Goal: Task Accomplishment & Management: Manage account settings

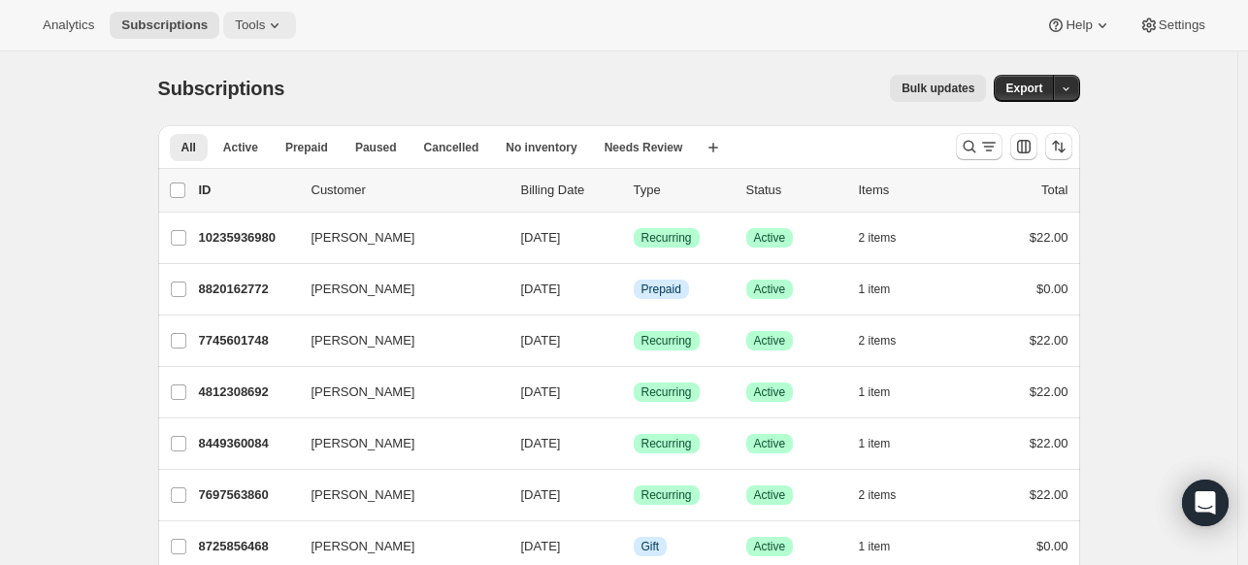
click at [249, 18] on span "Tools" at bounding box center [250, 25] width 30 height 16
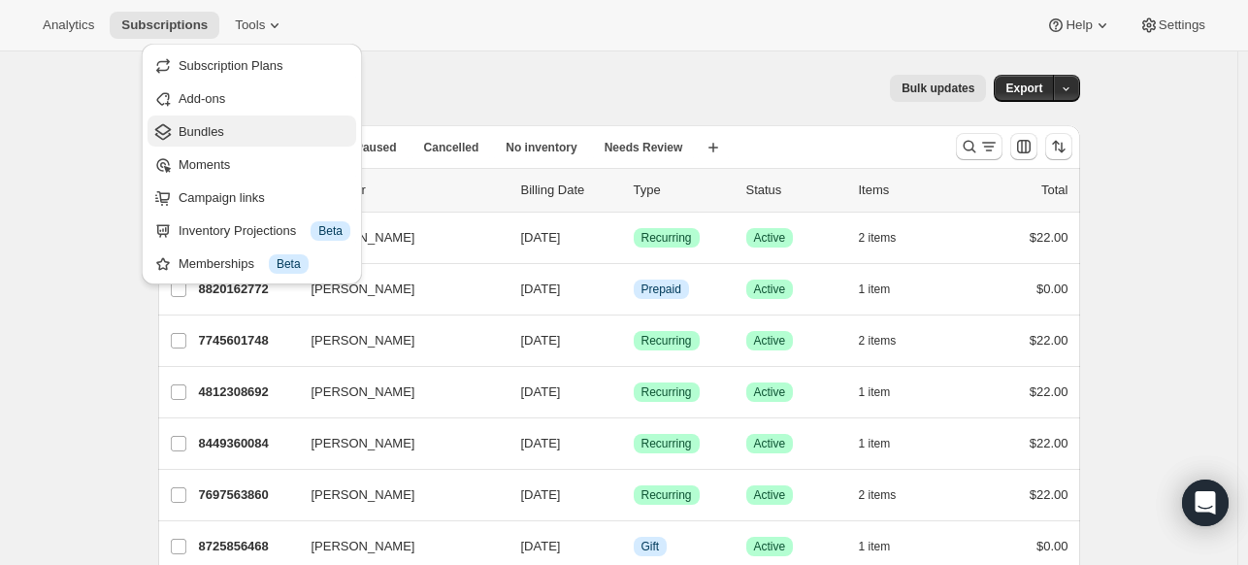
click at [202, 127] on span "Bundles" at bounding box center [202, 131] width 46 height 15
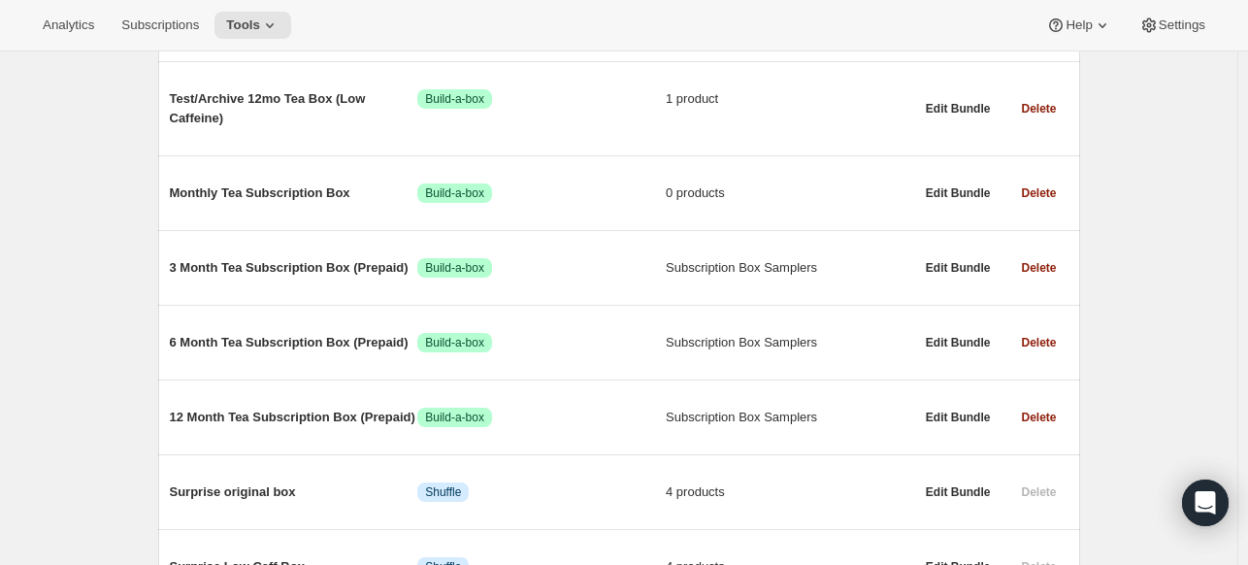
scroll to position [353, 0]
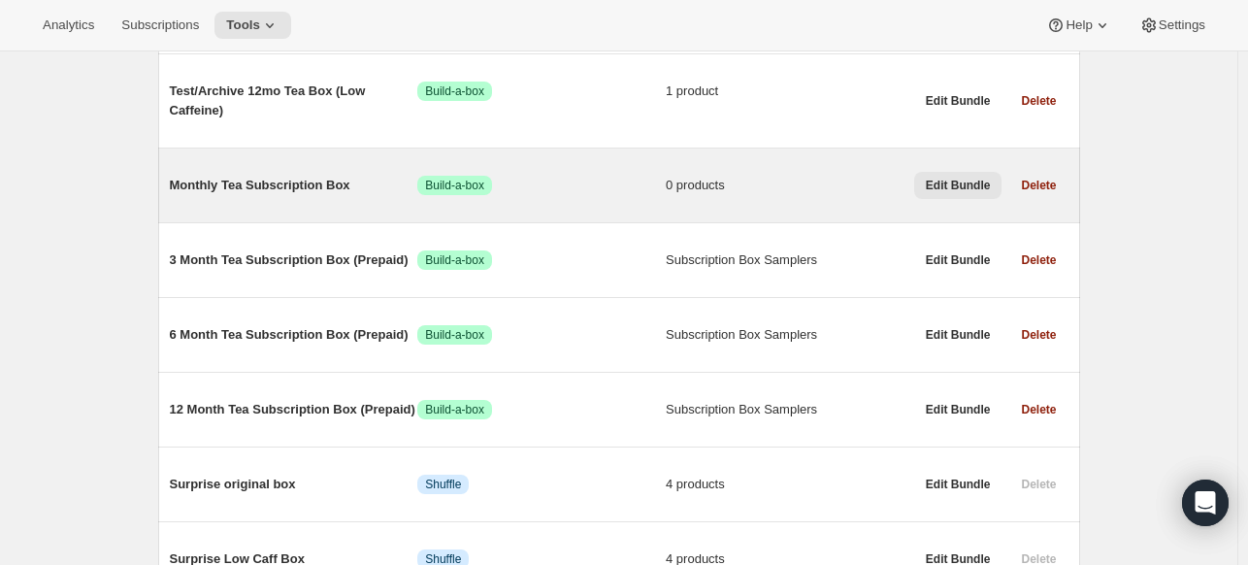
click at [967, 185] on span "Edit Bundle" at bounding box center [958, 186] width 65 height 16
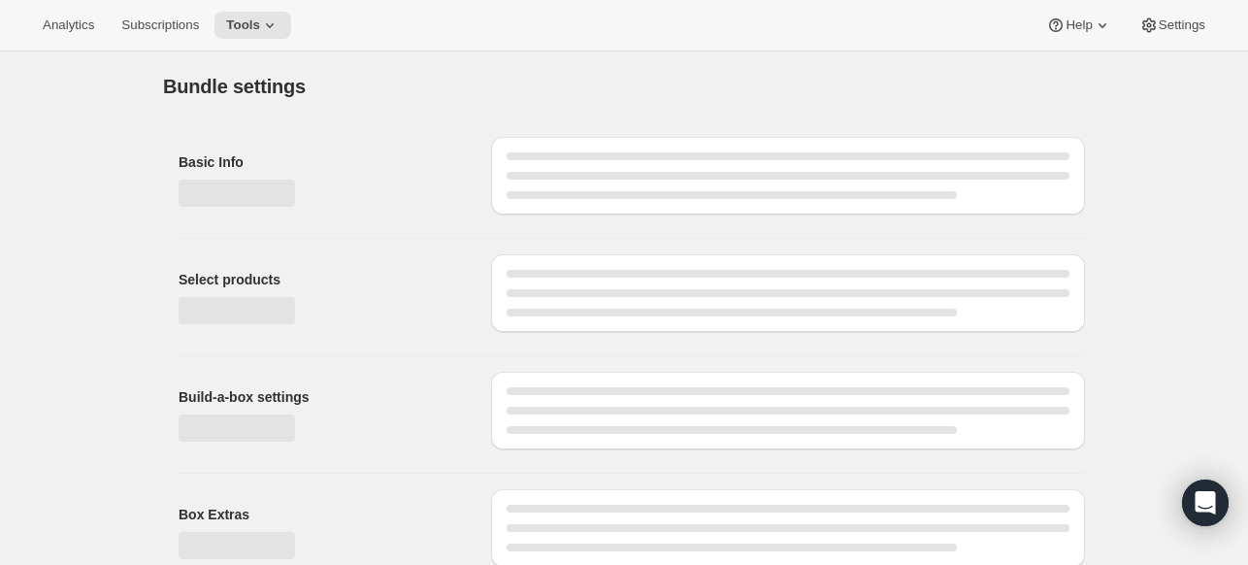
type input "Monthly Tea Subscription Box"
radio input "true"
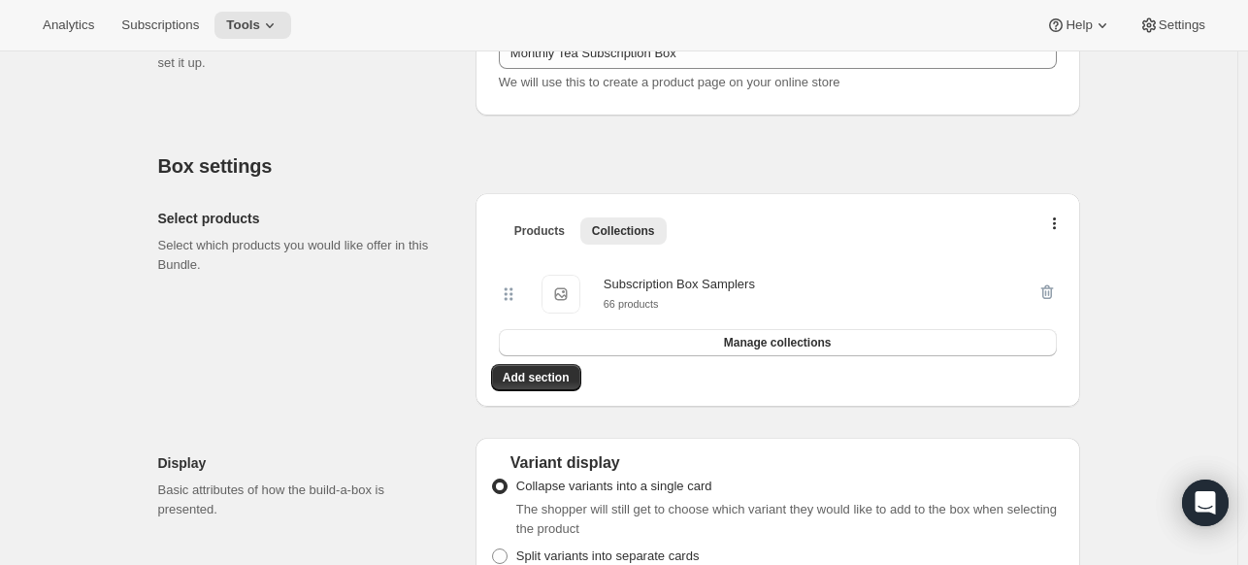
scroll to position [421, 0]
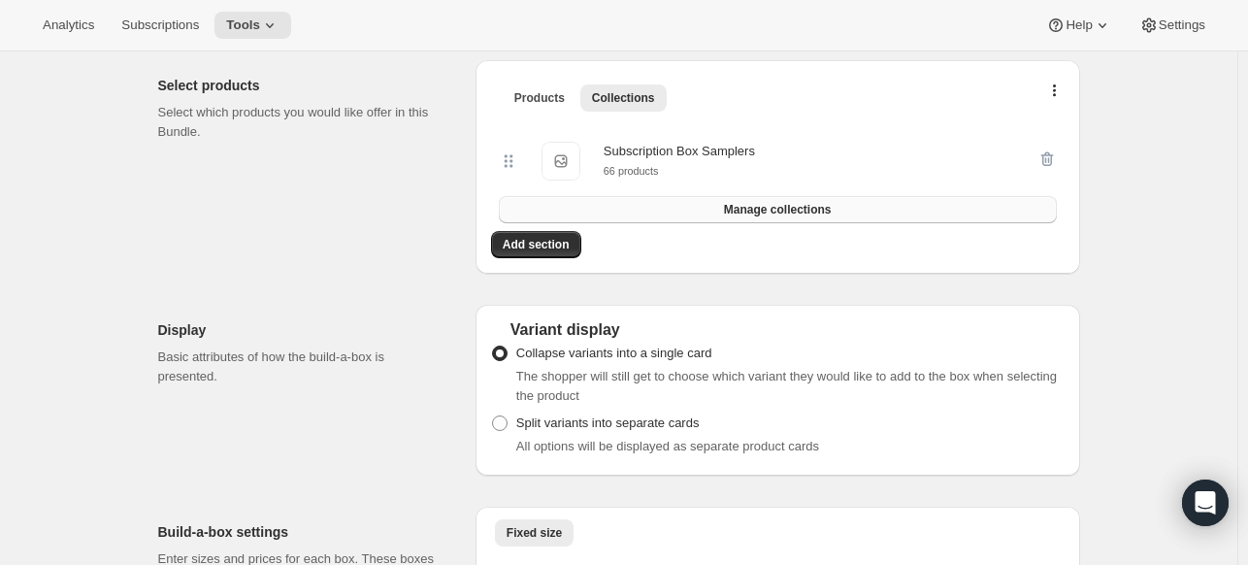
click at [829, 211] on span "Manage collections" at bounding box center [778, 210] width 108 height 16
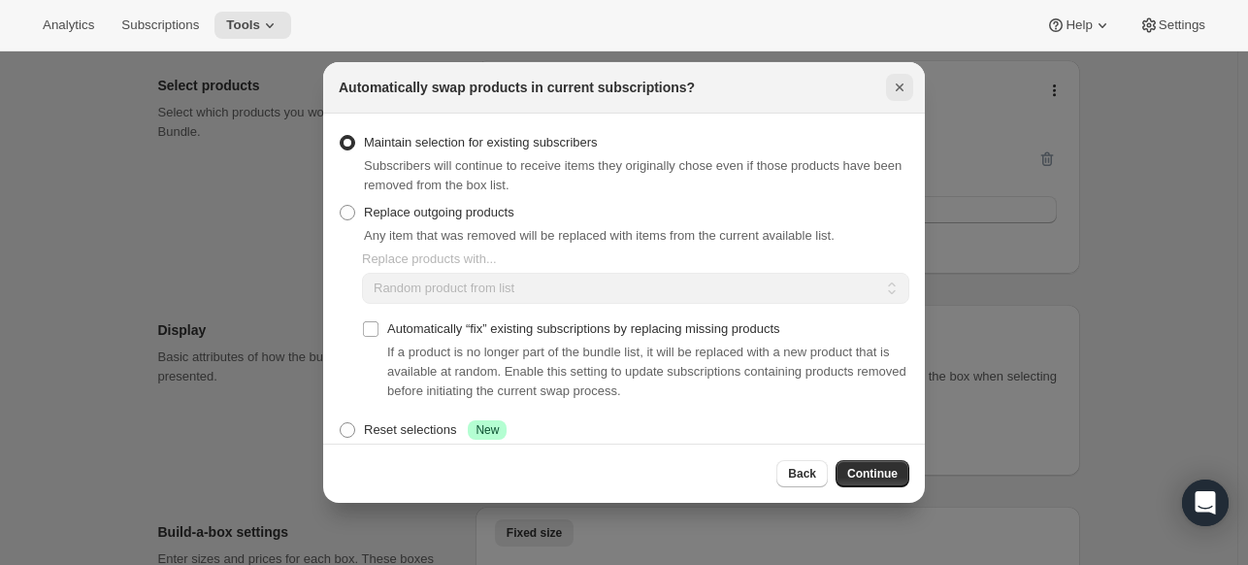
click at [897, 90] on icon "Close" at bounding box center [899, 87] width 19 height 19
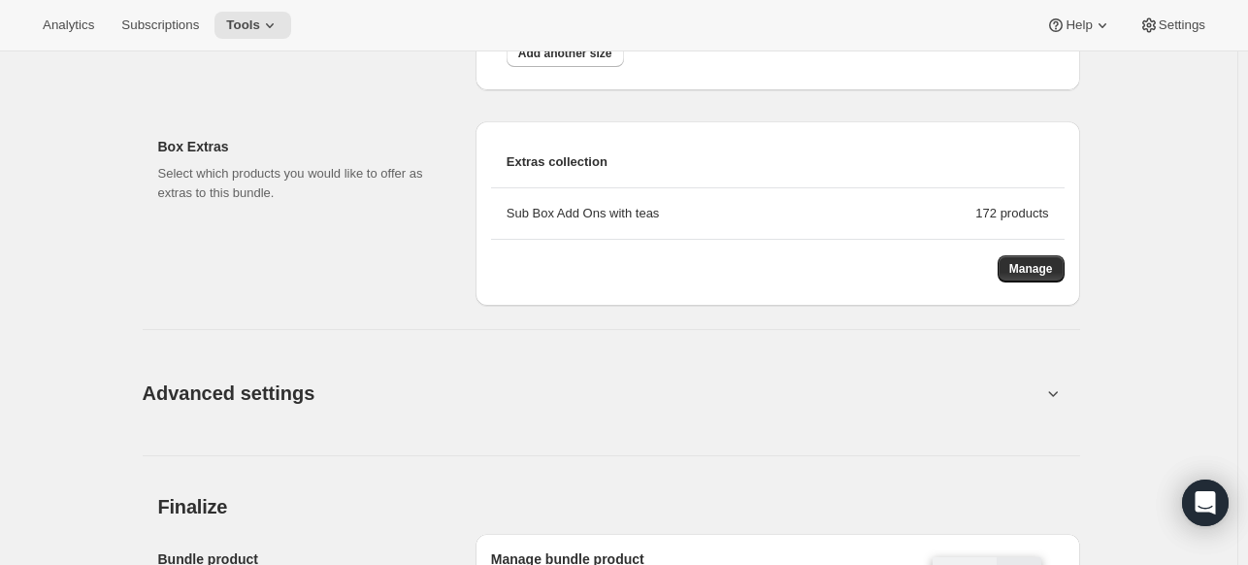
scroll to position [1078, 0]
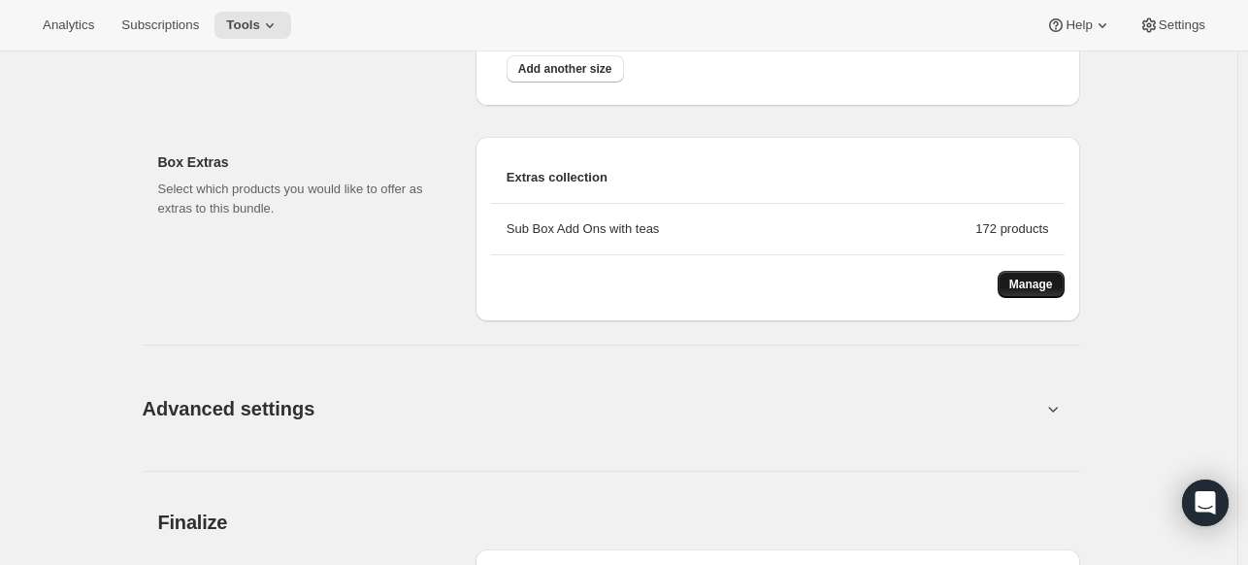
click at [1041, 275] on button "Manage" at bounding box center [1031, 284] width 67 height 27
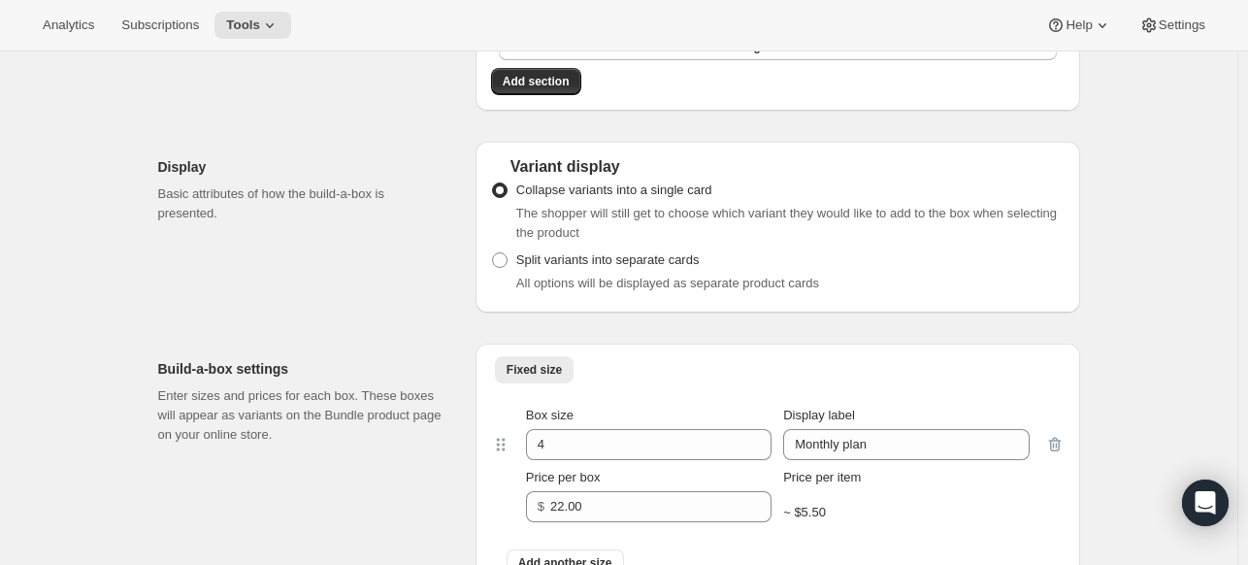
scroll to position [89, 0]
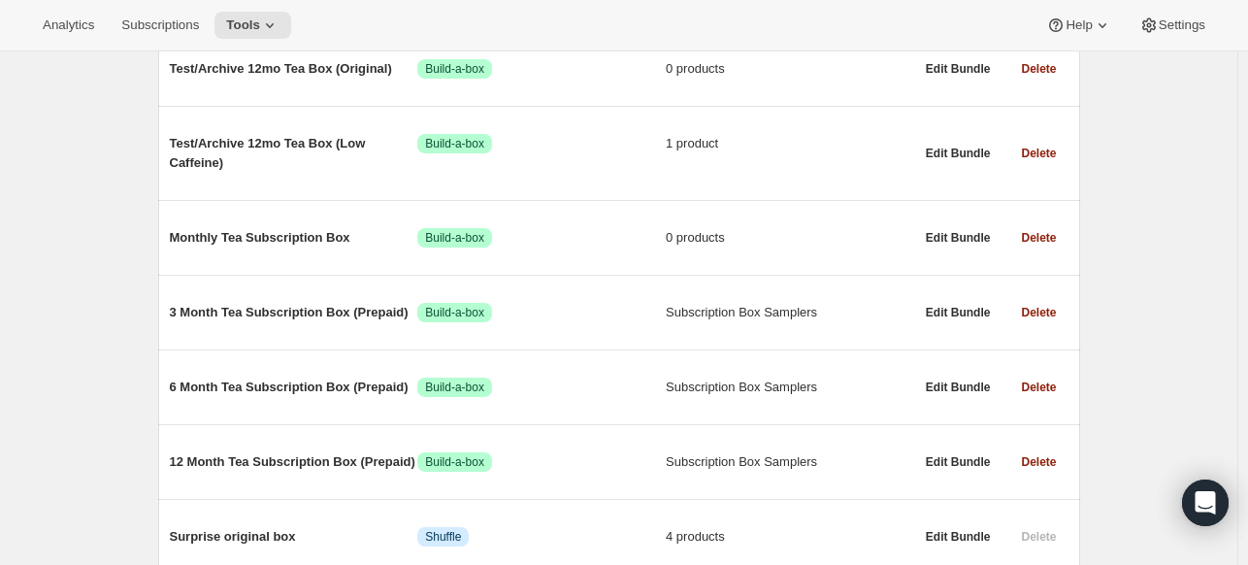
scroll to position [303, 0]
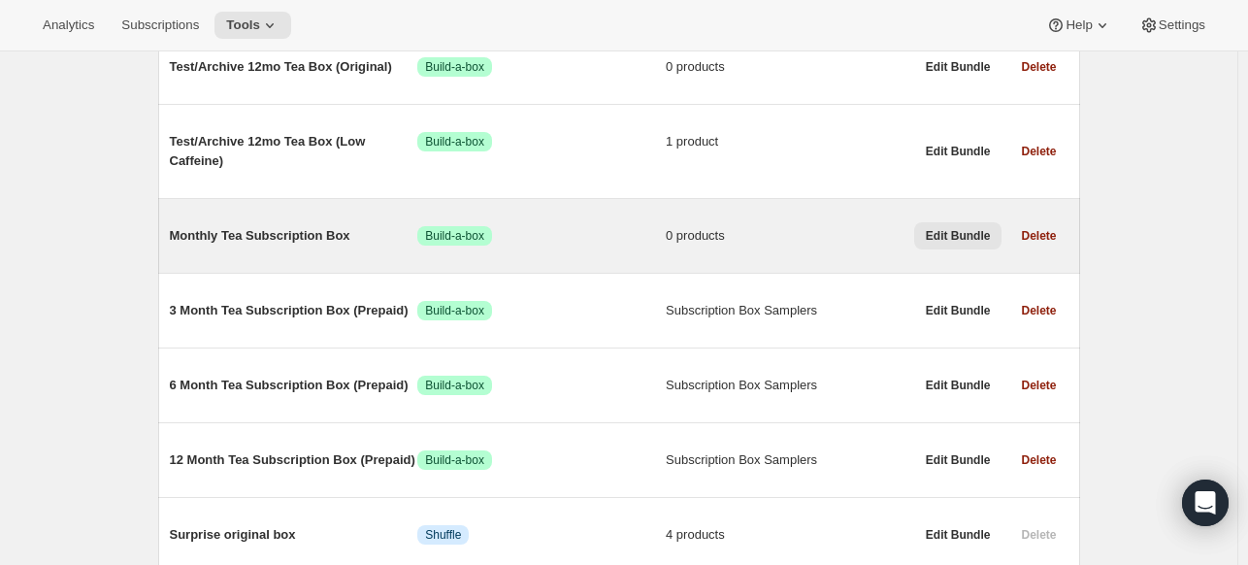
click at [951, 230] on span "Edit Bundle" at bounding box center [958, 236] width 65 height 16
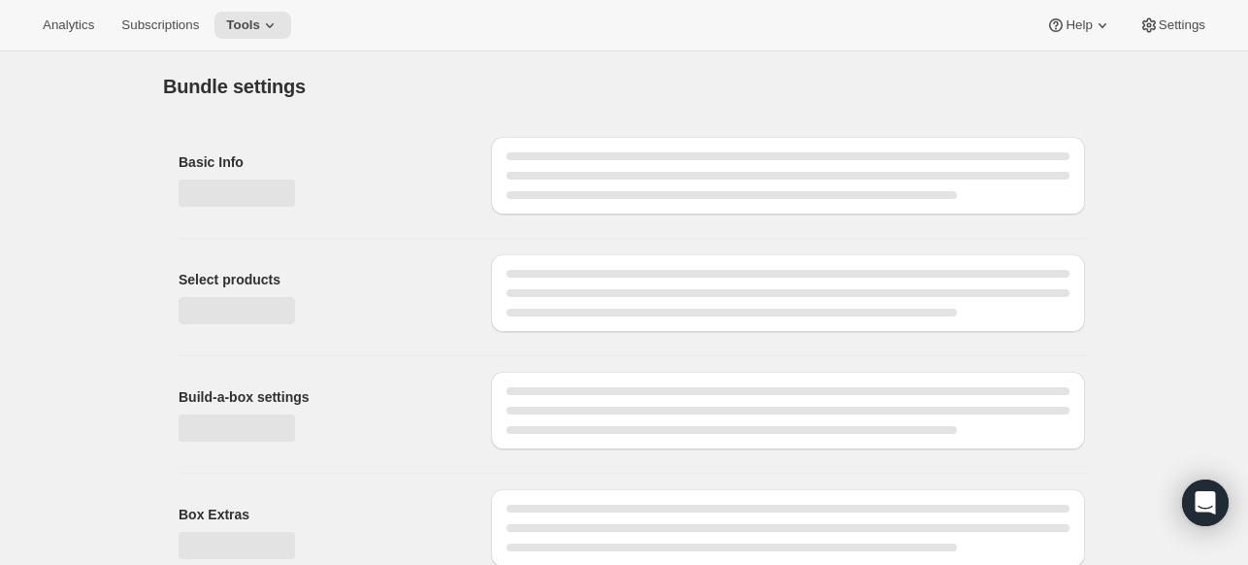
type input "Monthly Tea Subscription Box"
radio input "true"
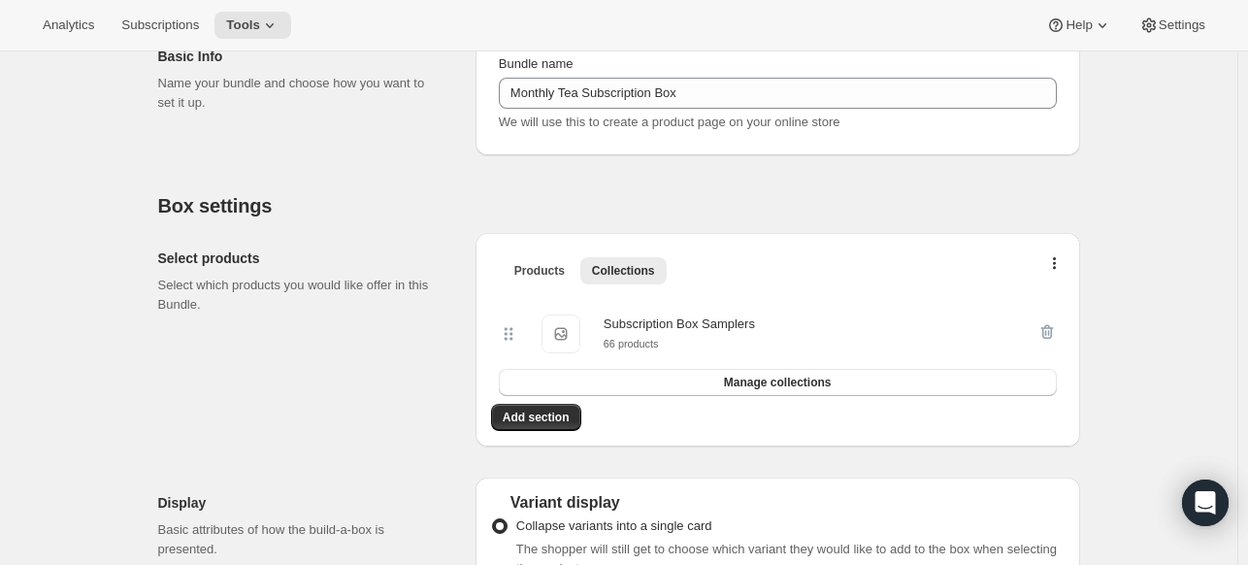
scroll to position [255, 0]
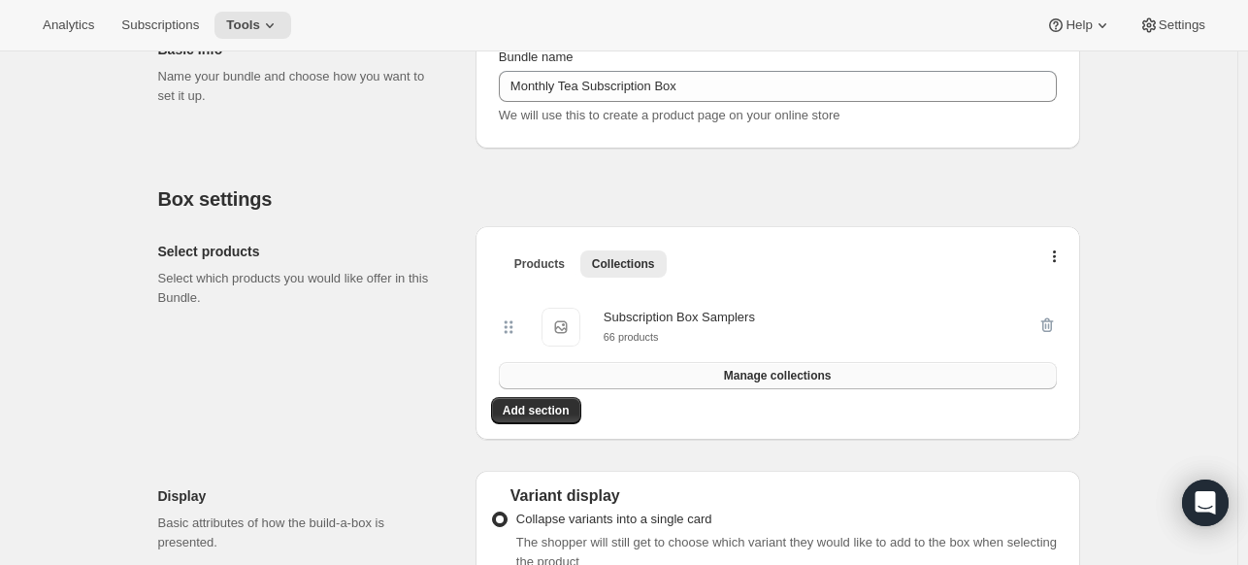
click at [735, 374] on span "Manage collections" at bounding box center [778, 376] width 108 height 16
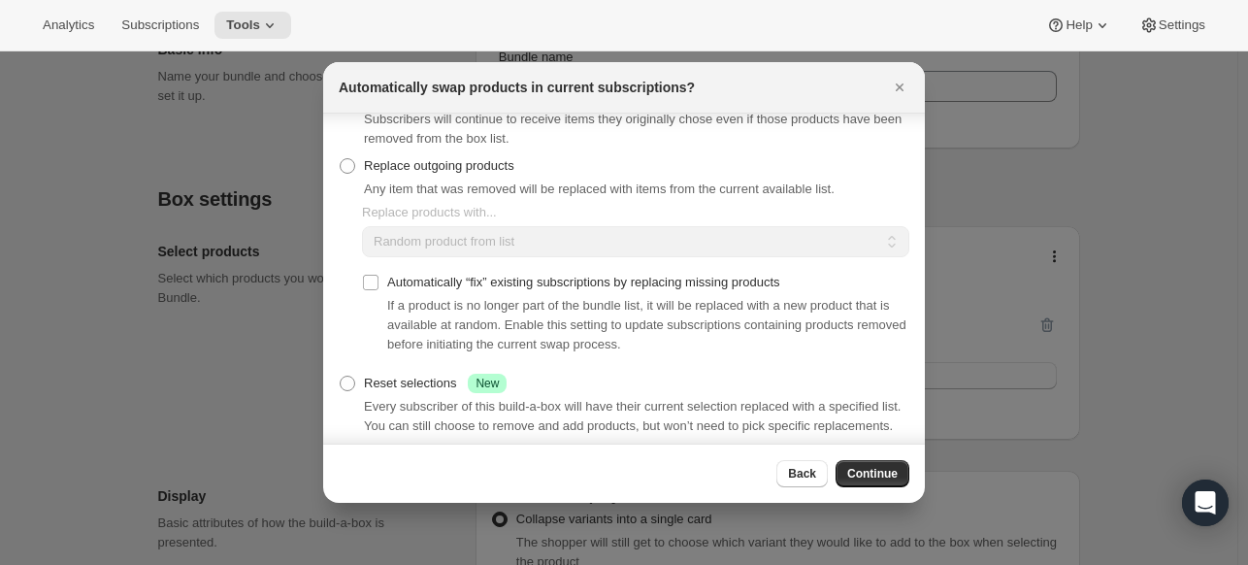
scroll to position [0, 0]
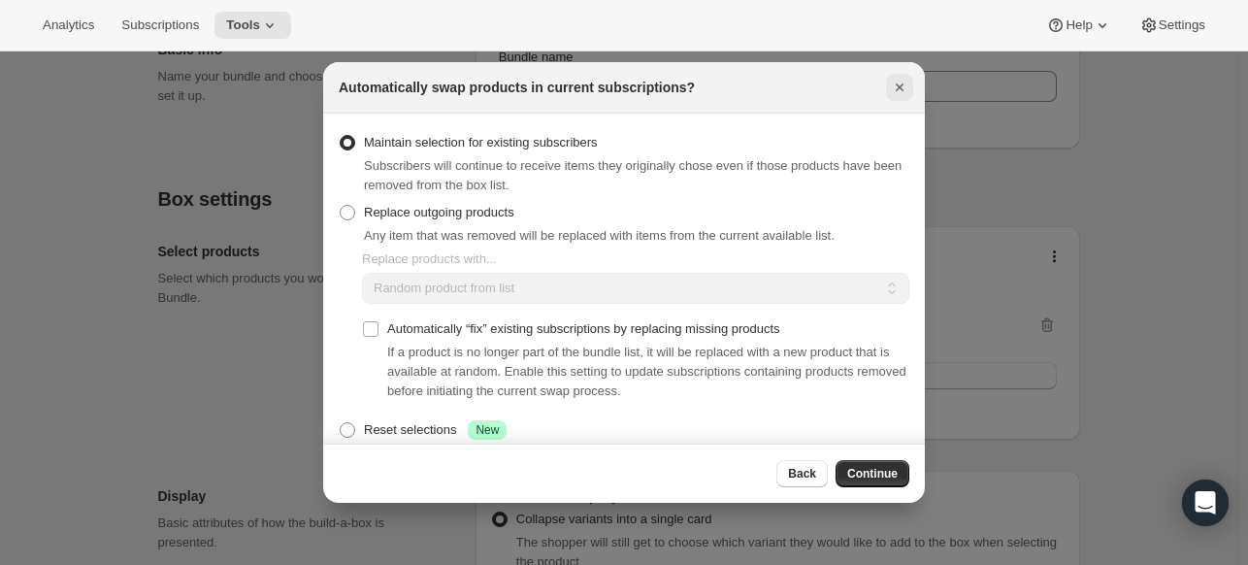
click at [896, 91] on icon "Close" at bounding box center [899, 87] width 19 height 19
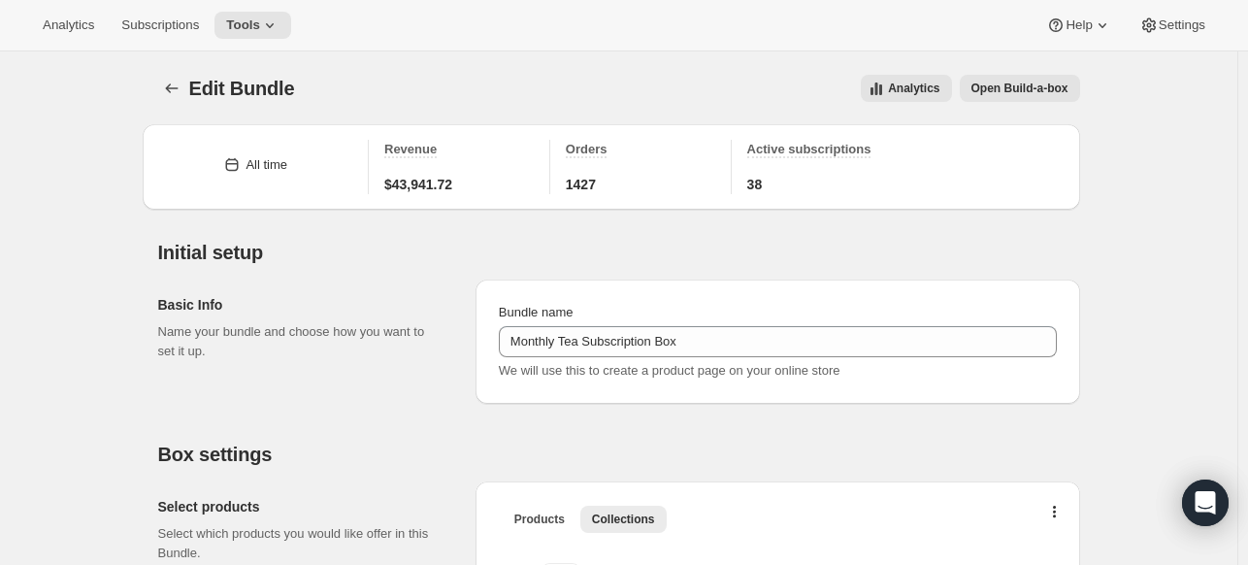
scroll to position [255, 0]
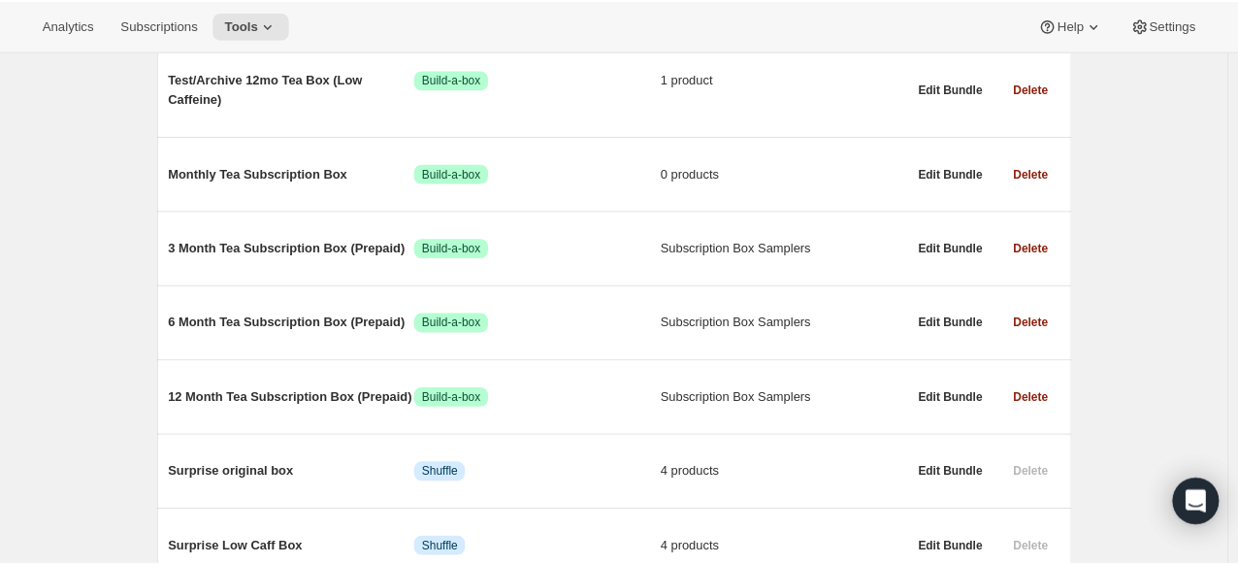
scroll to position [357, 0]
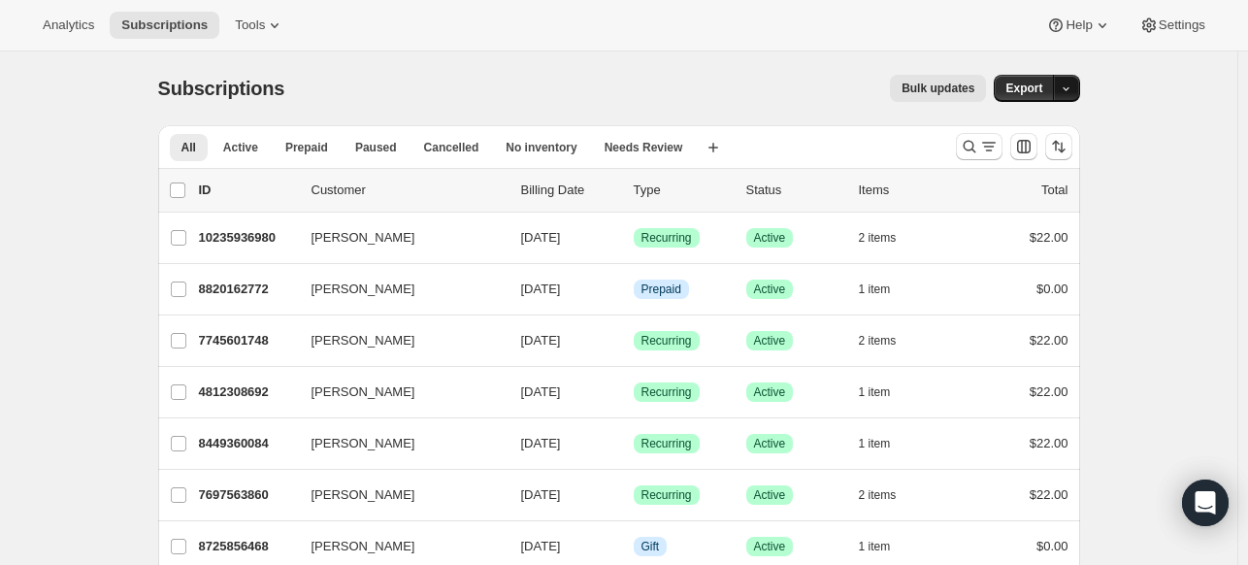
click at [1072, 86] on icon "button" at bounding box center [1066, 88] width 13 height 13
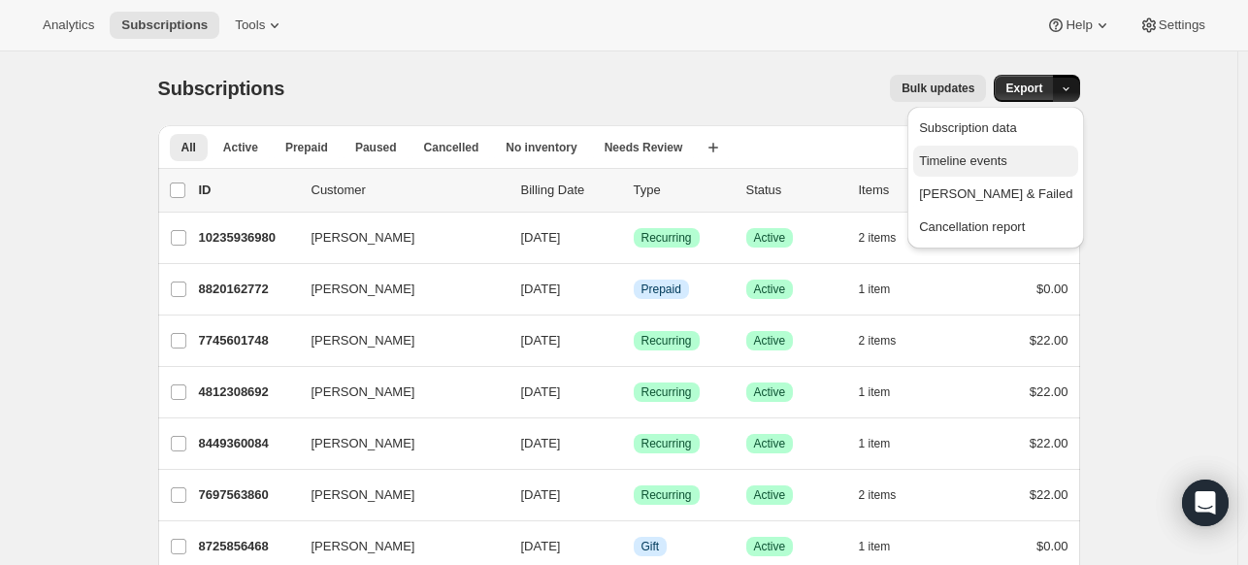
click at [1007, 158] on span "Timeline events" at bounding box center [963, 160] width 88 height 15
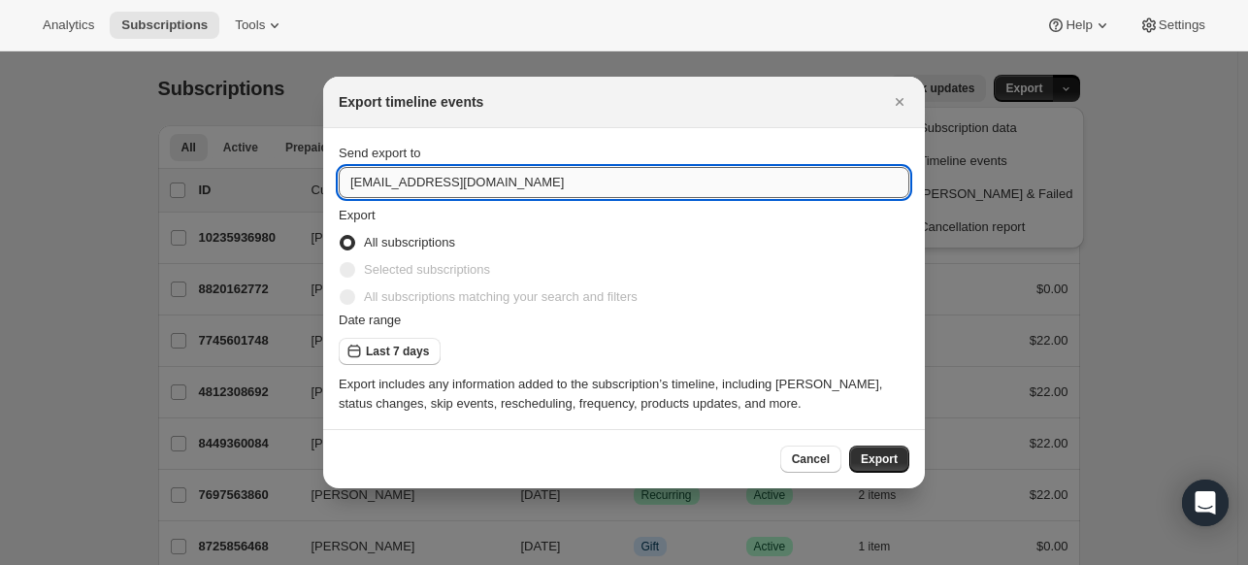
click at [478, 173] on input "info@amodatea.com" at bounding box center [624, 182] width 571 height 31
drag, startPoint x: 374, startPoint y: 181, endPoint x: 312, endPoint y: 181, distance: 61.1
type input "hello@amodatea.com"
click at [387, 345] on span "Last 7 days" at bounding box center [397, 352] width 63 height 16
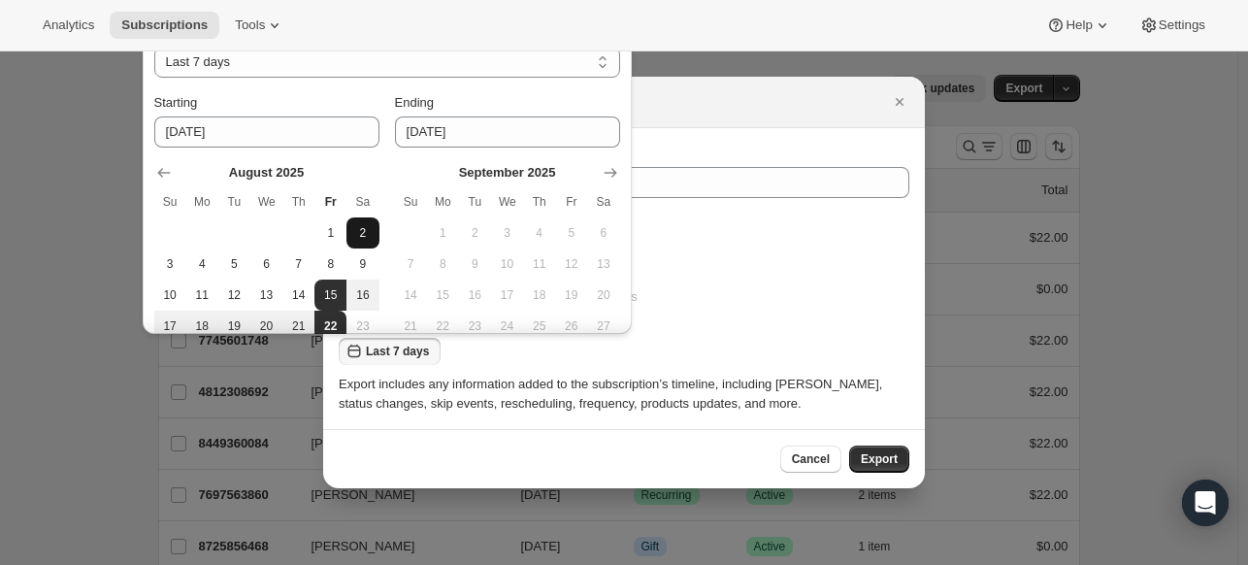
click at [361, 228] on span "2" at bounding box center [362, 233] width 16 height 16
type input "2025-08-02"
select select "CUSTOM"
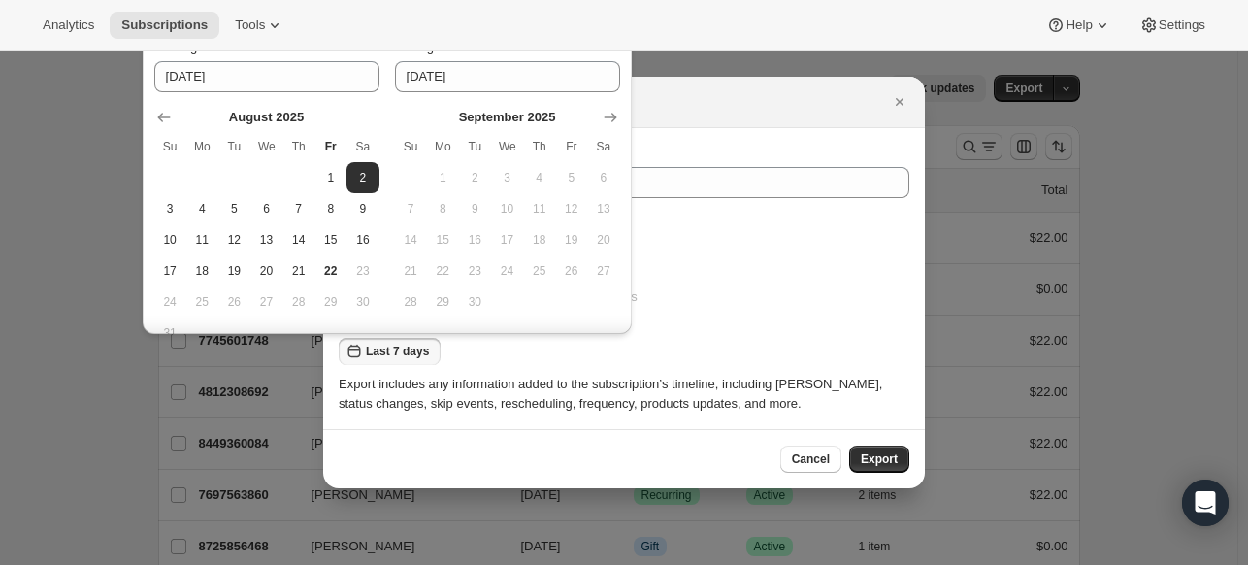
scroll to position [67, 0]
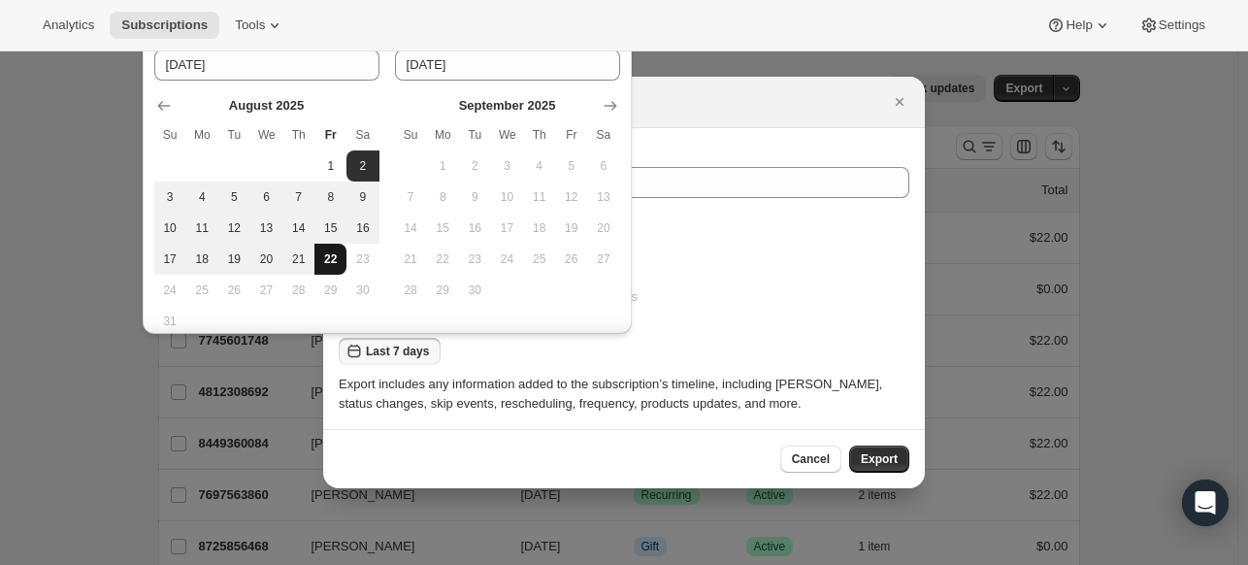
click at [334, 255] on span "22" at bounding box center [330, 259] width 16 height 16
type input "2025-08-22"
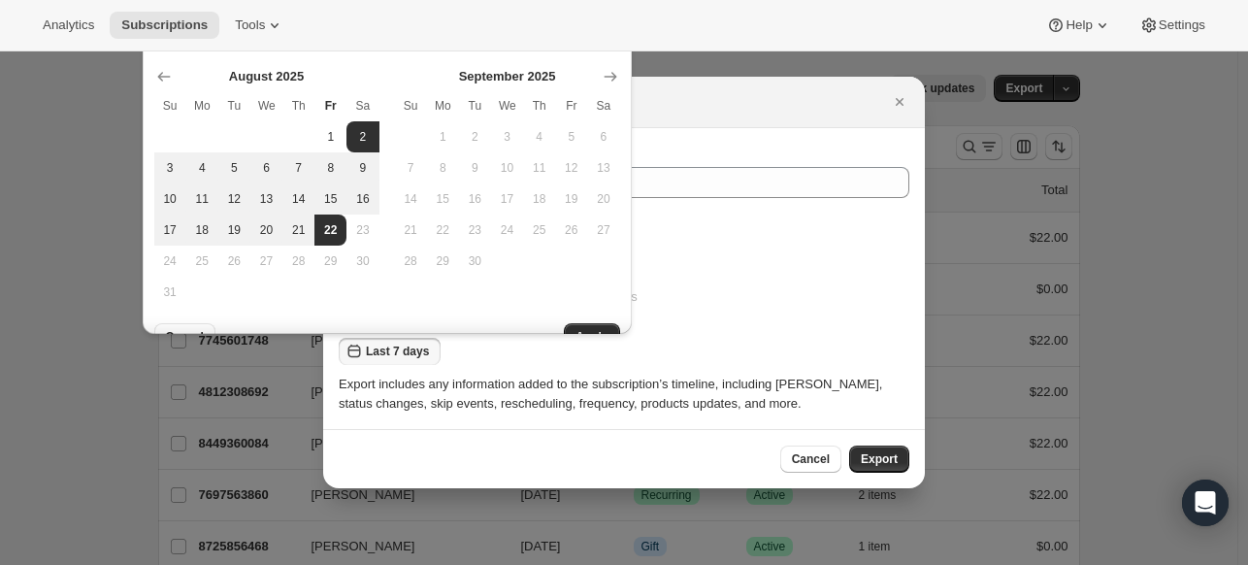
scroll to position [118, 0]
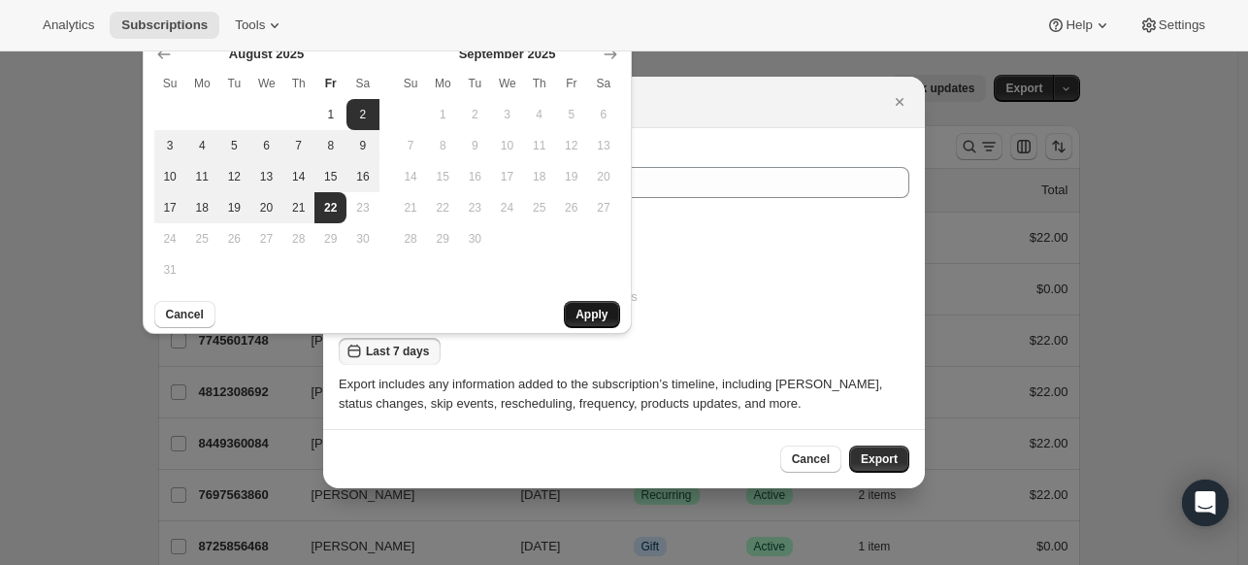
click at [589, 311] on span "Apply" at bounding box center [591, 315] width 32 height 16
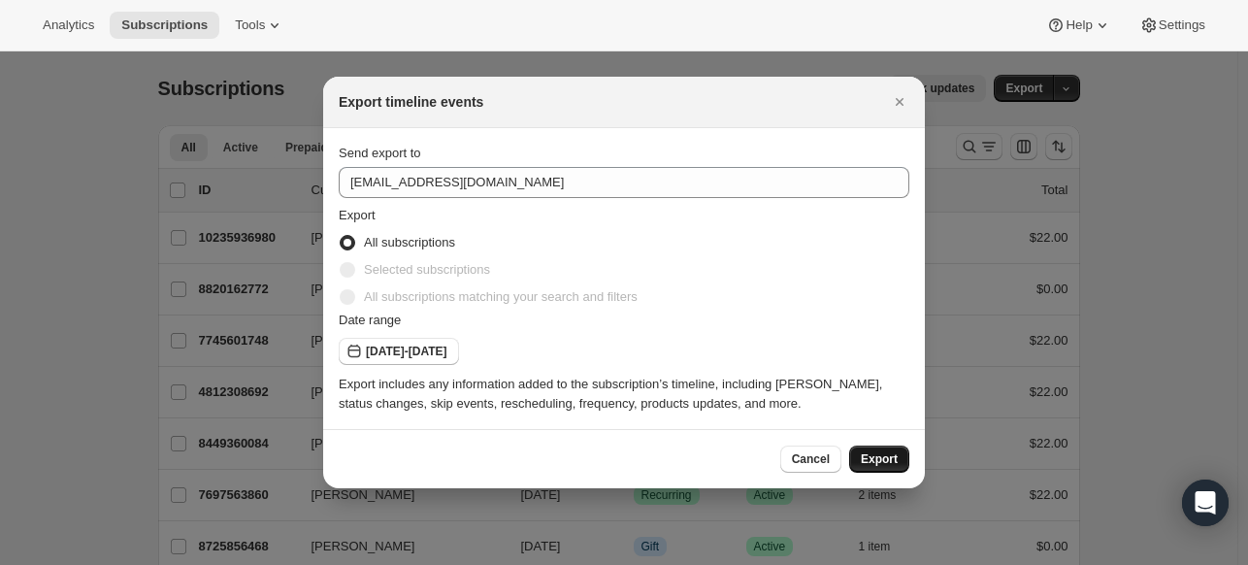
click at [878, 455] on span "Export" at bounding box center [879, 459] width 37 height 16
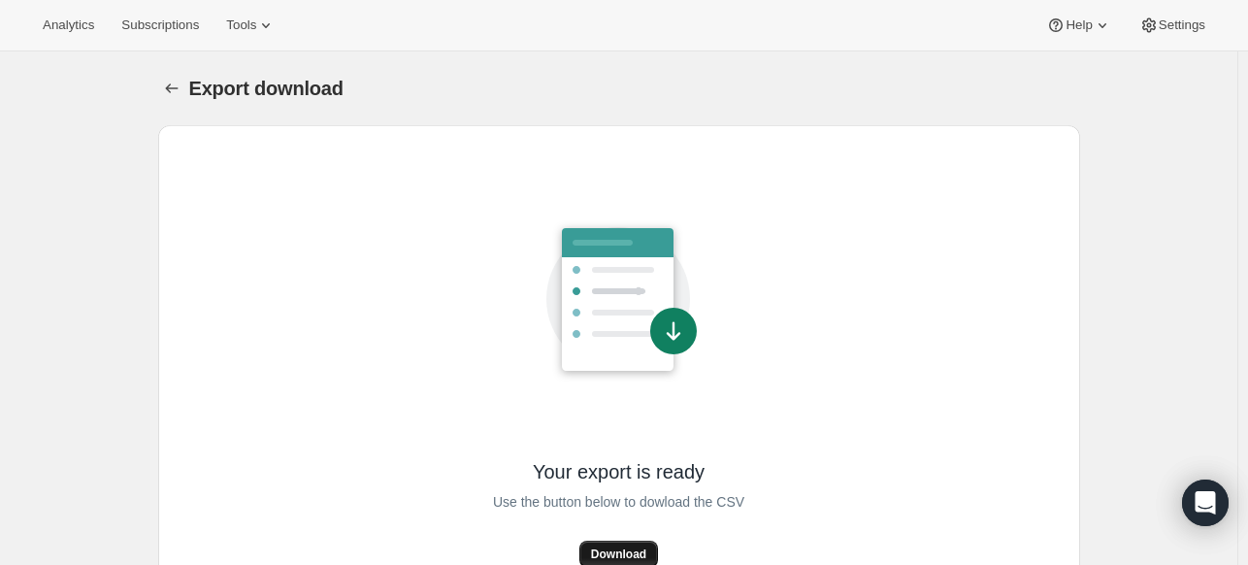
click at [606, 546] on button "Download" at bounding box center [618, 554] width 79 height 27
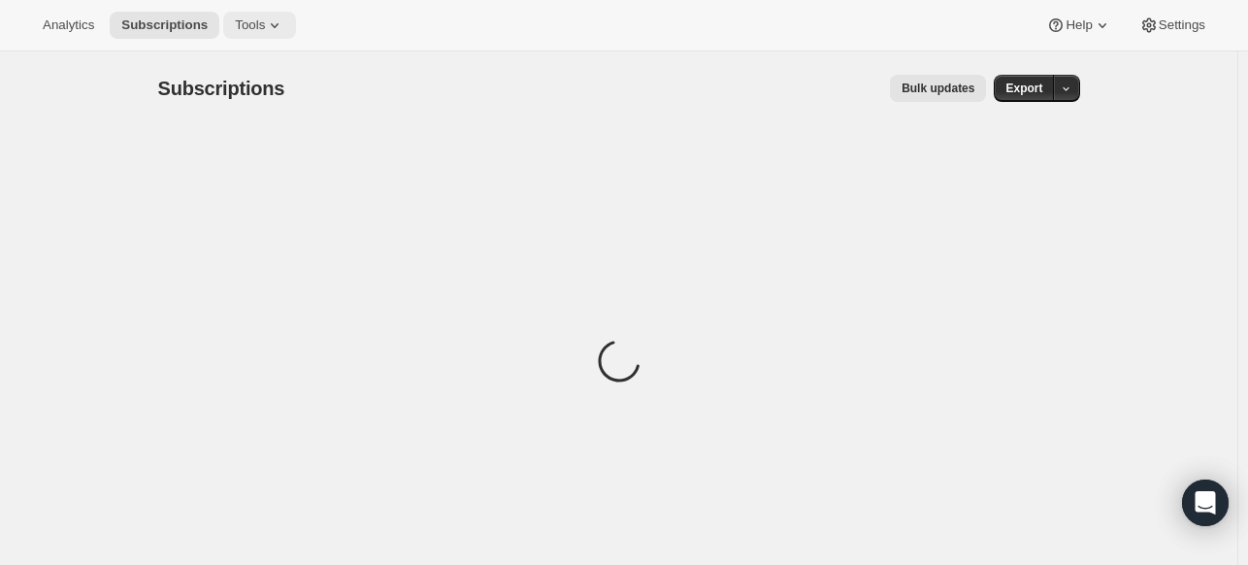
click at [265, 22] on icon at bounding box center [274, 25] width 19 height 19
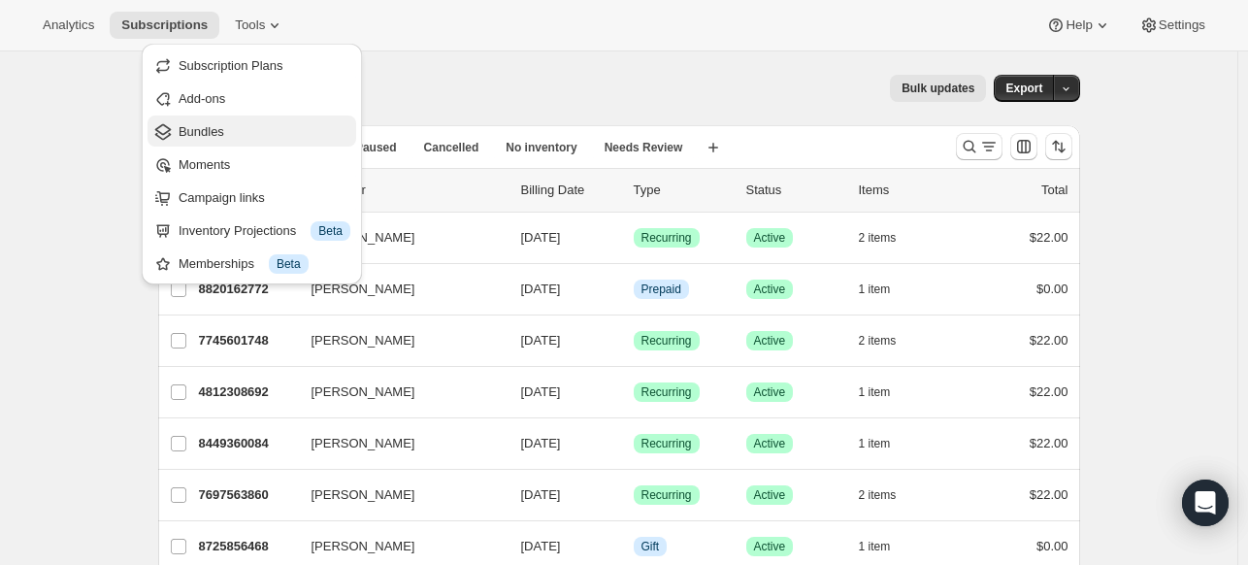
click at [226, 129] on span "Bundles" at bounding box center [265, 131] width 172 height 19
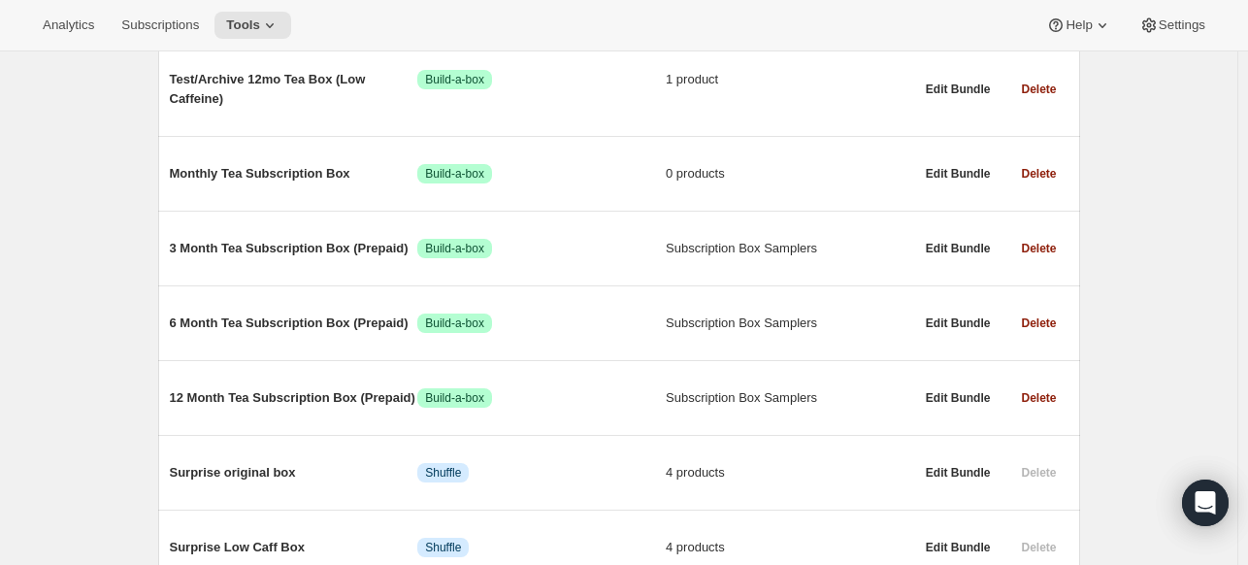
scroll to position [357, 0]
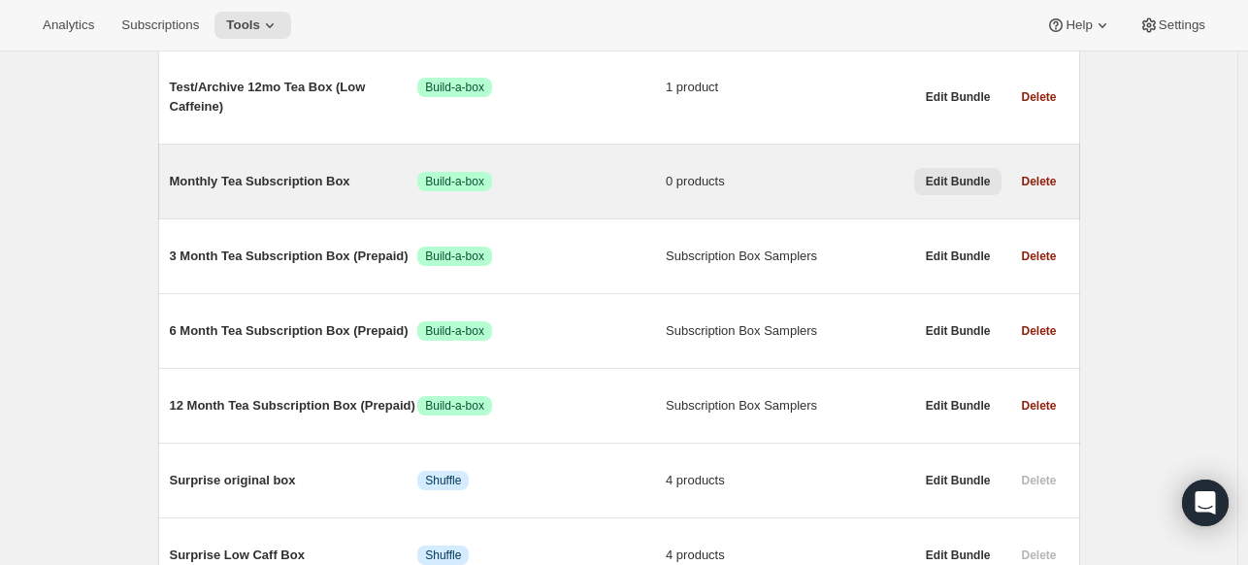
click at [967, 187] on span "Edit Bundle" at bounding box center [958, 182] width 65 height 16
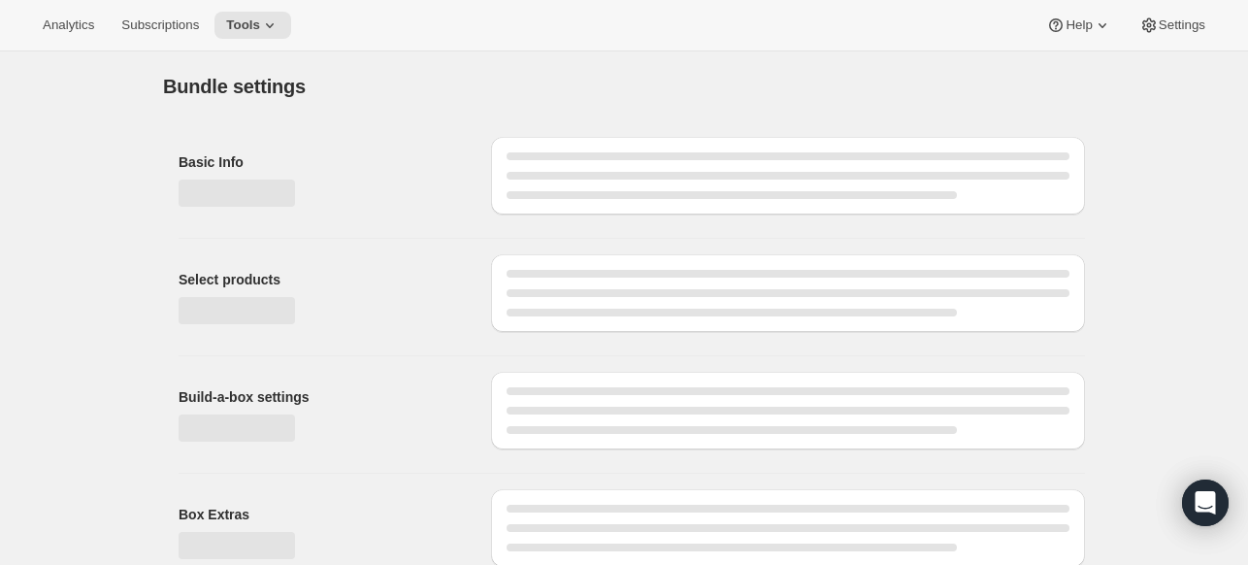
type input "Monthly Tea Subscription Box"
radio input "true"
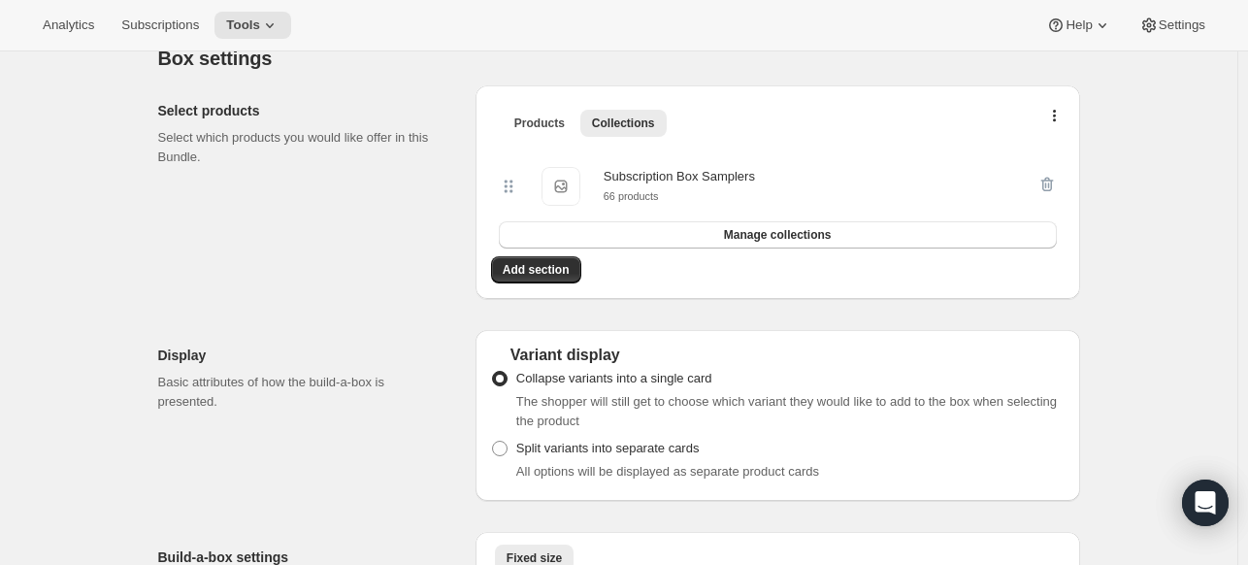
scroll to position [406, 0]
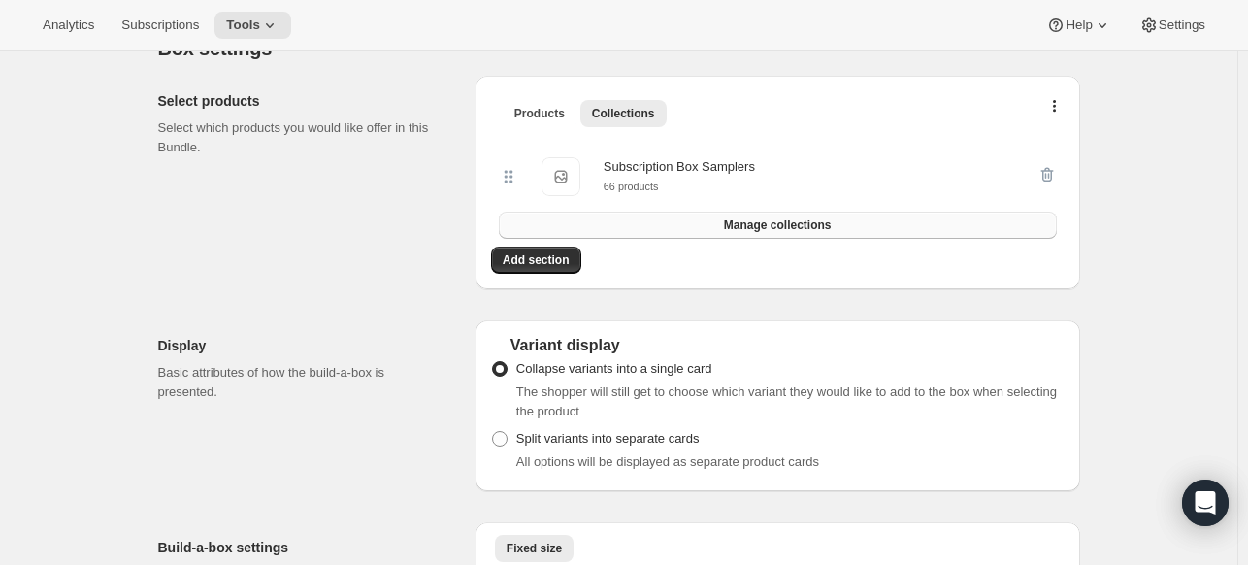
click at [746, 227] on span "Manage collections" at bounding box center [778, 225] width 108 height 16
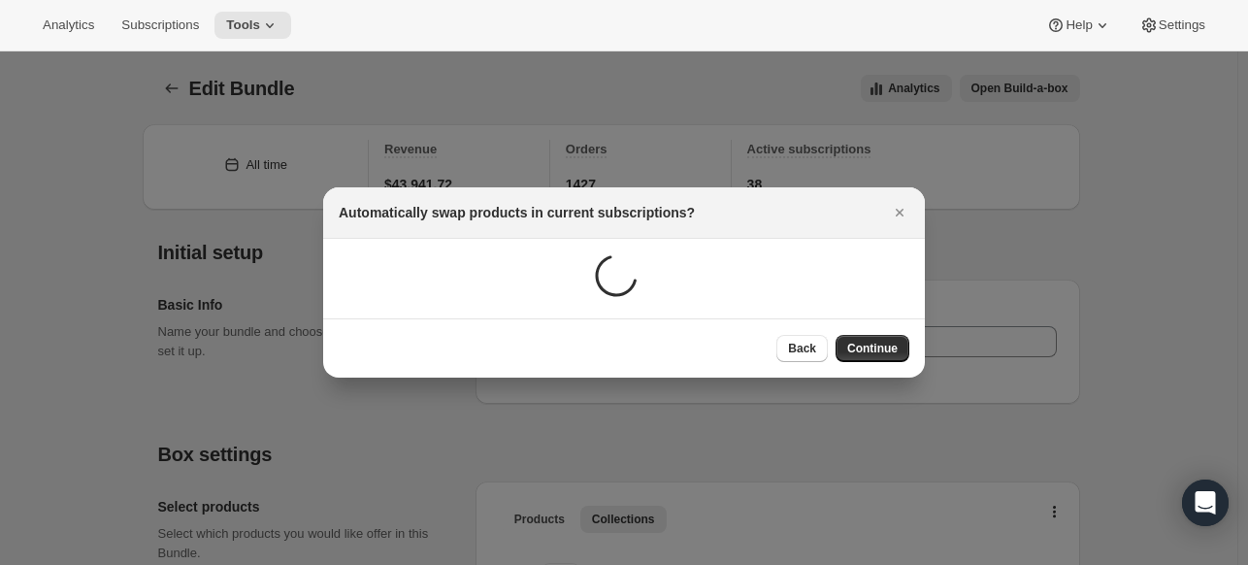
scroll to position [0, 0]
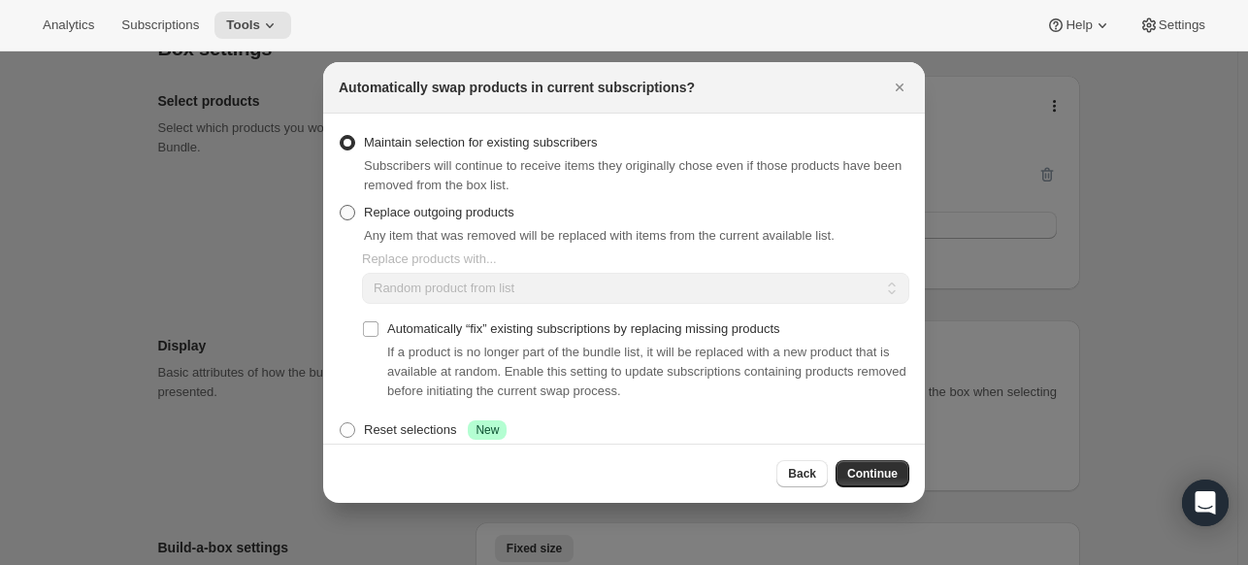
click at [350, 215] on span ":rcf:" at bounding box center [348, 213] width 16 height 16
click at [341, 206] on input "Replace outgoing products" at bounding box center [340, 205] width 1 height 1
radio input "true"
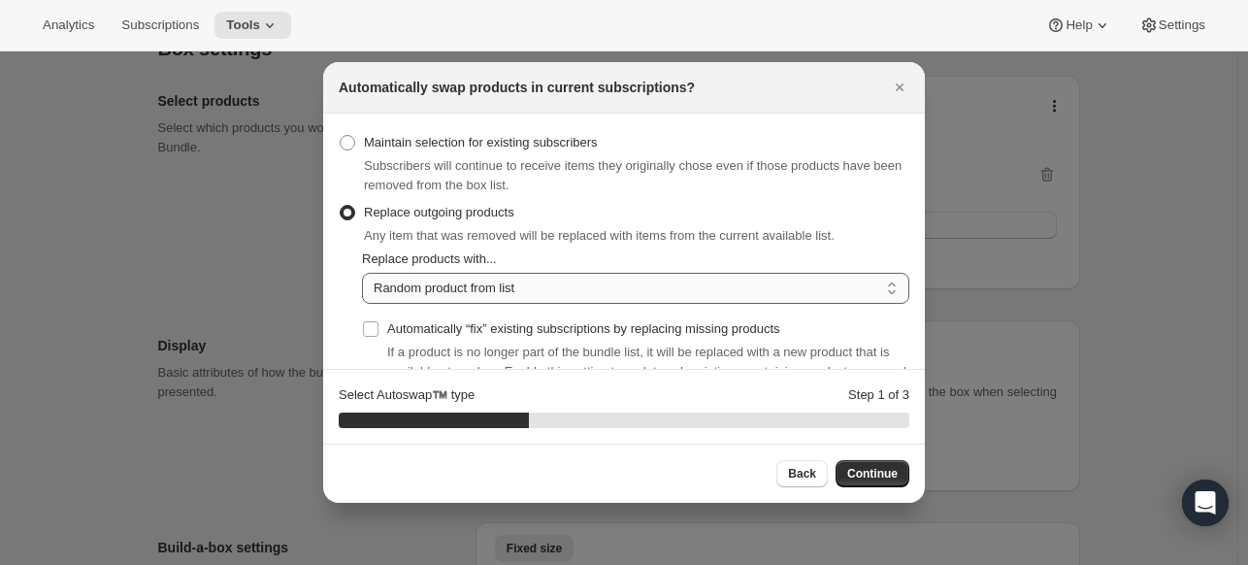
click at [533, 285] on select "Random product from list Based on position within collection Matching product t…" at bounding box center [635, 288] width 547 height 31
click at [898, 82] on icon "Close" at bounding box center [899, 87] width 19 height 19
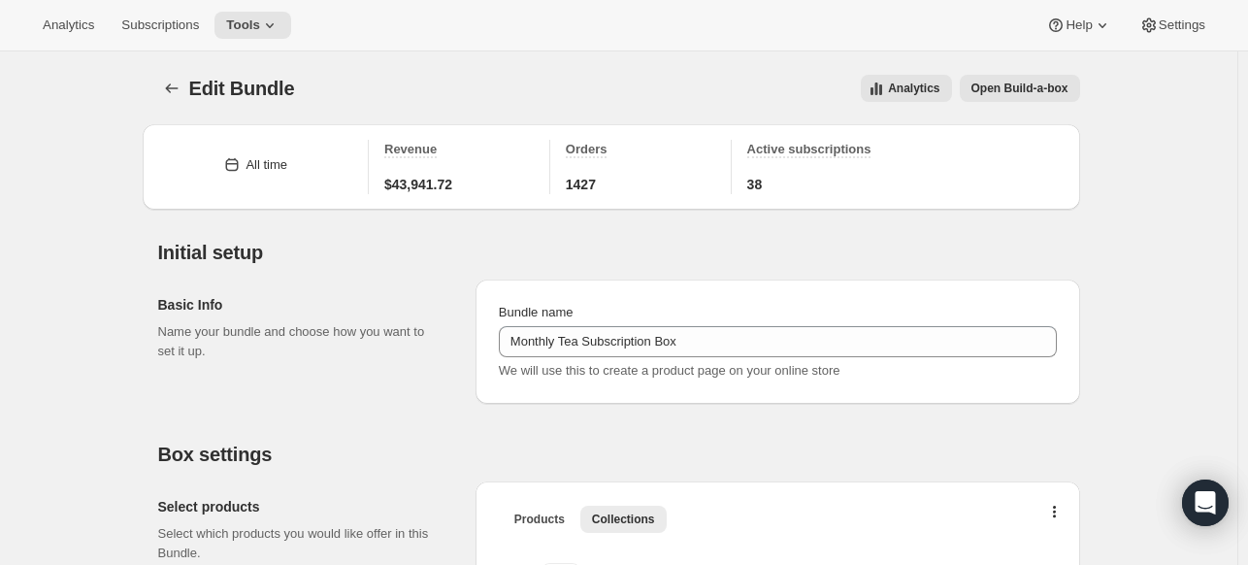
scroll to position [406, 0]
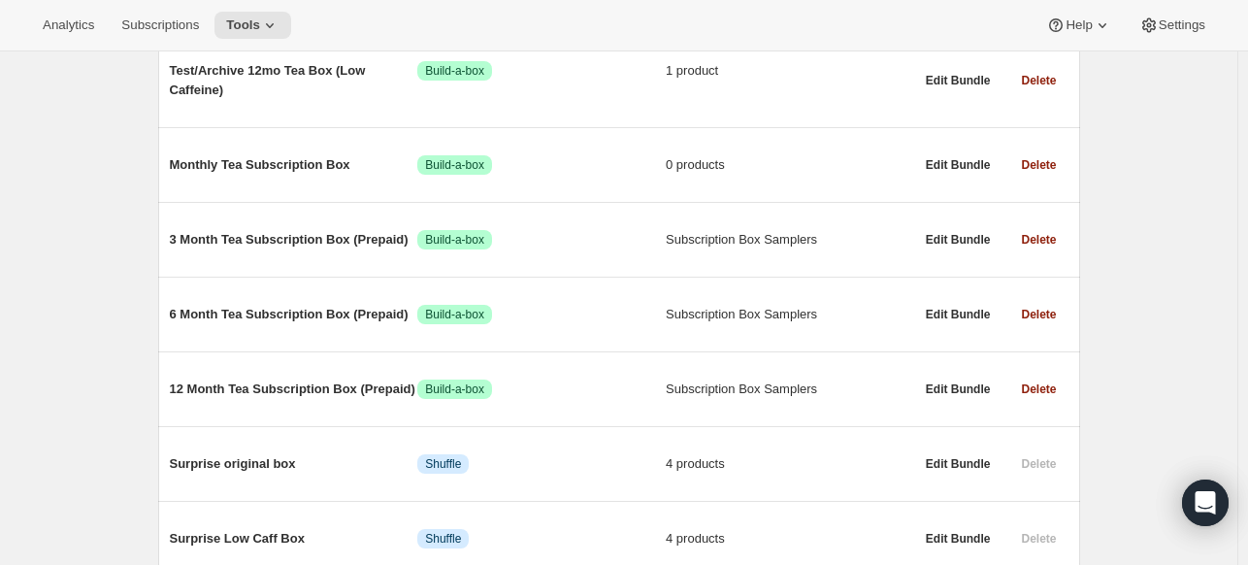
scroll to position [376, 0]
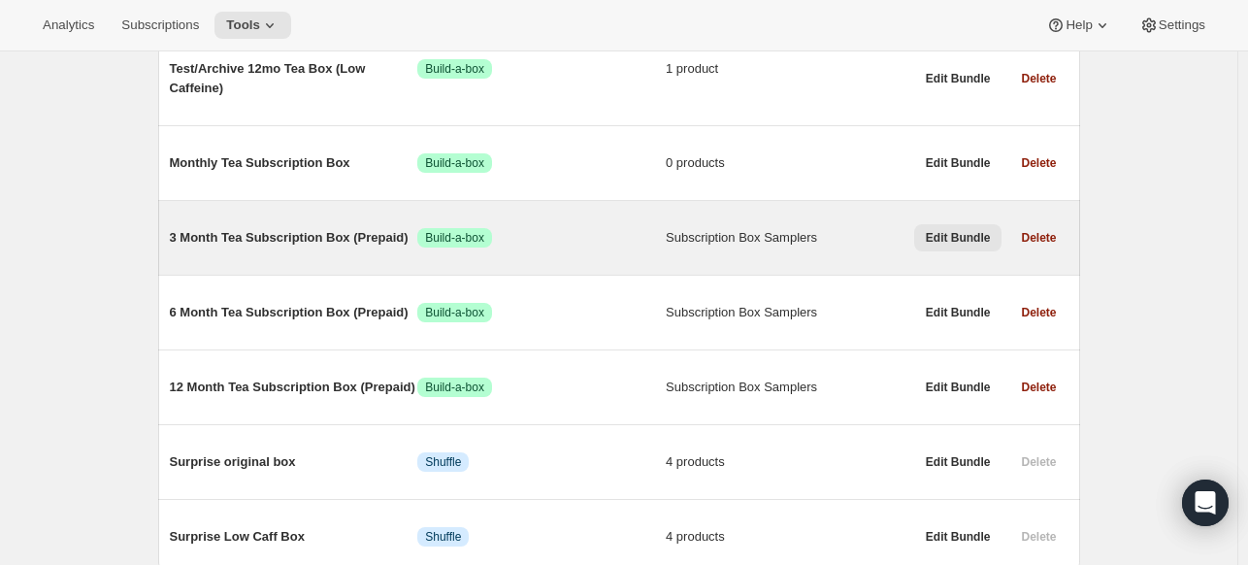
click at [966, 233] on span "Edit Bundle" at bounding box center [958, 238] width 65 height 16
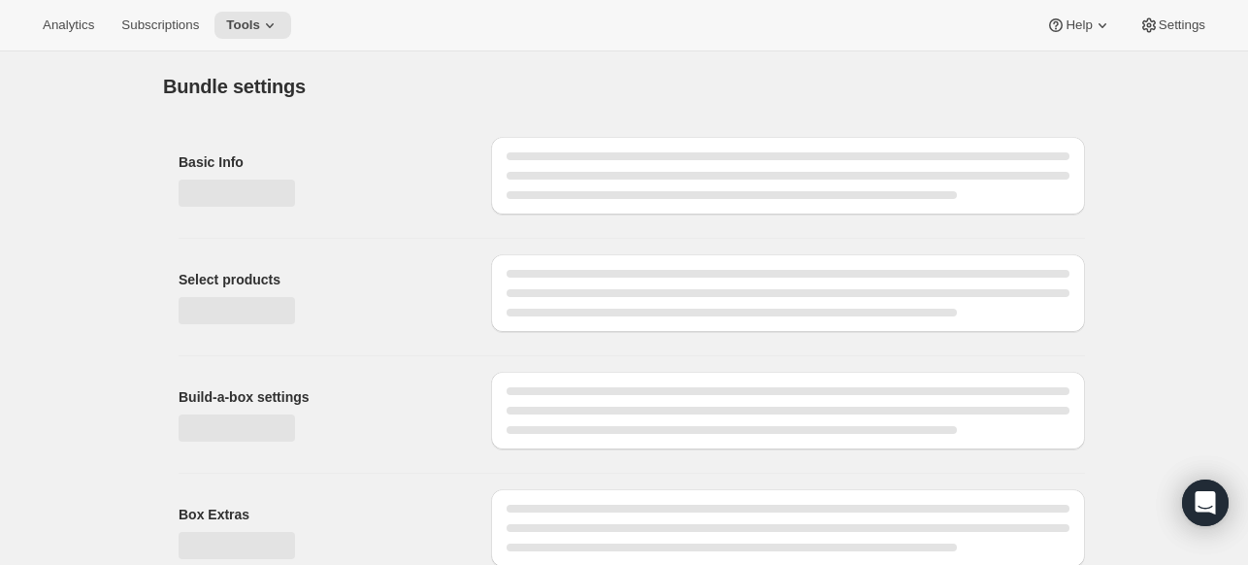
type input "3 Month Tea Subscription Box (Prepaid)"
radio input "true"
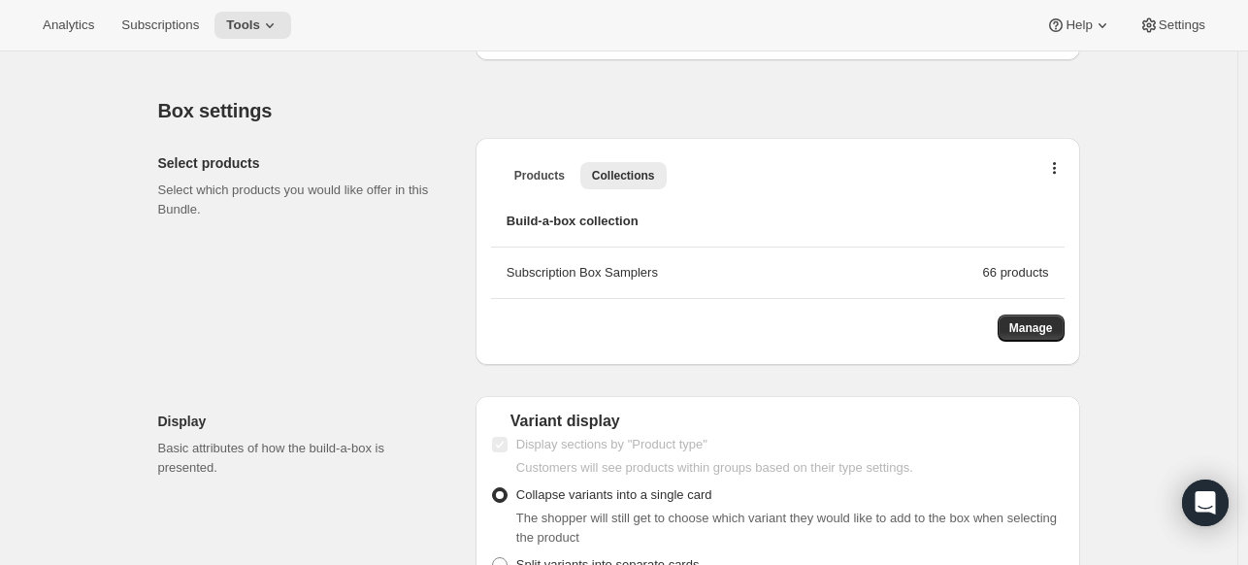
scroll to position [558, 0]
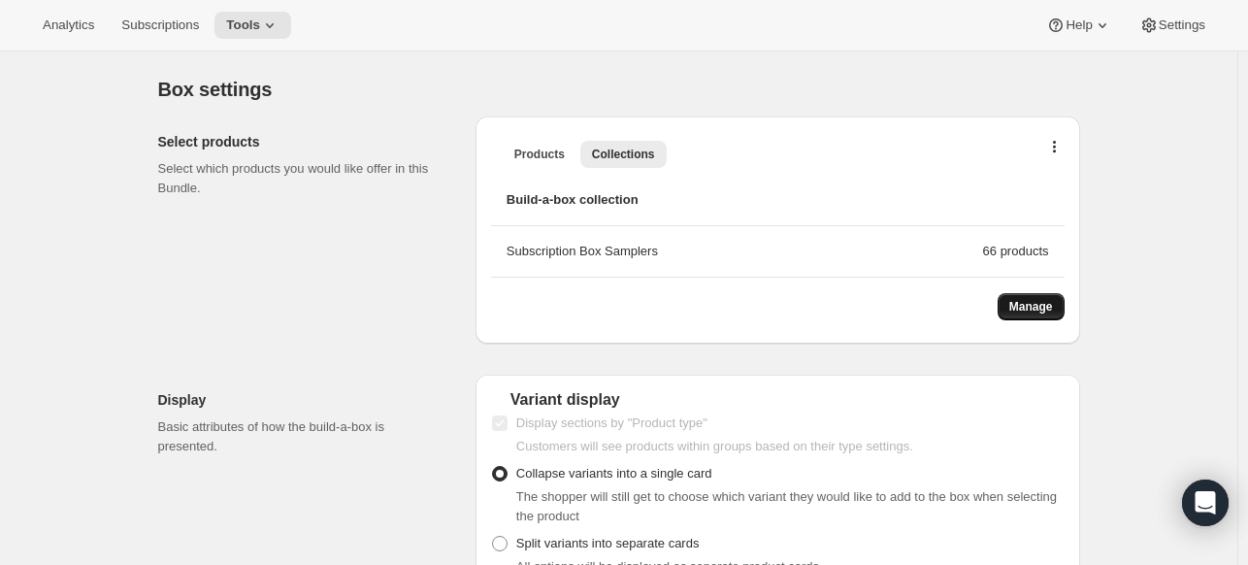
click at [1040, 309] on span "Manage" at bounding box center [1031, 307] width 44 height 16
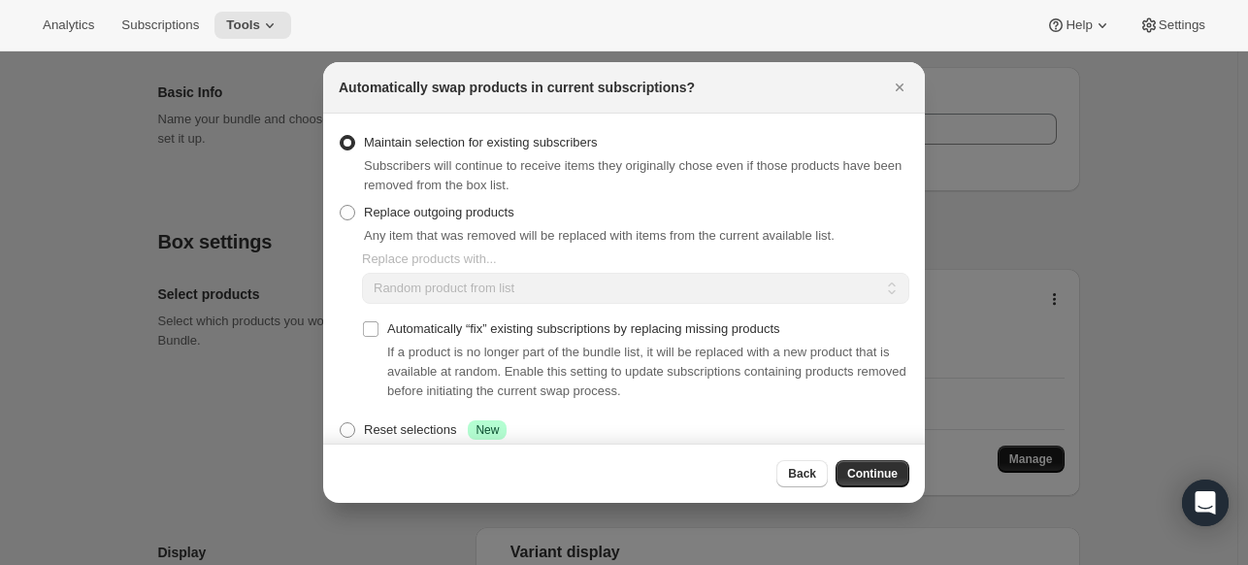
scroll to position [0, 0]
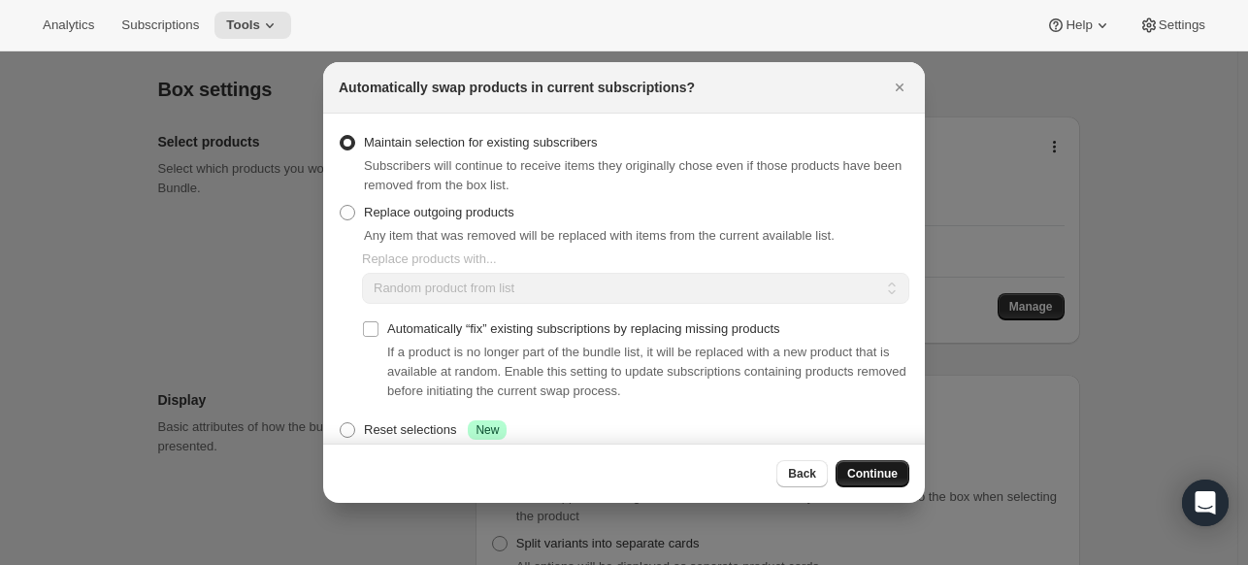
click at [873, 473] on span "Continue" at bounding box center [872, 474] width 50 height 16
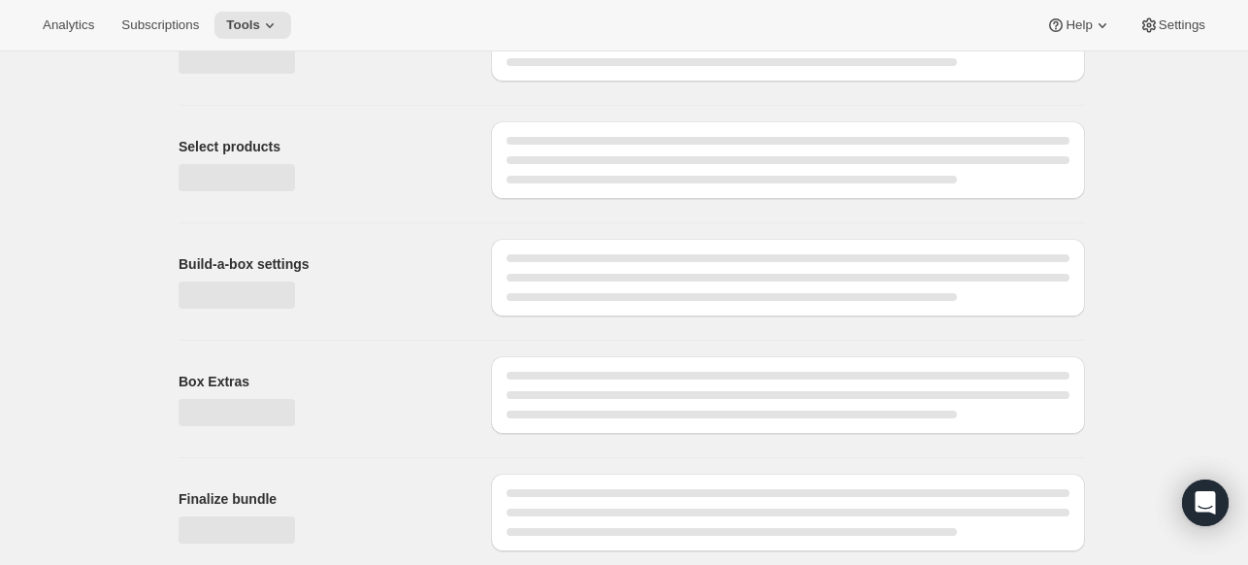
scroll to position [558, 0]
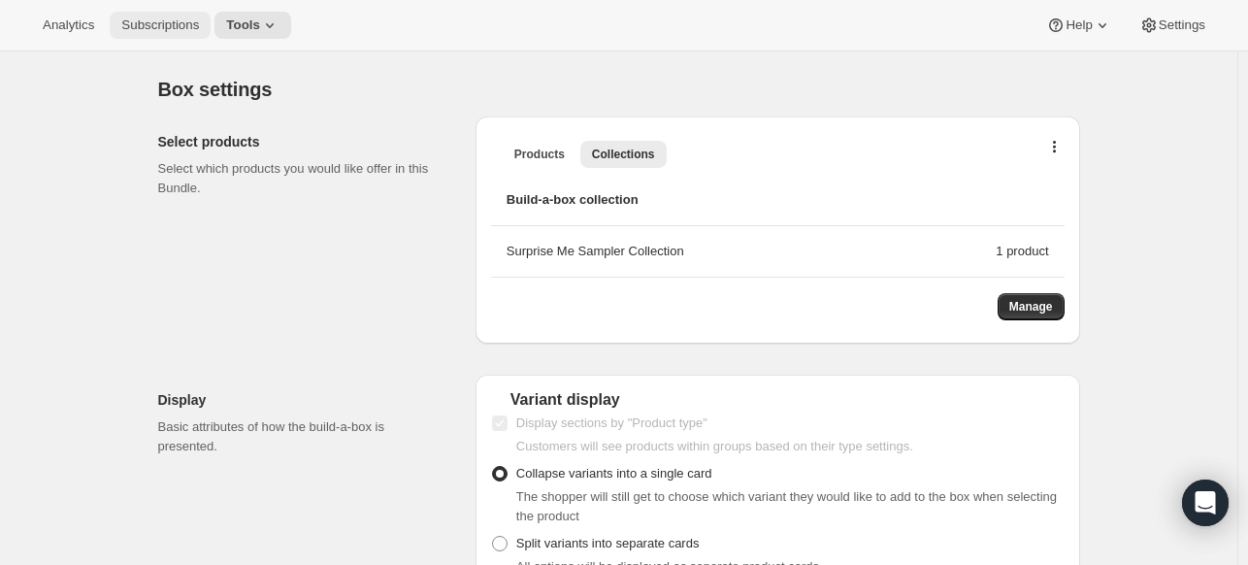
click at [164, 21] on span "Subscriptions" at bounding box center [160, 25] width 78 height 16
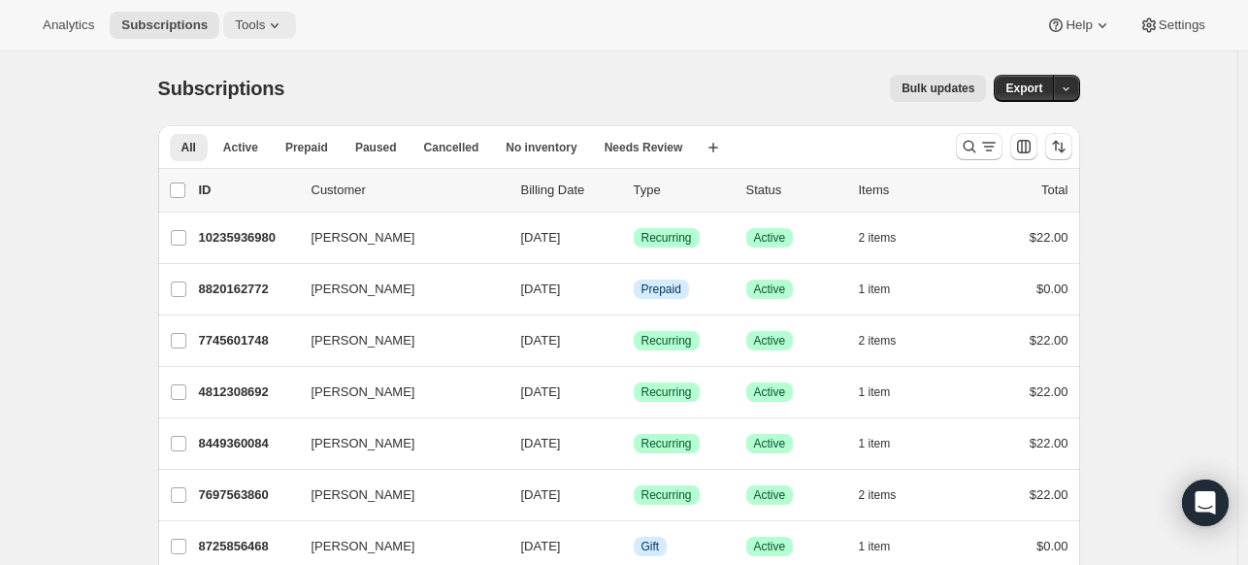
click at [265, 26] on icon at bounding box center [274, 25] width 19 height 19
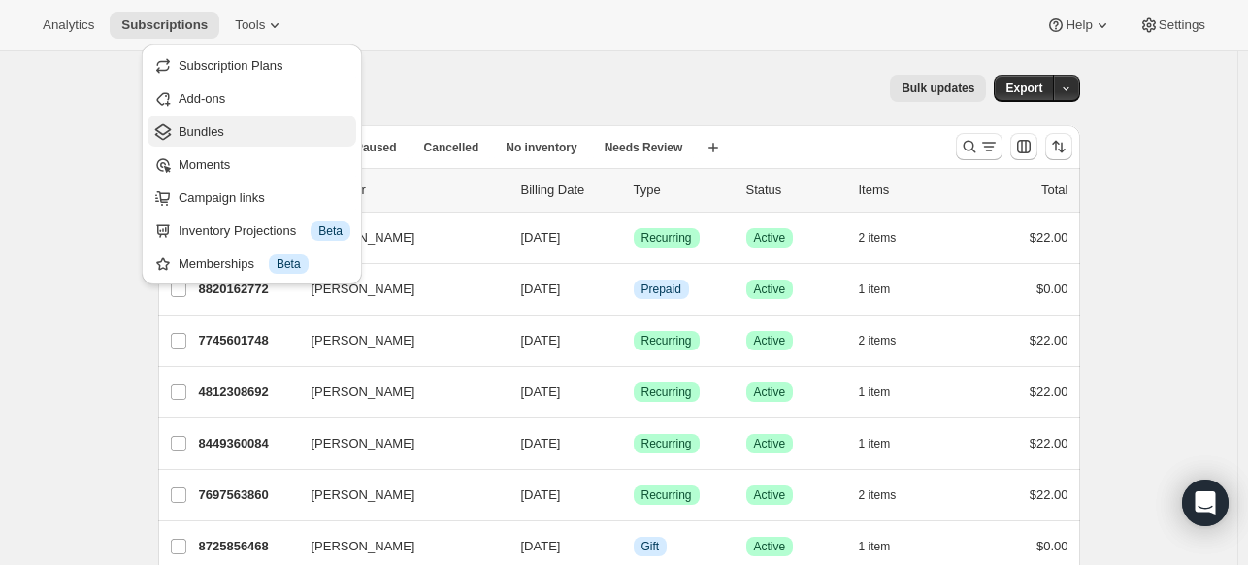
click at [217, 133] on span "Bundles" at bounding box center [202, 131] width 46 height 15
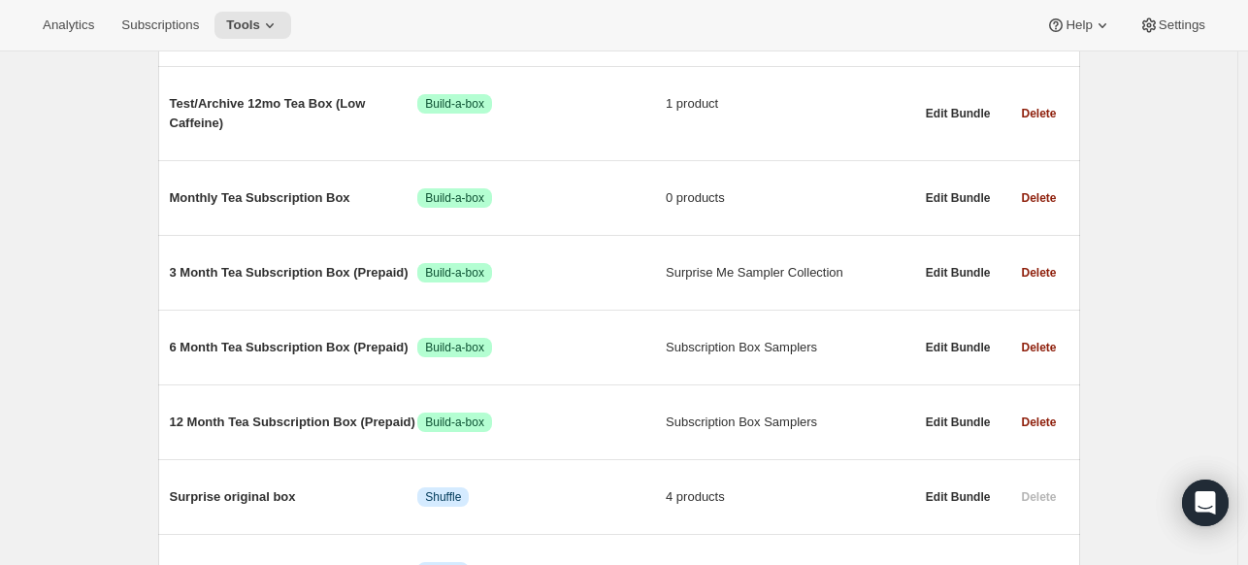
scroll to position [352, 0]
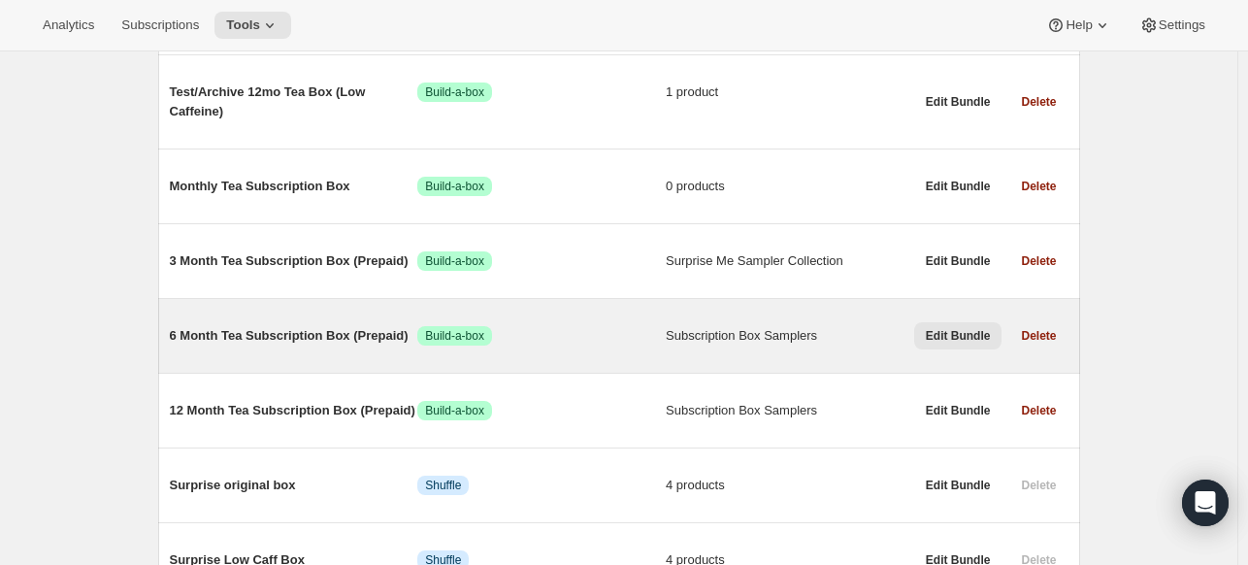
click at [976, 332] on span "Edit Bundle" at bounding box center [958, 336] width 65 height 16
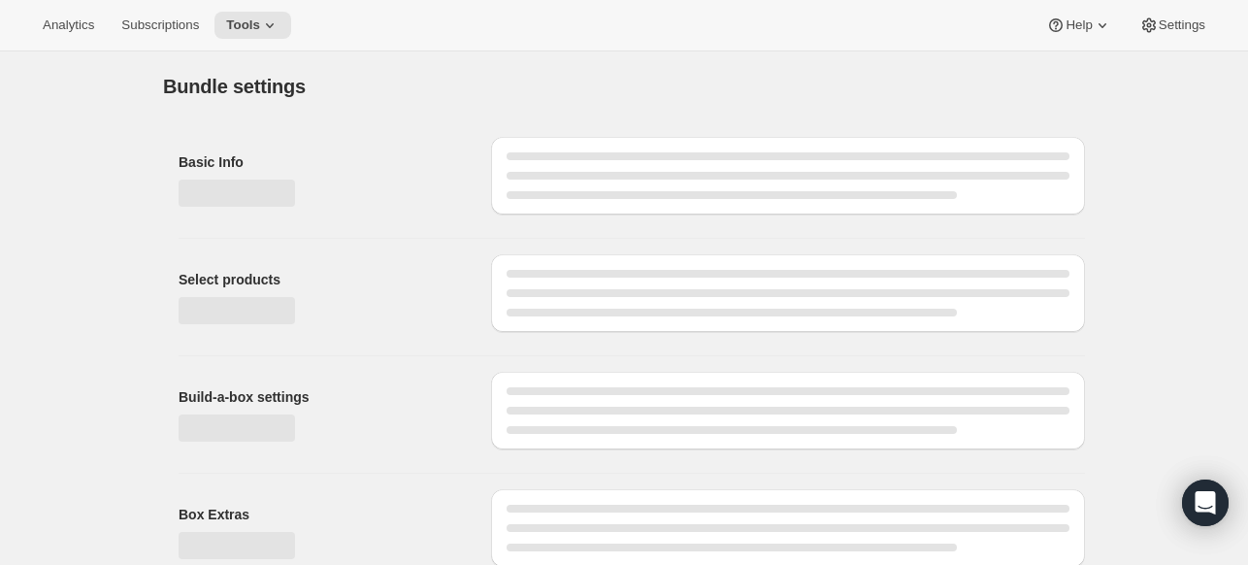
type input "6 Month Tea Subscription Box (Prepaid)"
radio input "true"
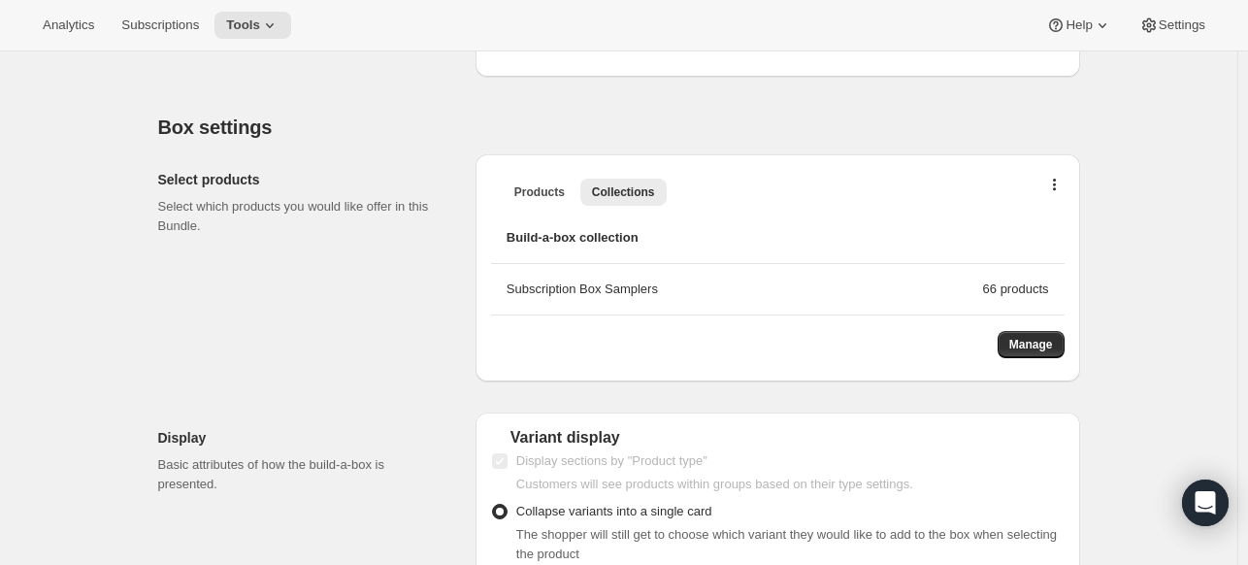
scroll to position [606, 0]
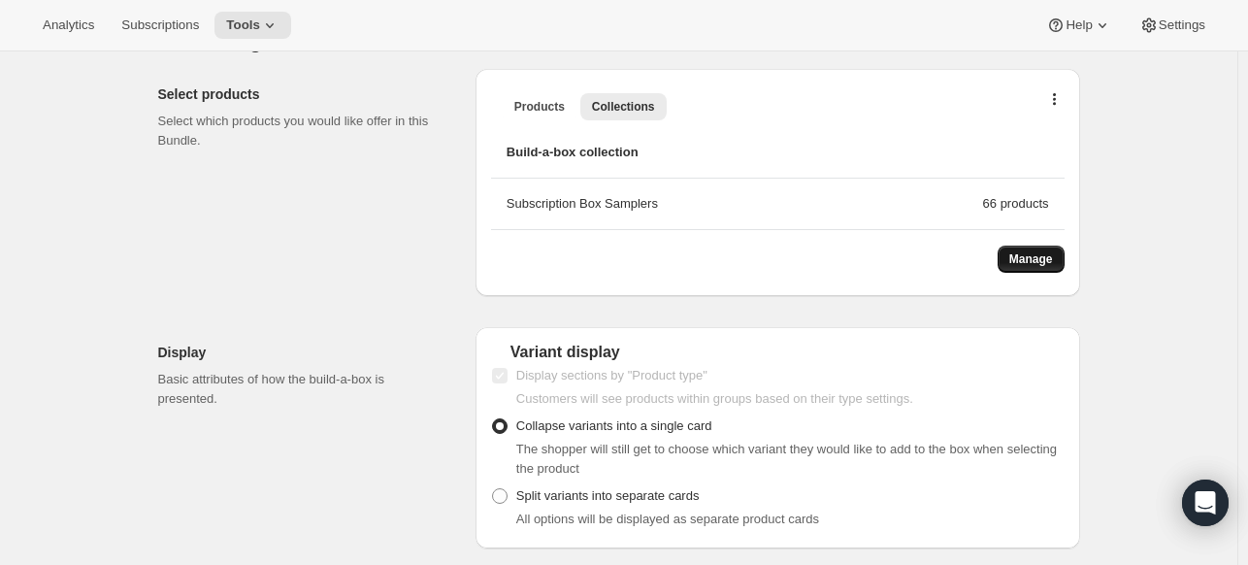
click at [1036, 258] on span "Manage" at bounding box center [1031, 259] width 44 height 16
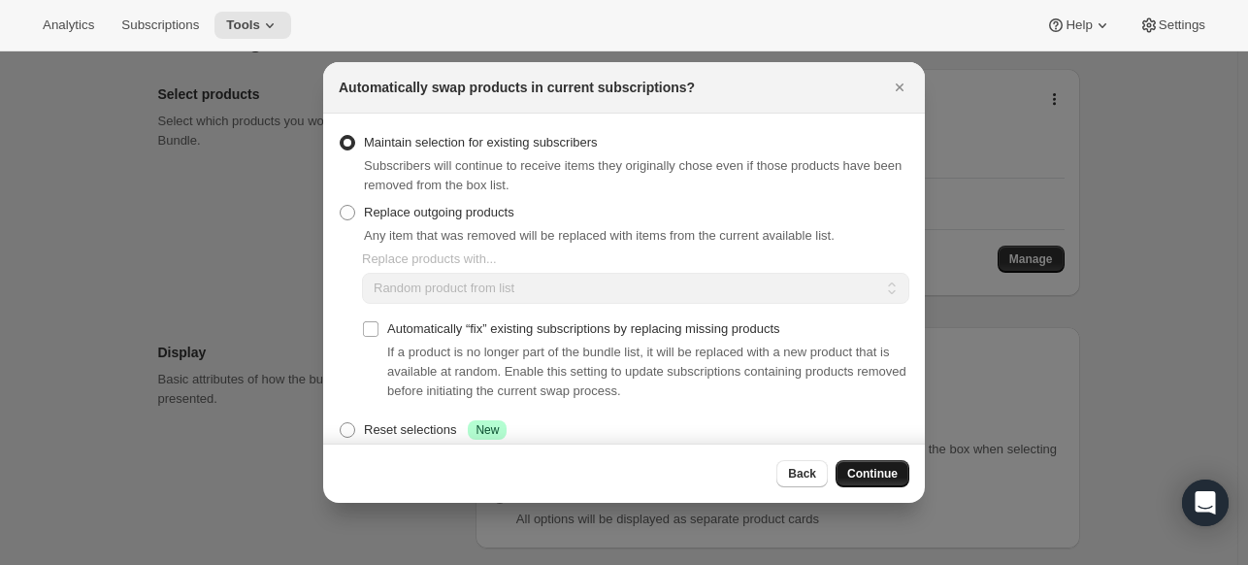
click at [881, 472] on span "Continue" at bounding box center [872, 474] width 50 height 16
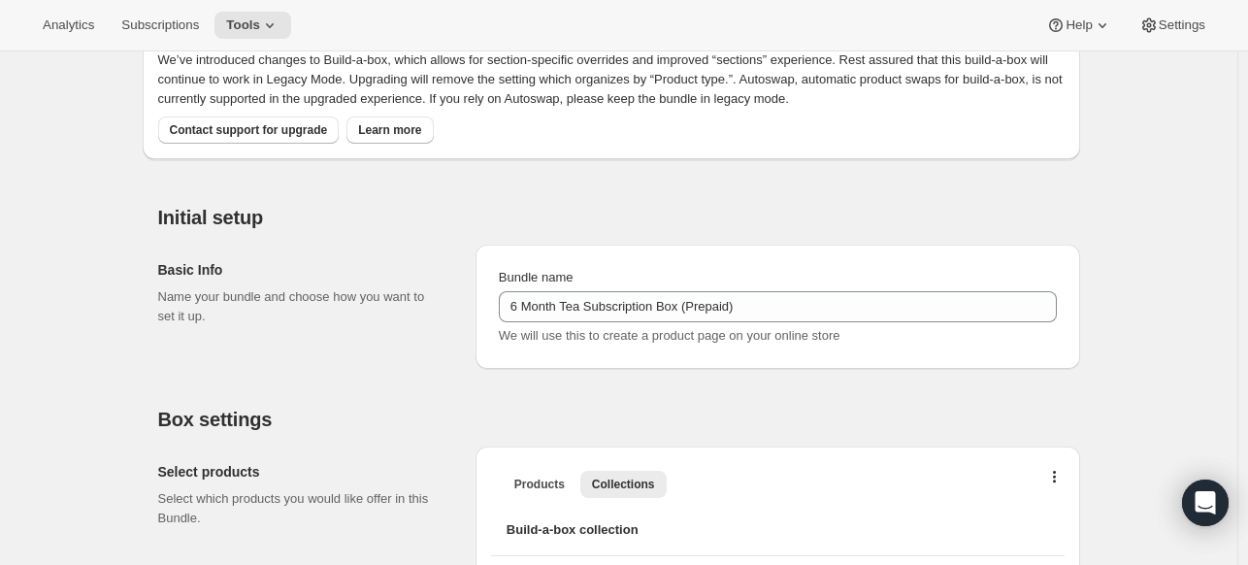
scroll to position [176, 0]
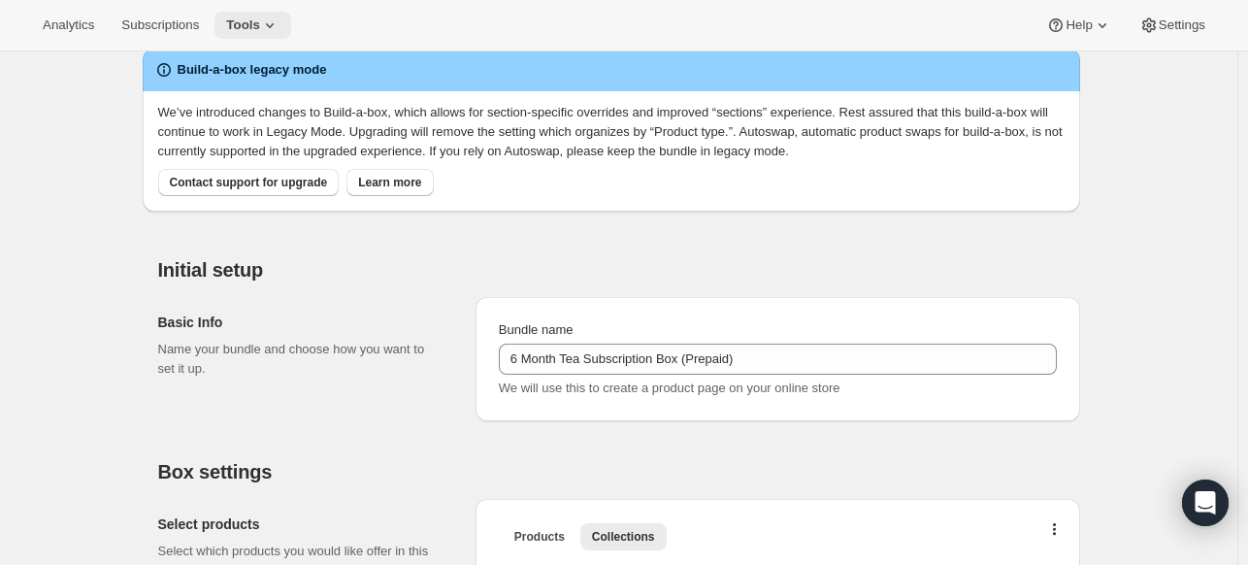
click at [268, 25] on icon at bounding box center [269, 25] width 19 height 19
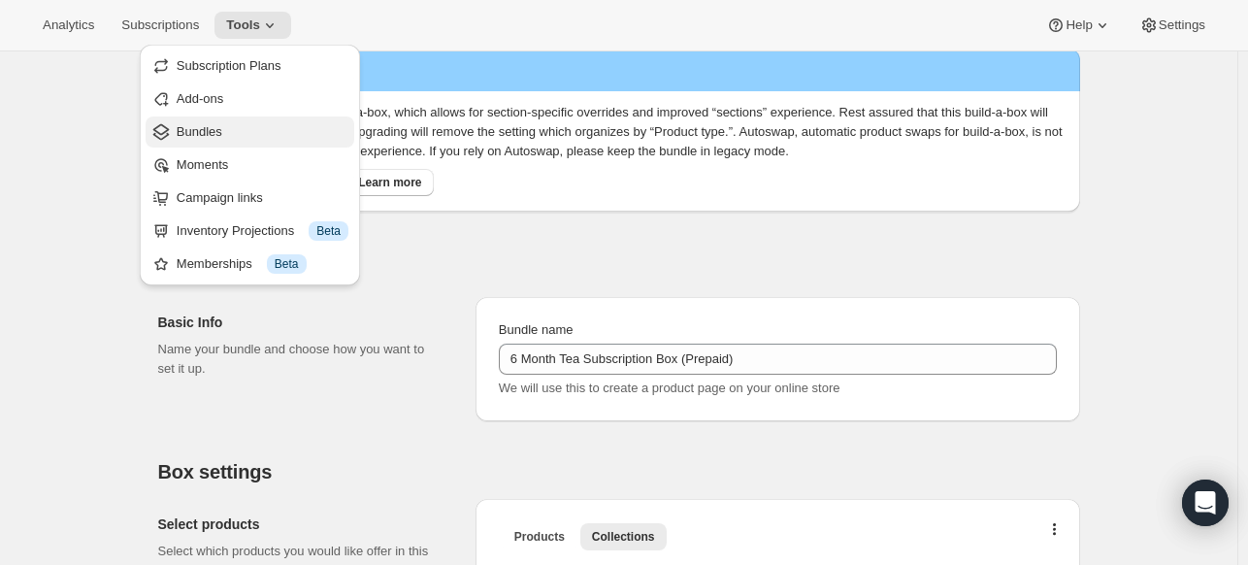
click at [222, 138] on span "Bundles" at bounding box center [263, 131] width 172 height 19
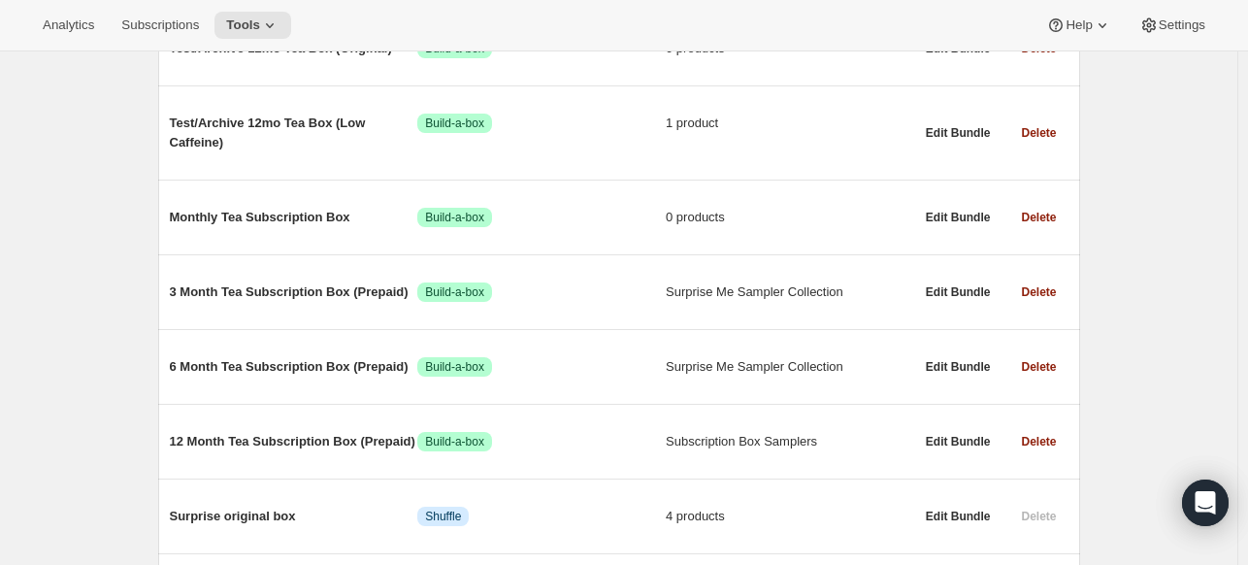
scroll to position [332, 0]
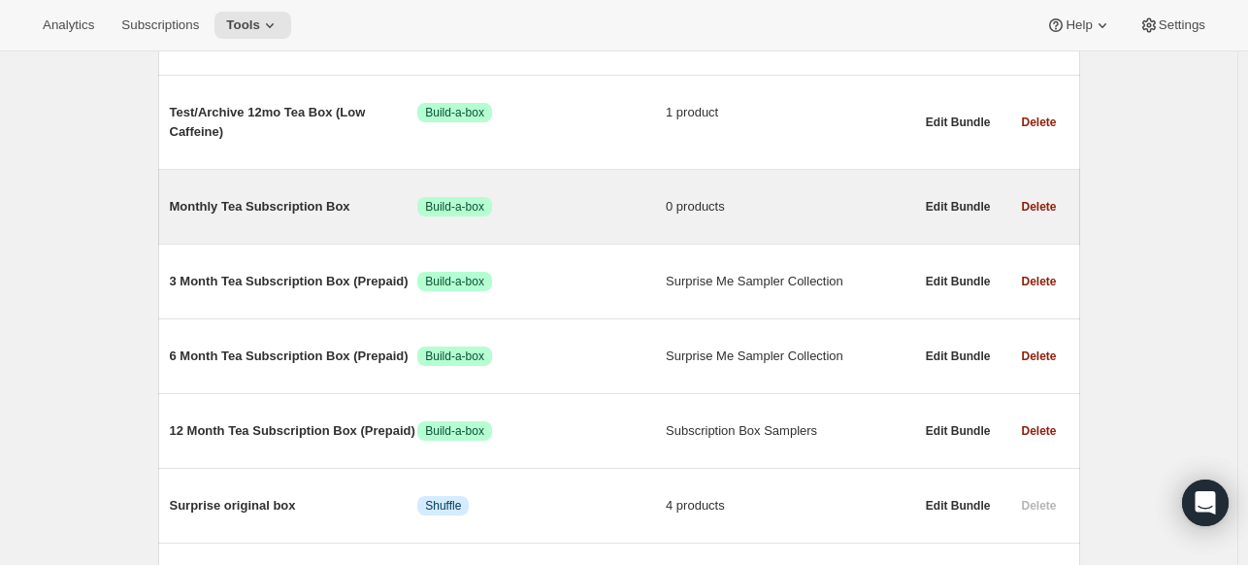
click at [708, 194] on div "Monthly Tea Subscription Box Success Build-a-box 0 products" at bounding box center [542, 206] width 744 height 50
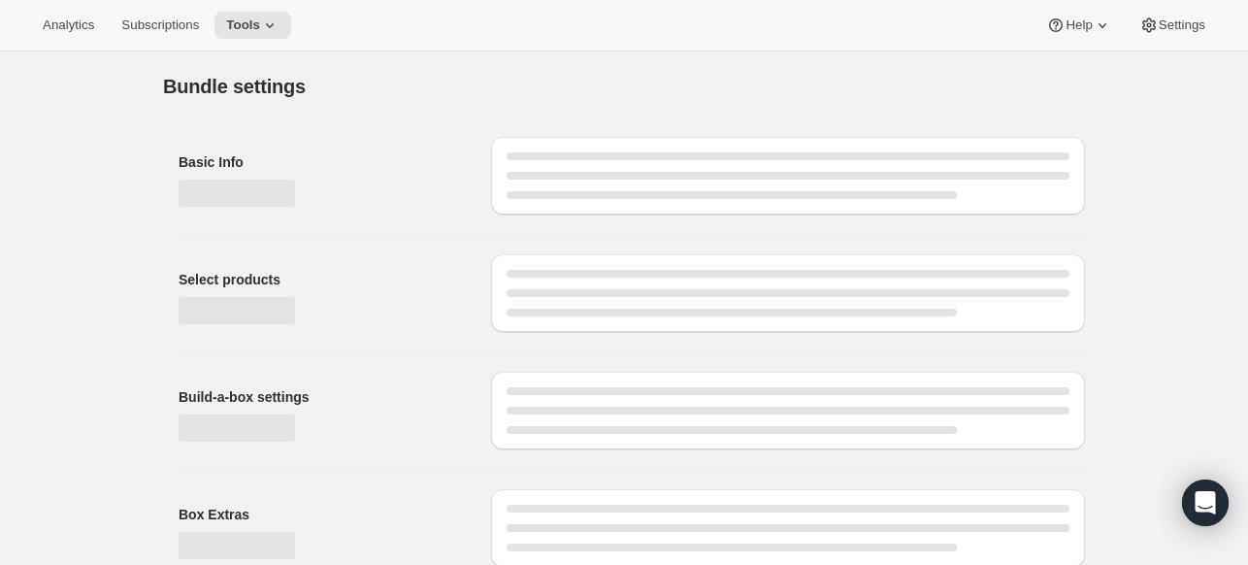
type input "Monthly Tea Subscription Box"
radio input "true"
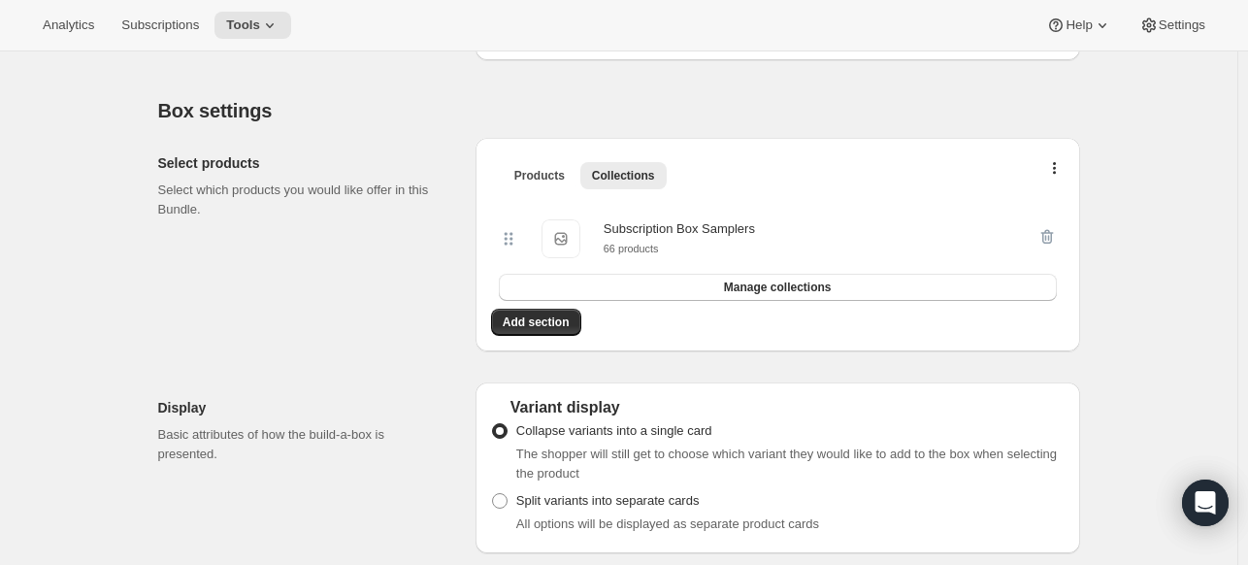
scroll to position [356, 0]
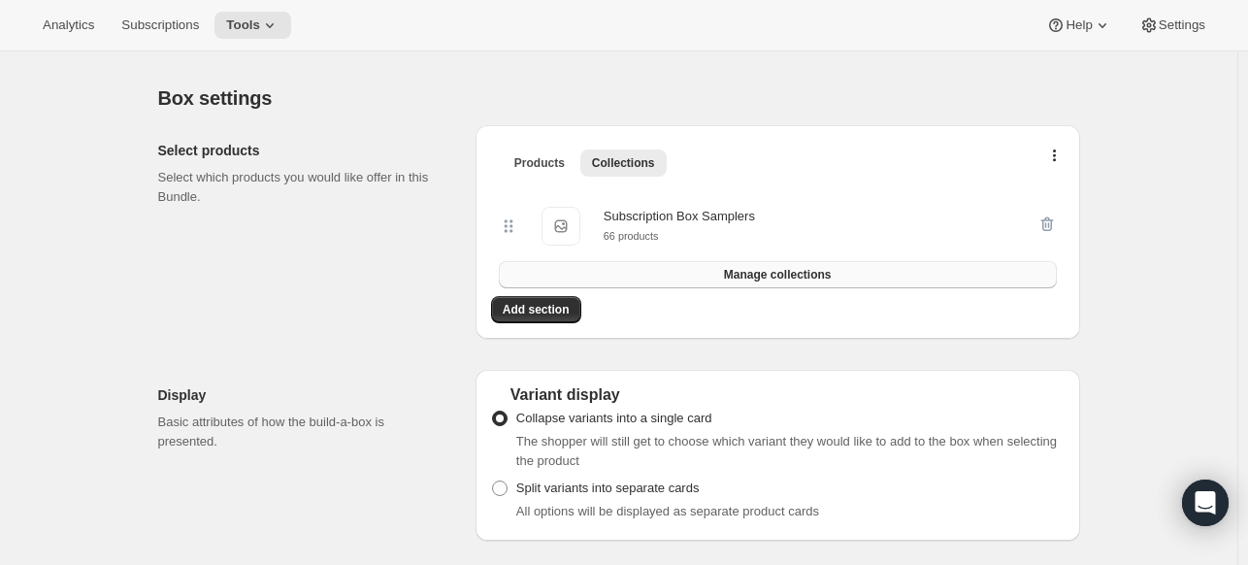
click at [695, 273] on button "Manage collections" at bounding box center [778, 274] width 558 height 27
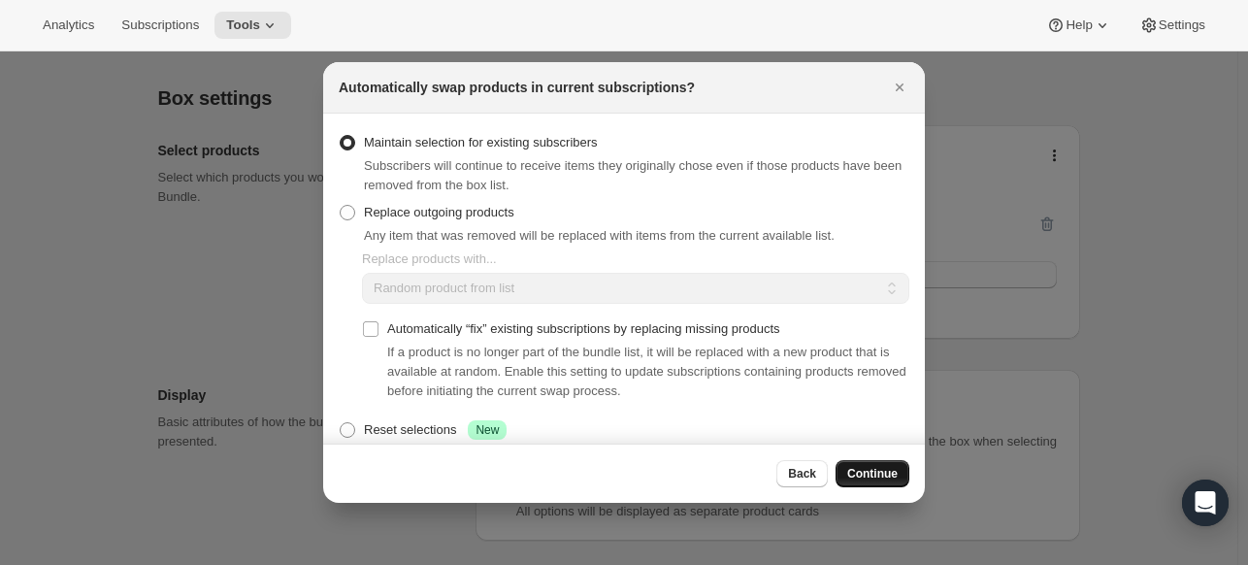
click at [875, 466] on button "Continue" at bounding box center [873, 473] width 74 height 27
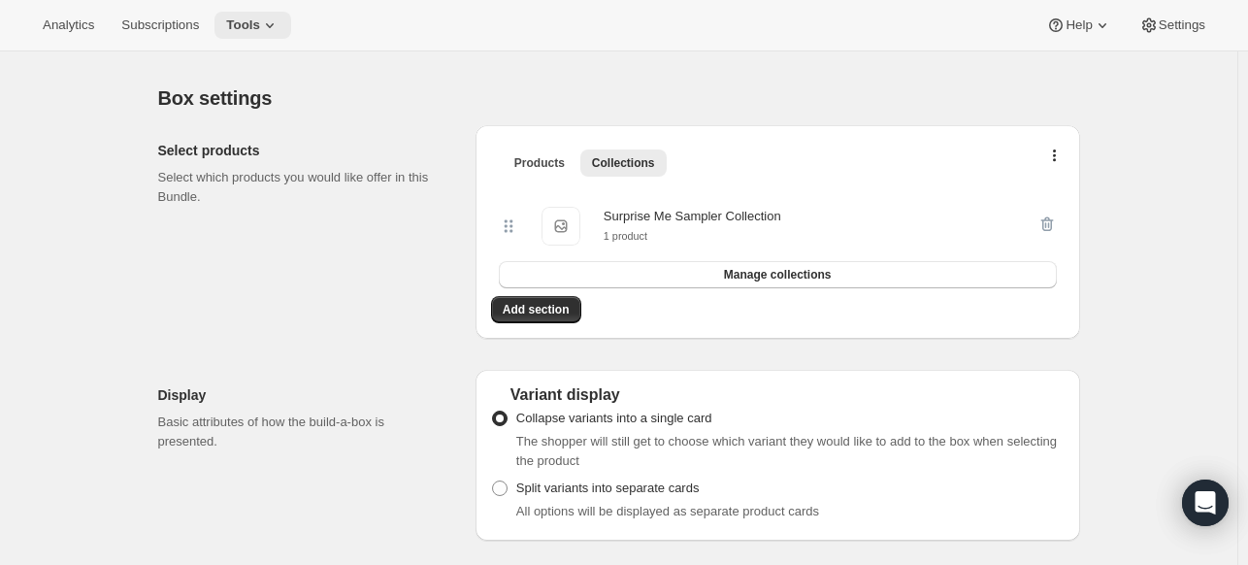
click at [260, 22] on icon at bounding box center [269, 25] width 19 height 19
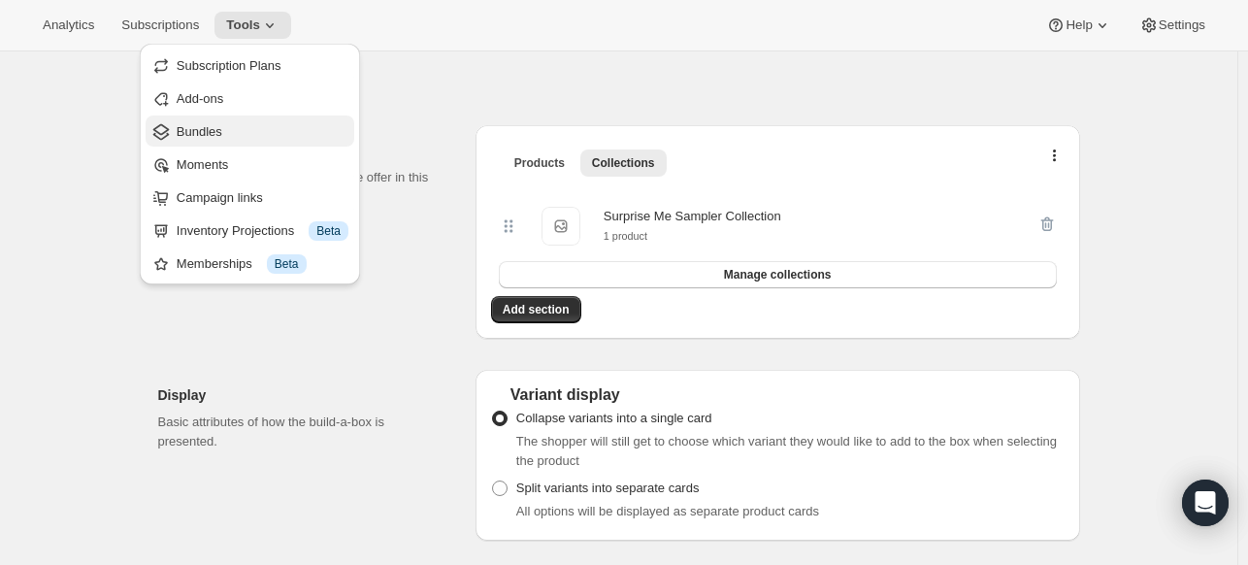
click at [217, 125] on span "Bundles" at bounding box center [200, 131] width 46 height 15
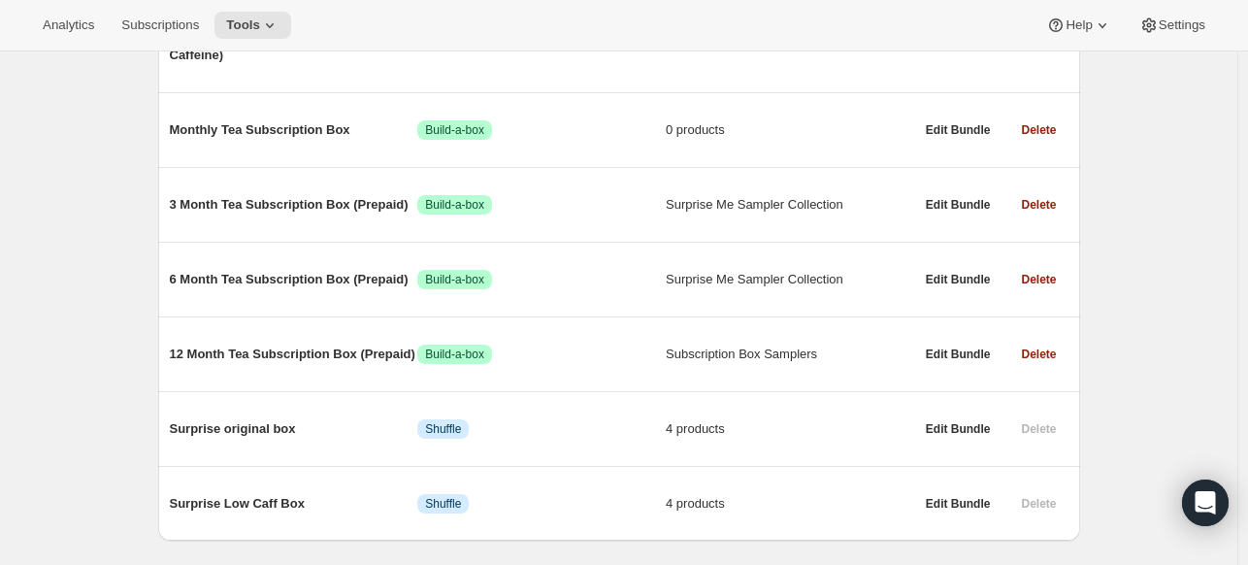
scroll to position [415, 0]
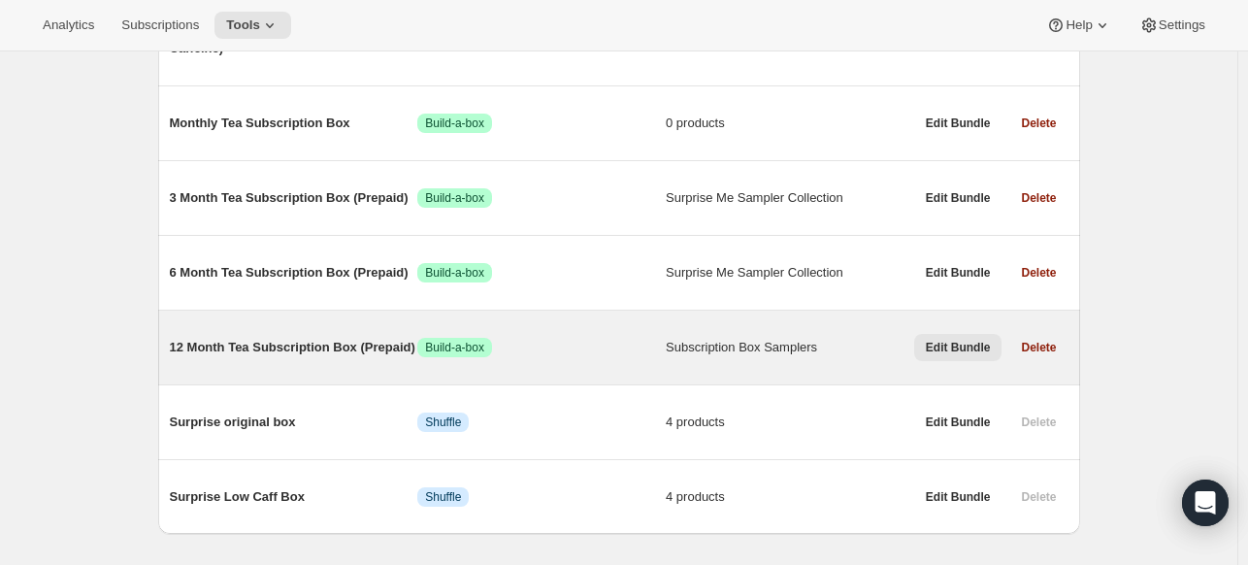
click at [958, 346] on span "Edit Bundle" at bounding box center [958, 348] width 65 height 16
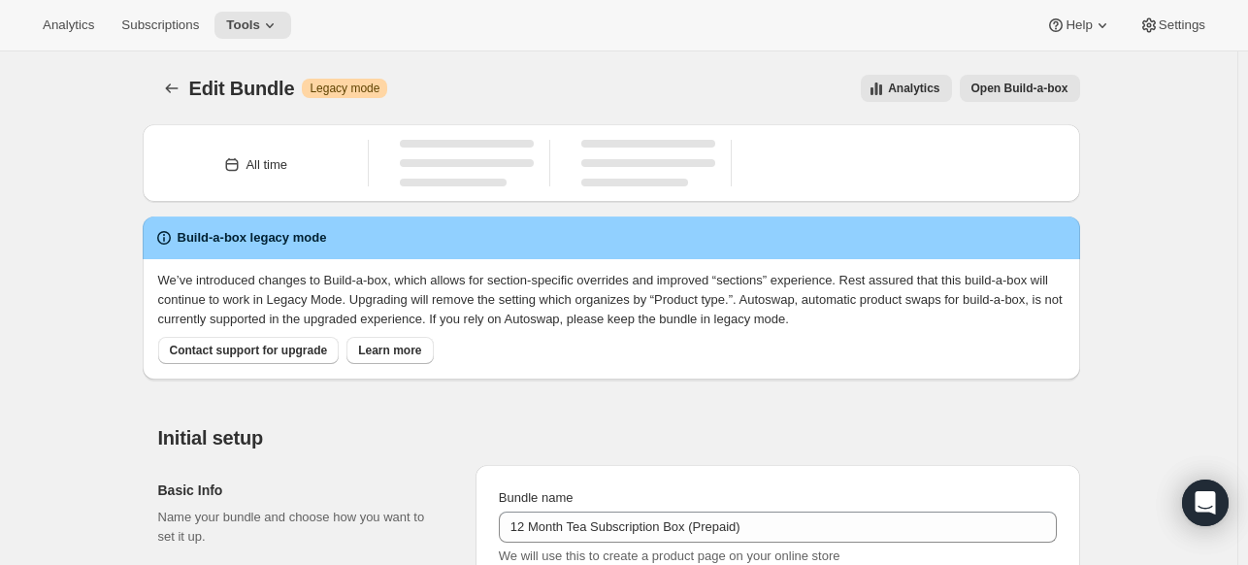
type input "12 Month Tea Subscription Box (Prepaid)"
radio input "true"
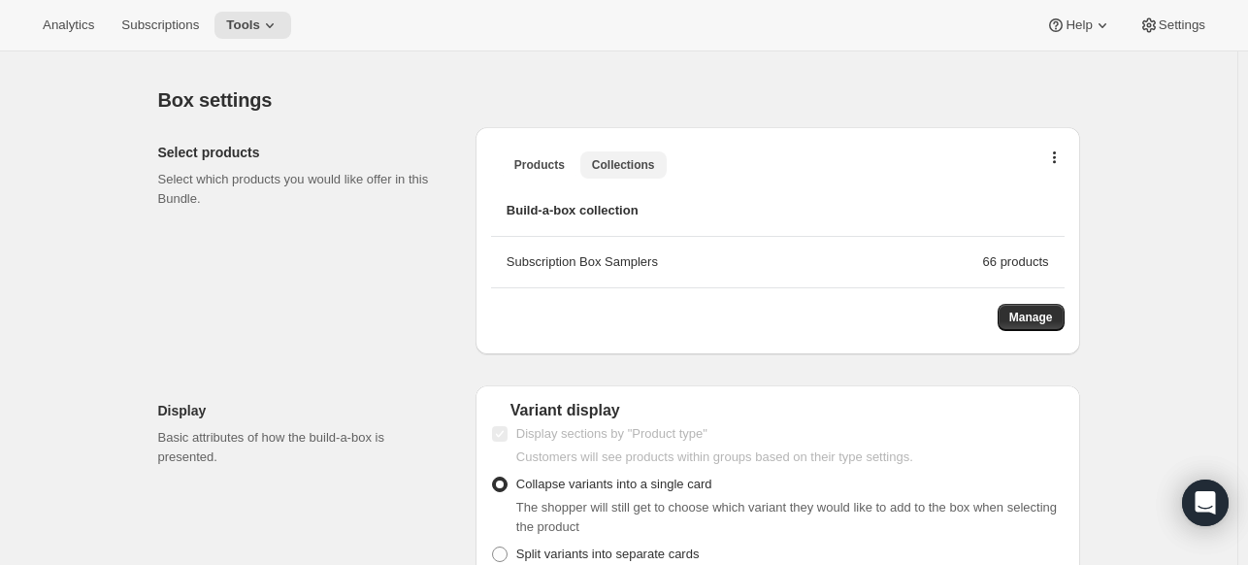
scroll to position [554, 0]
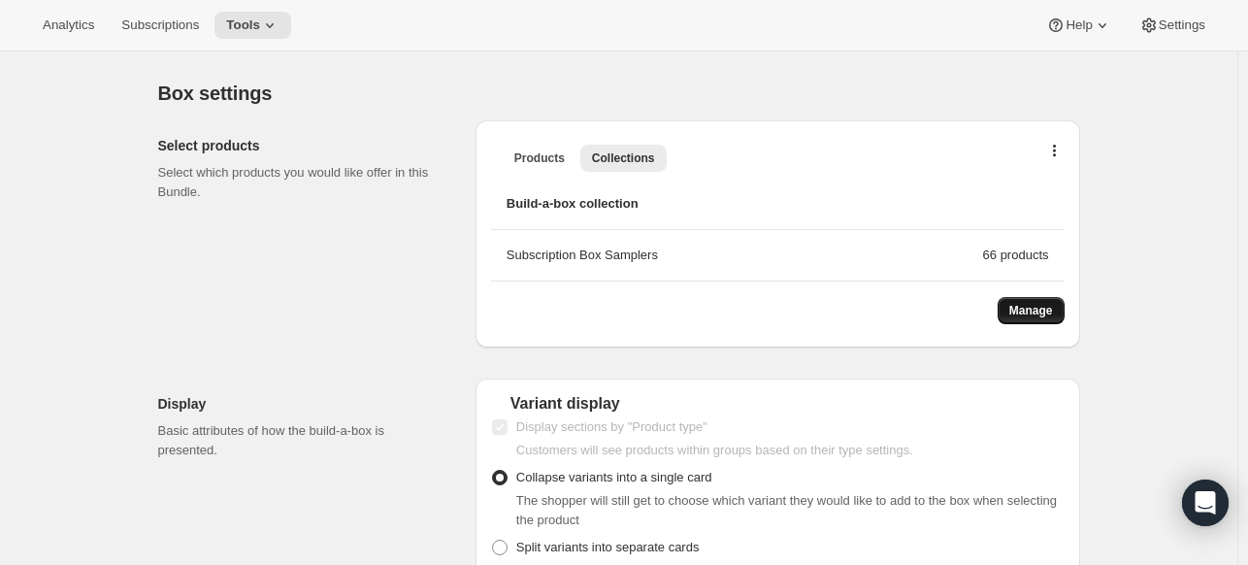
click at [1040, 302] on button "Manage" at bounding box center [1031, 310] width 67 height 27
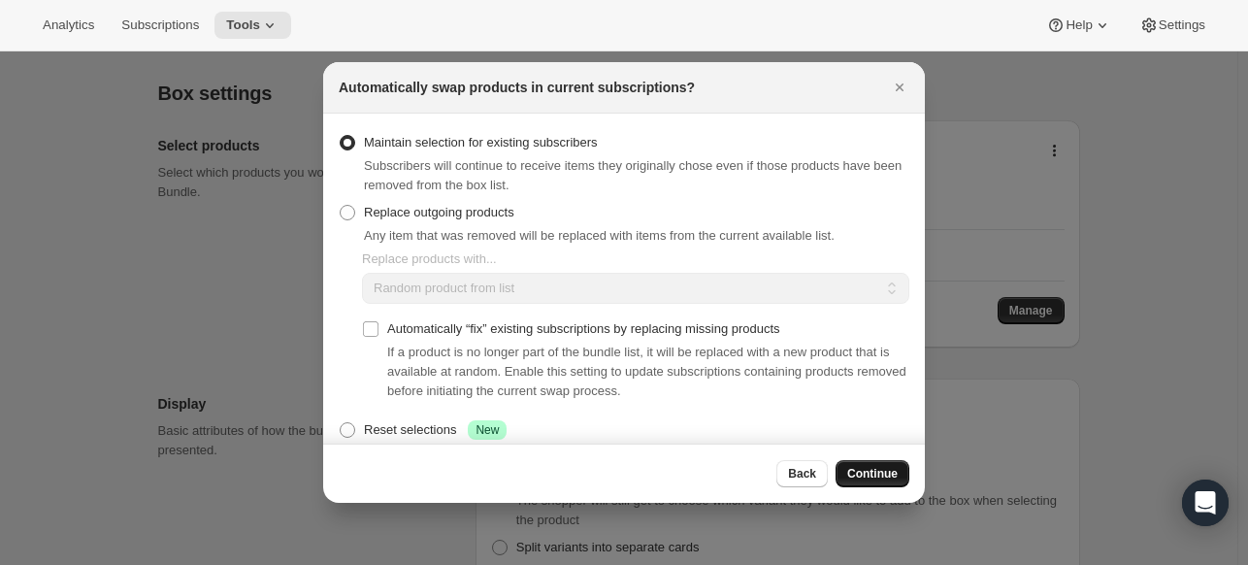
click at [880, 461] on button "Continue" at bounding box center [873, 473] width 74 height 27
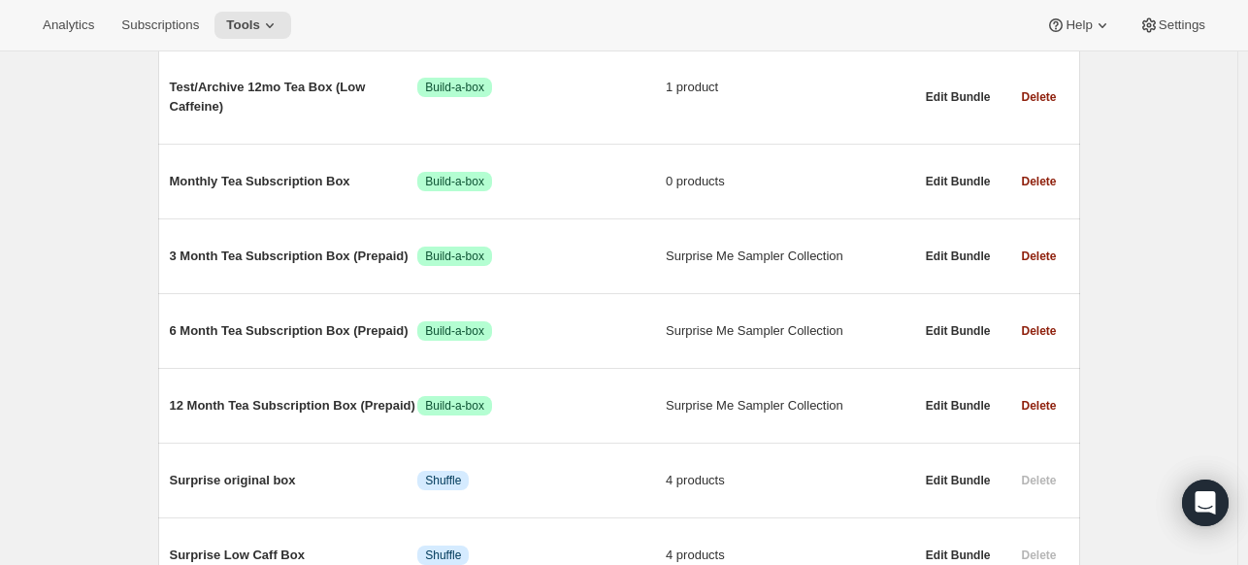
scroll to position [367, 0]
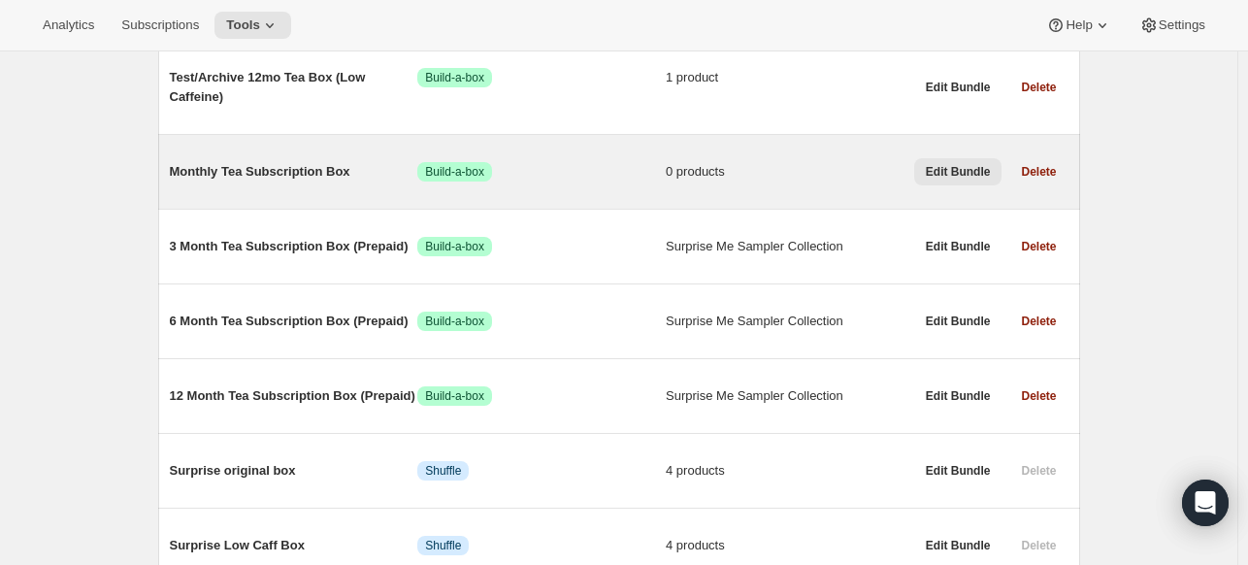
click at [975, 167] on span "Edit Bundle" at bounding box center [958, 172] width 65 height 16
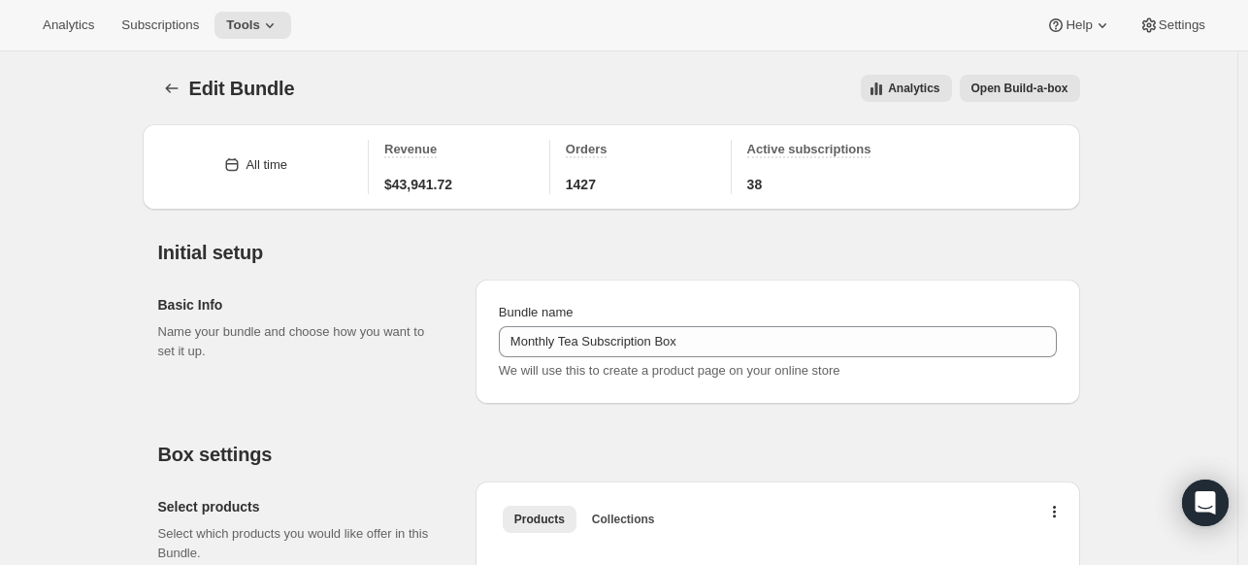
type input "Monthly Tea Subscription Box"
radio input "true"
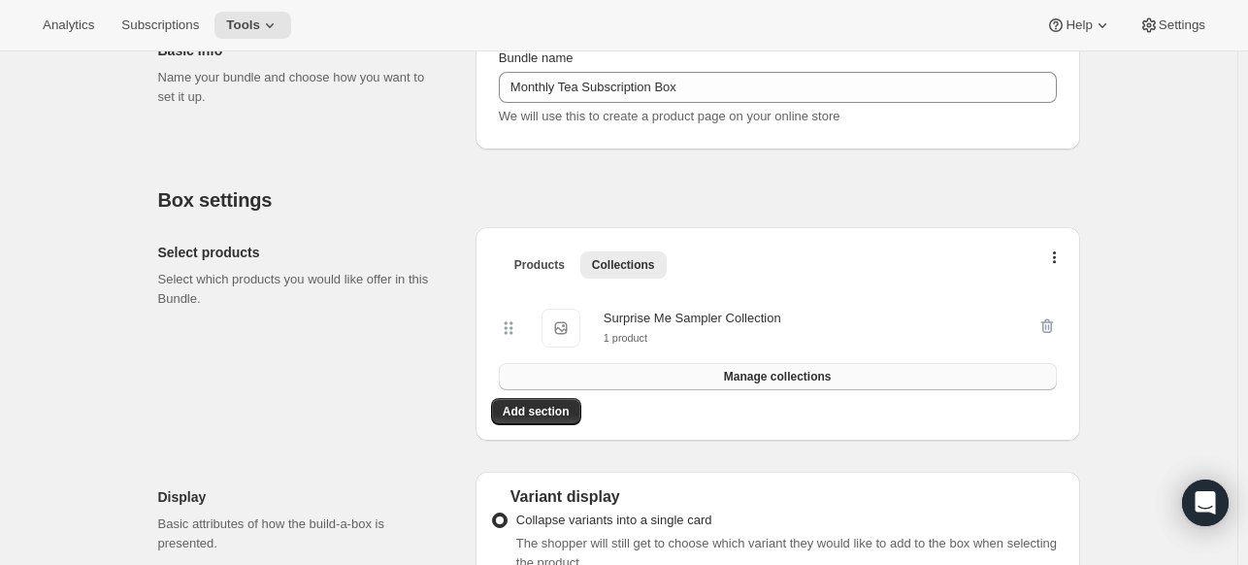
click at [652, 373] on button "Manage collections" at bounding box center [778, 376] width 558 height 27
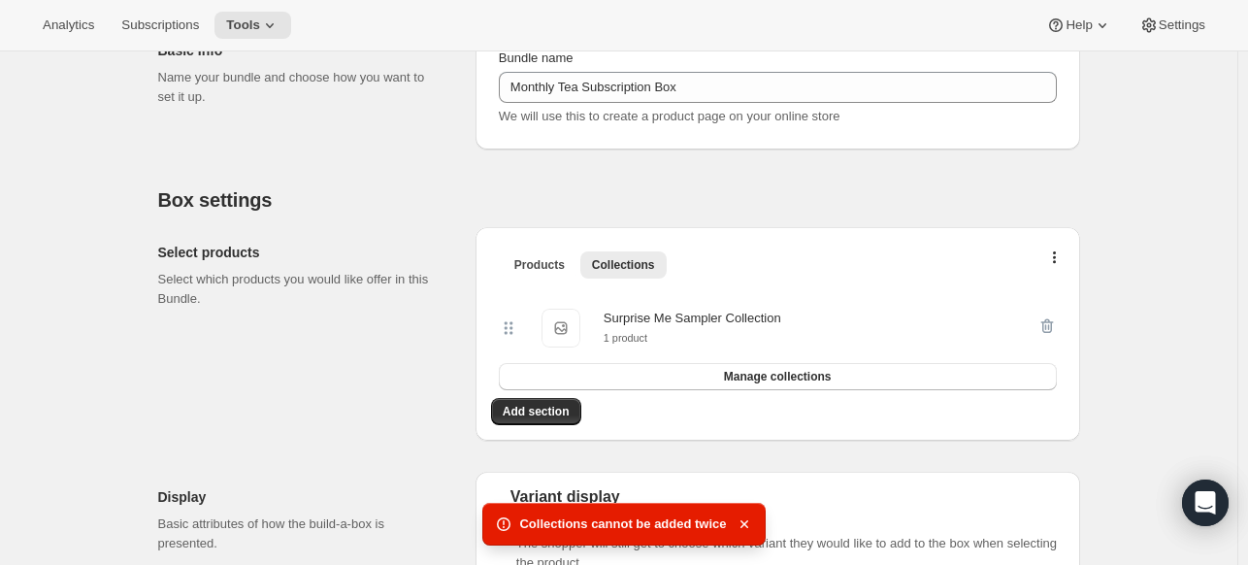
scroll to position [0, 0]
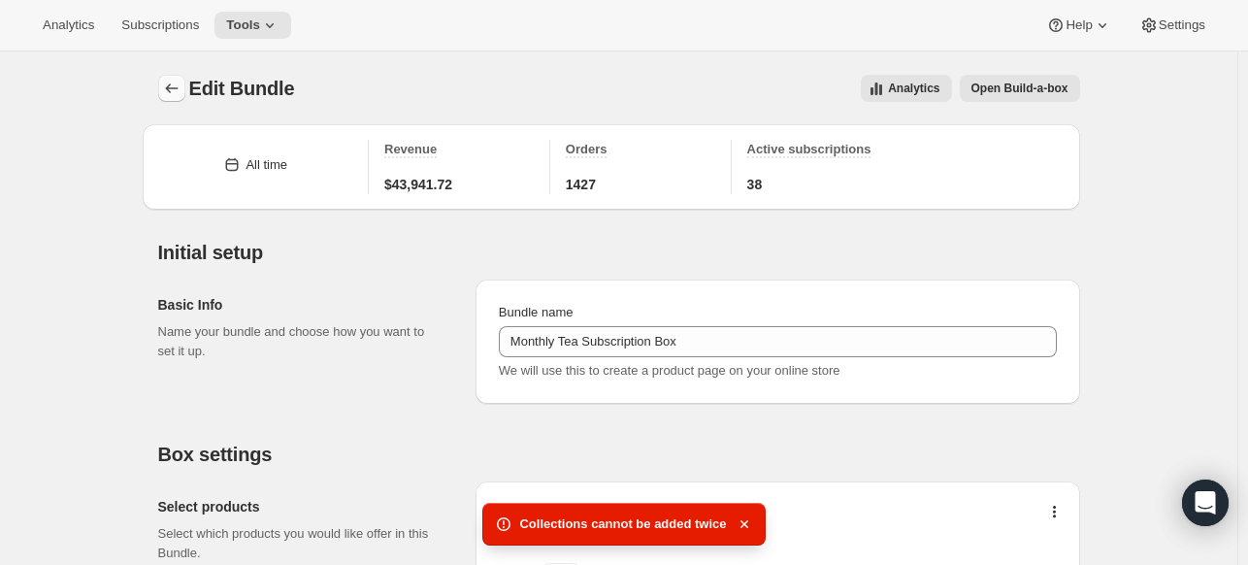
click at [178, 86] on icon "Bundles" at bounding box center [171, 88] width 19 height 19
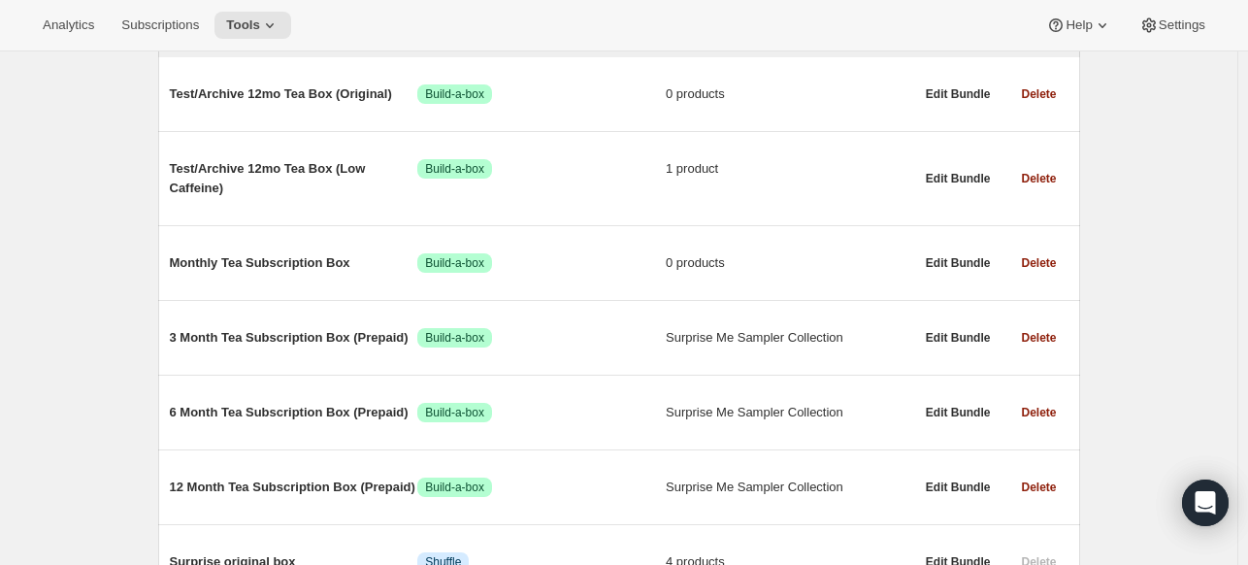
scroll to position [272, 0]
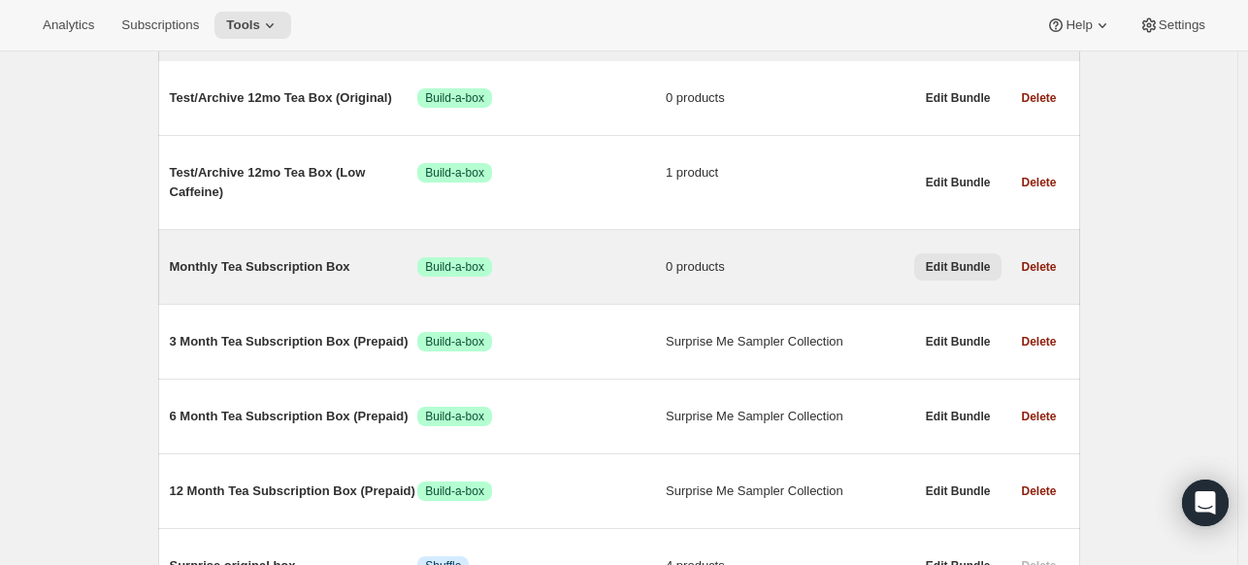
click at [963, 271] on span "Edit Bundle" at bounding box center [958, 267] width 65 height 16
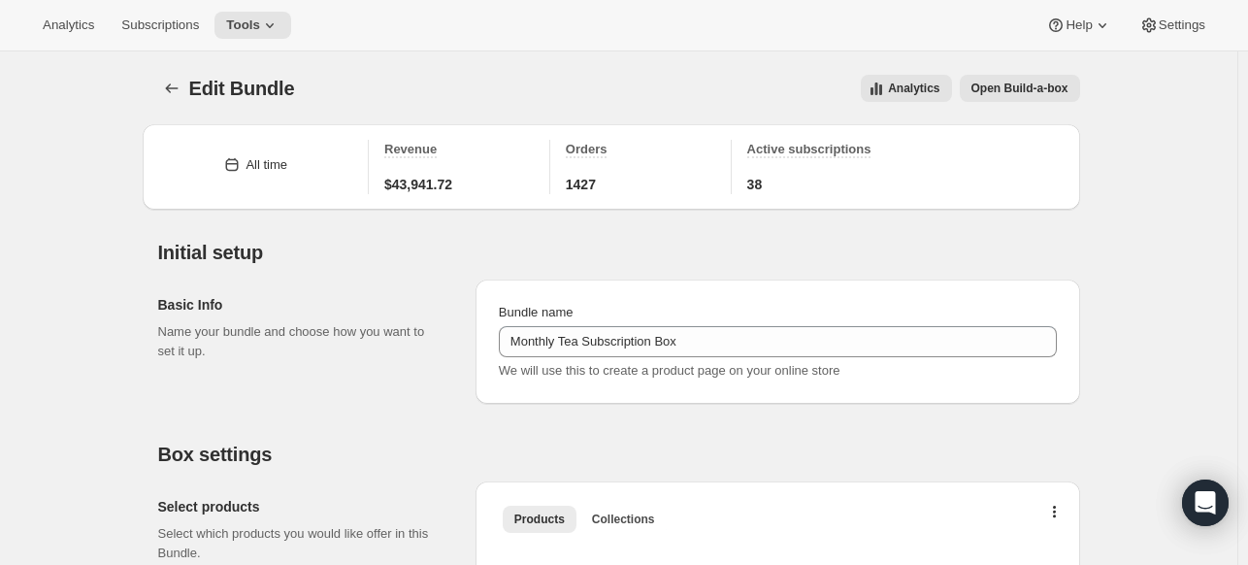
type input "Monthly Tea Subscription Box"
radio input "true"
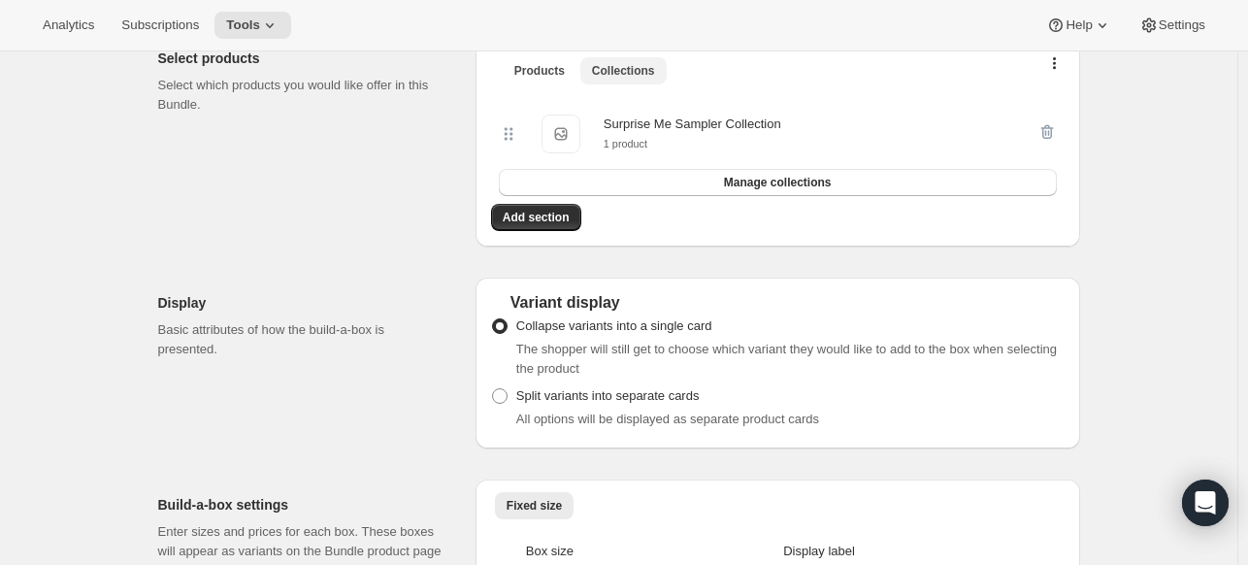
scroll to position [463, 0]
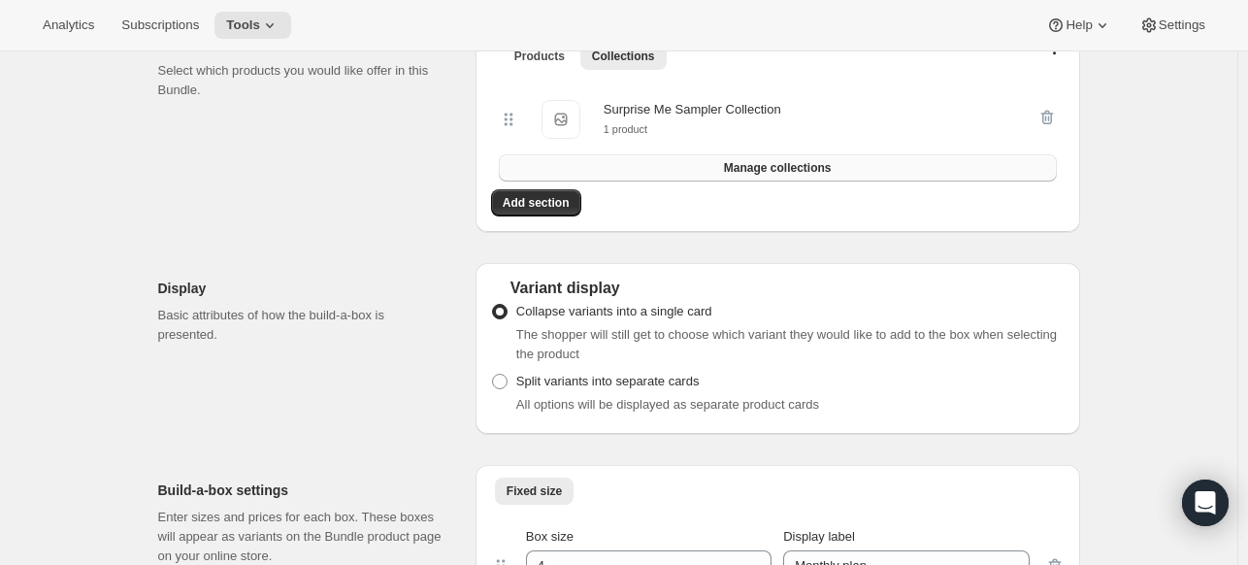
click at [656, 163] on button "Manage collections" at bounding box center [778, 167] width 558 height 27
click at [1048, 115] on icon "button" at bounding box center [1046, 117] width 19 height 19
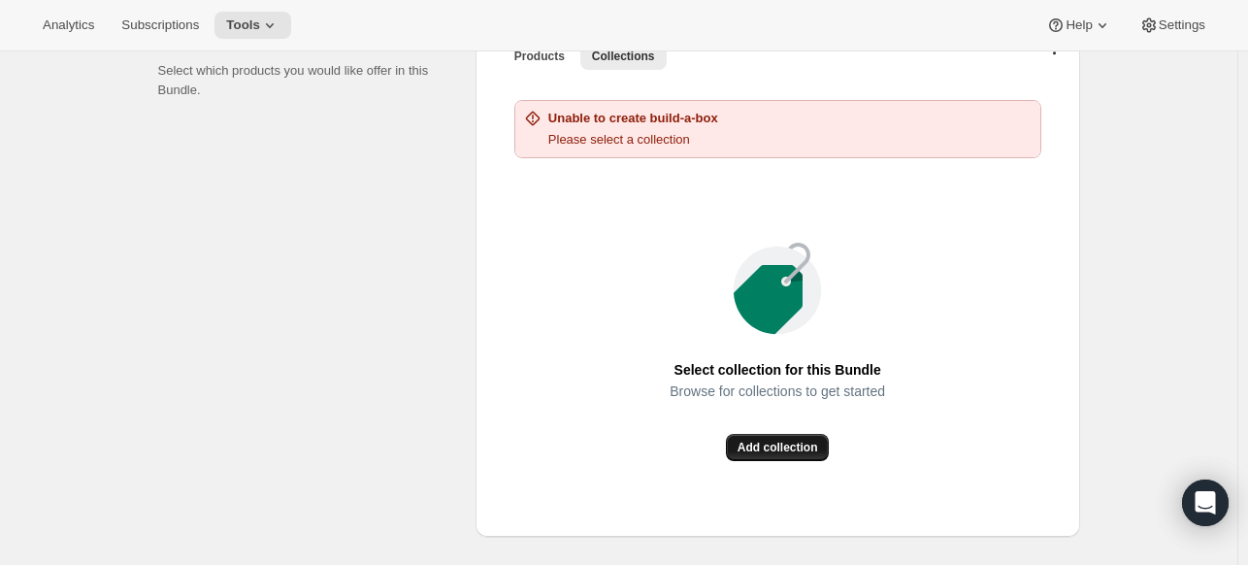
click at [766, 437] on button "Add collection" at bounding box center [778, 447] width 104 height 27
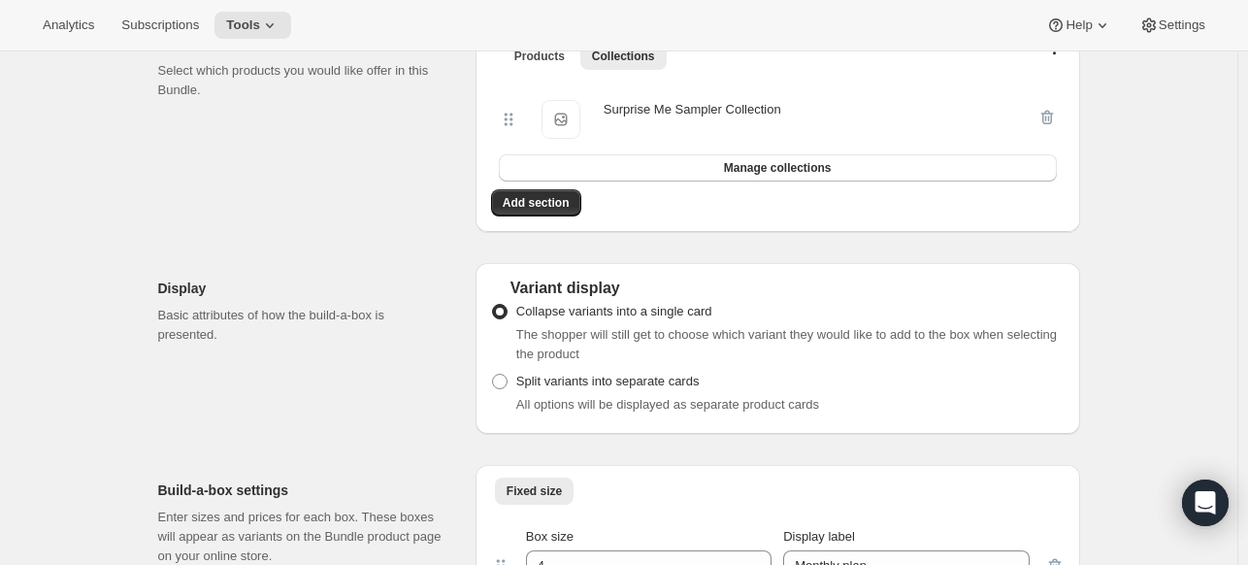
scroll to position [0, 0]
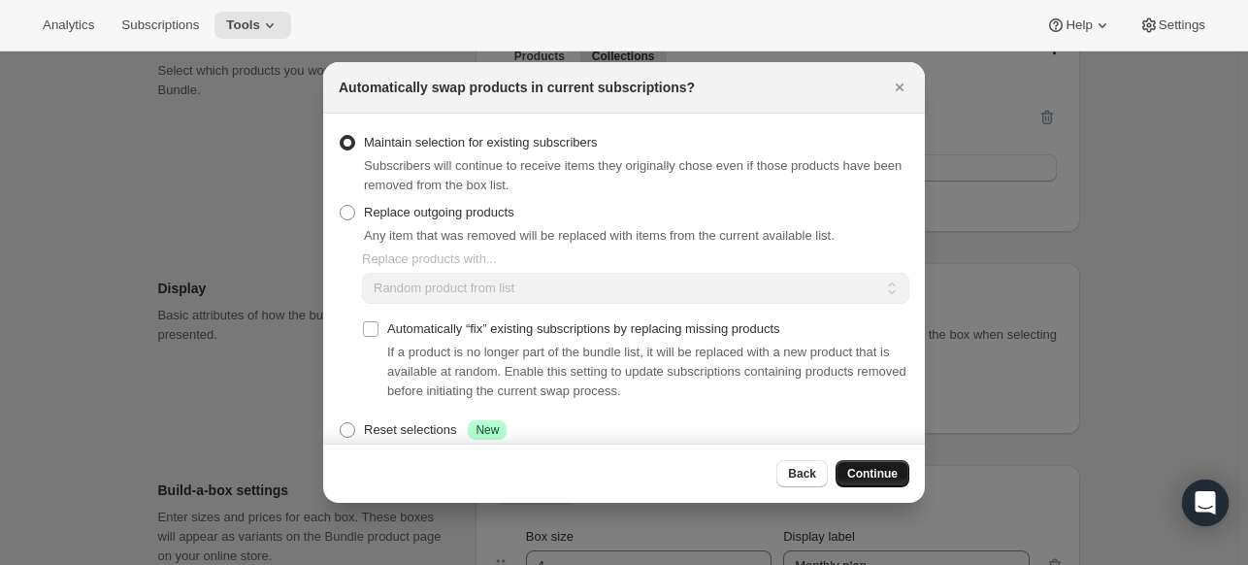
click at [871, 473] on span "Continue" at bounding box center [872, 474] width 50 height 16
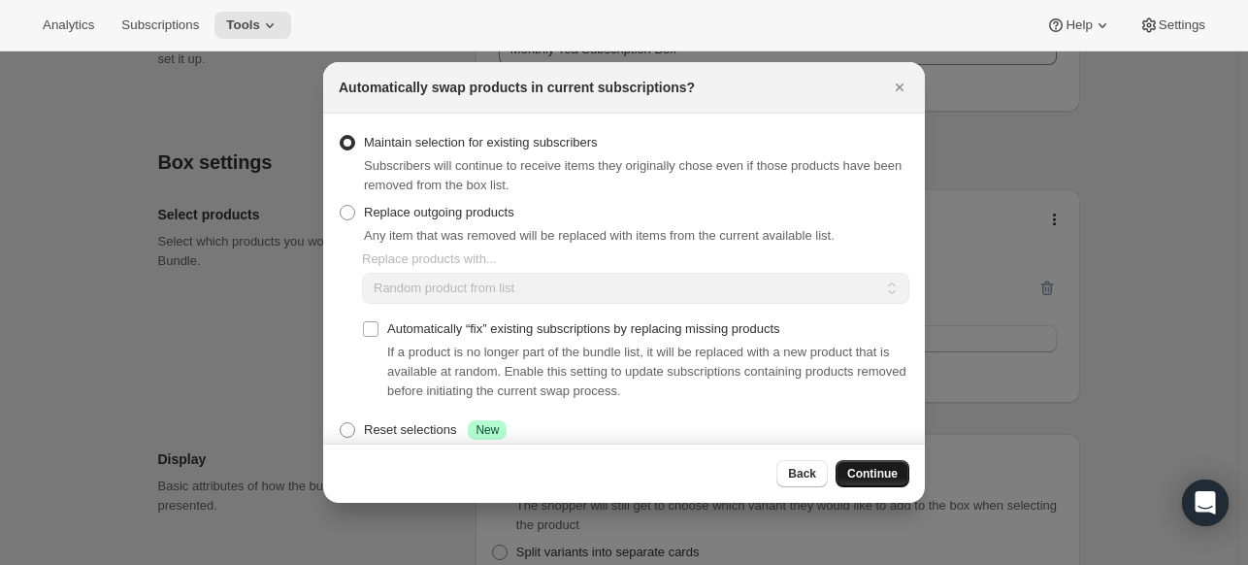
click at [877, 461] on button "Continue" at bounding box center [873, 473] width 74 height 27
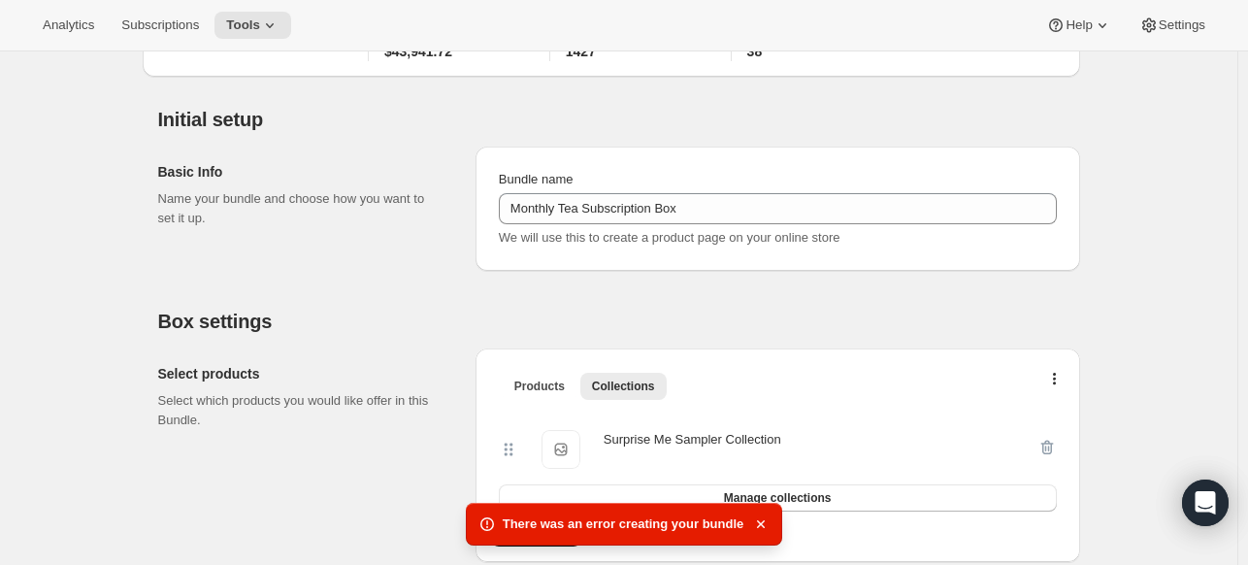
scroll to position [292, 0]
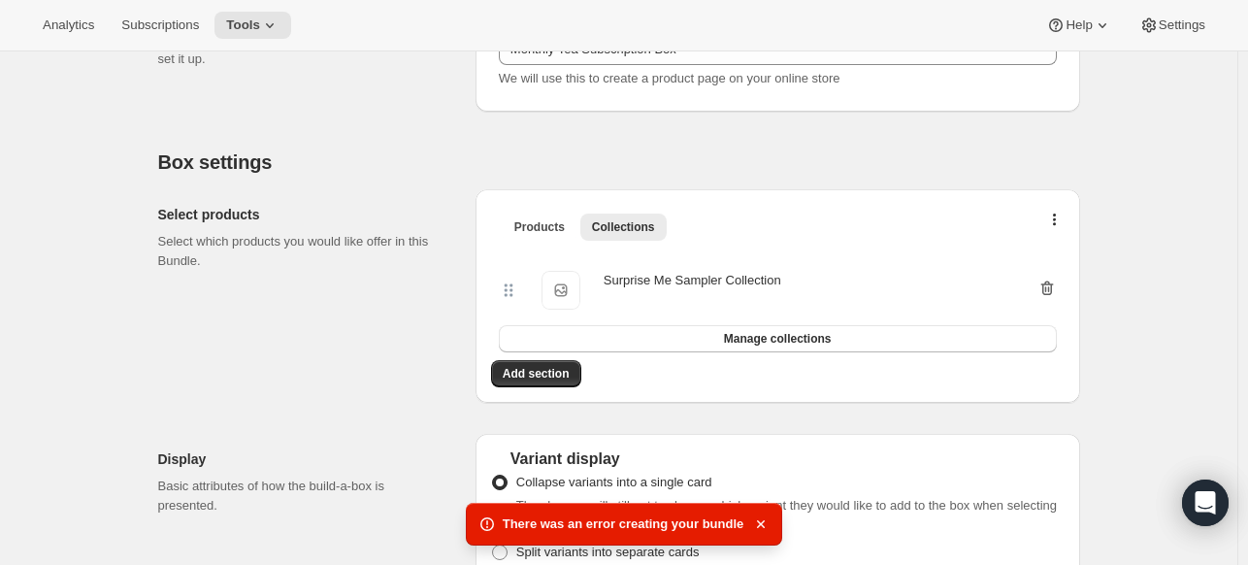
click at [1053, 285] on icon "button" at bounding box center [1046, 288] width 13 height 15
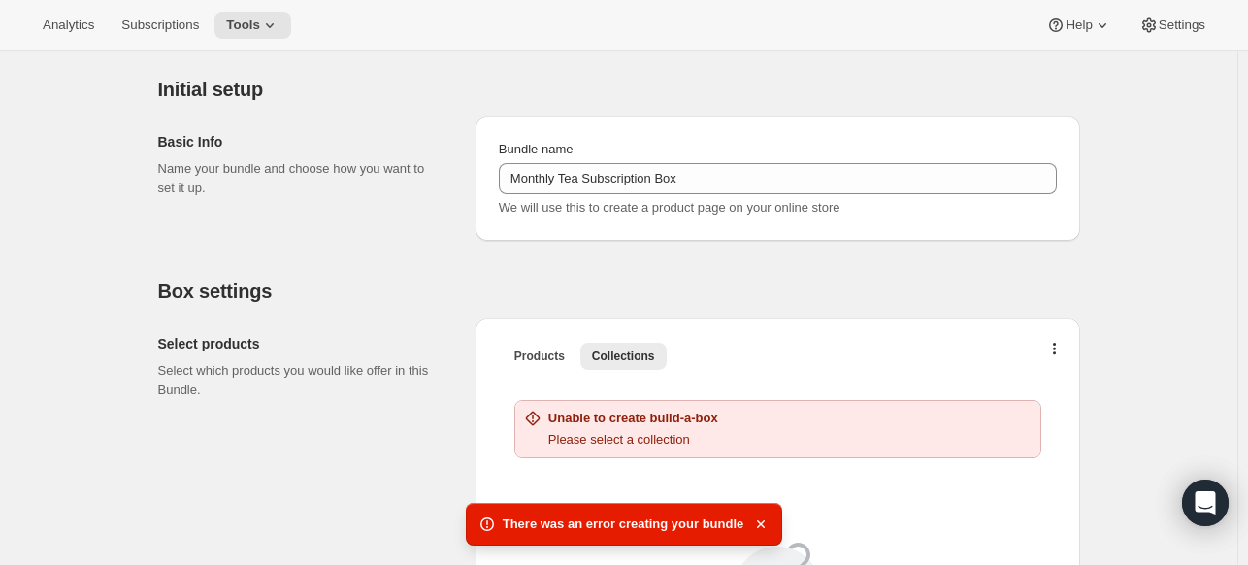
scroll to position [153, 0]
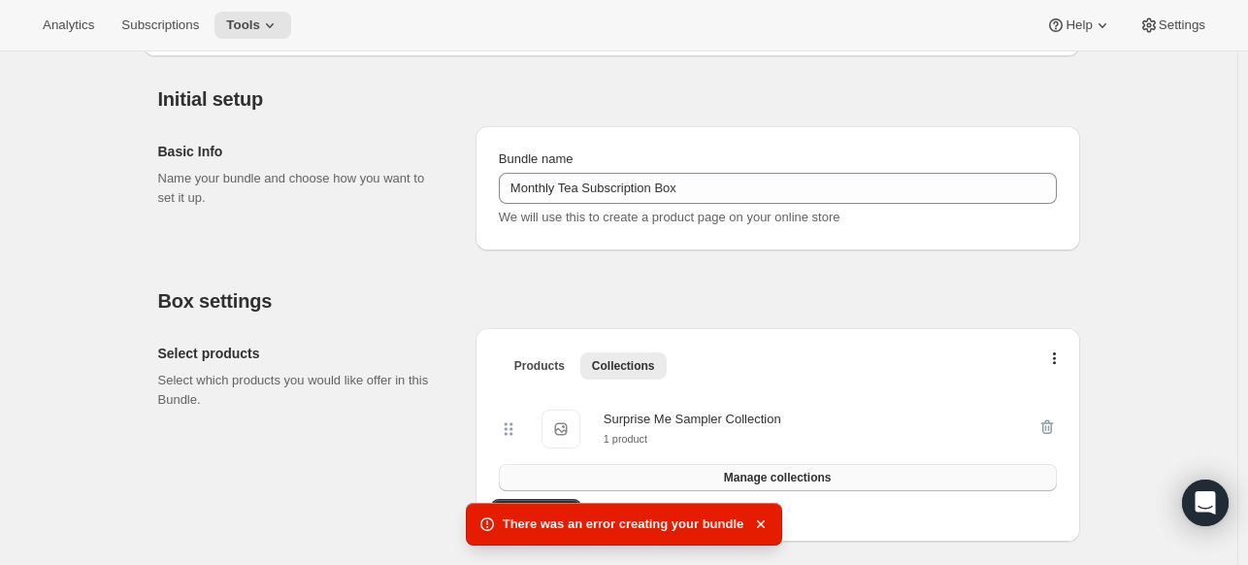
click at [671, 474] on button "Manage collections" at bounding box center [778, 477] width 558 height 27
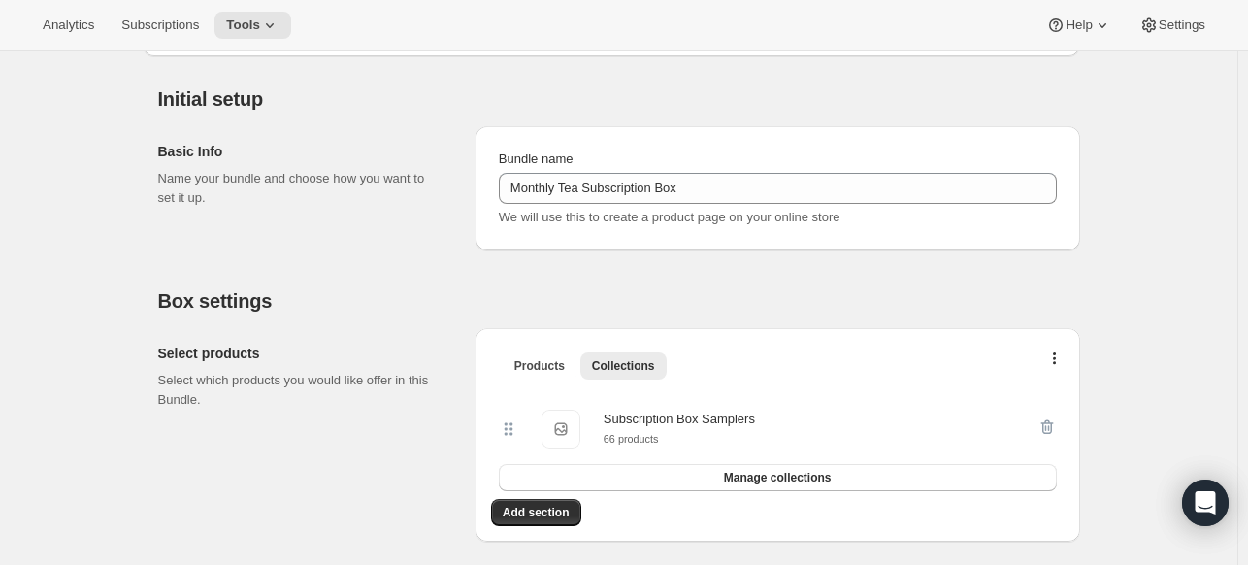
scroll to position [329, 0]
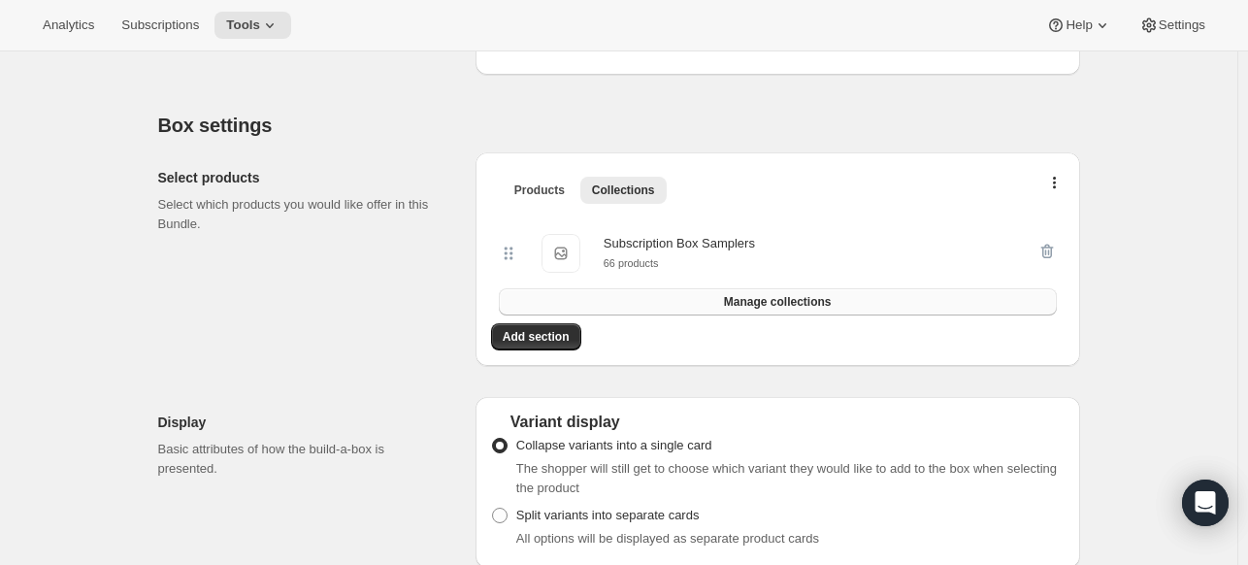
click at [761, 294] on span "Manage collections" at bounding box center [778, 302] width 108 height 16
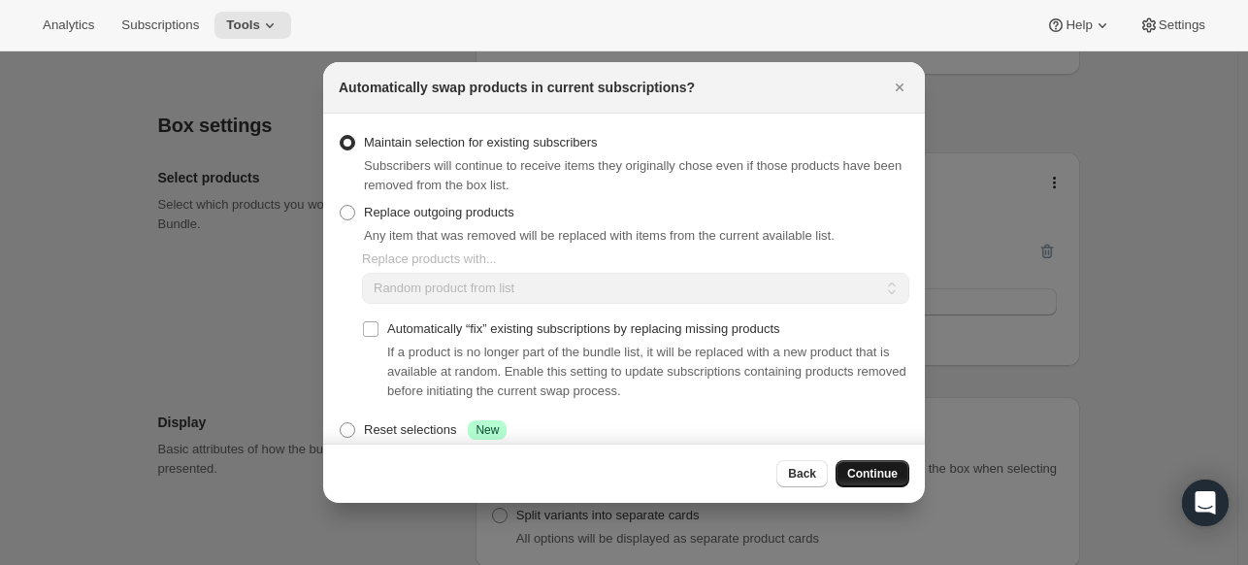
click at [877, 469] on span "Continue" at bounding box center [872, 474] width 50 height 16
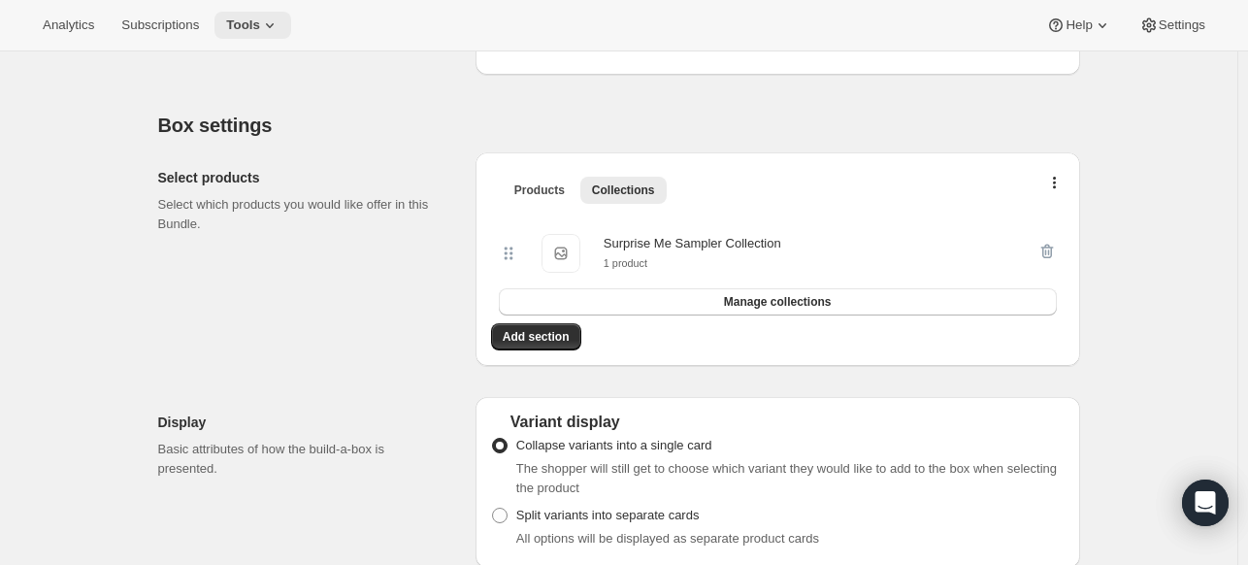
click at [245, 22] on span "Tools" at bounding box center [243, 25] width 34 height 16
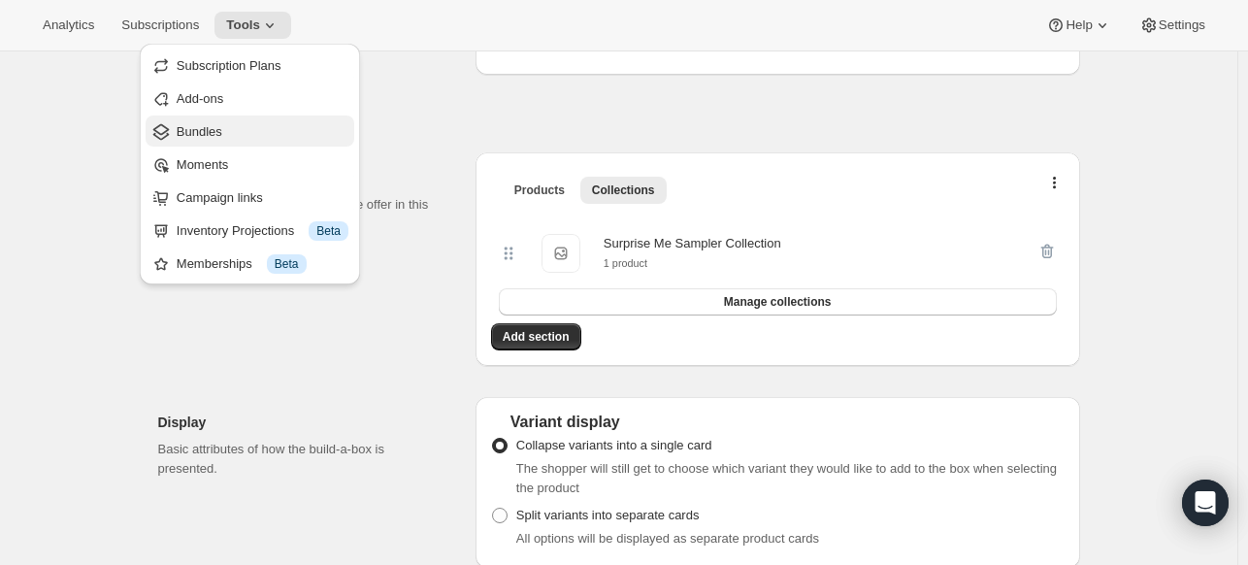
click at [199, 125] on span "Bundles" at bounding box center [200, 131] width 46 height 15
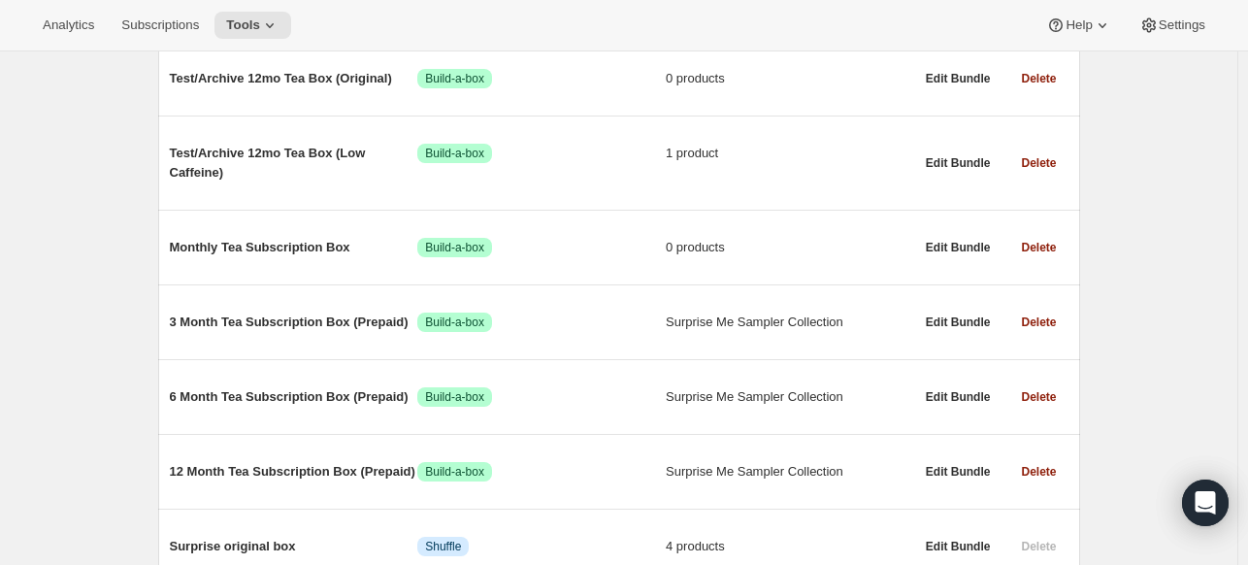
scroll to position [283, 0]
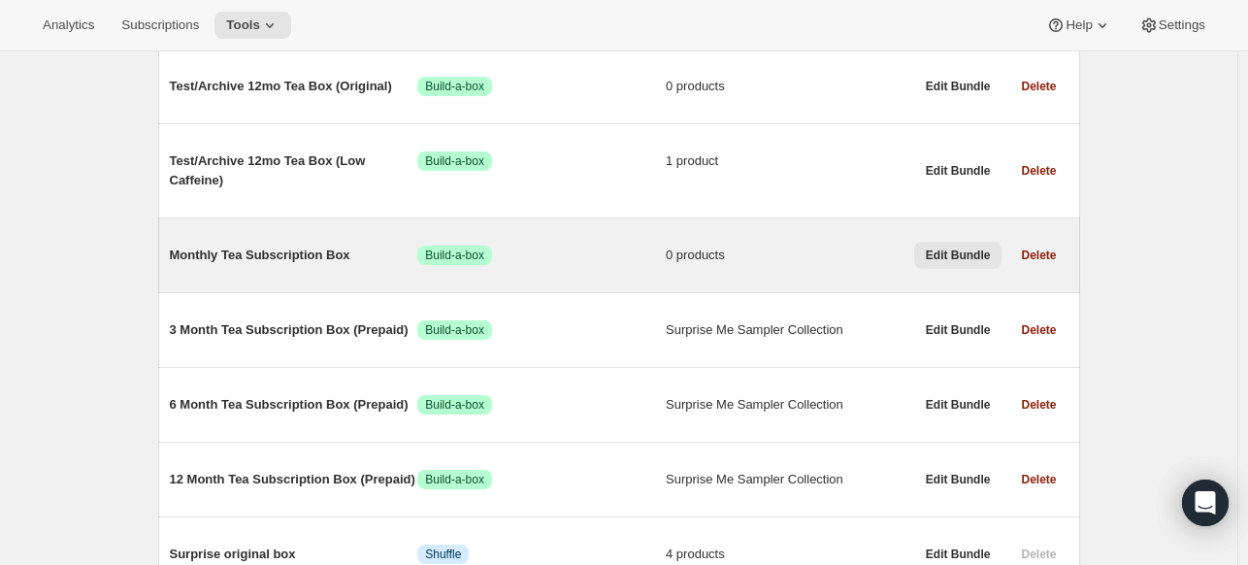
click at [955, 252] on span "Edit Bundle" at bounding box center [958, 255] width 65 height 16
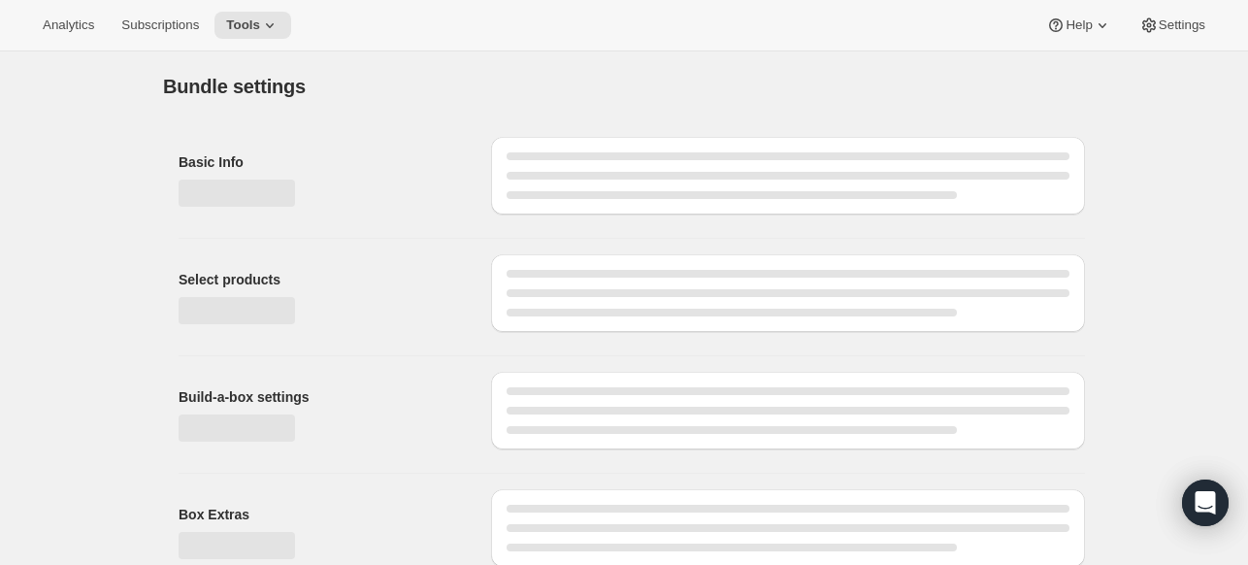
type input "Monthly Tea Subscription Box"
radio input "true"
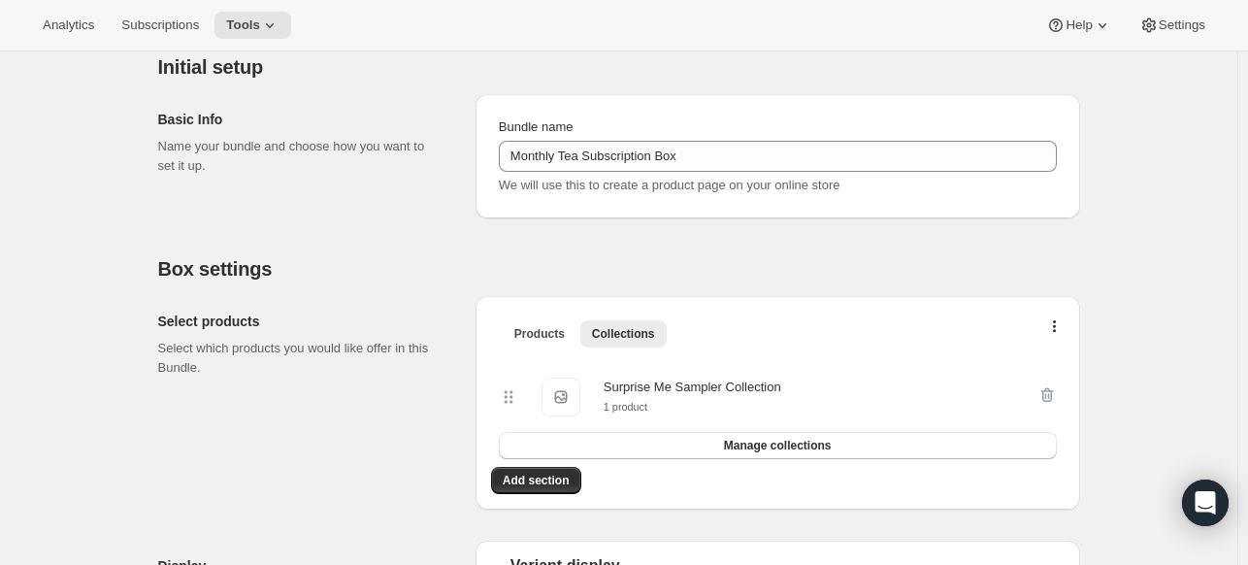
scroll to position [176, 0]
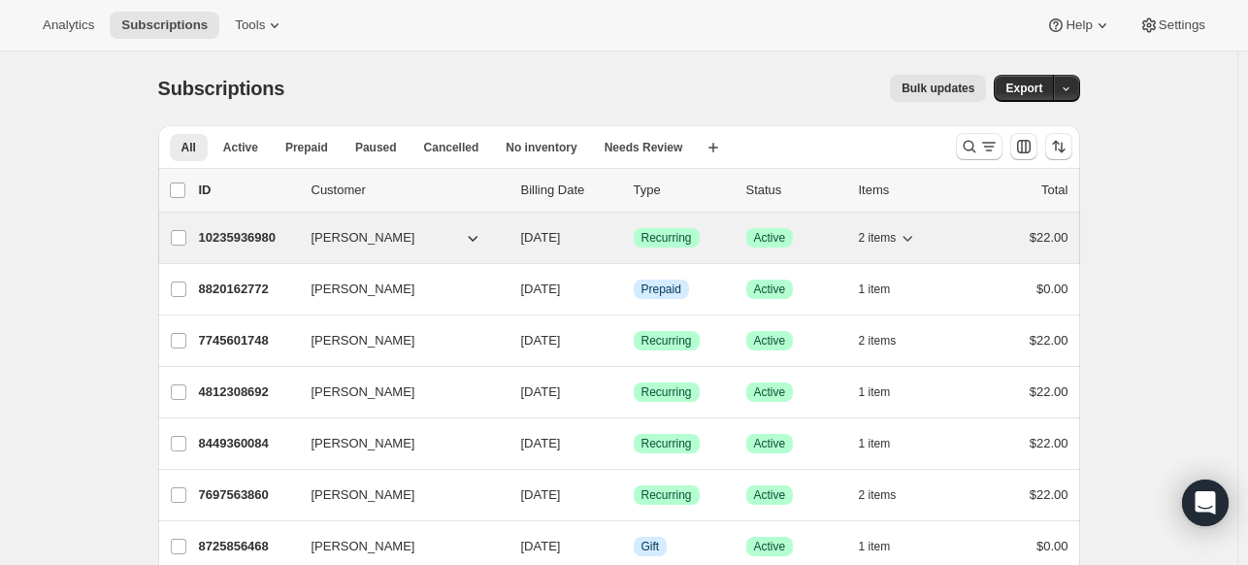
click at [908, 236] on icon "button" at bounding box center [908, 239] width 10 height 6
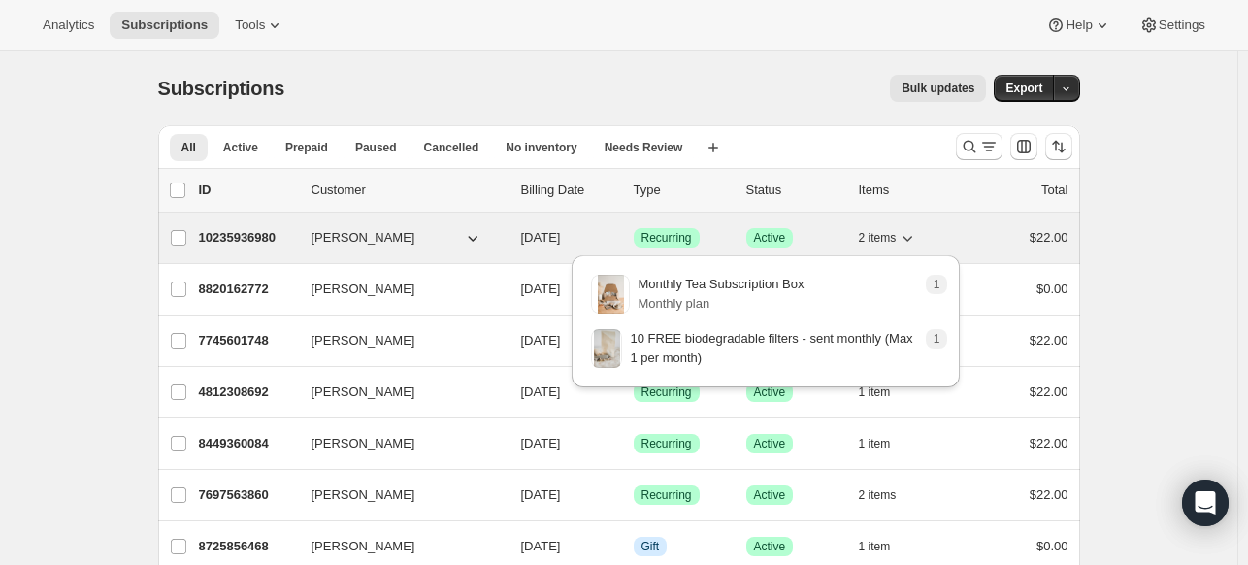
click at [908, 236] on icon "button" at bounding box center [908, 239] width 10 height 6
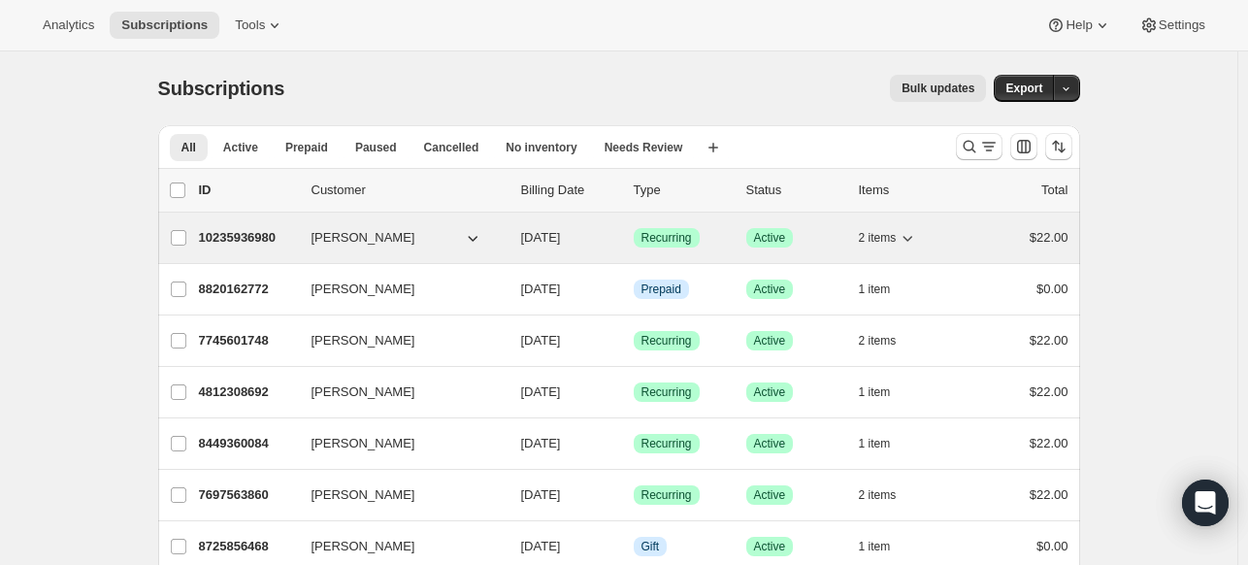
click at [347, 232] on span "[PERSON_NAME]" at bounding box center [363, 237] width 104 height 19
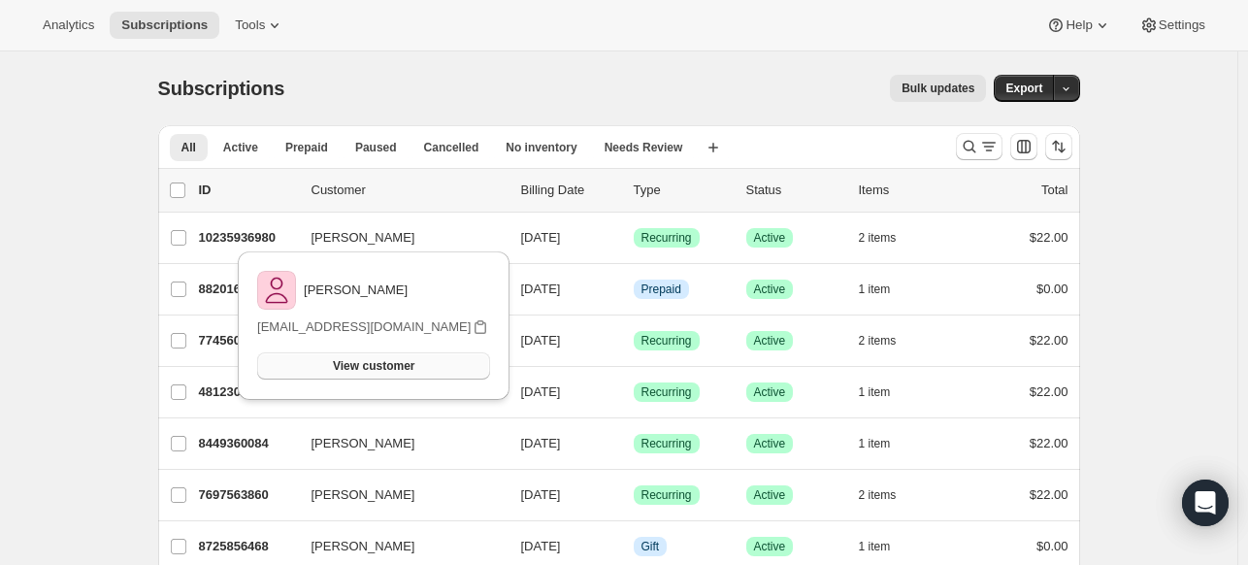
click at [392, 366] on span "View customer" at bounding box center [374, 366] width 82 height 16
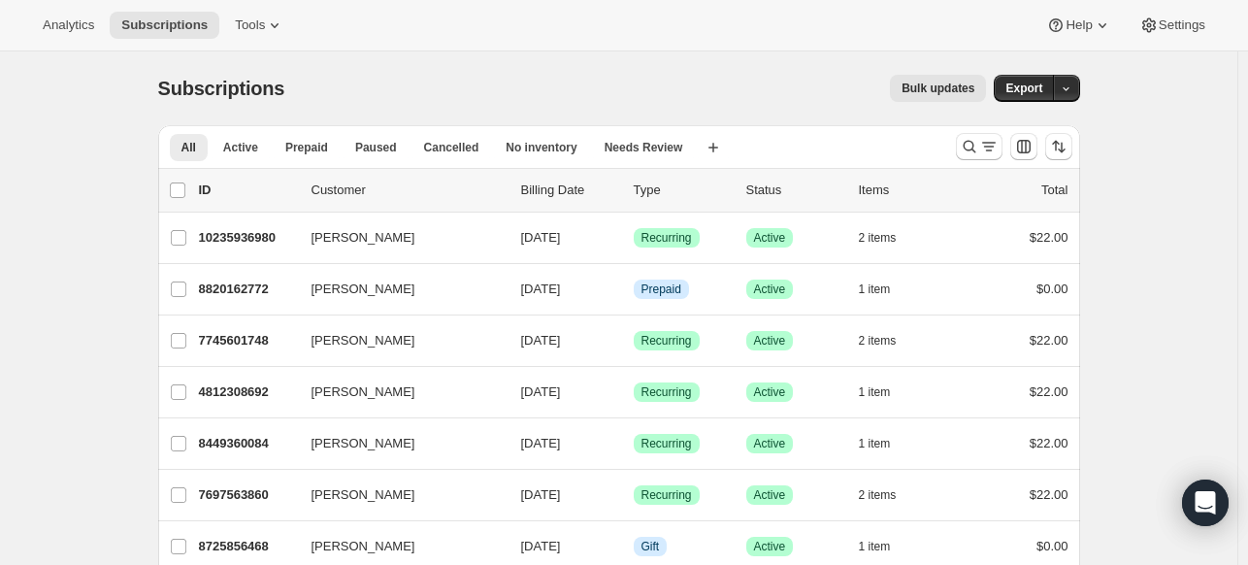
scroll to position [494, 0]
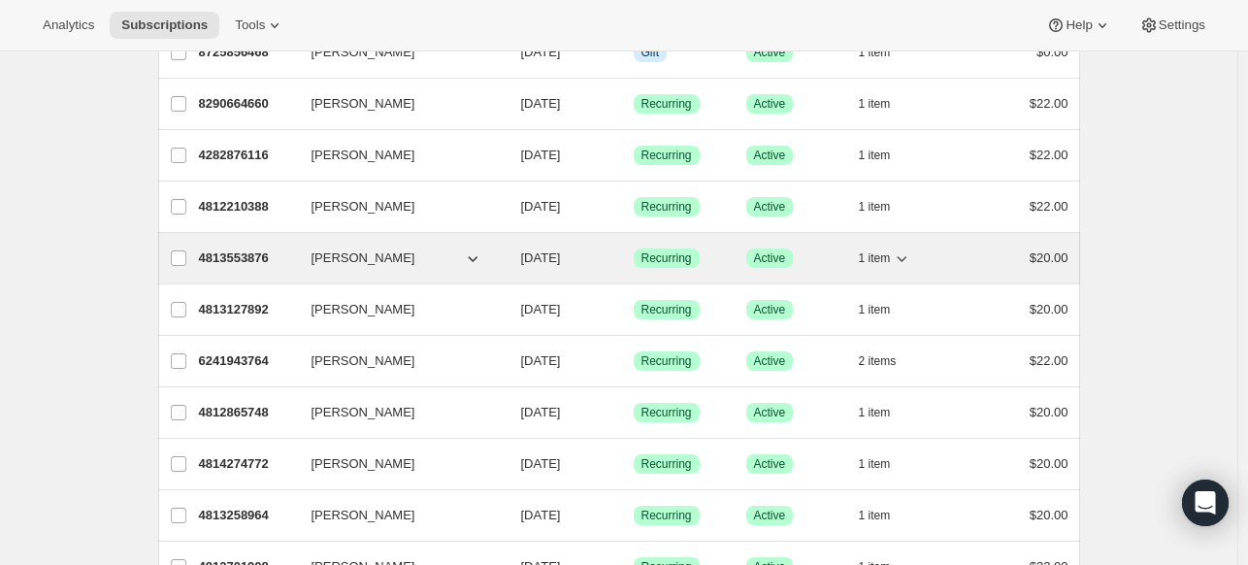
click at [351, 252] on span "[PERSON_NAME]" at bounding box center [363, 257] width 104 height 19
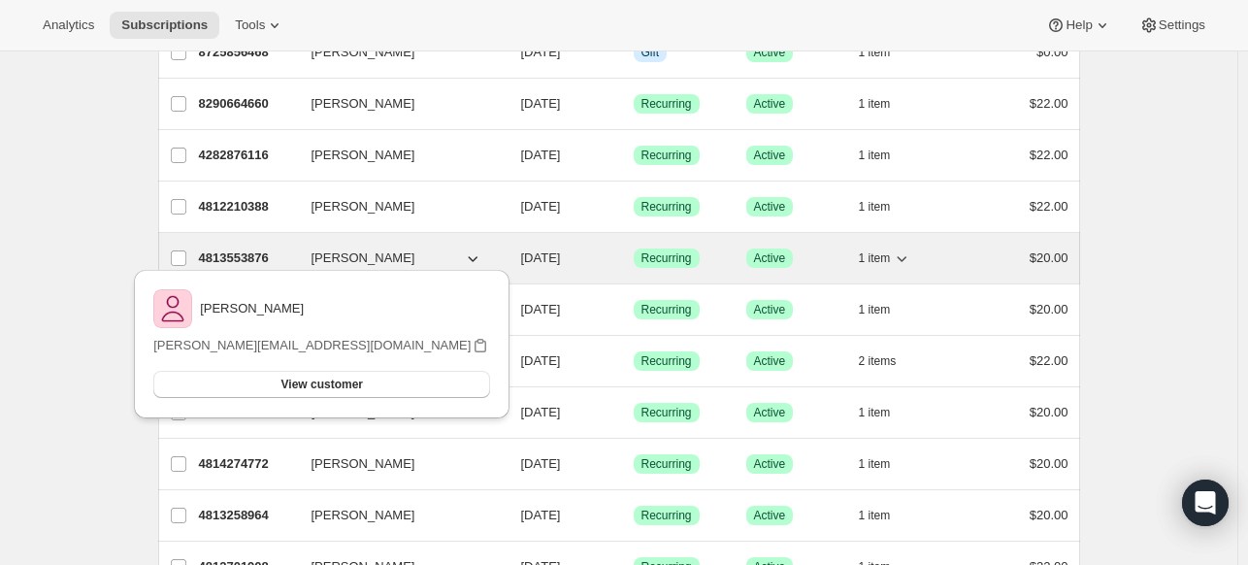
click at [248, 254] on p "4813553876" at bounding box center [247, 257] width 97 height 19
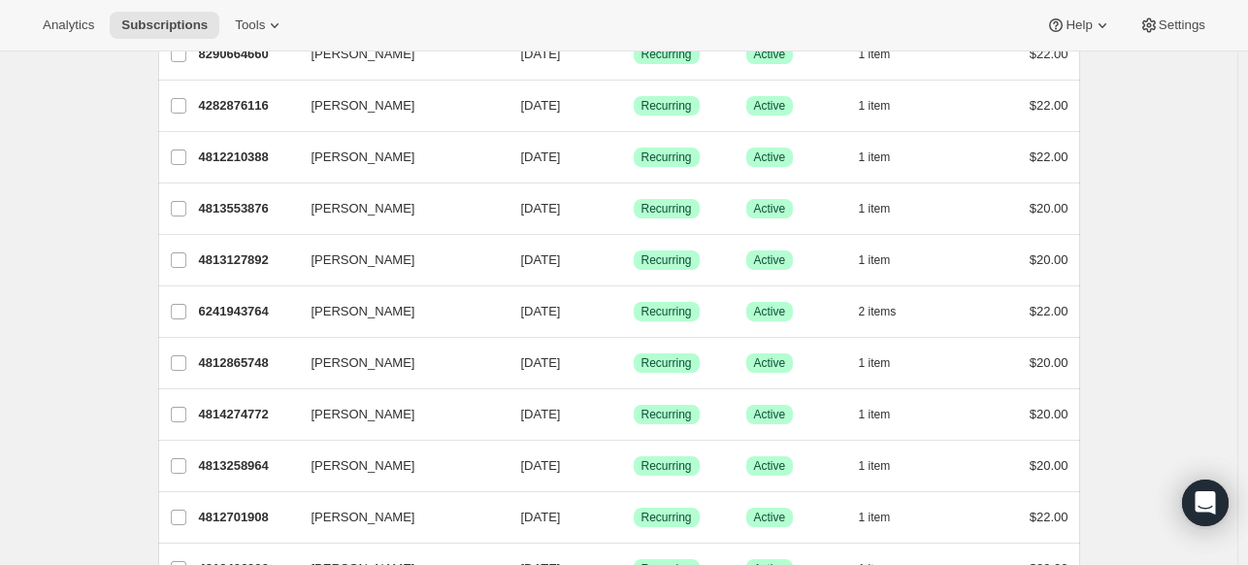
scroll to position [606, 0]
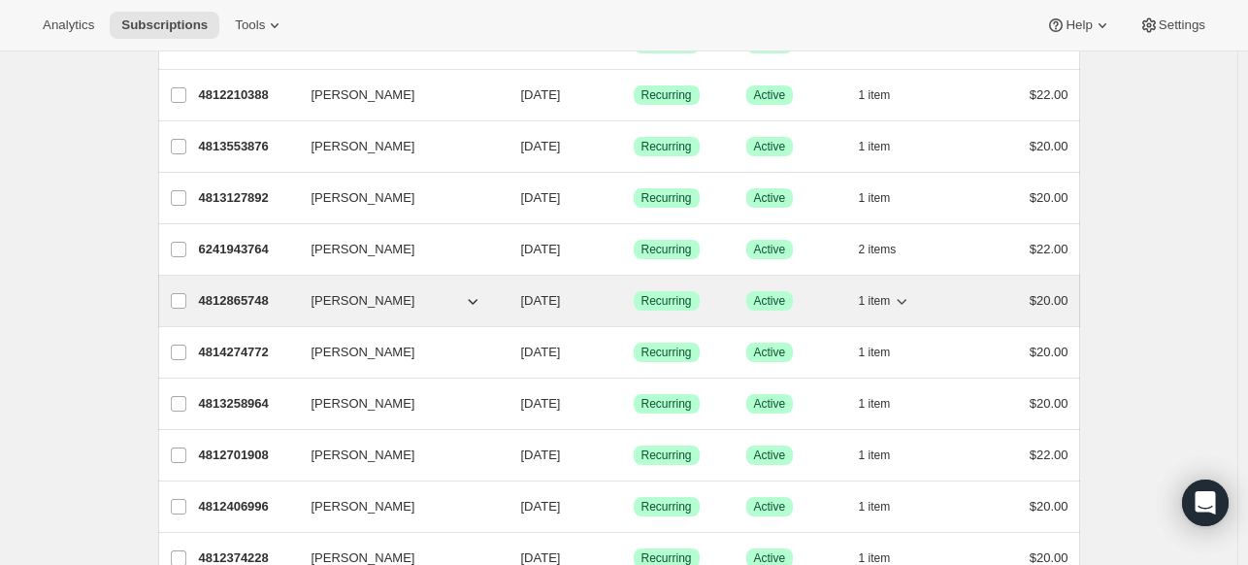
click at [903, 292] on icon "button" at bounding box center [901, 300] width 19 height 19
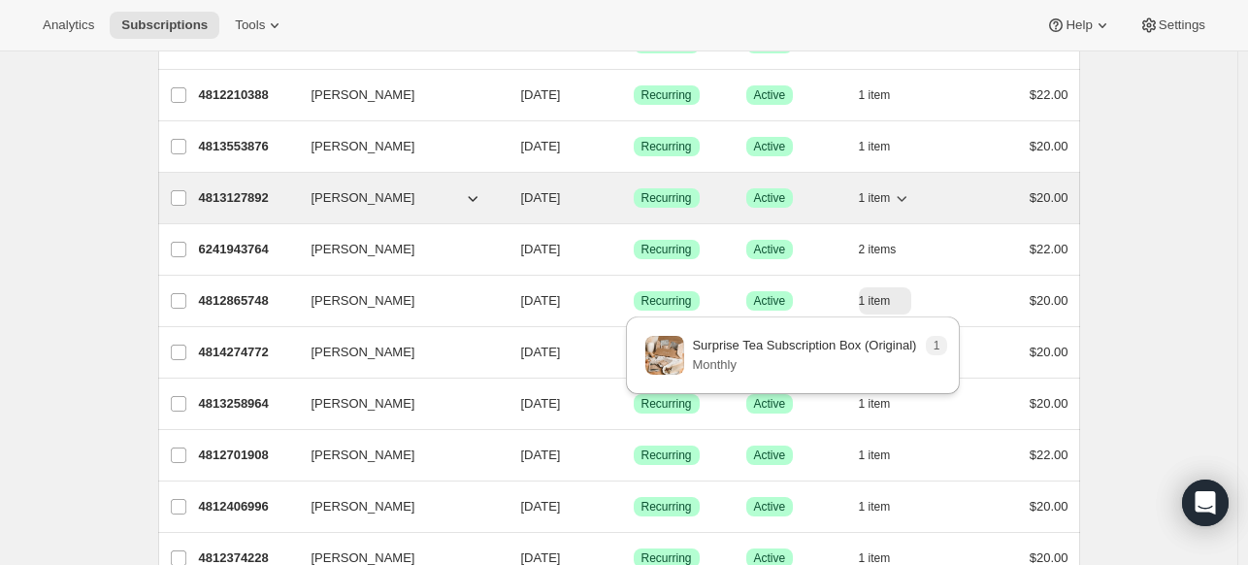
click at [899, 197] on icon "button" at bounding box center [901, 197] width 19 height 19
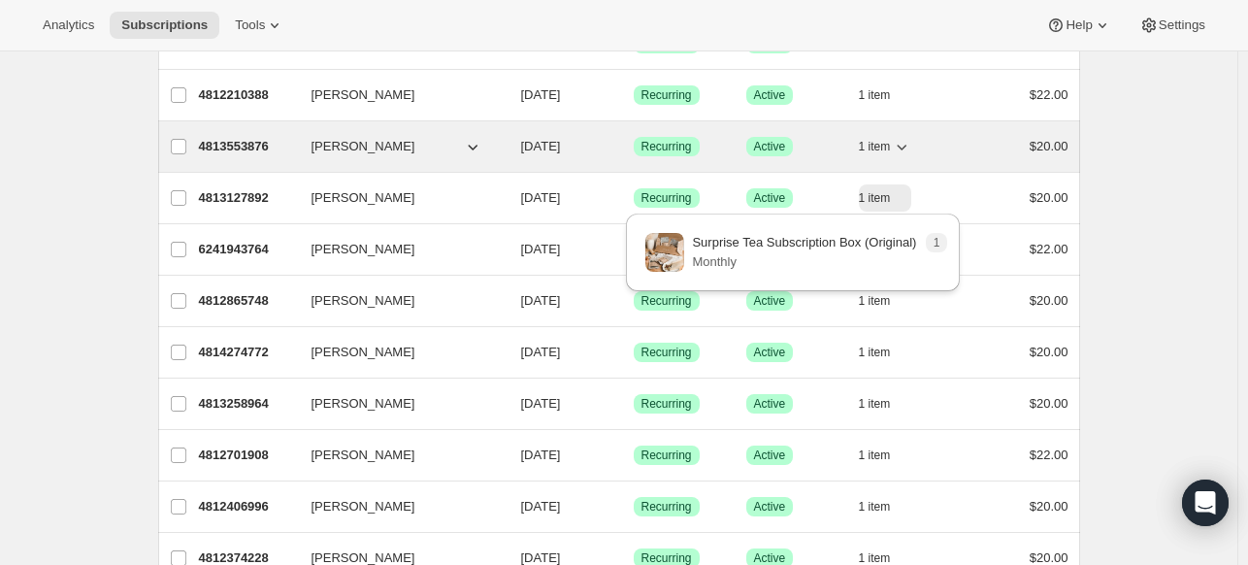
click at [901, 147] on icon "button" at bounding box center [901, 146] width 19 height 19
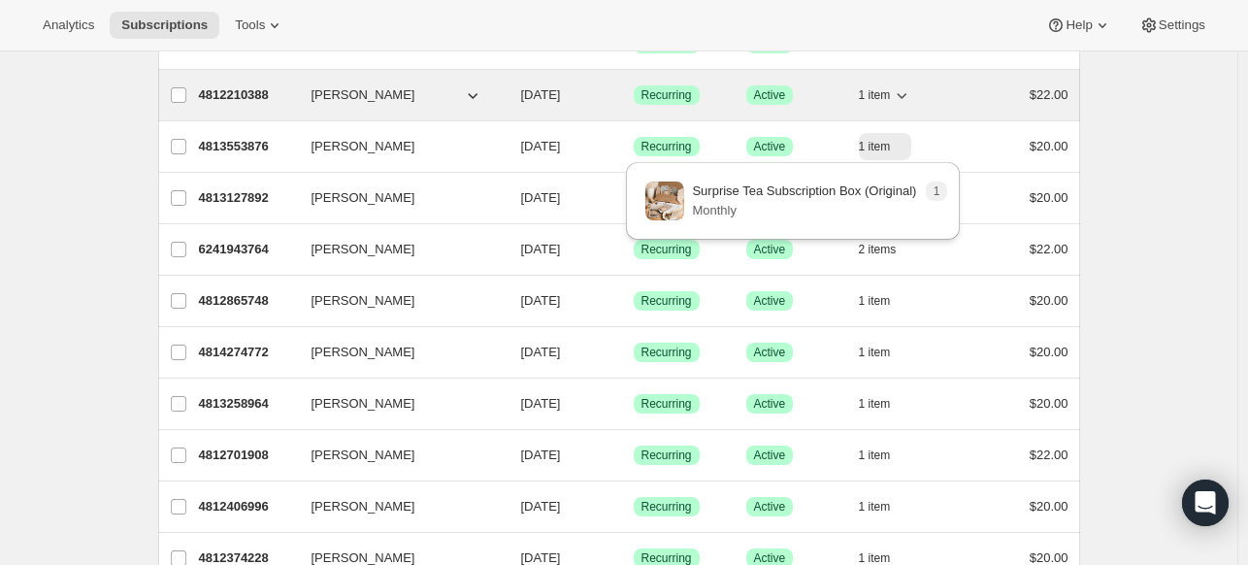
click at [899, 92] on icon "button" at bounding box center [901, 94] width 19 height 19
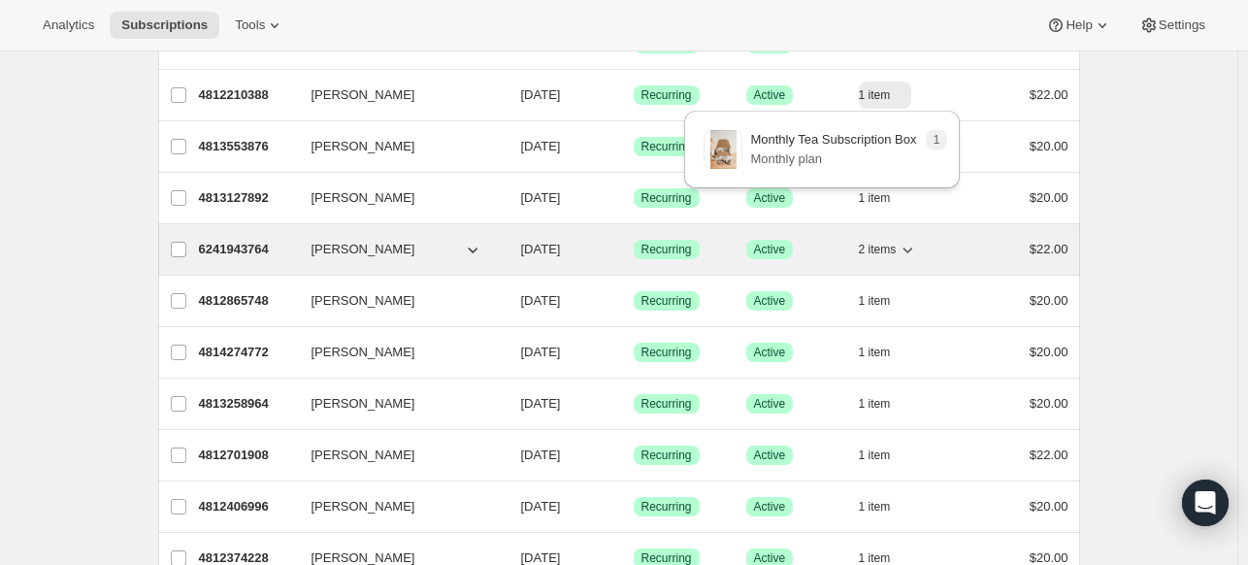
click at [904, 244] on icon "button" at bounding box center [907, 249] width 19 height 19
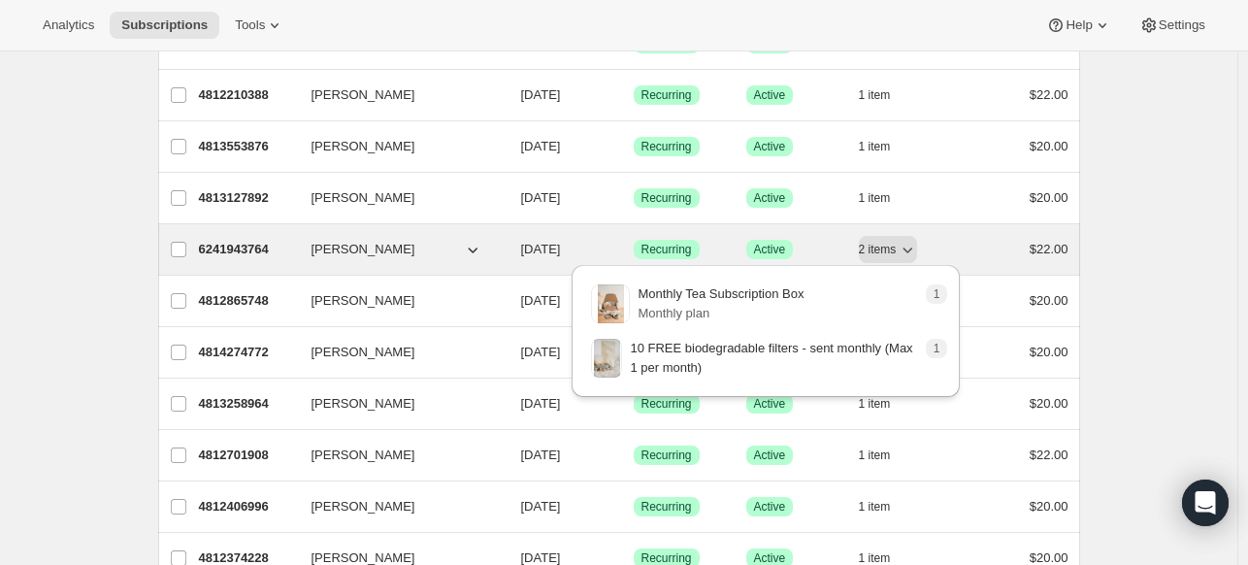
click at [332, 244] on span "[PERSON_NAME]" at bounding box center [363, 249] width 104 height 19
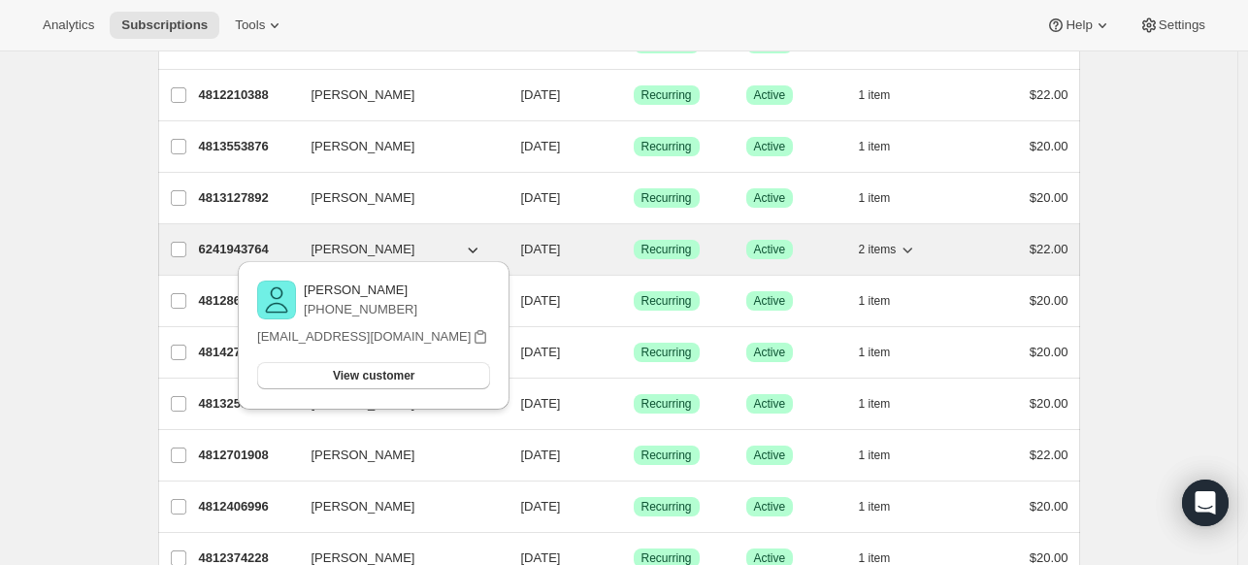
click at [262, 240] on p "6241943764" at bounding box center [247, 249] width 97 height 19
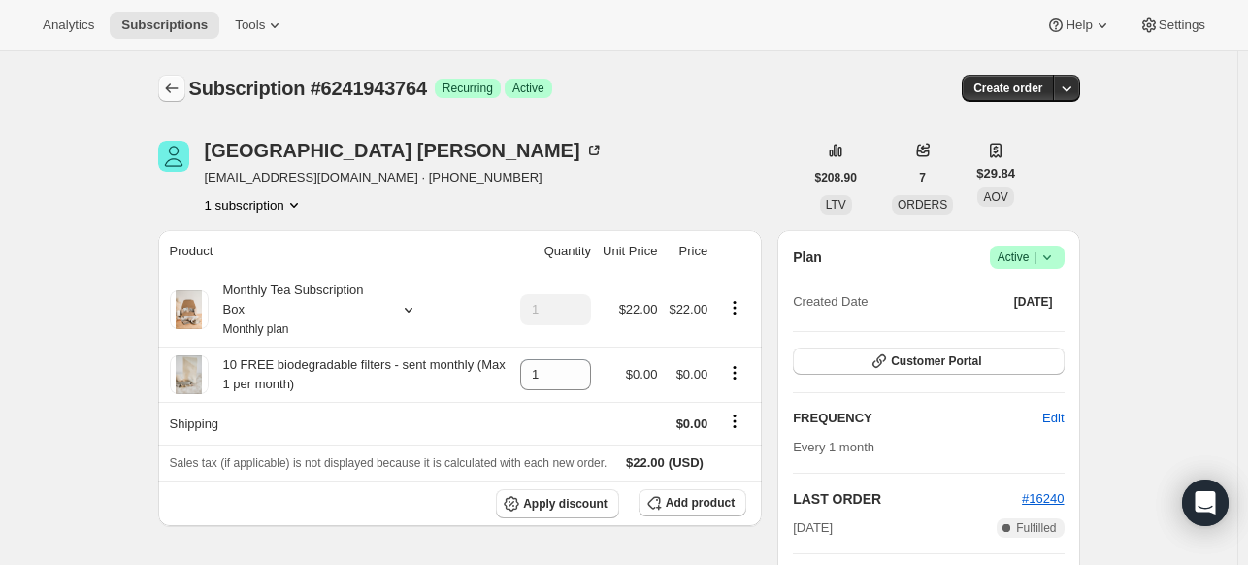
click at [175, 92] on icon "Subscriptions" at bounding box center [171, 88] width 19 height 19
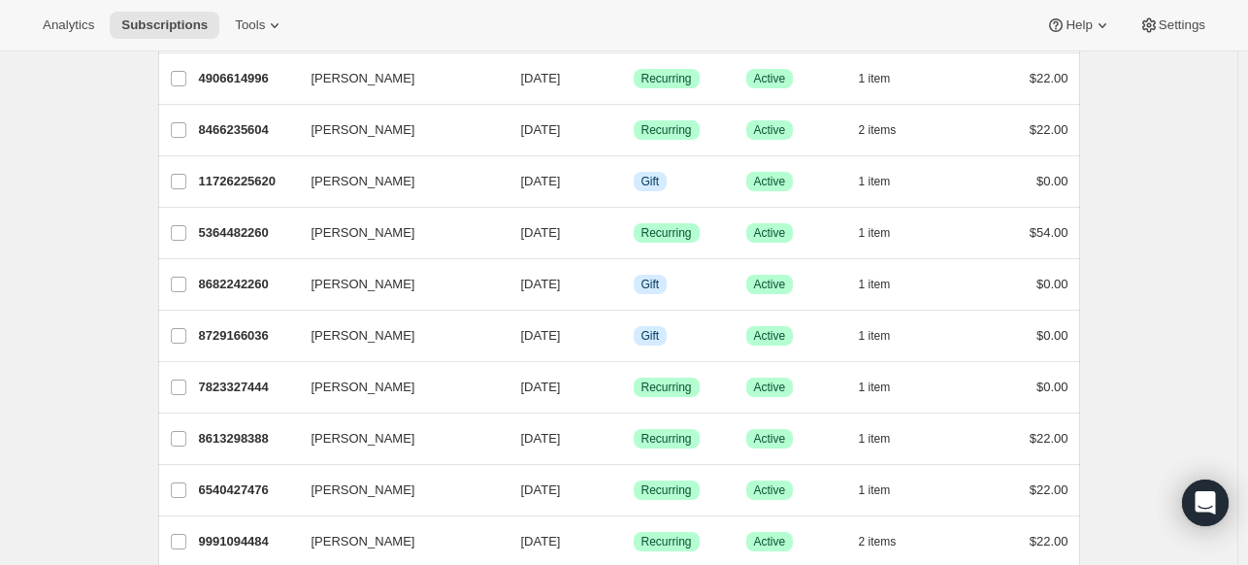
scroll to position [2331, 0]
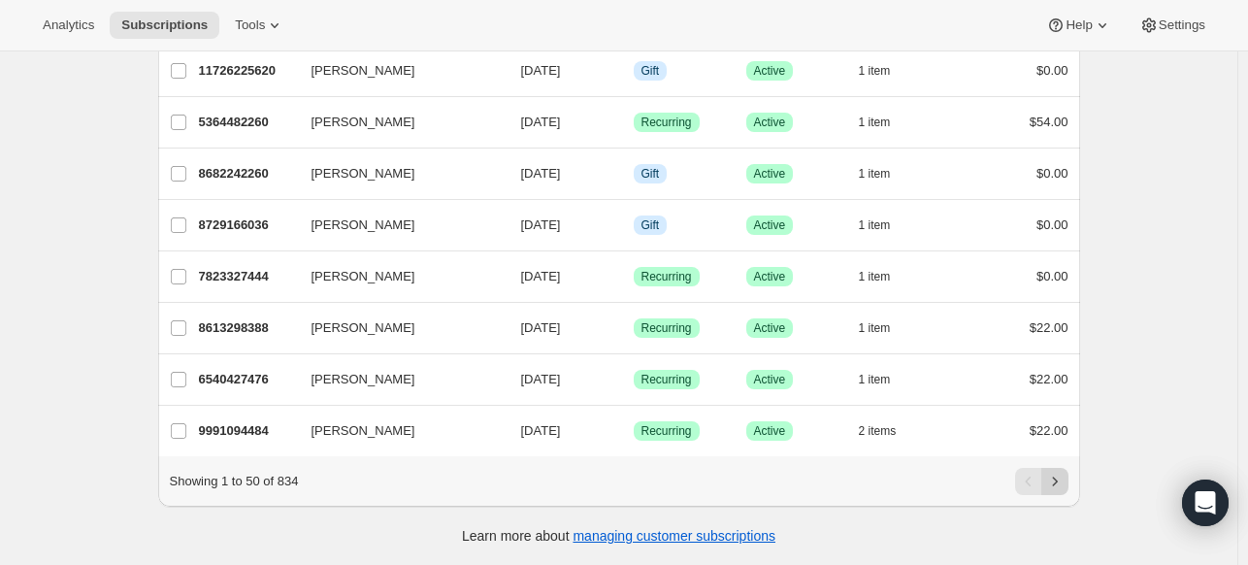
click at [1057, 480] on icon "Next" at bounding box center [1054, 480] width 5 height 9
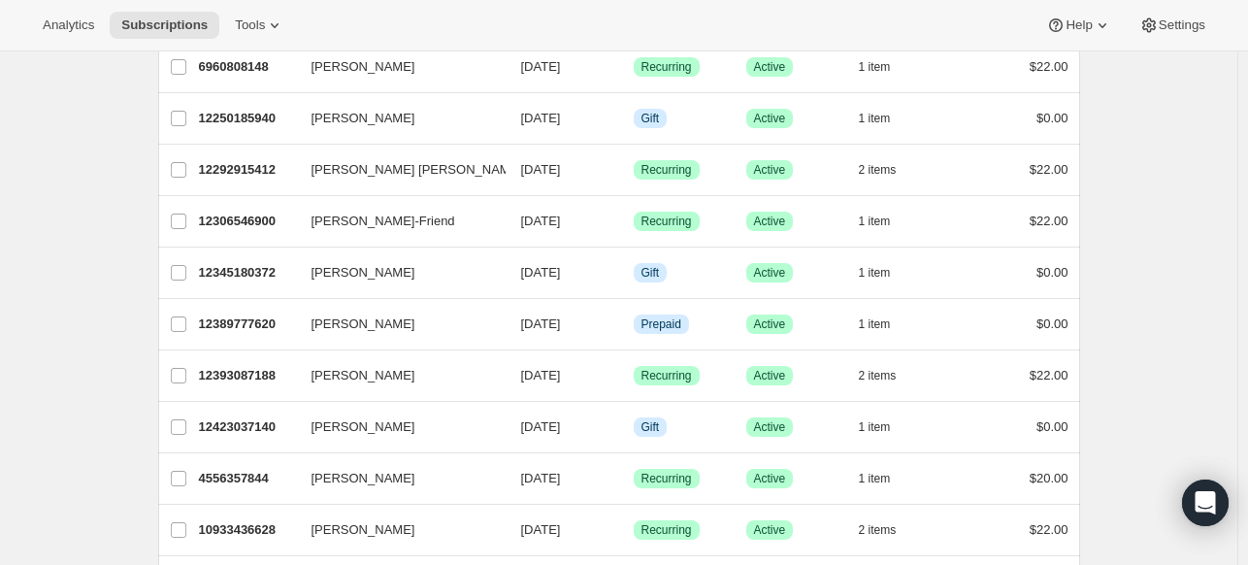
scroll to position [590, 0]
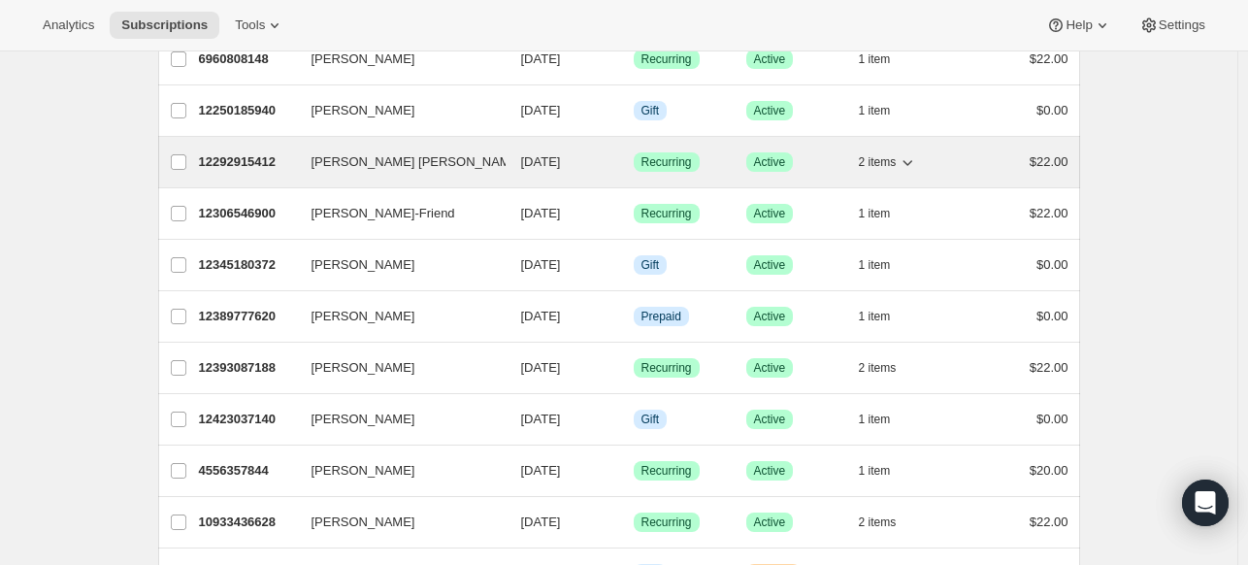
click at [541, 154] on span "09/13/2025" at bounding box center [541, 161] width 40 height 15
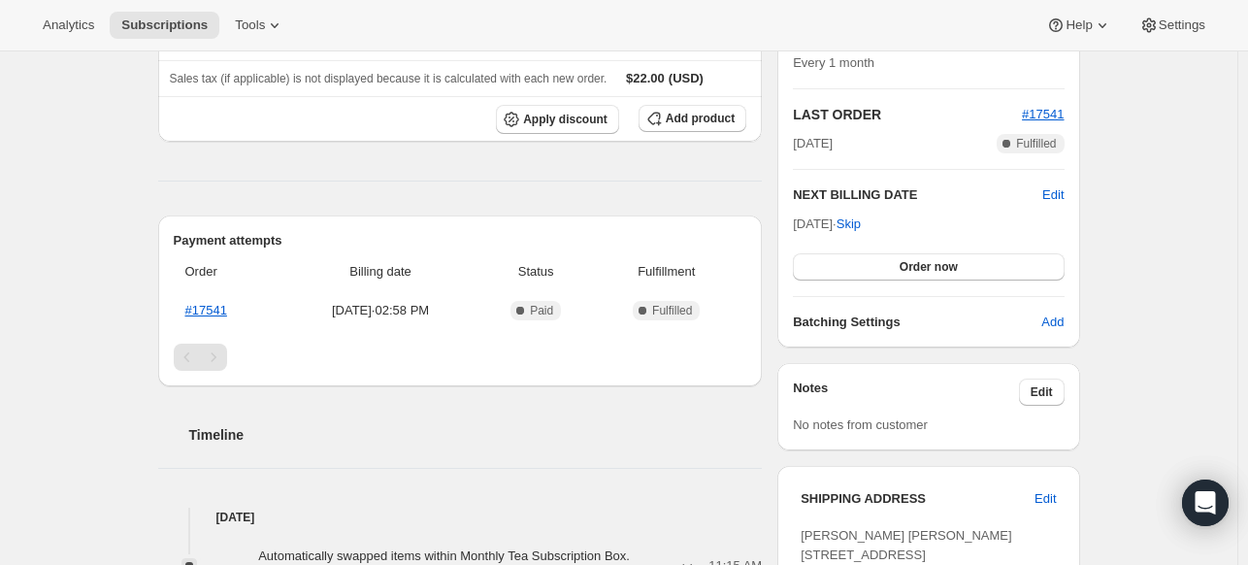
scroll to position [309, 0]
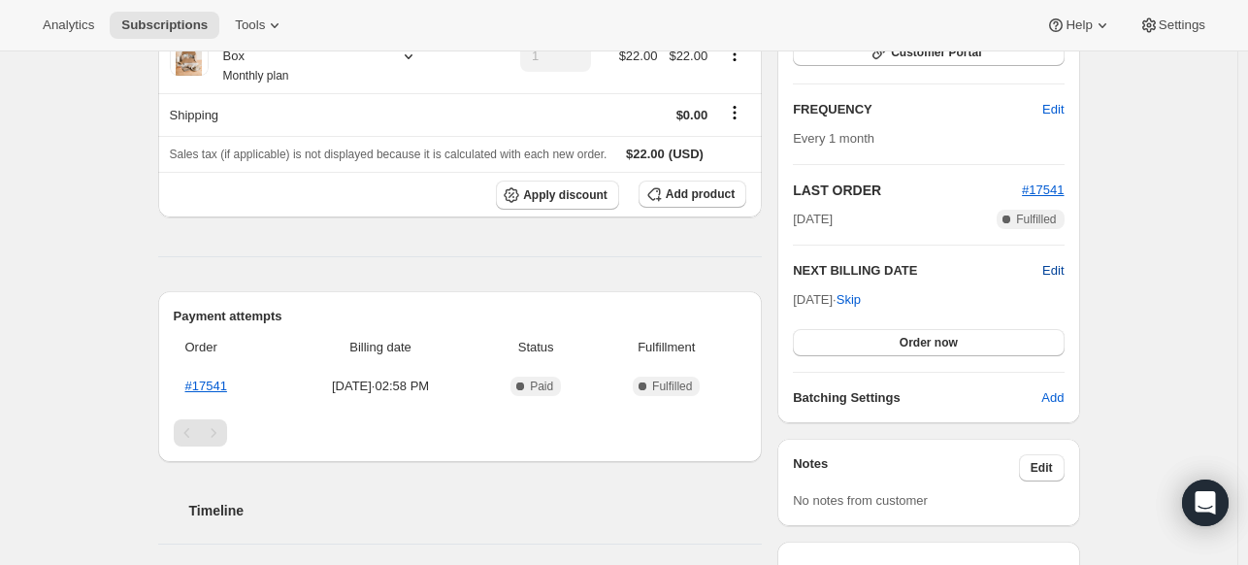
click at [1054, 267] on span "Edit" at bounding box center [1052, 270] width 21 height 19
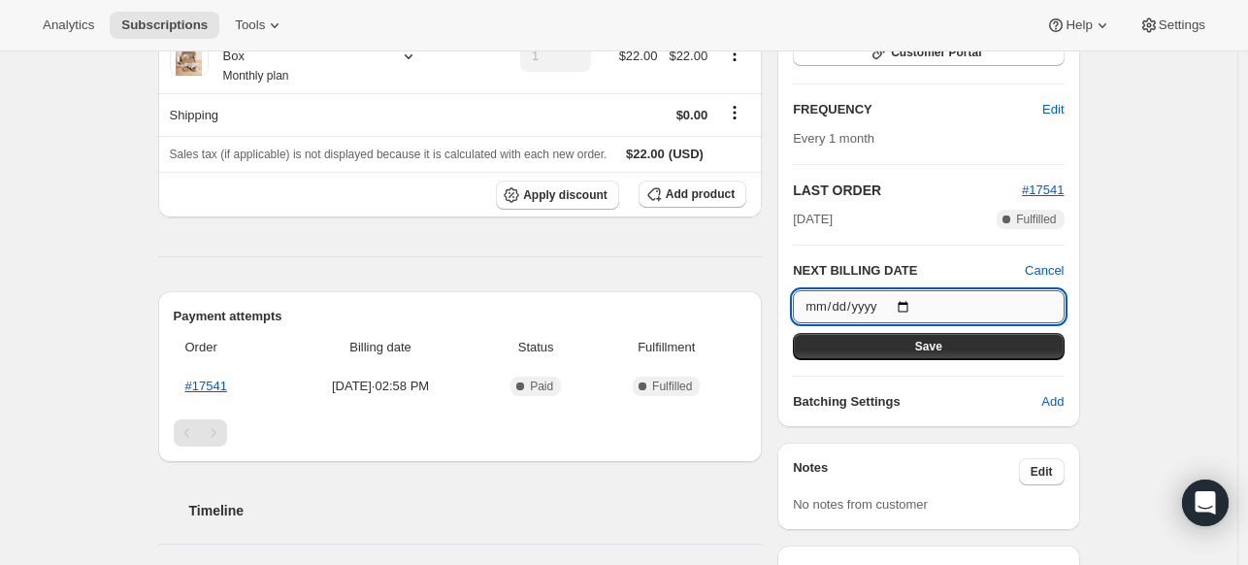
click at [909, 308] on input "2025-09-13" at bounding box center [928, 306] width 271 height 33
type input "2025-10-01"
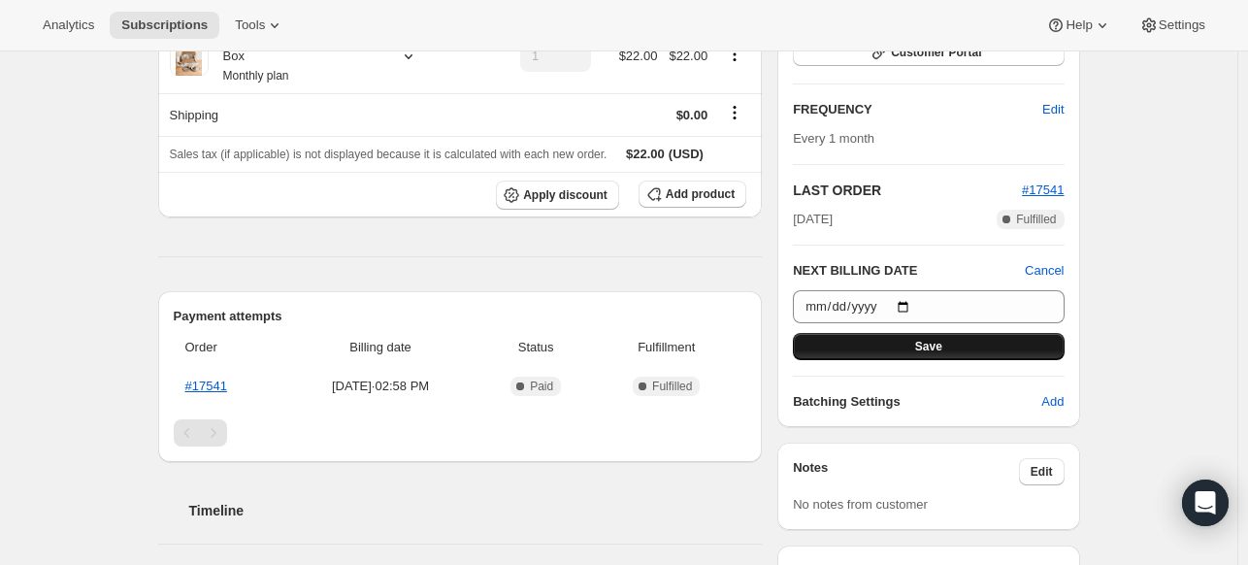
click at [873, 344] on button "Save" at bounding box center [928, 346] width 271 height 27
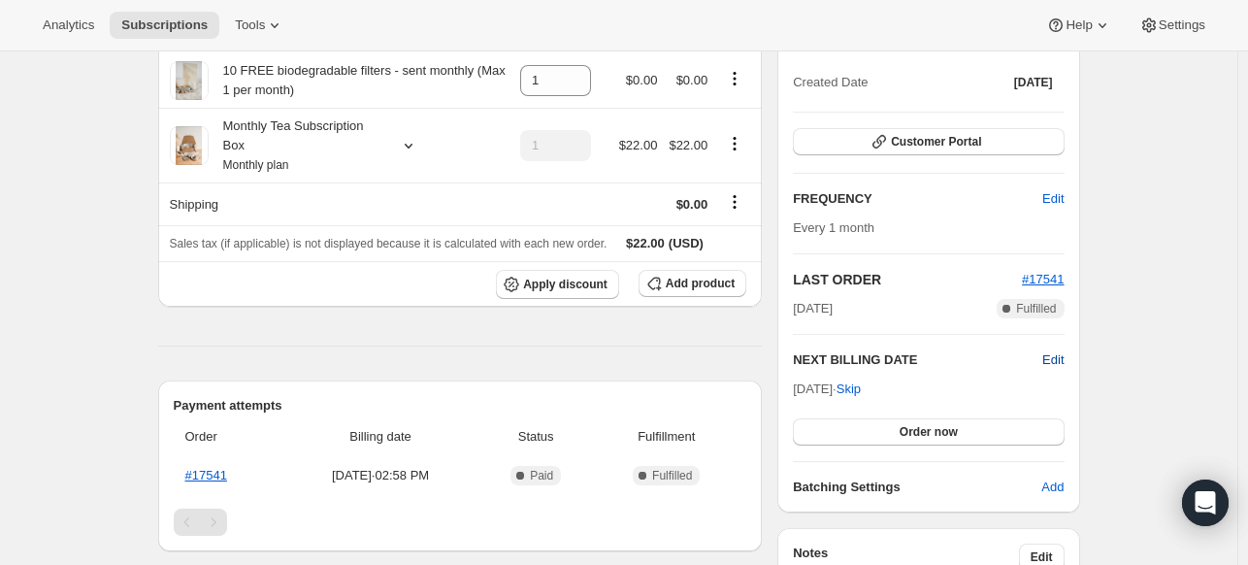
click at [1054, 355] on span "Edit" at bounding box center [1052, 359] width 21 height 19
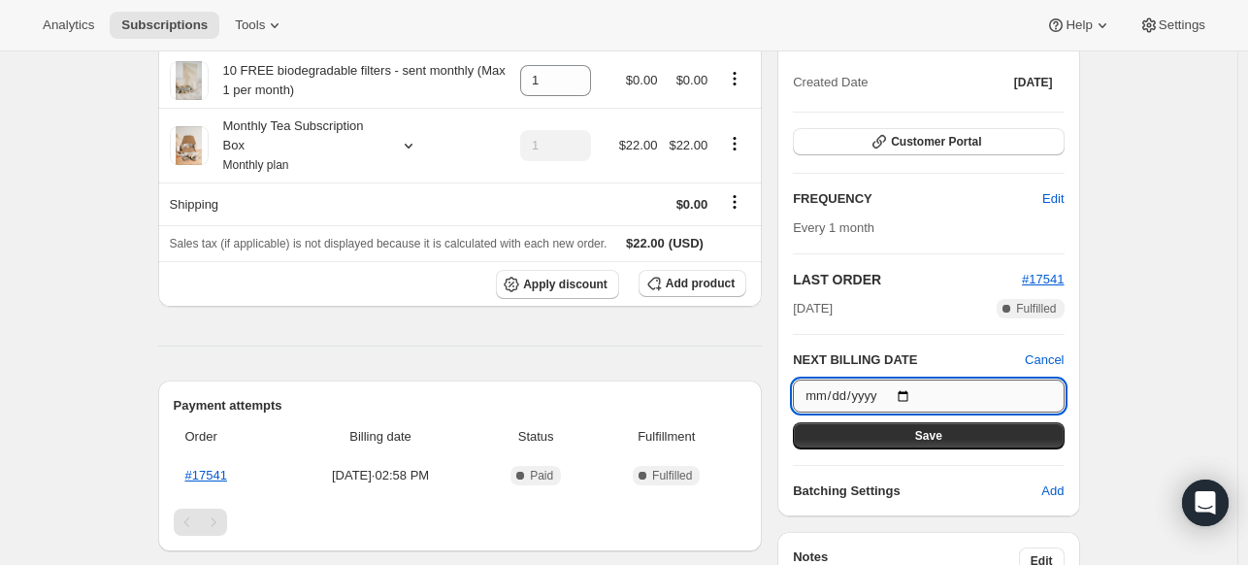
click at [911, 392] on input "2025-10-01" at bounding box center [928, 395] width 271 height 33
type input "2025-09-01"
click at [959, 428] on button "Save" at bounding box center [928, 435] width 271 height 27
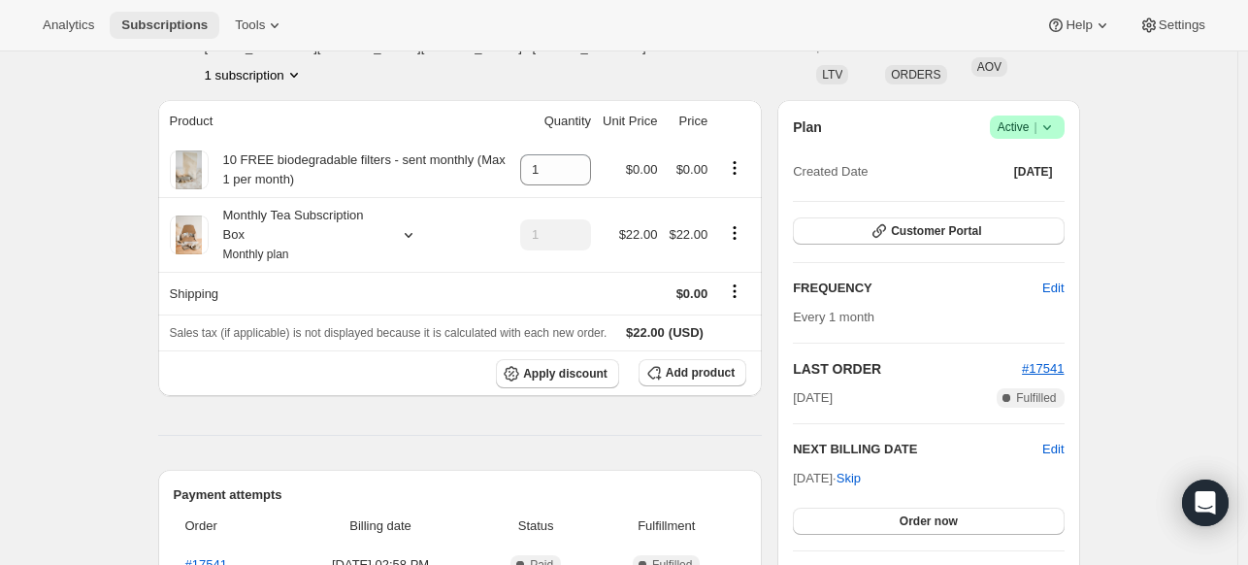
click at [171, 29] on span "Subscriptions" at bounding box center [164, 25] width 86 height 16
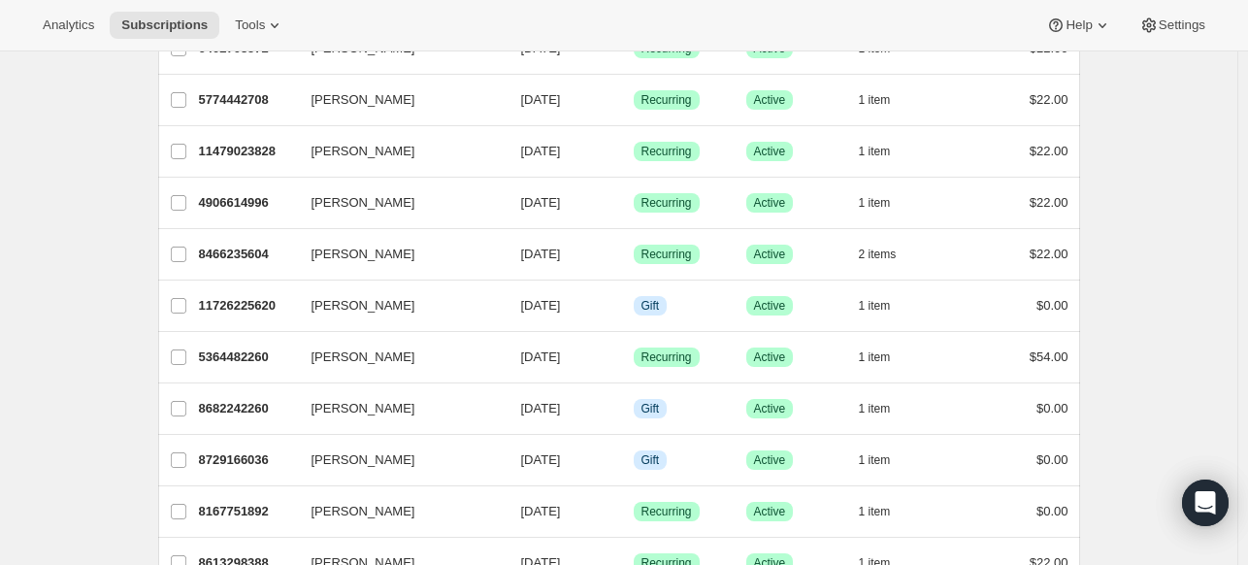
scroll to position [2331, 0]
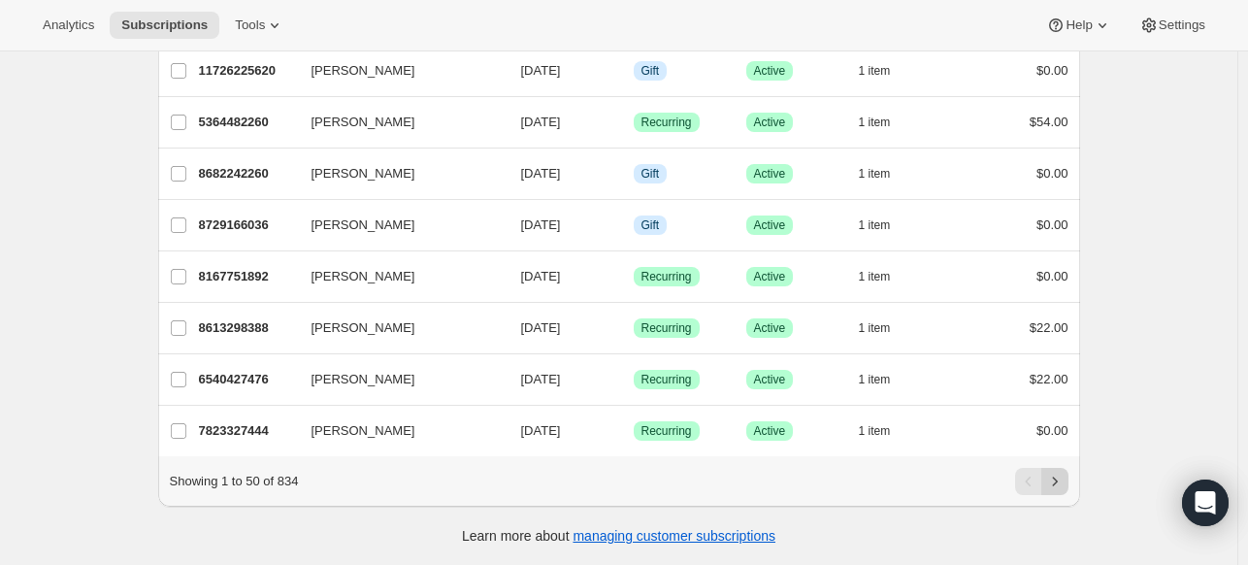
click at [1064, 477] on icon "Next" at bounding box center [1054, 481] width 19 height 19
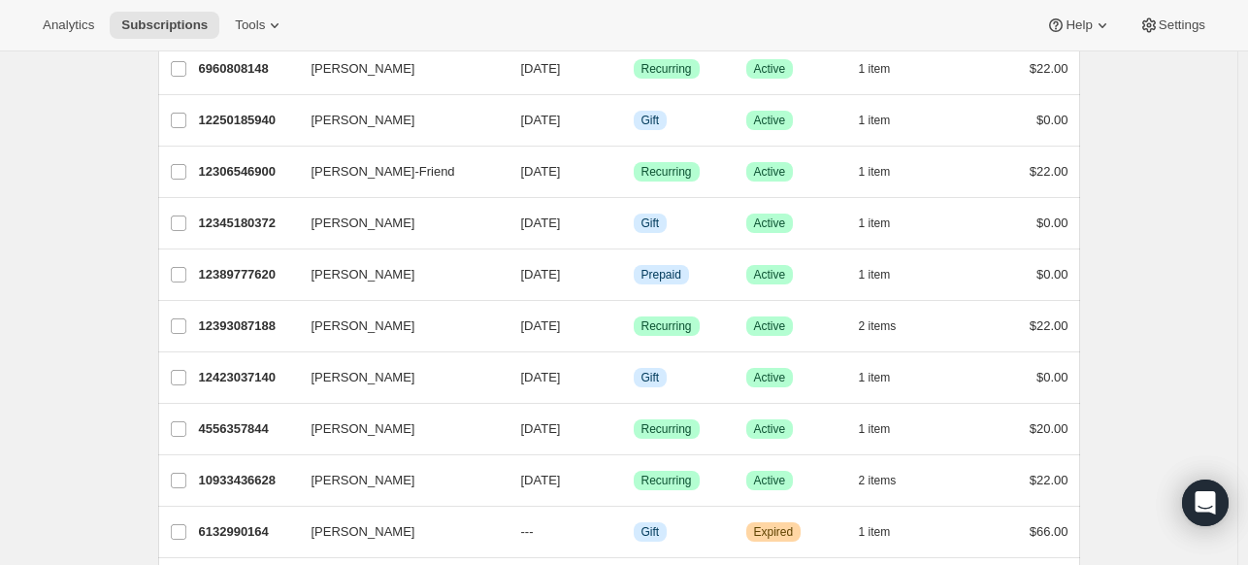
scroll to position [627, 0]
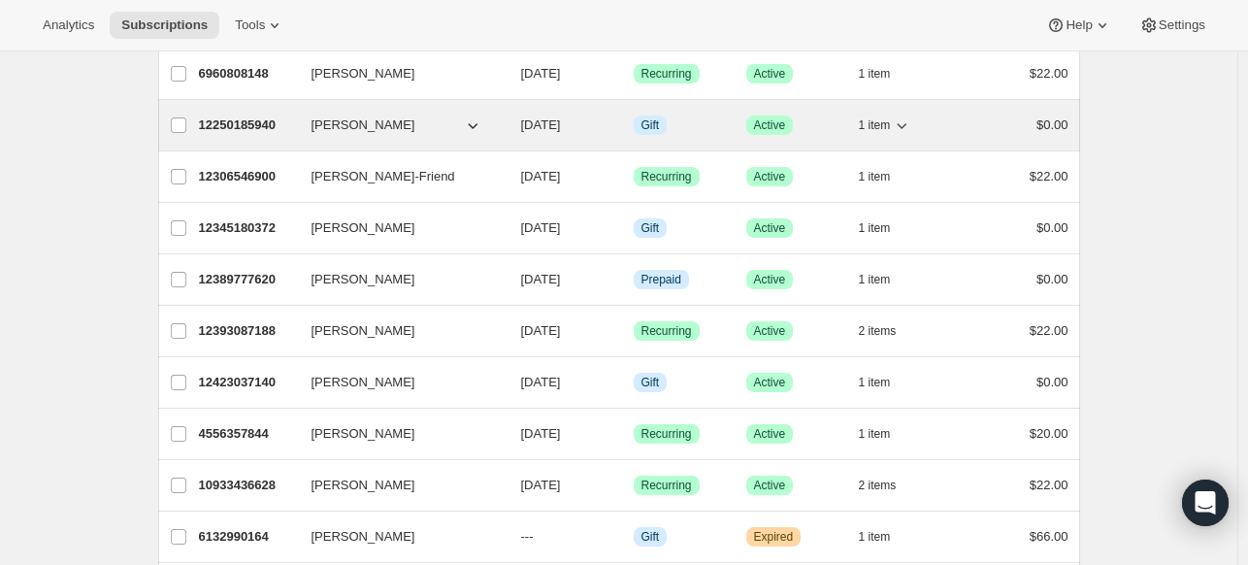
click at [561, 121] on span "09/10/2025" at bounding box center [541, 124] width 40 height 15
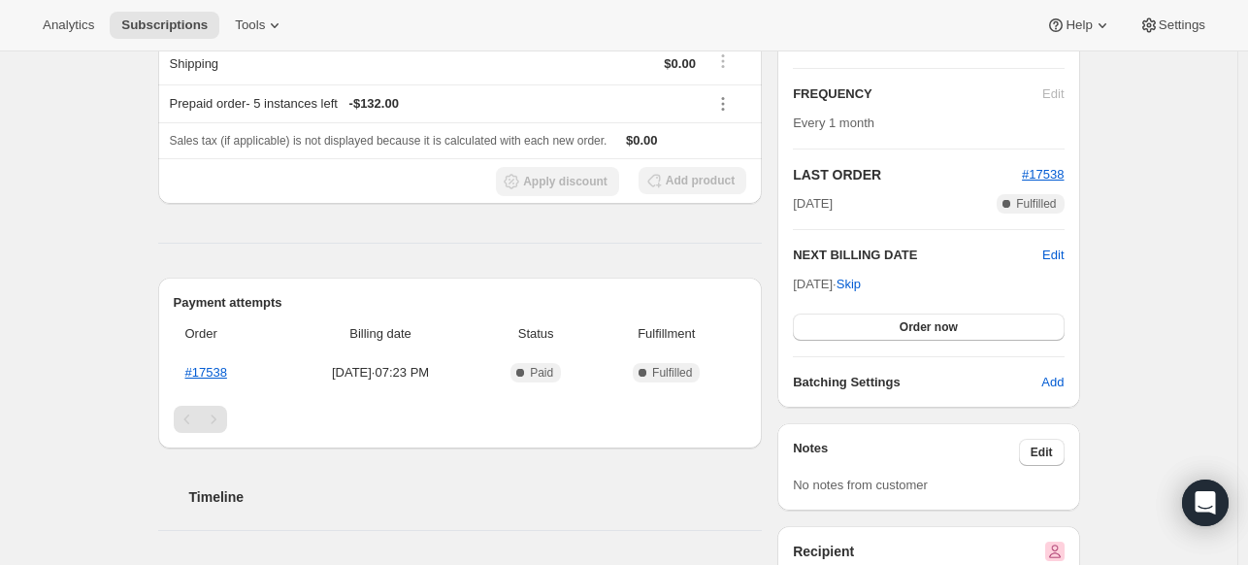
scroll to position [326, 0]
click at [1061, 251] on span "Edit" at bounding box center [1052, 253] width 21 height 19
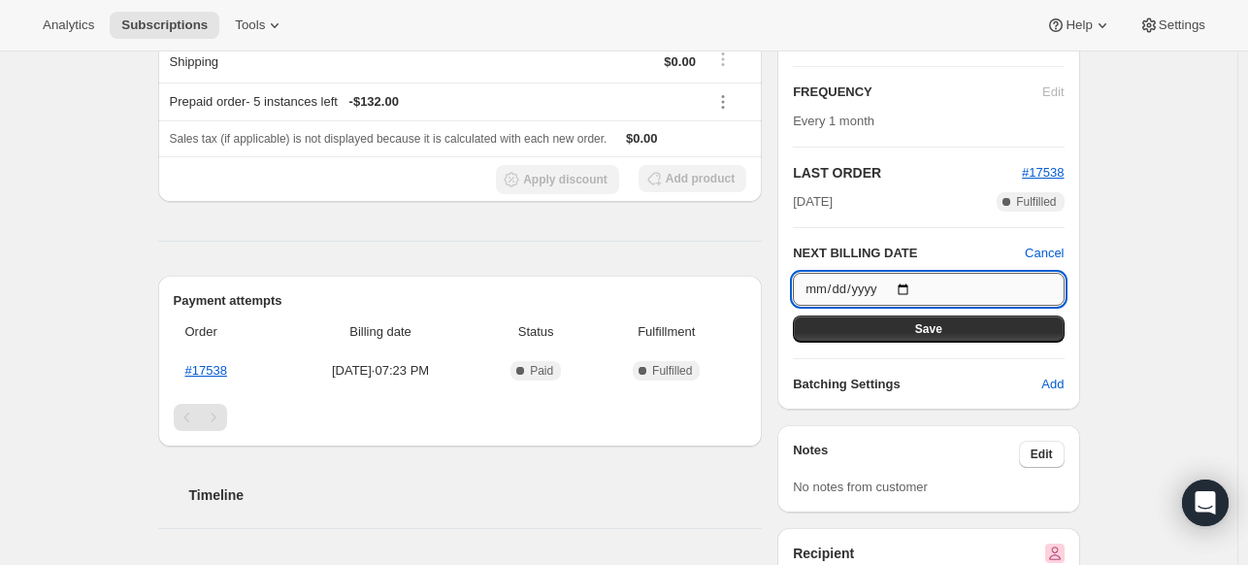
click at [915, 285] on input "2025-09-10" at bounding box center [928, 289] width 271 height 33
click at [916, 291] on input "2025-10-01" at bounding box center [928, 289] width 271 height 33
type input "2025-09-01"
click at [886, 325] on button "Save" at bounding box center [928, 328] width 271 height 27
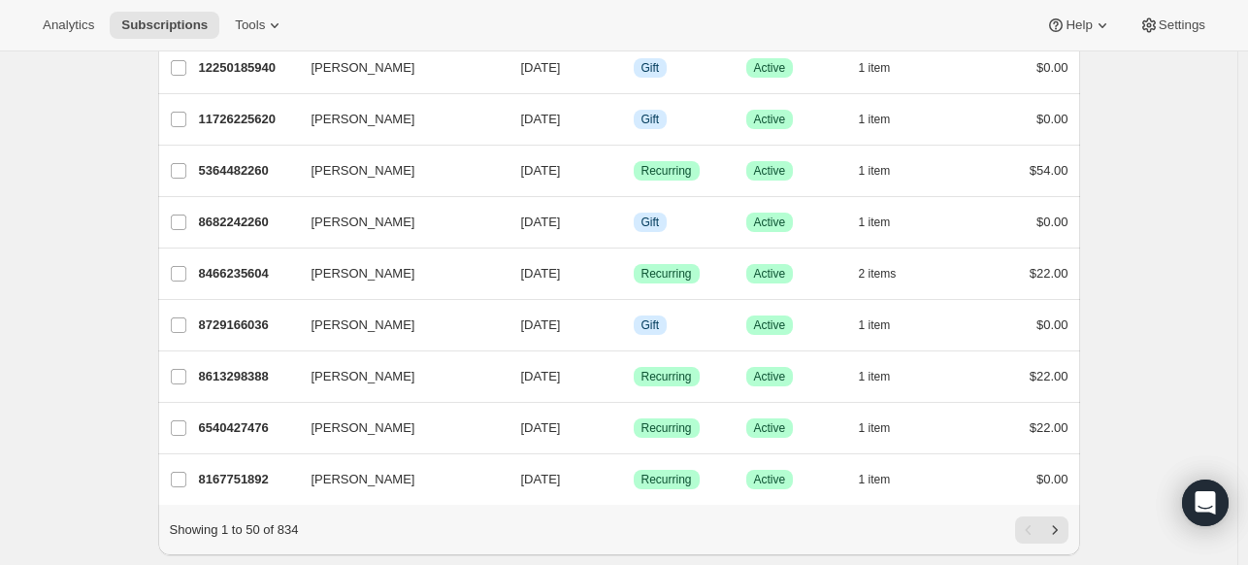
scroll to position [2282, 0]
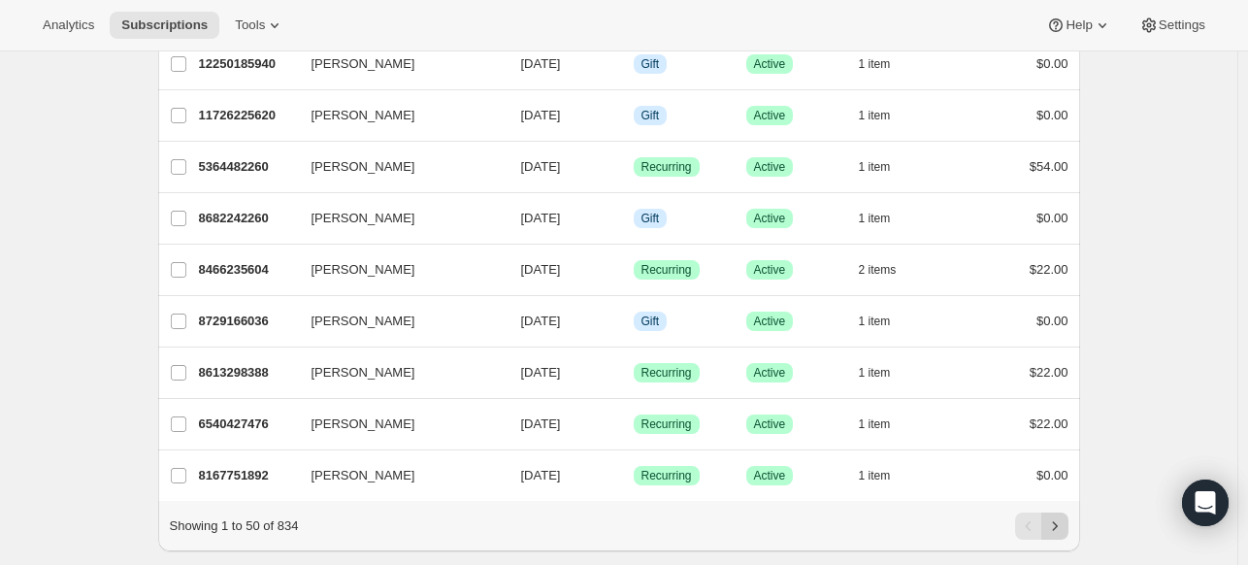
click at [1056, 527] on icon "Next" at bounding box center [1054, 525] width 19 height 19
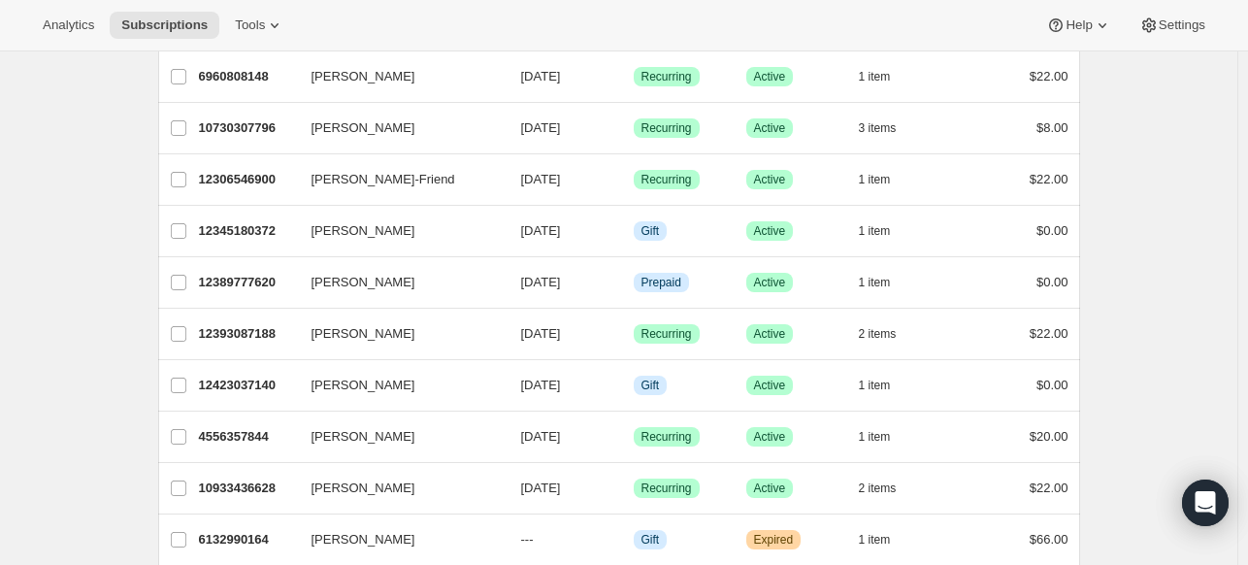
scroll to position [620, 0]
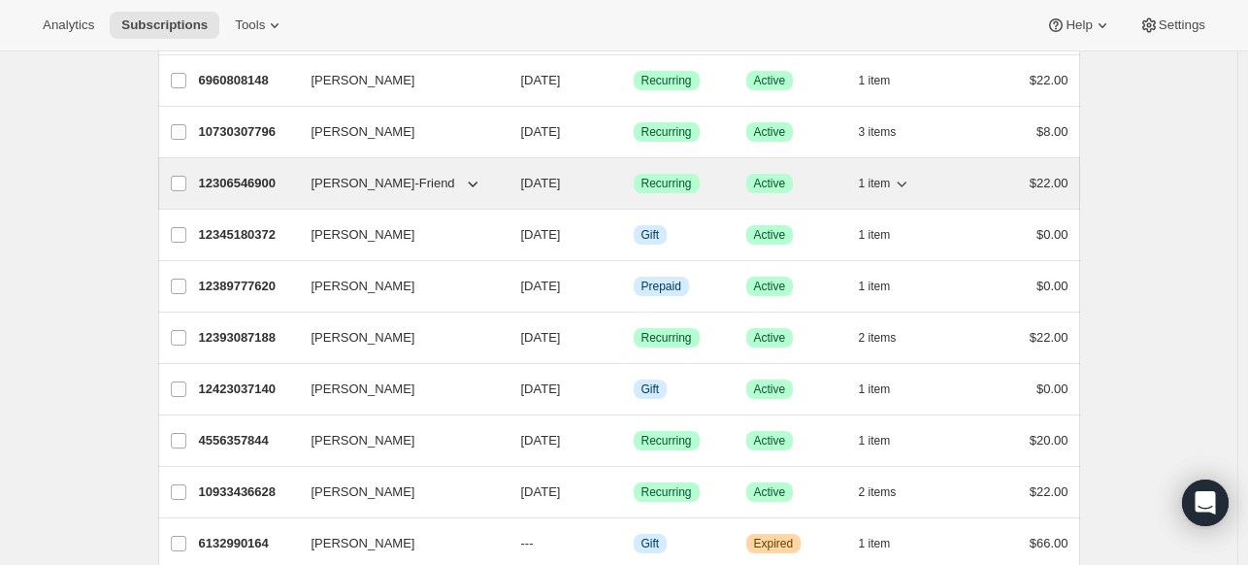
click at [407, 175] on span "Barbara Williams-Friend" at bounding box center [383, 183] width 144 height 19
click at [371, 180] on span "Barbara Williams-Friend" at bounding box center [383, 183] width 144 height 19
click at [394, 180] on span "Barbara Williams-Friend" at bounding box center [383, 183] width 144 height 19
click at [245, 177] on p "12306546900" at bounding box center [247, 183] width 97 height 19
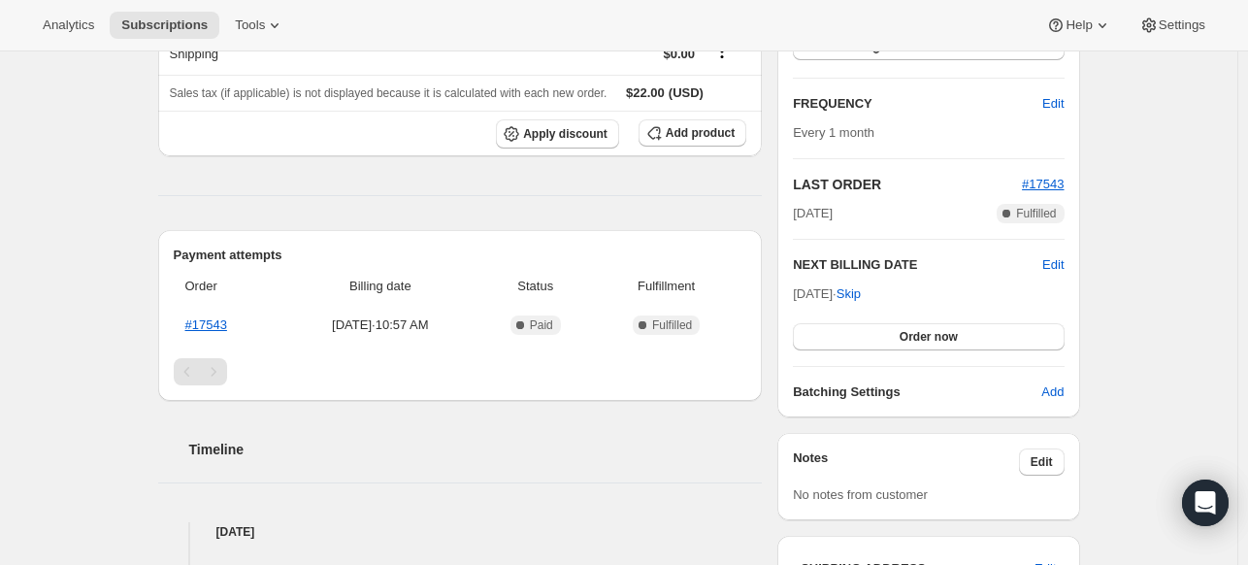
scroll to position [323, 0]
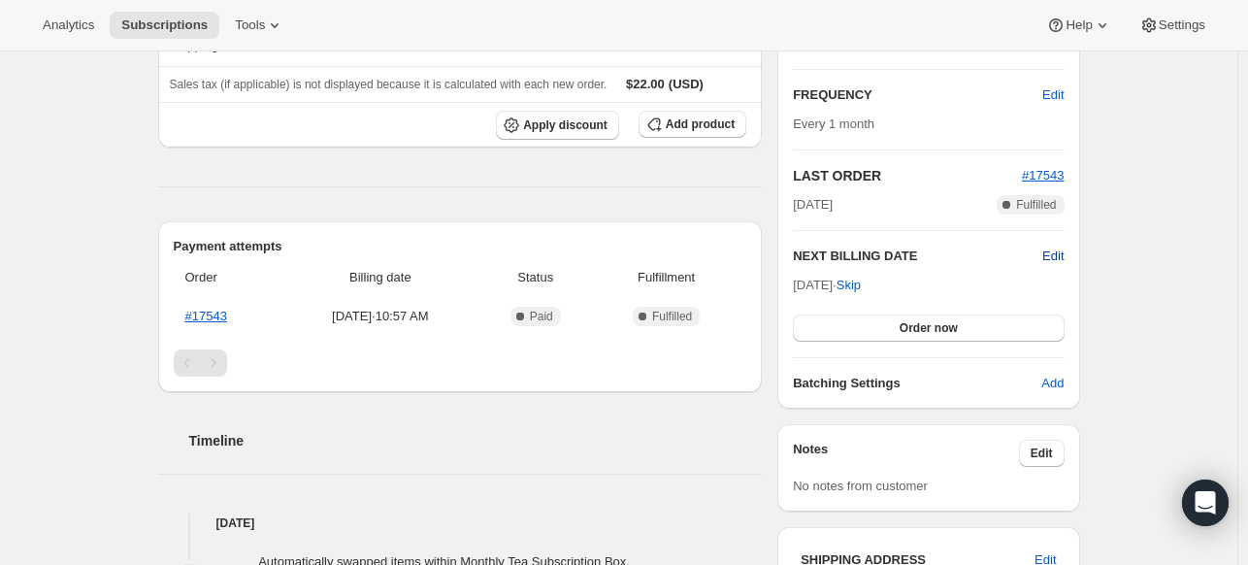
click at [1055, 259] on span "Edit" at bounding box center [1052, 255] width 21 height 19
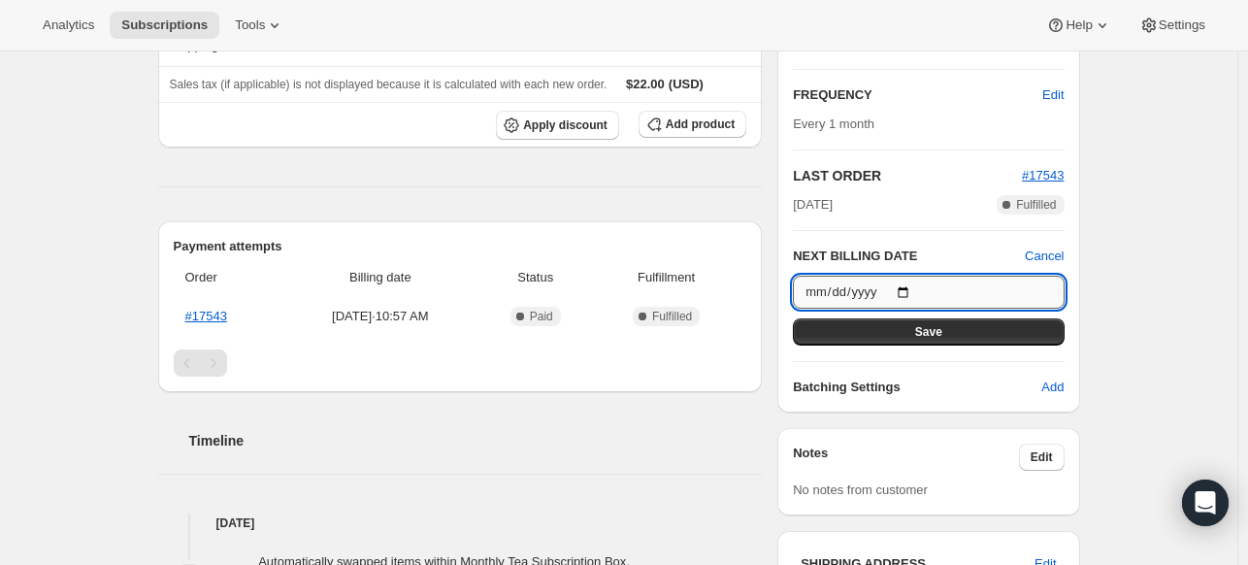
click at [908, 289] on input "2025-09-14" at bounding box center [928, 292] width 271 height 33
type input "2025-09-01"
click at [869, 327] on button "Save" at bounding box center [928, 331] width 271 height 27
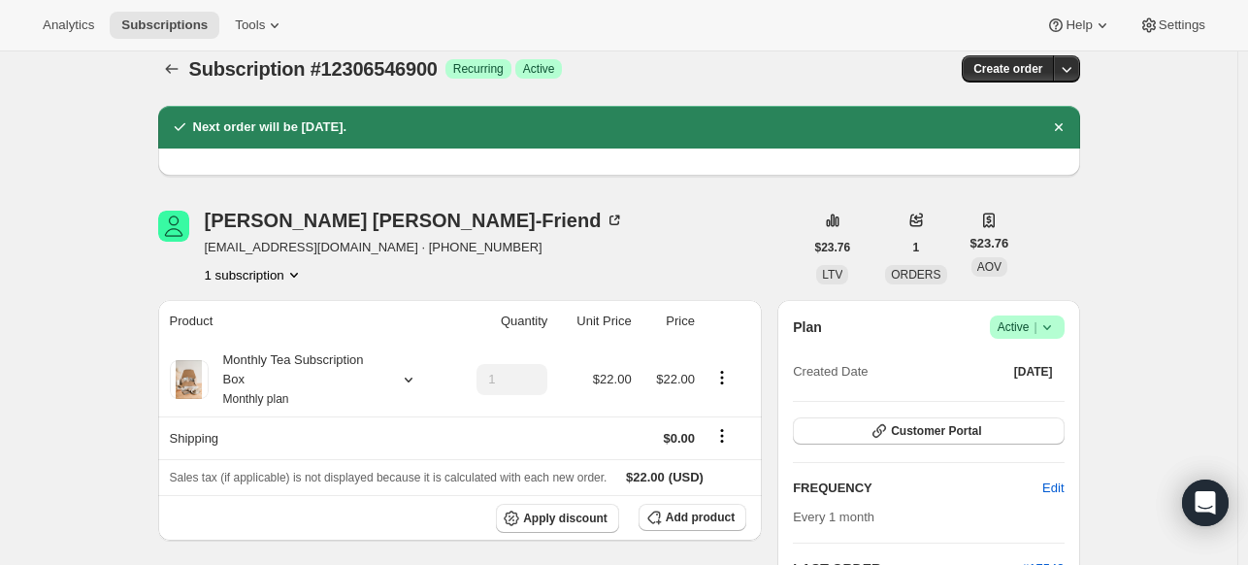
scroll to position [0, 0]
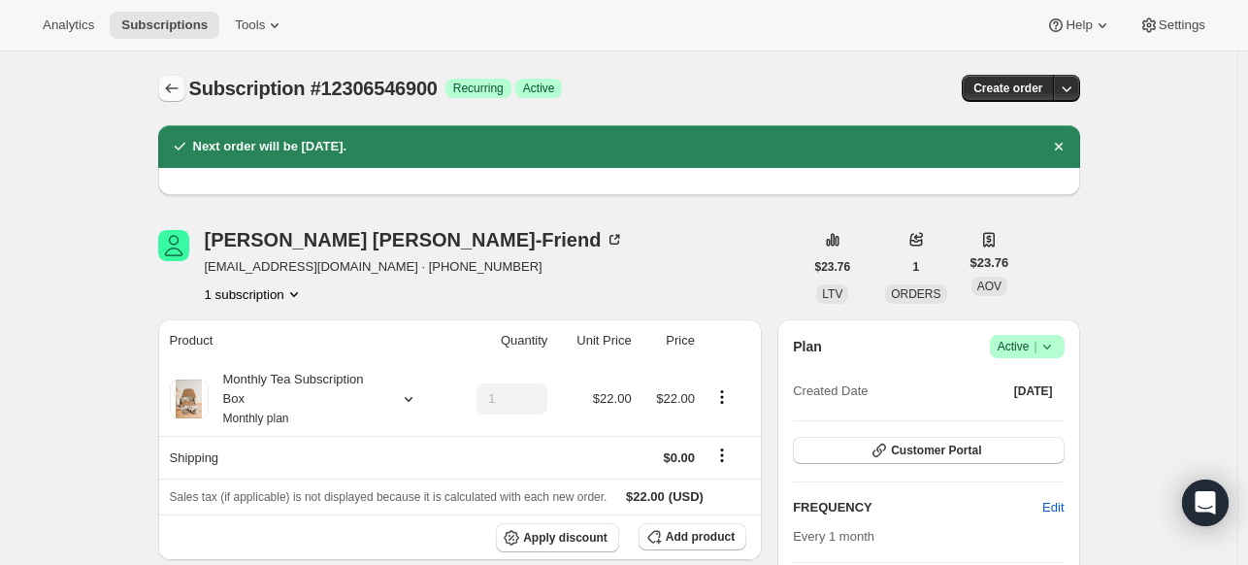
click at [175, 93] on icon "Subscriptions" at bounding box center [171, 88] width 19 height 19
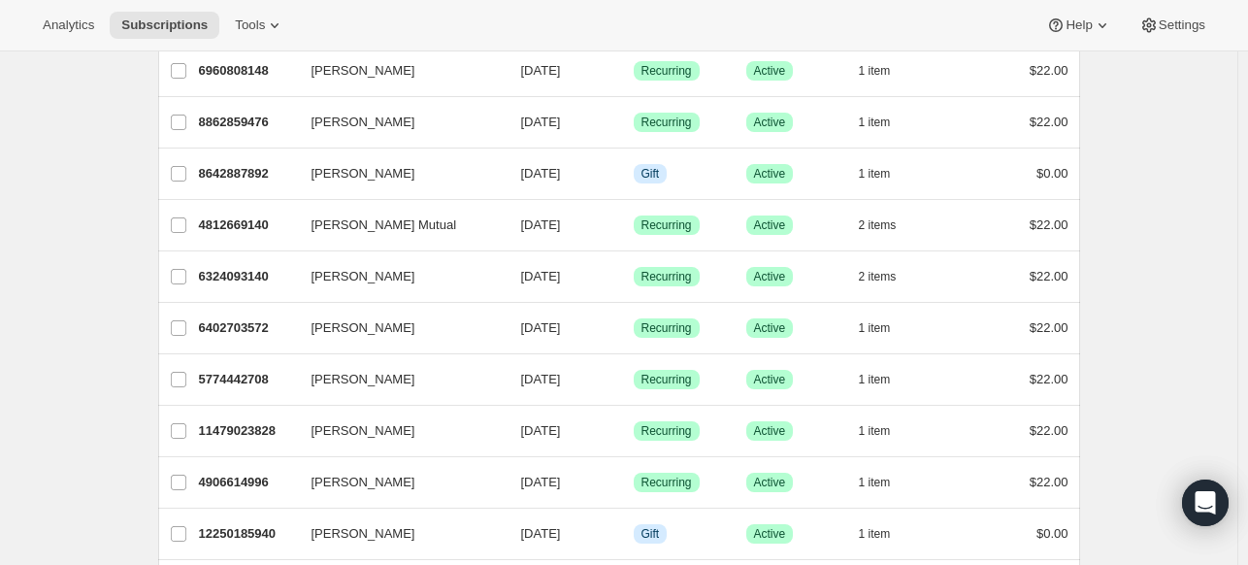
scroll to position [2307, 0]
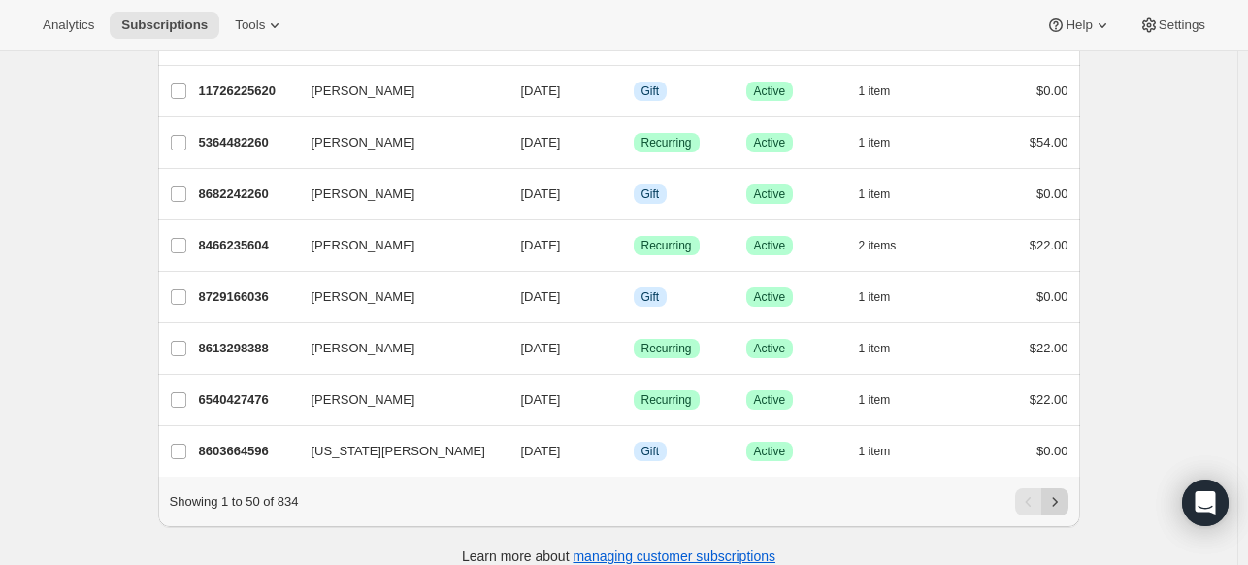
click at [1058, 511] on icon "Next" at bounding box center [1054, 501] width 19 height 19
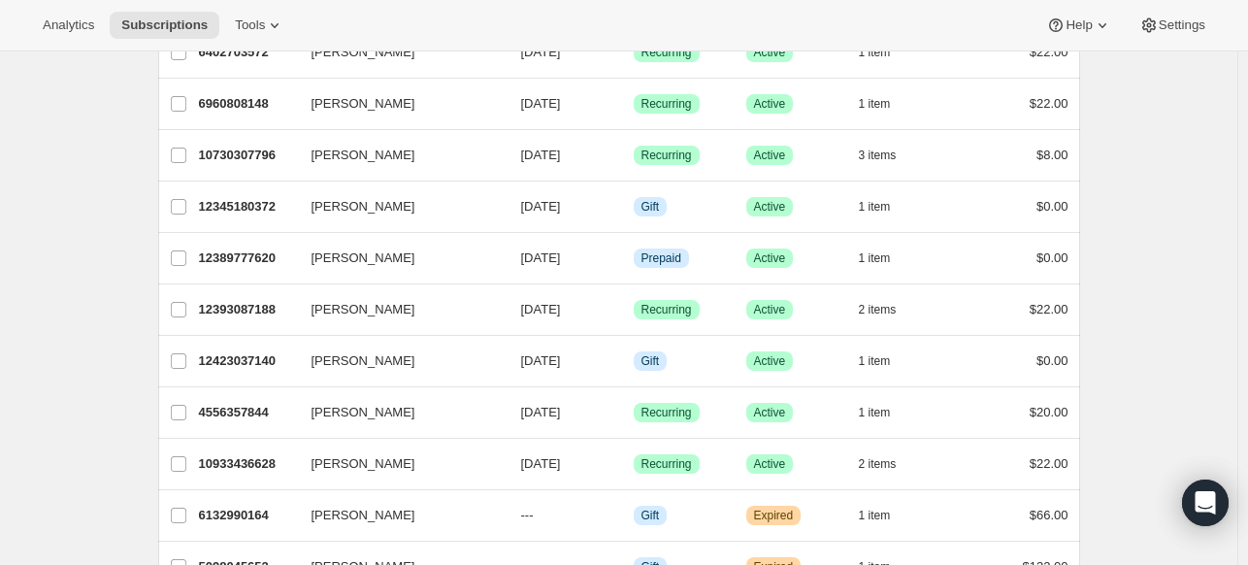
scroll to position [633, 0]
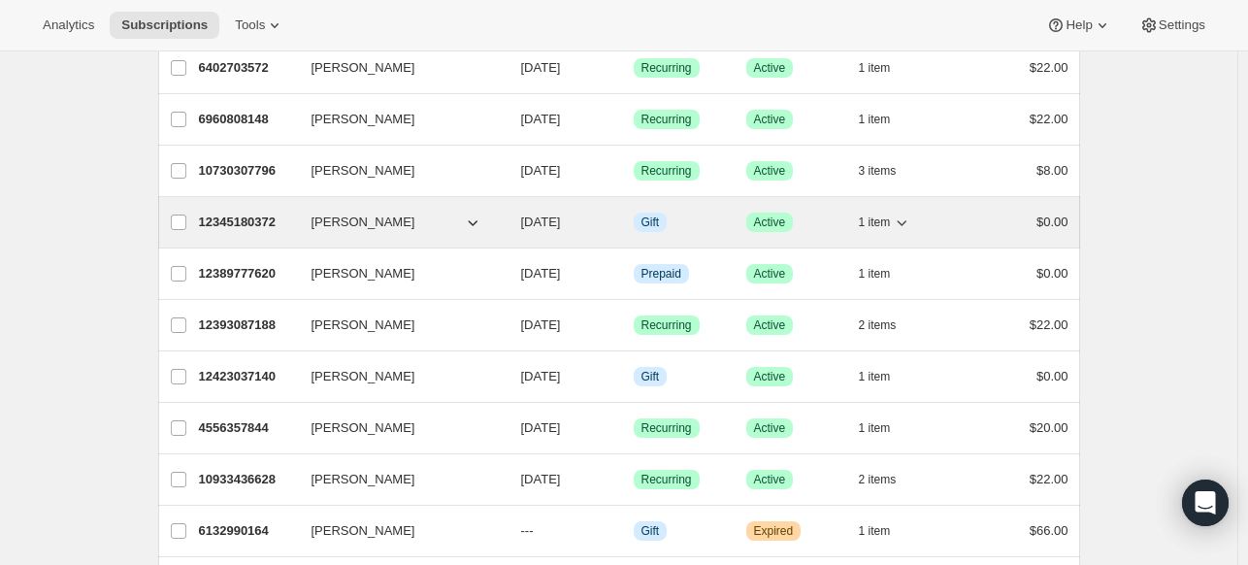
click at [557, 218] on span "09/17/2025" at bounding box center [541, 221] width 40 height 15
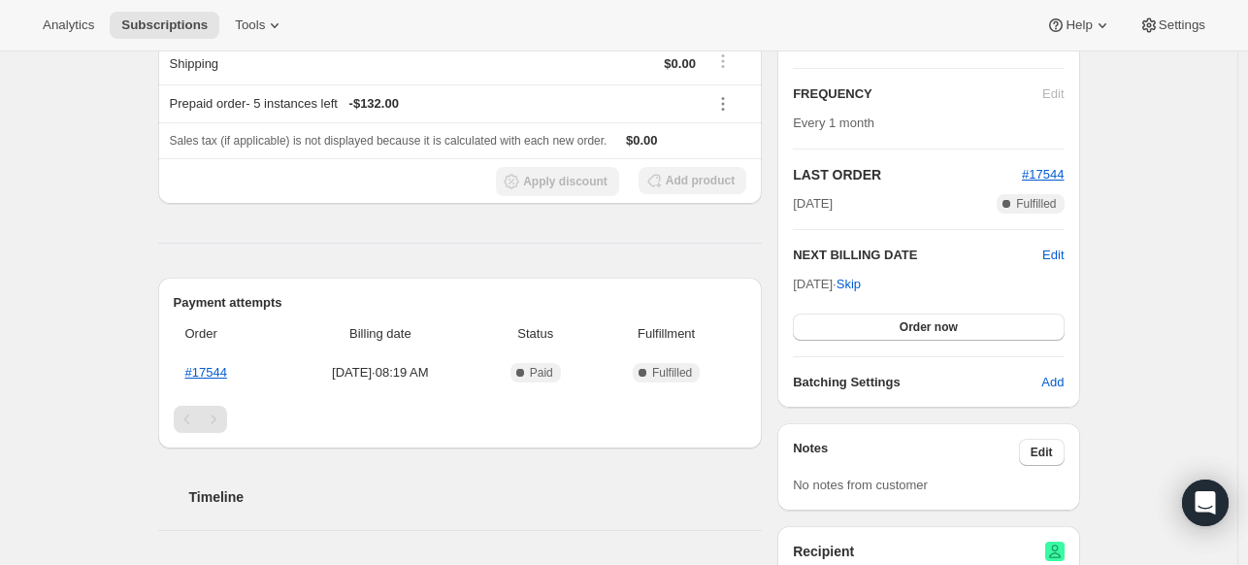
scroll to position [333, 0]
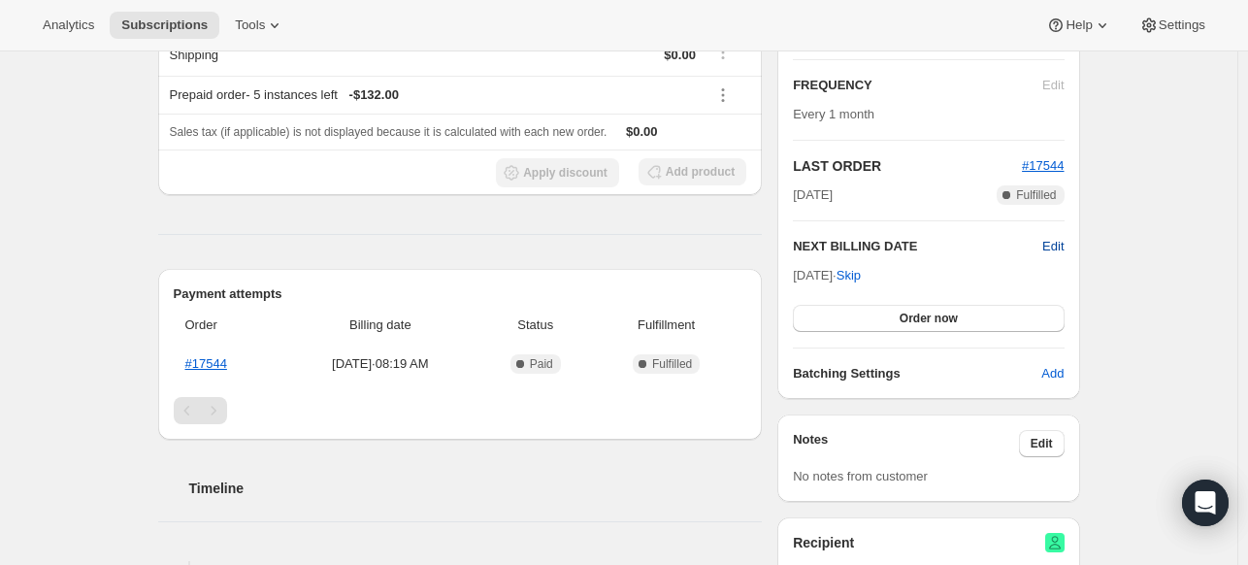
click at [1056, 245] on span "Edit" at bounding box center [1052, 246] width 21 height 19
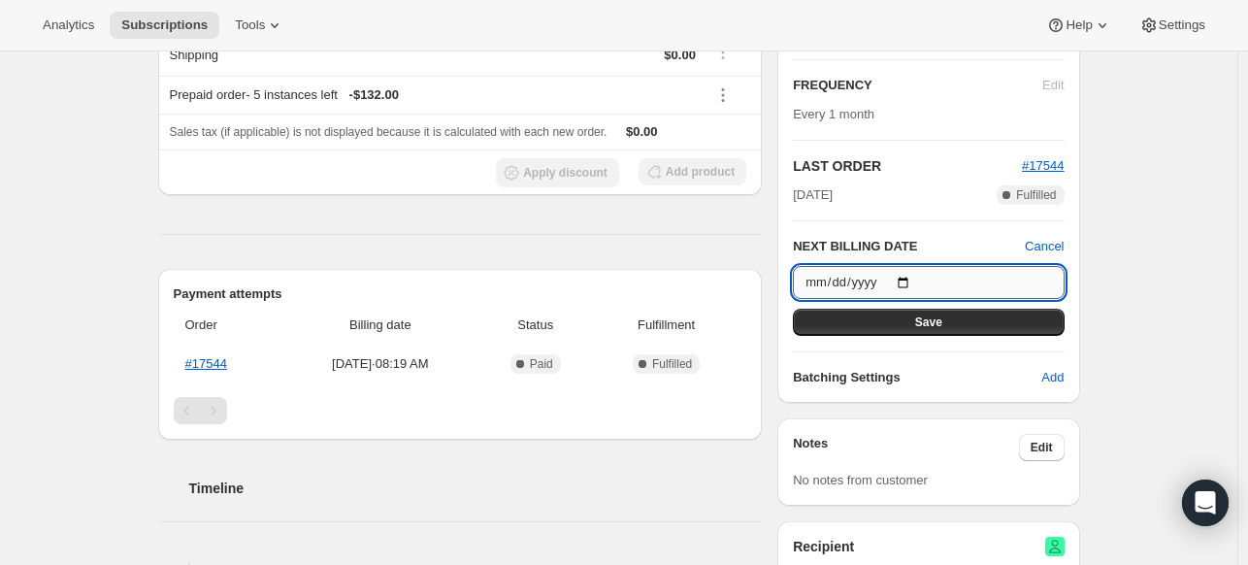
click at [916, 279] on input "2025-09-17" at bounding box center [928, 282] width 271 height 33
type input "2025-09-01"
click at [877, 314] on button "Save" at bounding box center [928, 322] width 271 height 27
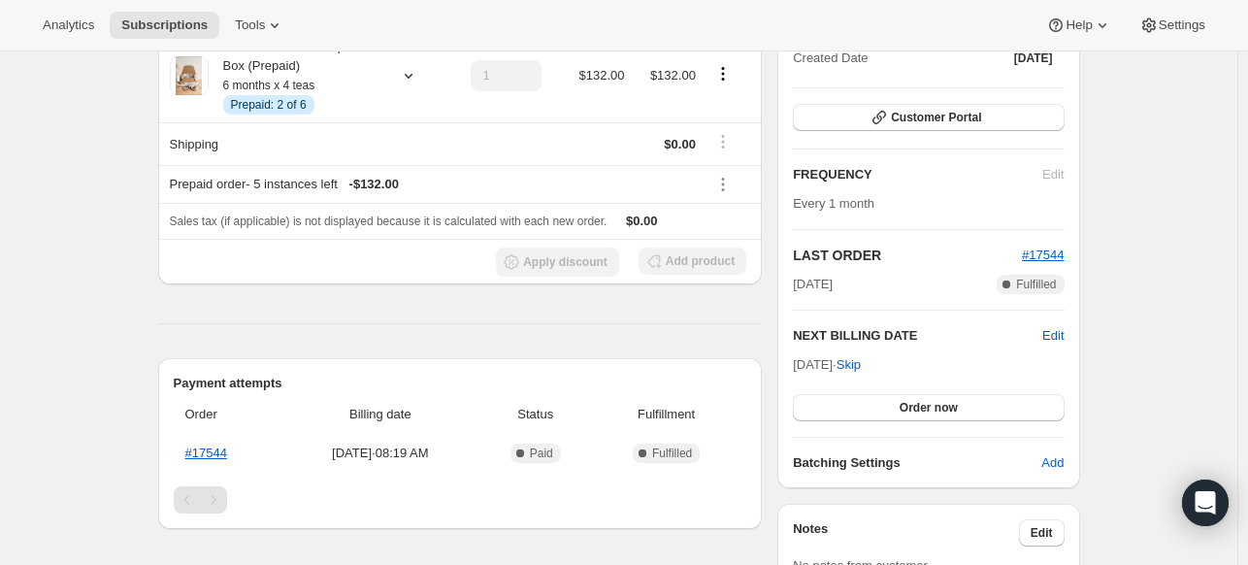
scroll to position [0, 0]
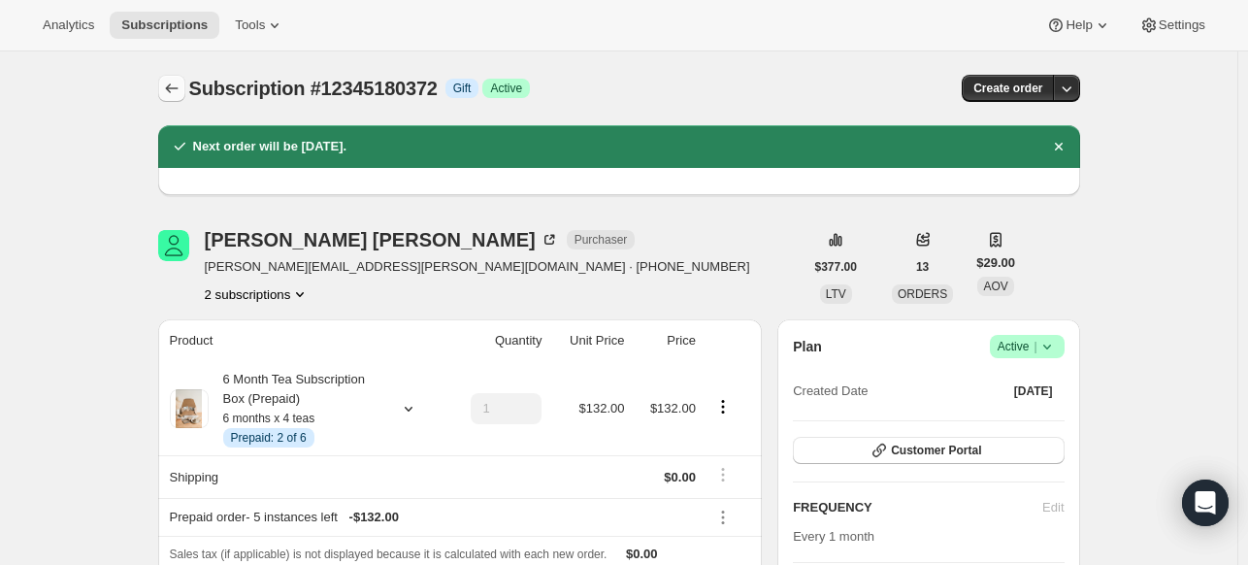
click at [179, 88] on icon "Subscriptions" at bounding box center [171, 88] width 19 height 19
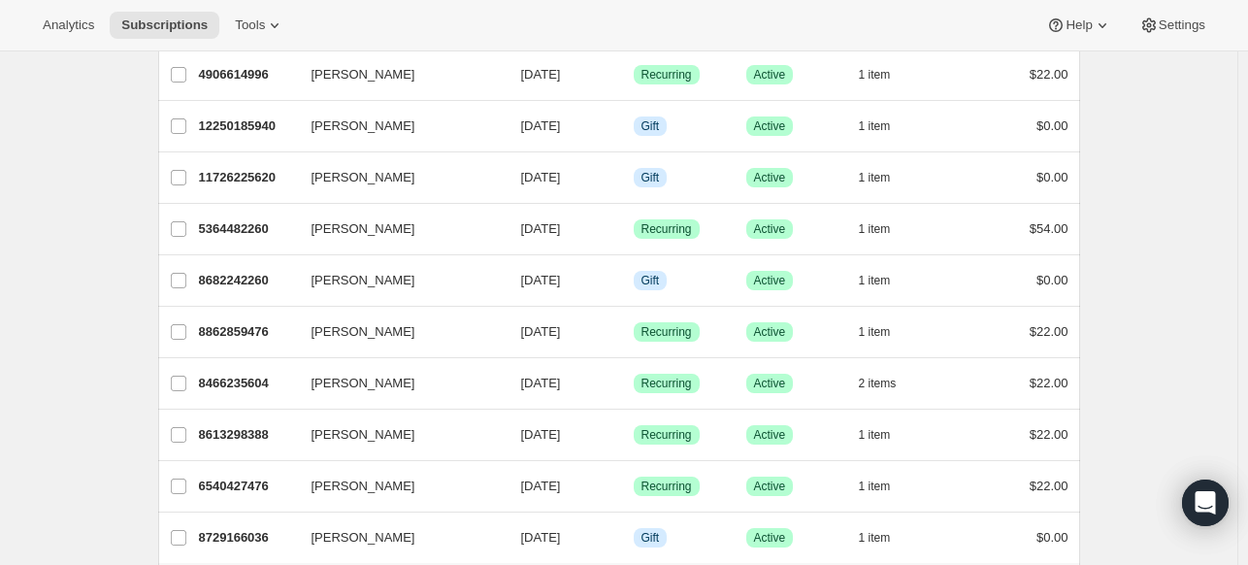
scroll to position [2331, 0]
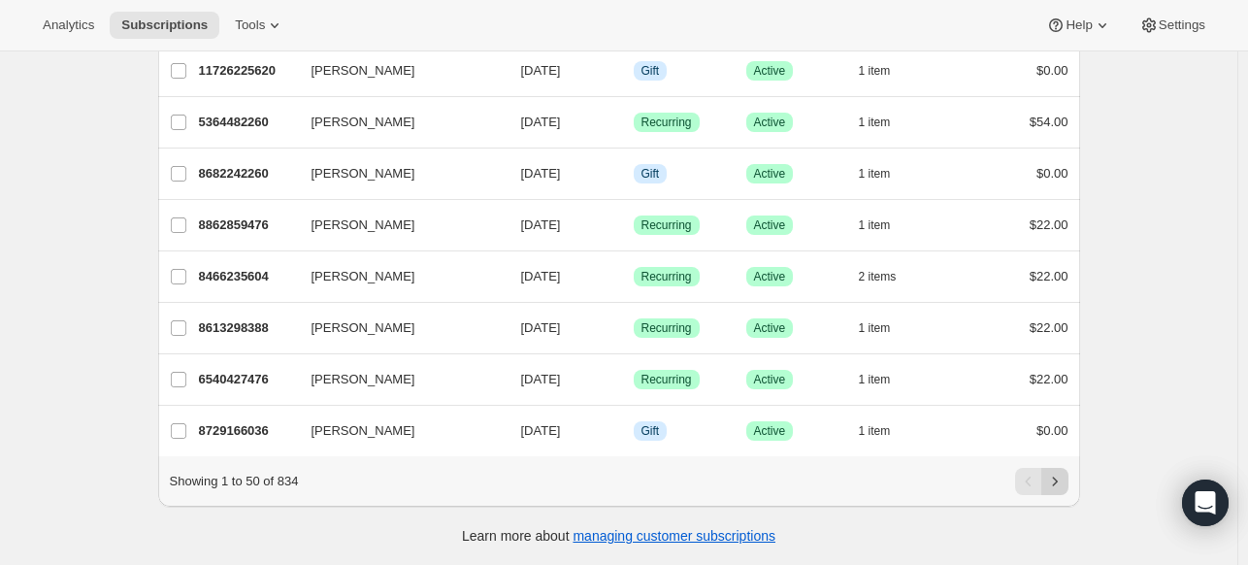
click at [1061, 479] on icon "Next" at bounding box center [1054, 481] width 19 height 19
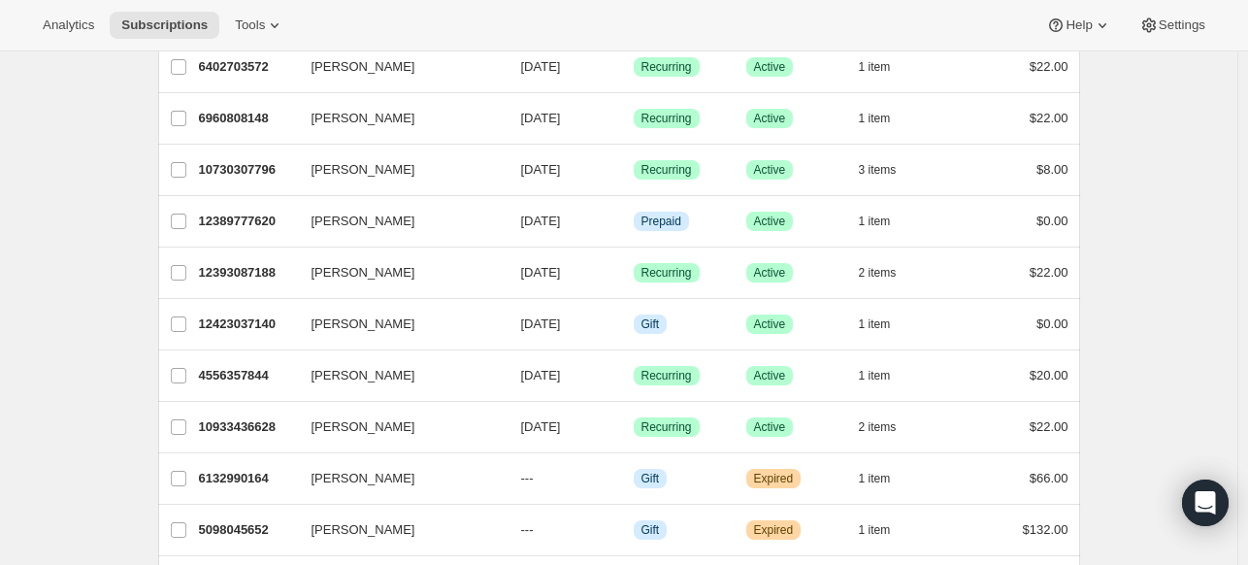
scroll to position [694, 0]
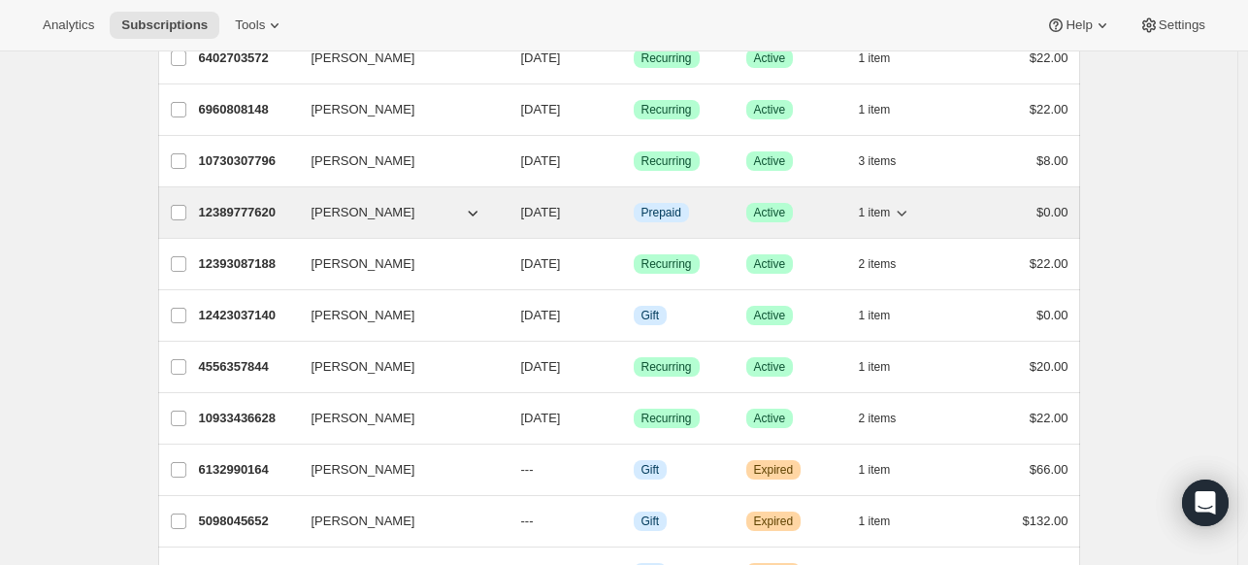
click at [552, 209] on span "09/20/2025" at bounding box center [541, 212] width 40 height 15
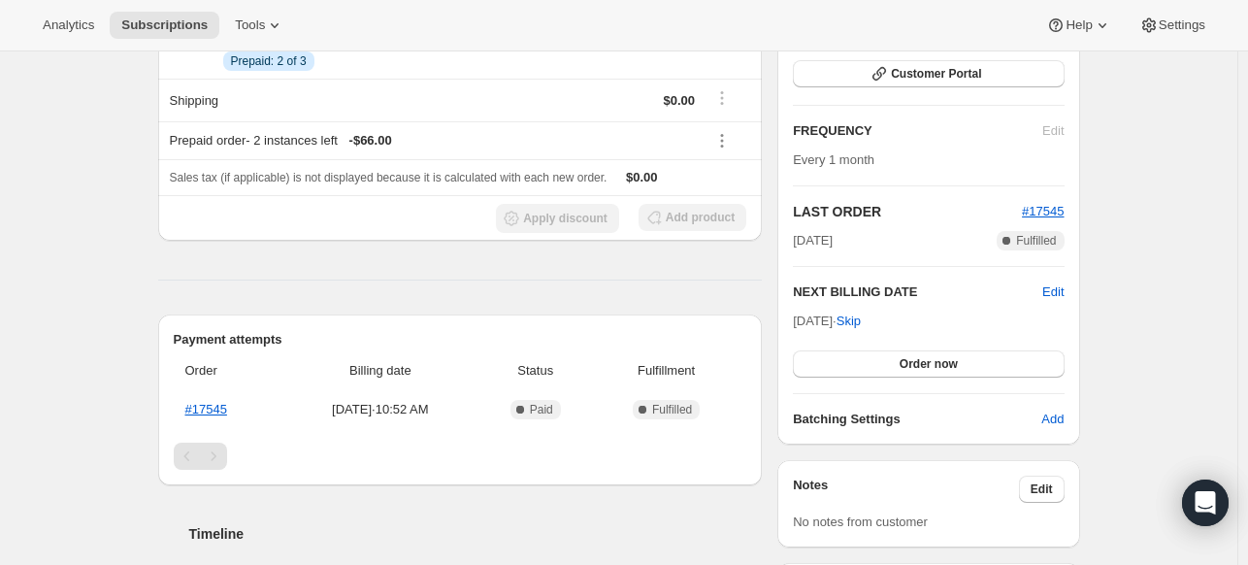
scroll to position [293, 0]
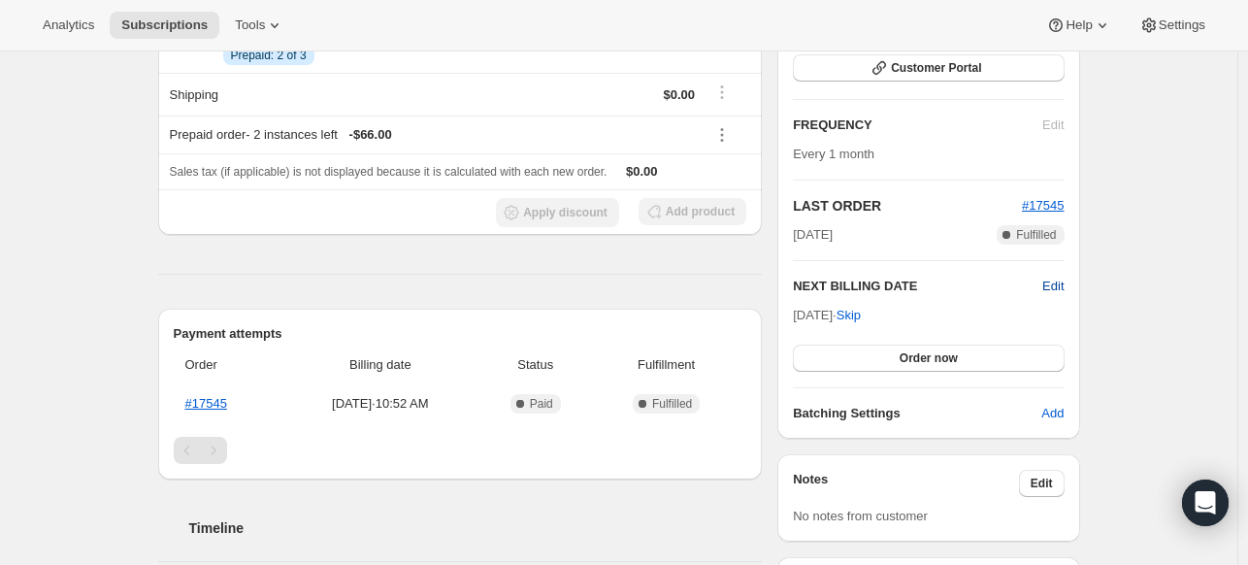
click at [1060, 281] on span "Edit" at bounding box center [1052, 286] width 21 height 19
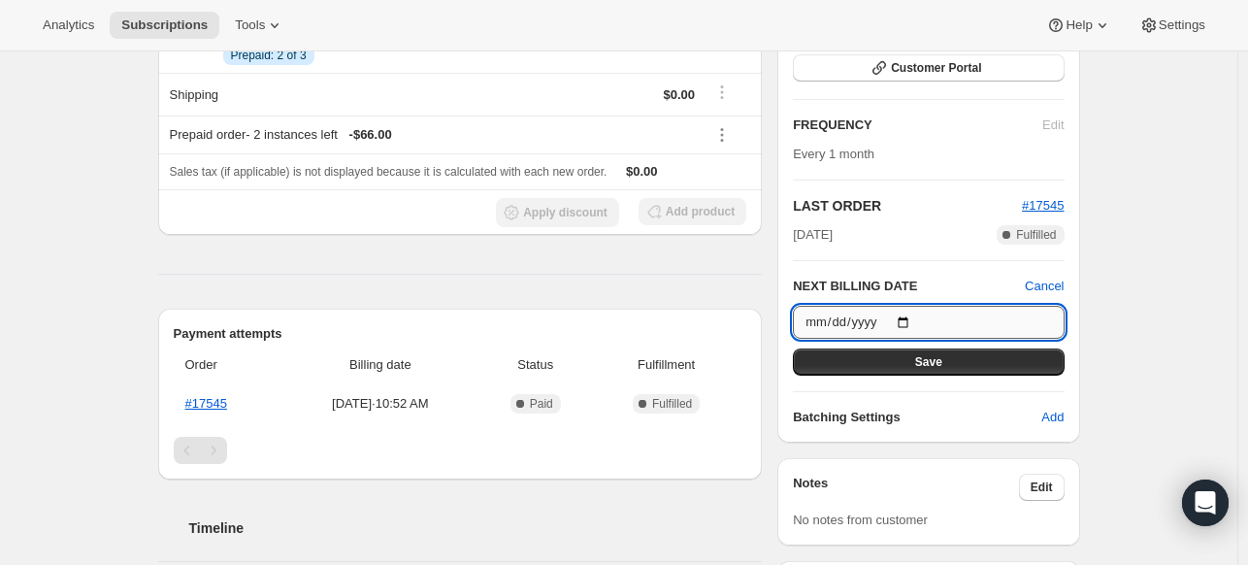
click at [908, 319] on input "2025-09-20" at bounding box center [928, 322] width 271 height 33
type input "2025-09-01"
click at [939, 356] on span "Save" at bounding box center [928, 362] width 27 height 16
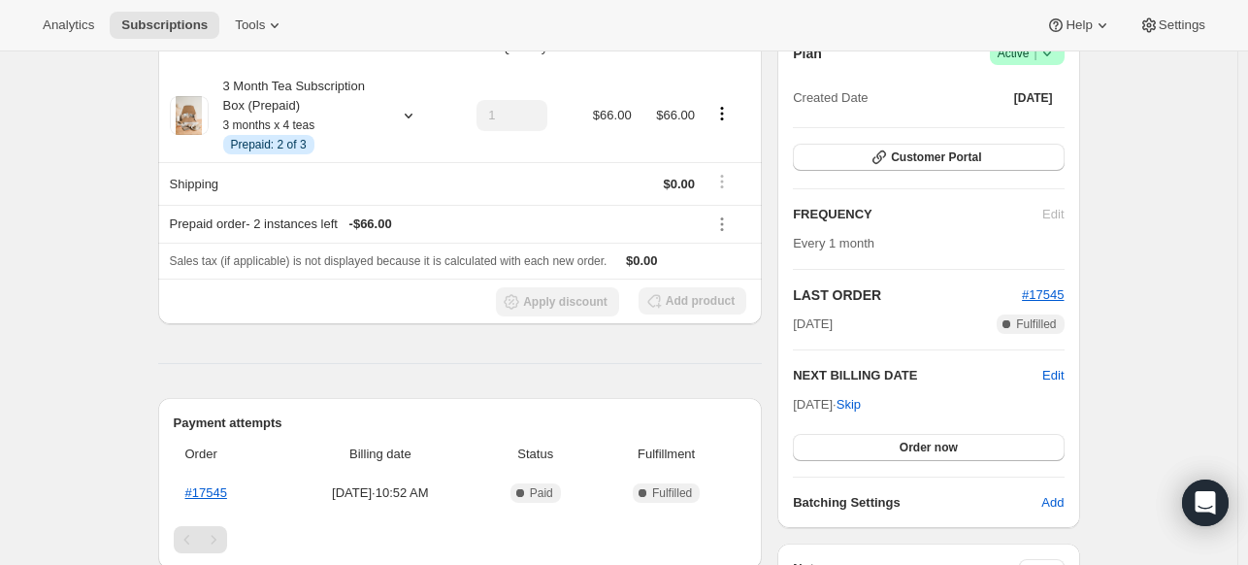
scroll to position [0, 0]
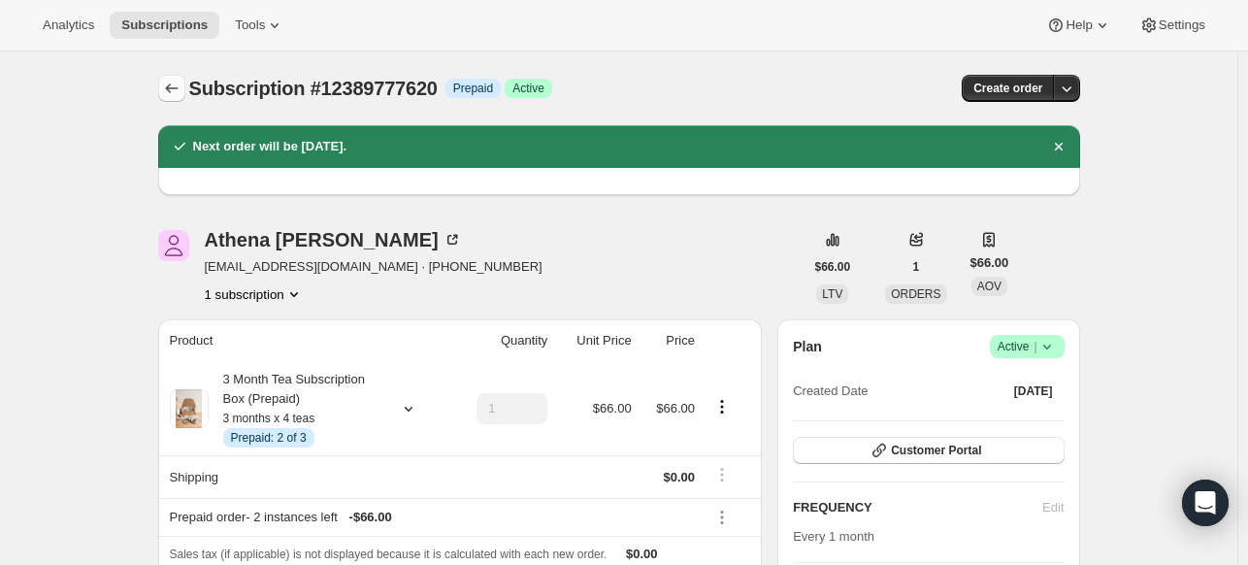
click at [178, 92] on icon "Subscriptions" at bounding box center [171, 88] width 19 height 19
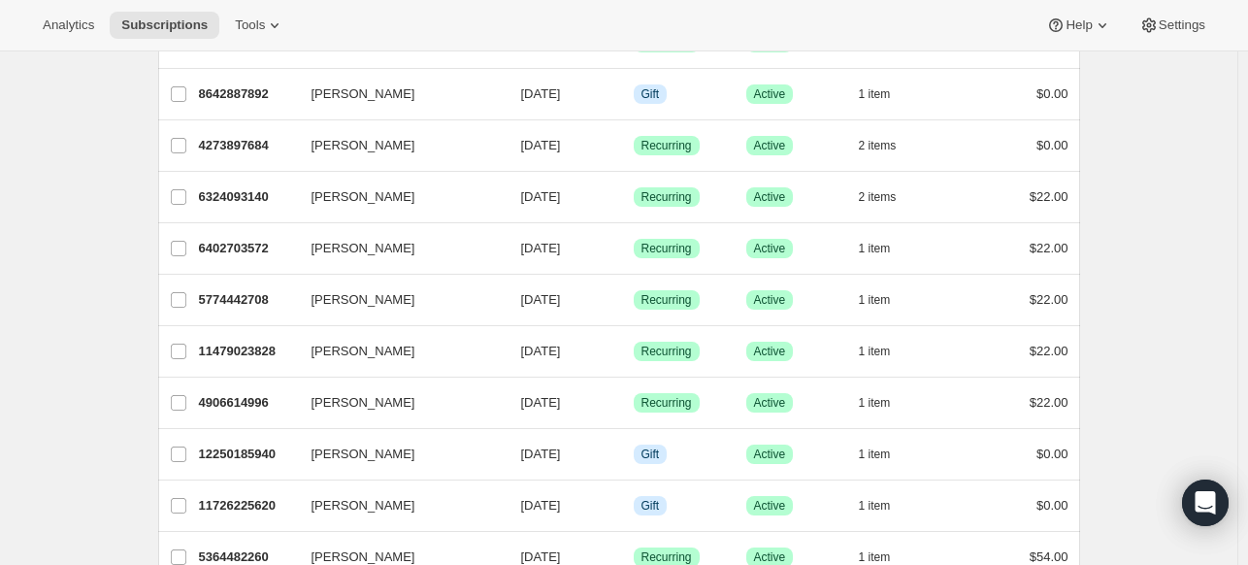
scroll to position [2331, 0]
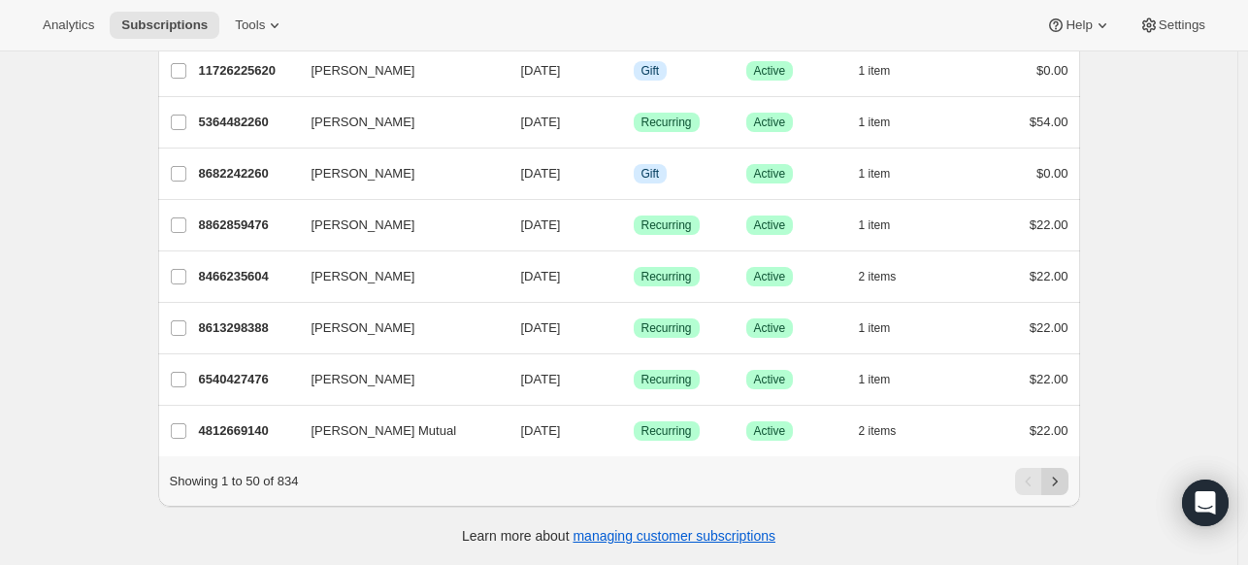
click at [1065, 476] on icon "Next" at bounding box center [1054, 481] width 19 height 19
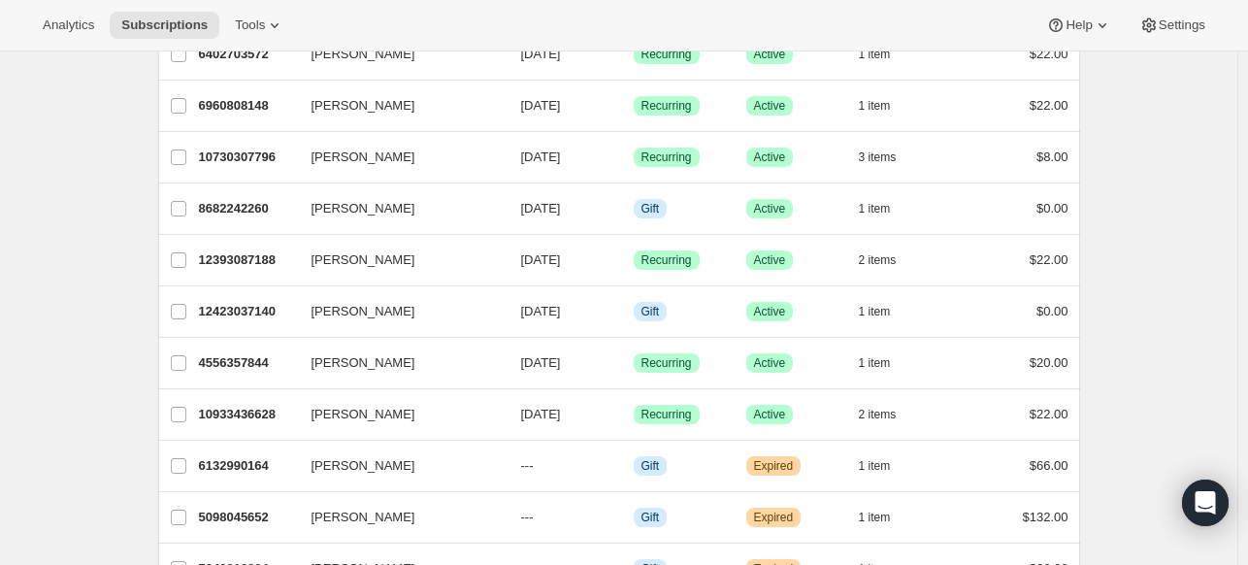
scroll to position [689, 0]
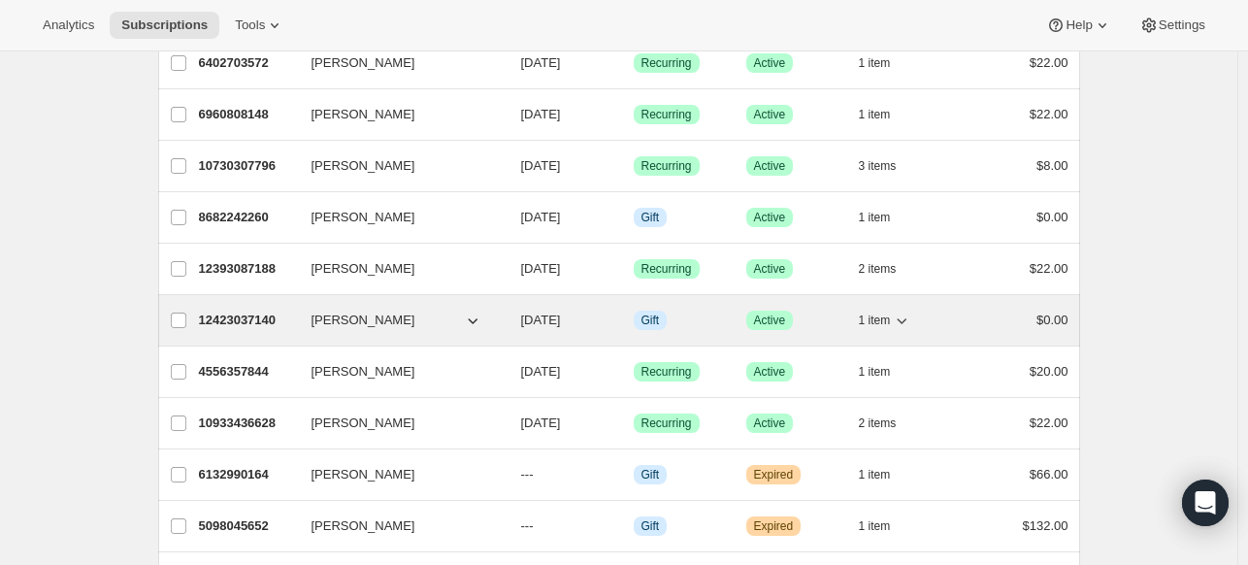
click at [543, 312] on span "09/22/2025" at bounding box center [541, 319] width 40 height 15
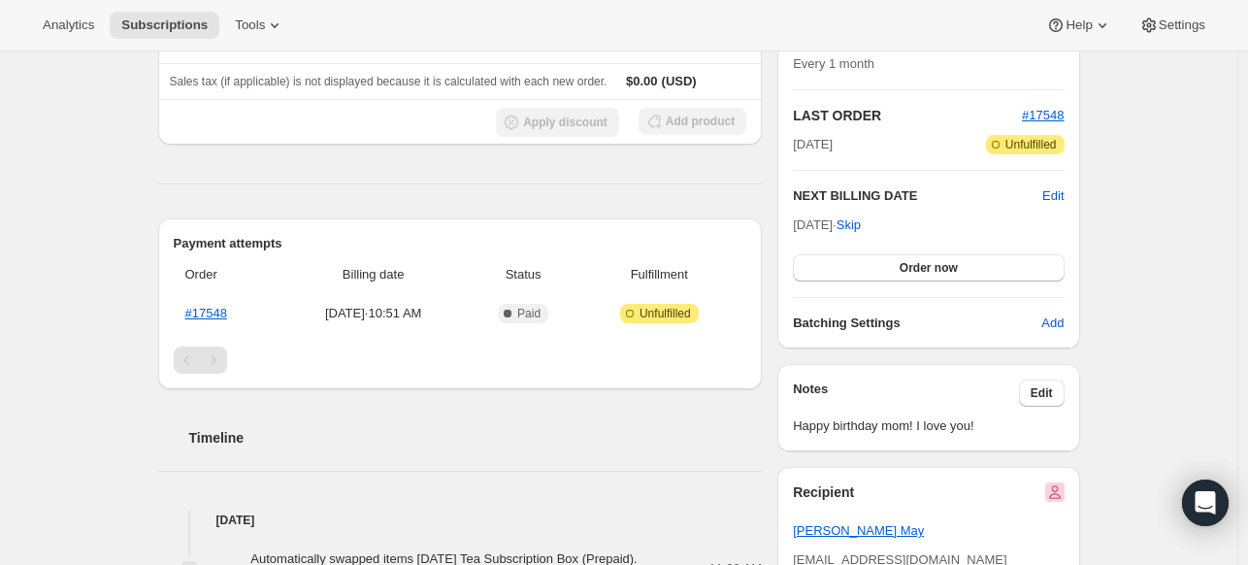
scroll to position [385, 0]
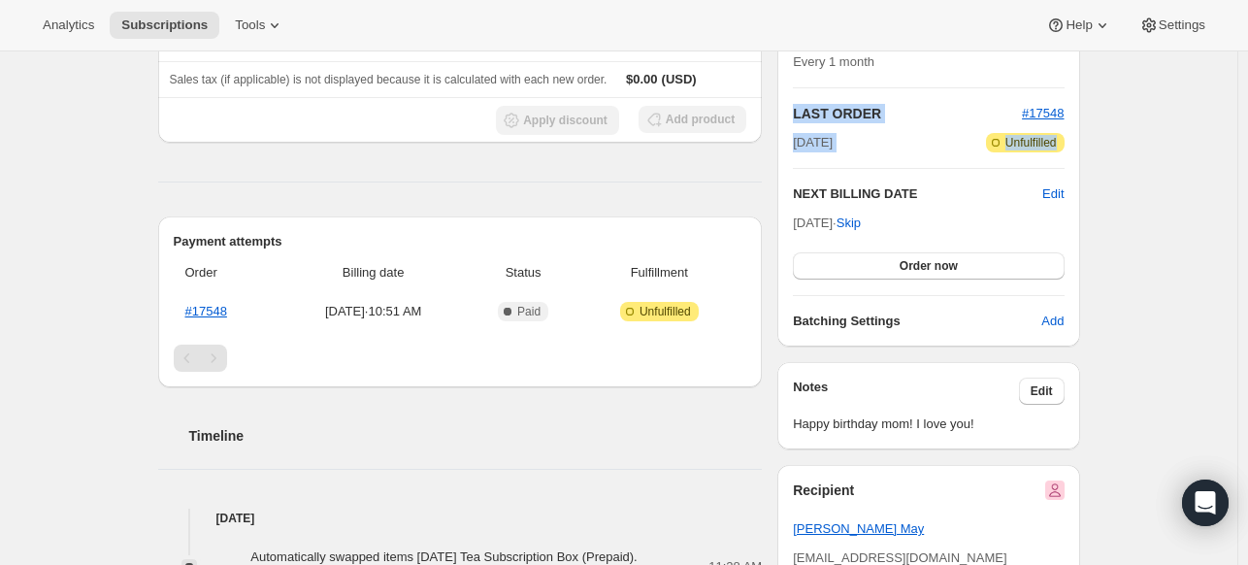
drag, startPoint x: 1244, startPoint y: 232, endPoint x: 1247, endPoint y: 165, distance: 67.0
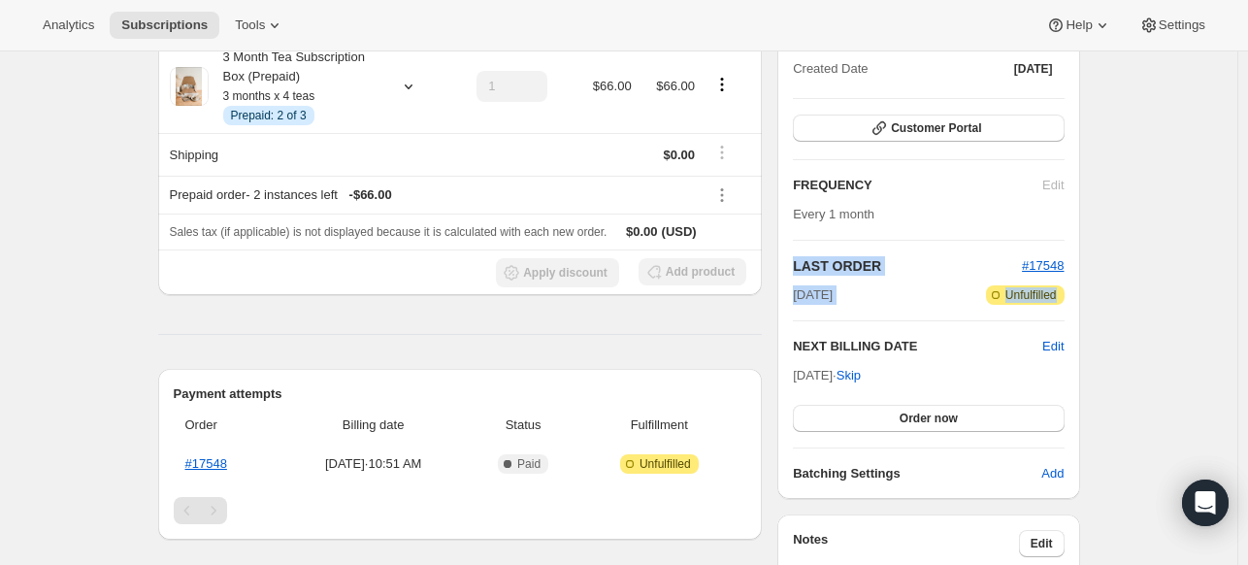
scroll to position [237, 0]
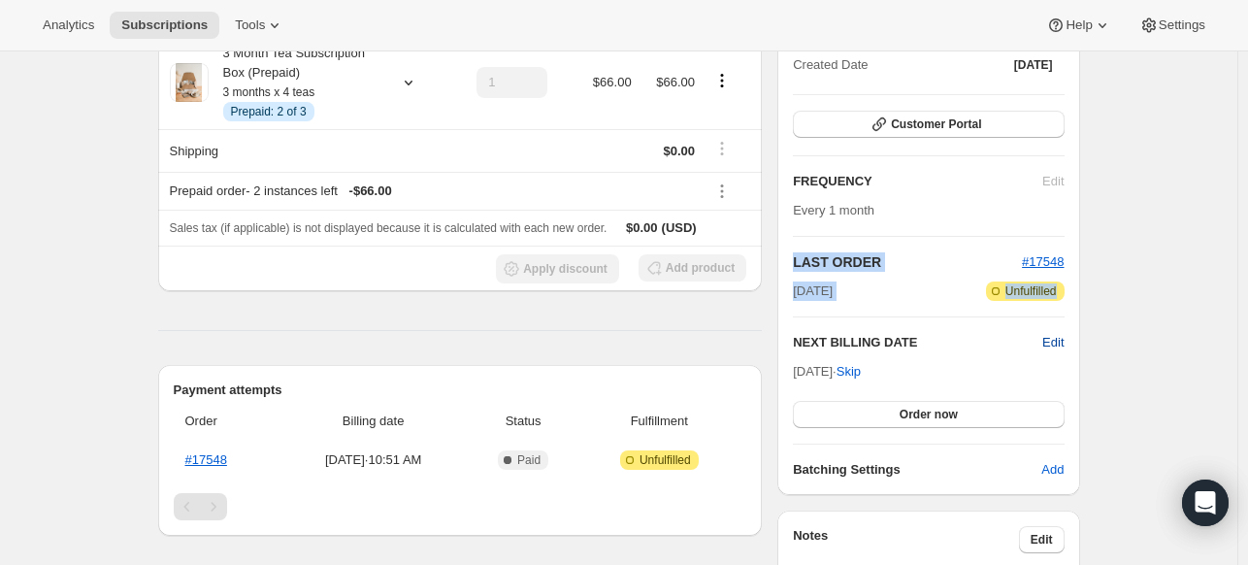
click at [1055, 337] on span "Edit" at bounding box center [1052, 342] width 21 height 19
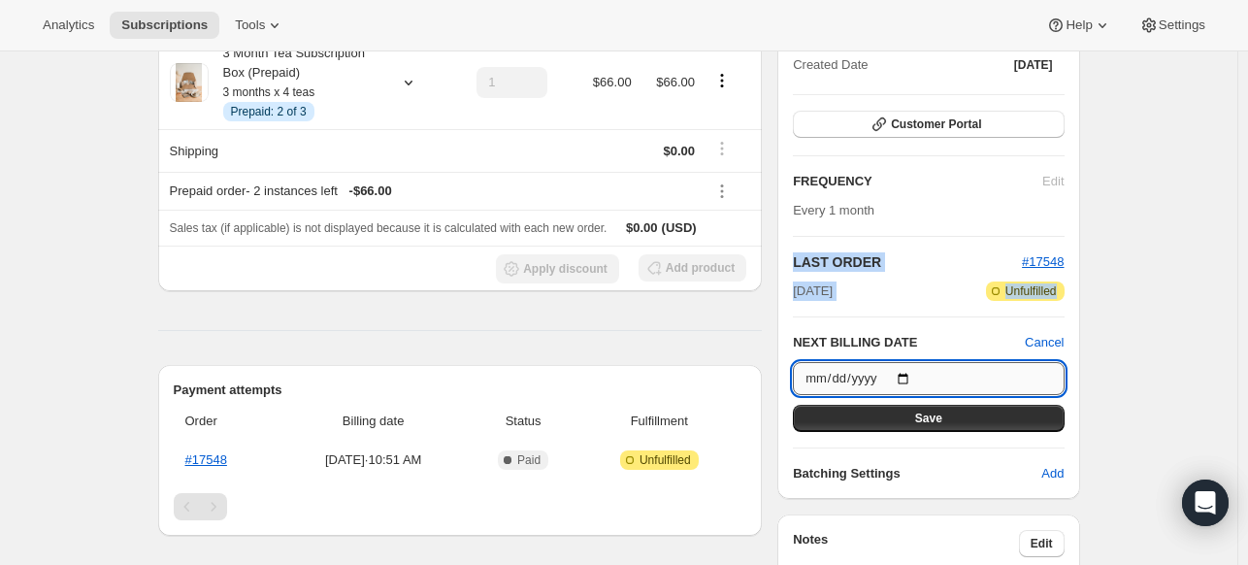
click at [910, 372] on input "2025-09-22" at bounding box center [928, 378] width 271 height 33
click at [912, 378] on input "2025-10-01" at bounding box center [928, 378] width 271 height 33
type input "2025-09-01"
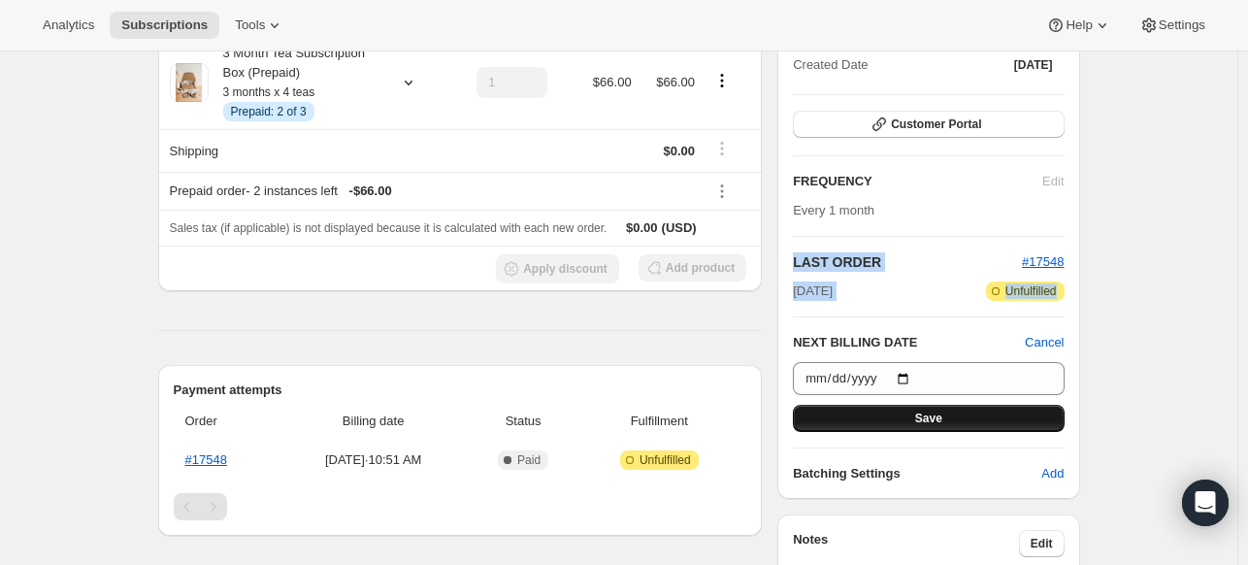
click at [896, 411] on button "Save" at bounding box center [928, 418] width 271 height 27
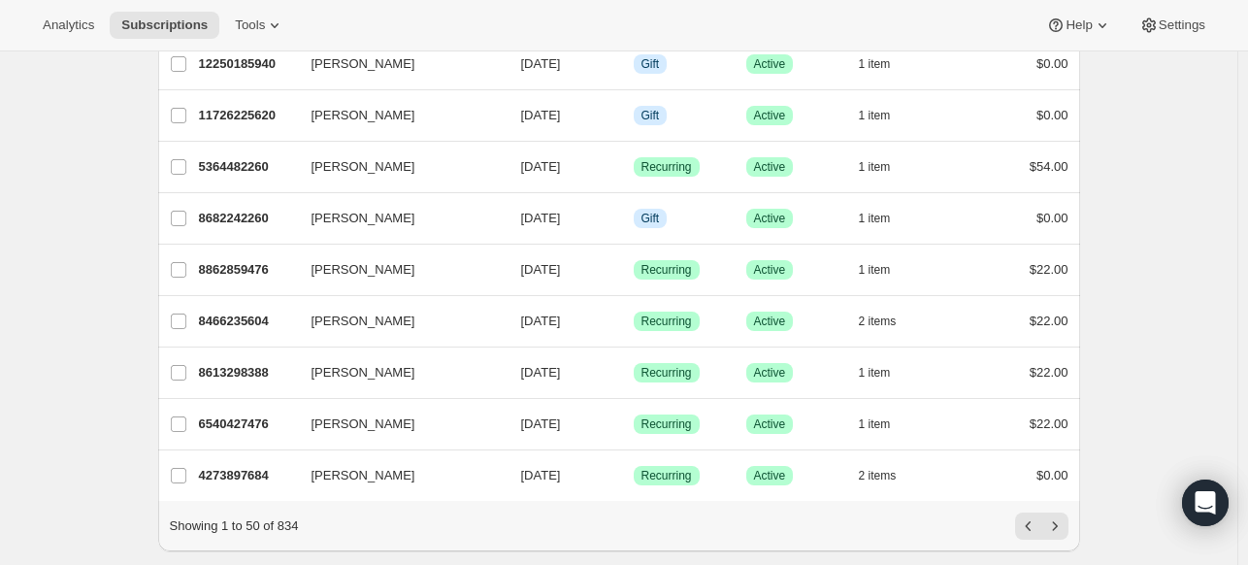
scroll to position [2331, 0]
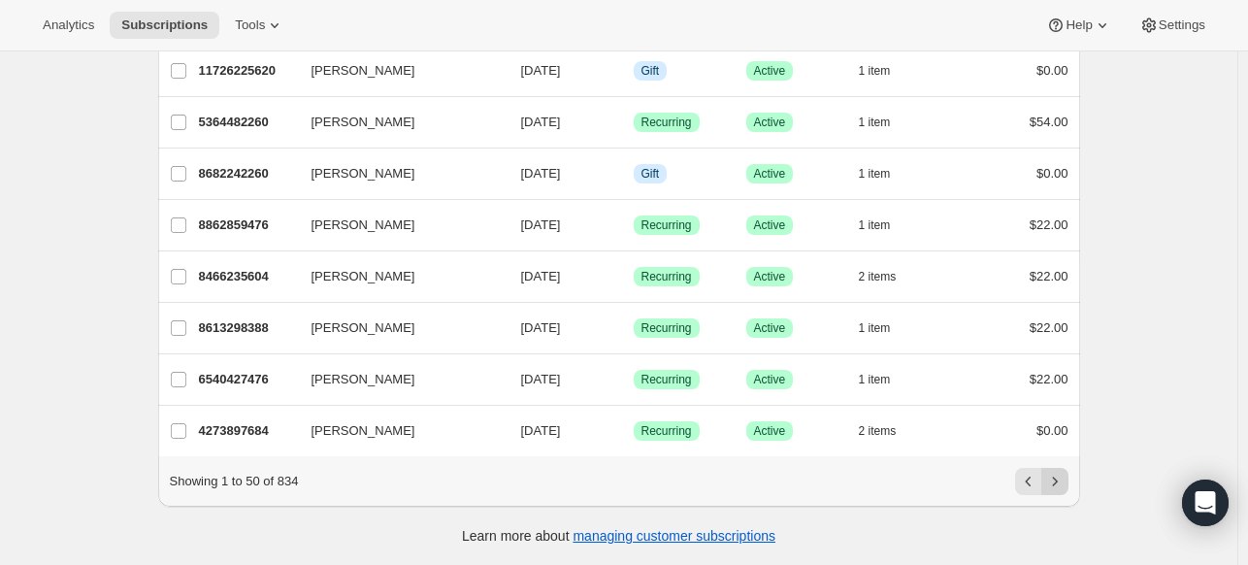
click at [1057, 484] on icon "Next" at bounding box center [1054, 480] width 5 height 9
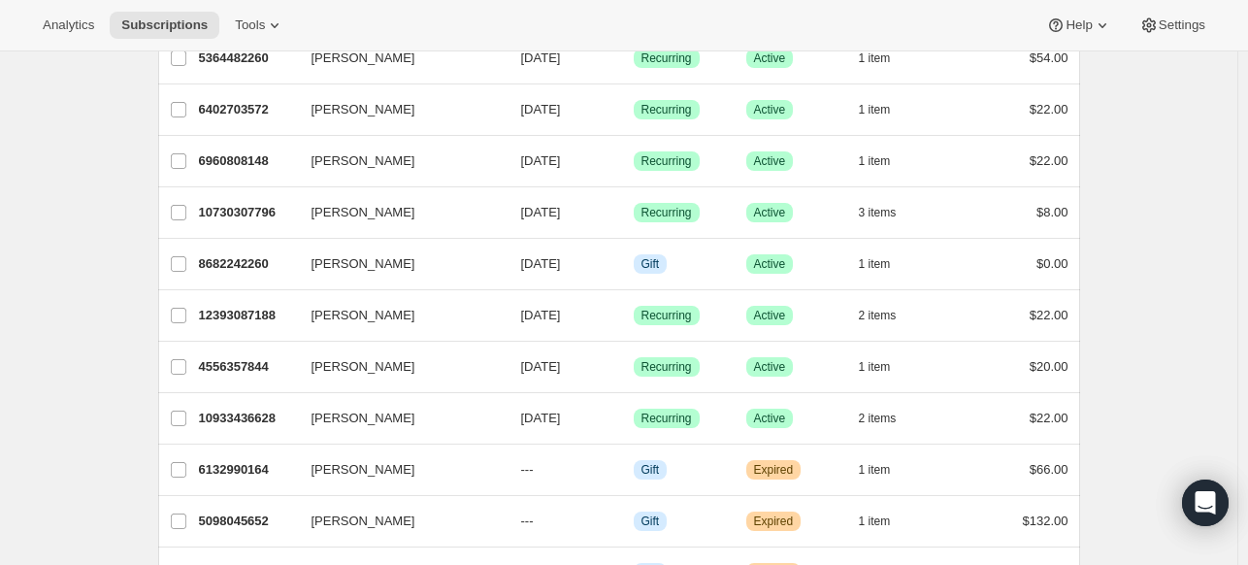
scroll to position [689, 0]
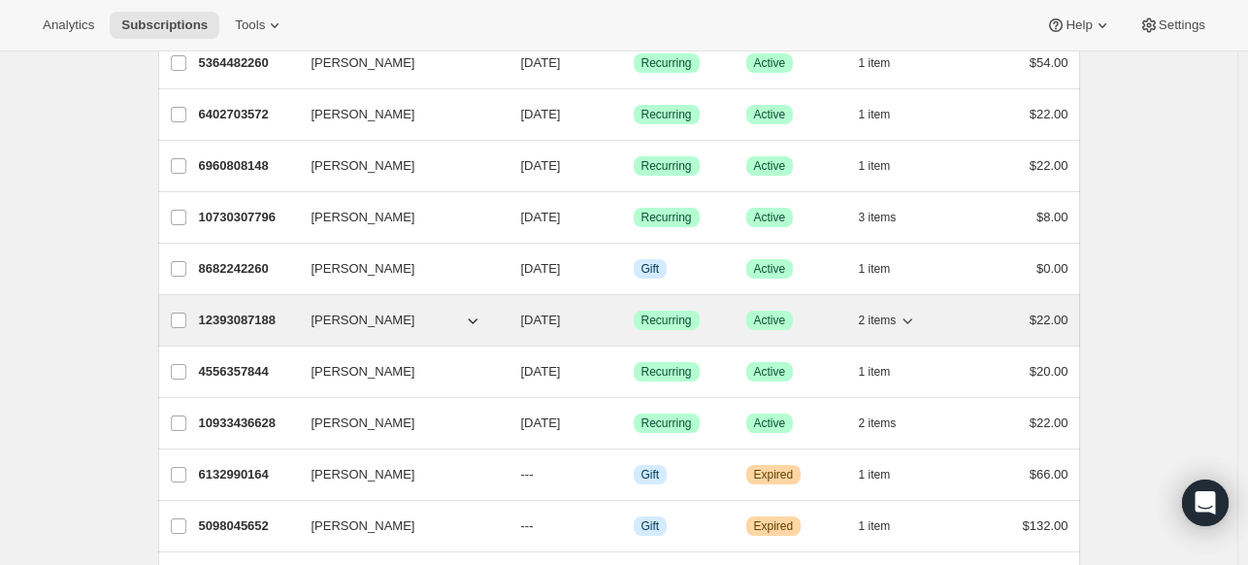
click at [545, 313] on span "09/20/2025" at bounding box center [541, 319] width 40 height 15
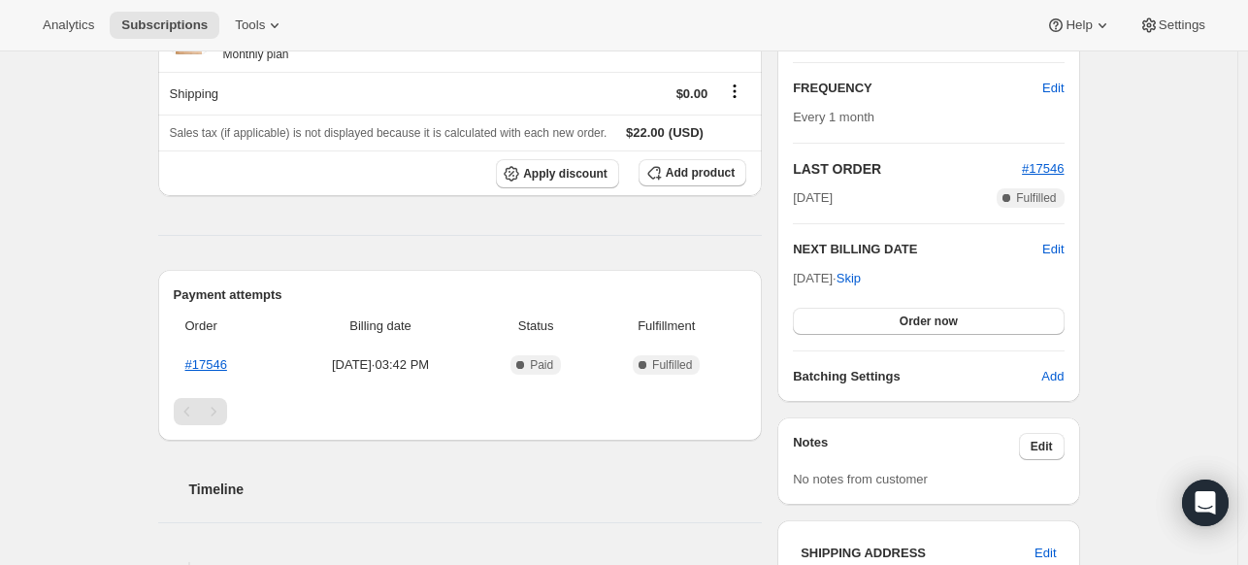
scroll to position [334, 0]
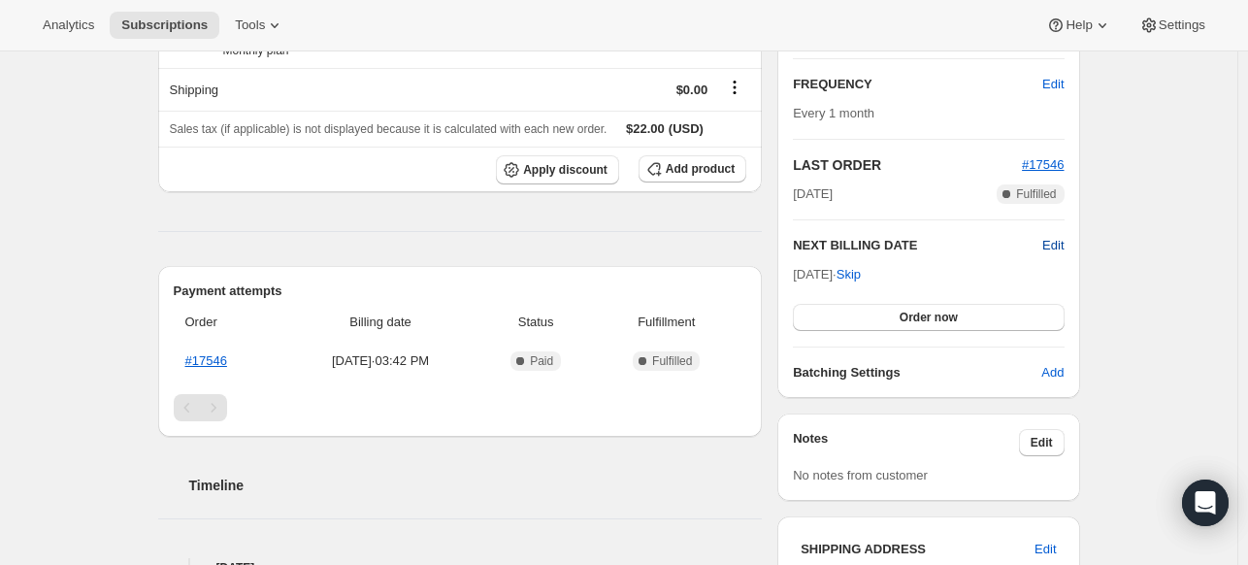
click at [1059, 244] on span "Edit" at bounding box center [1052, 245] width 21 height 19
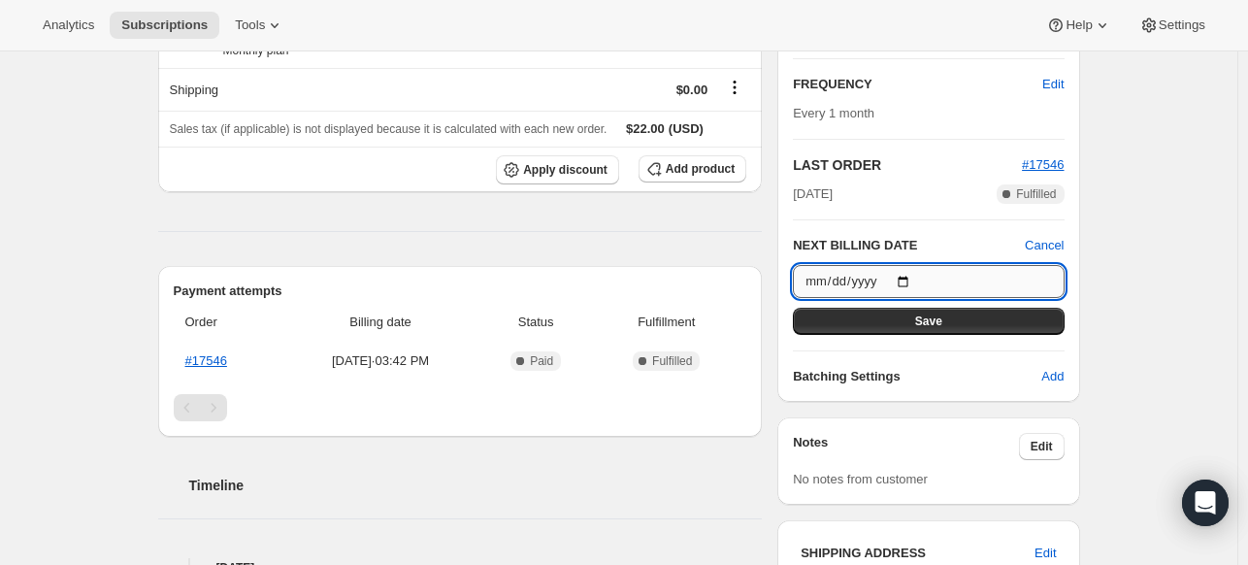
click at [912, 282] on input "2025-09-20" at bounding box center [928, 281] width 271 height 33
type input "2025-09-01"
click at [867, 317] on button "Save" at bounding box center [928, 321] width 271 height 27
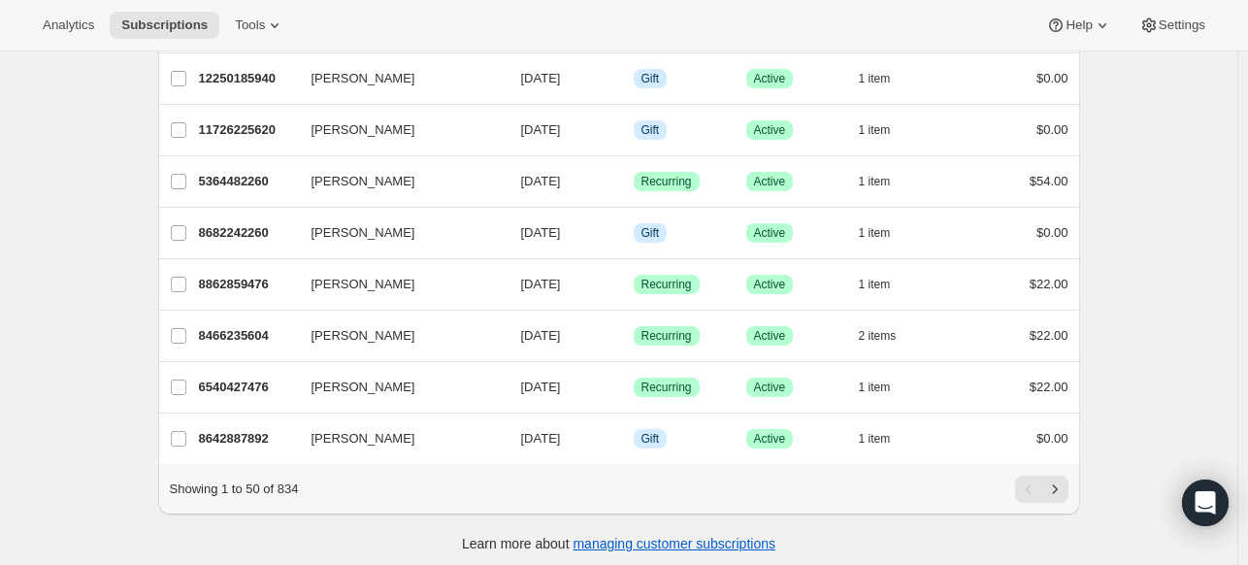
scroll to position [2331, 0]
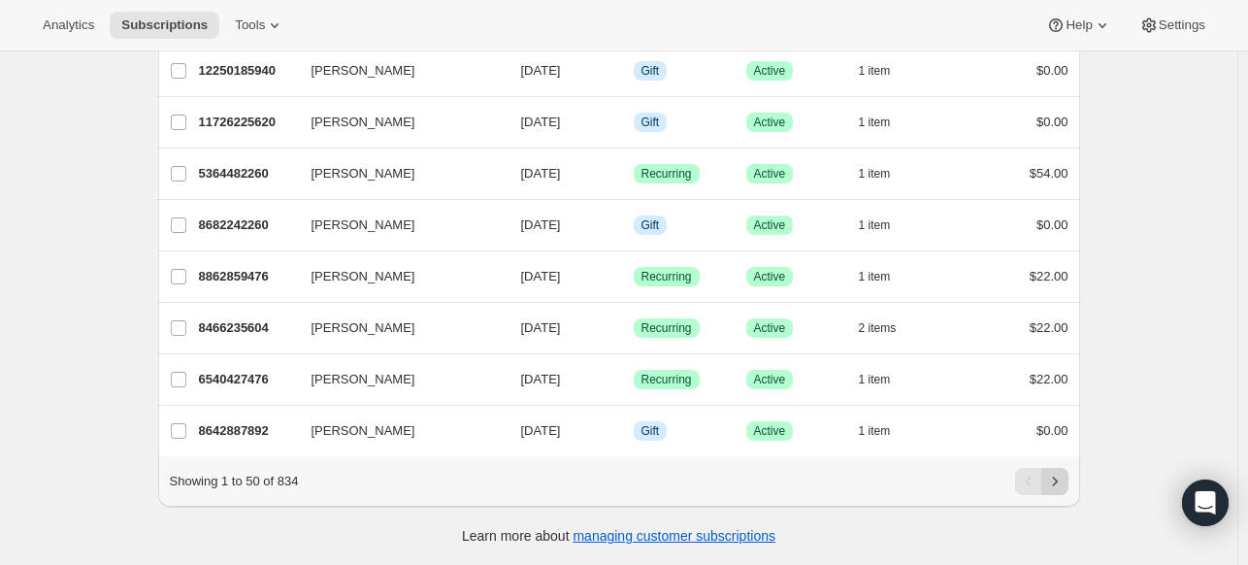
click at [1060, 492] on button "Next" at bounding box center [1054, 481] width 27 height 27
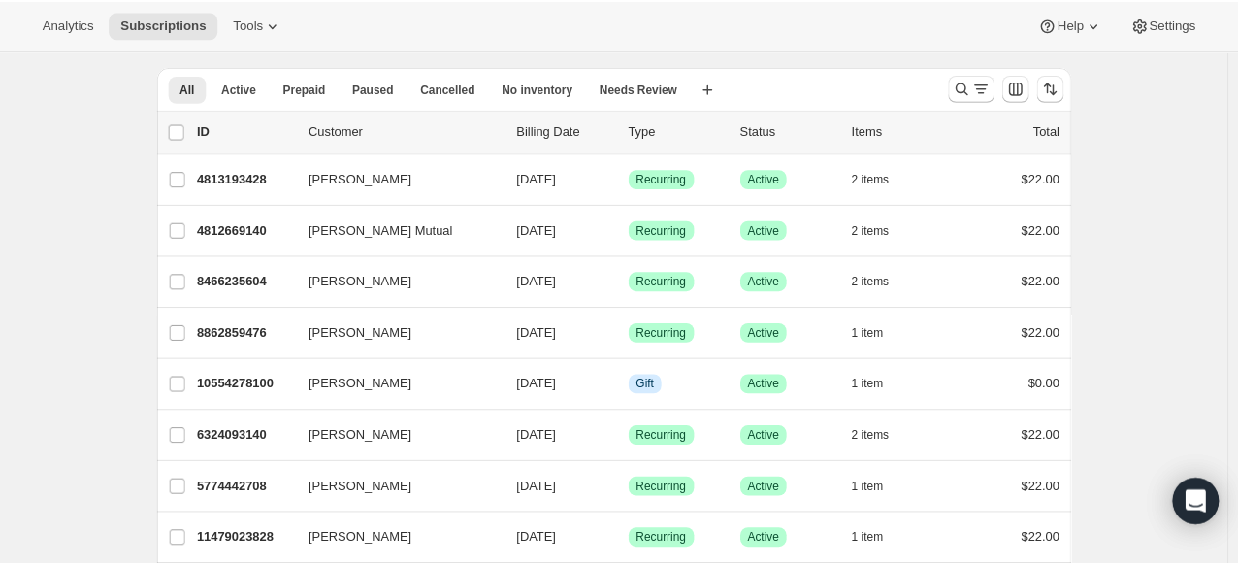
scroll to position [21, 0]
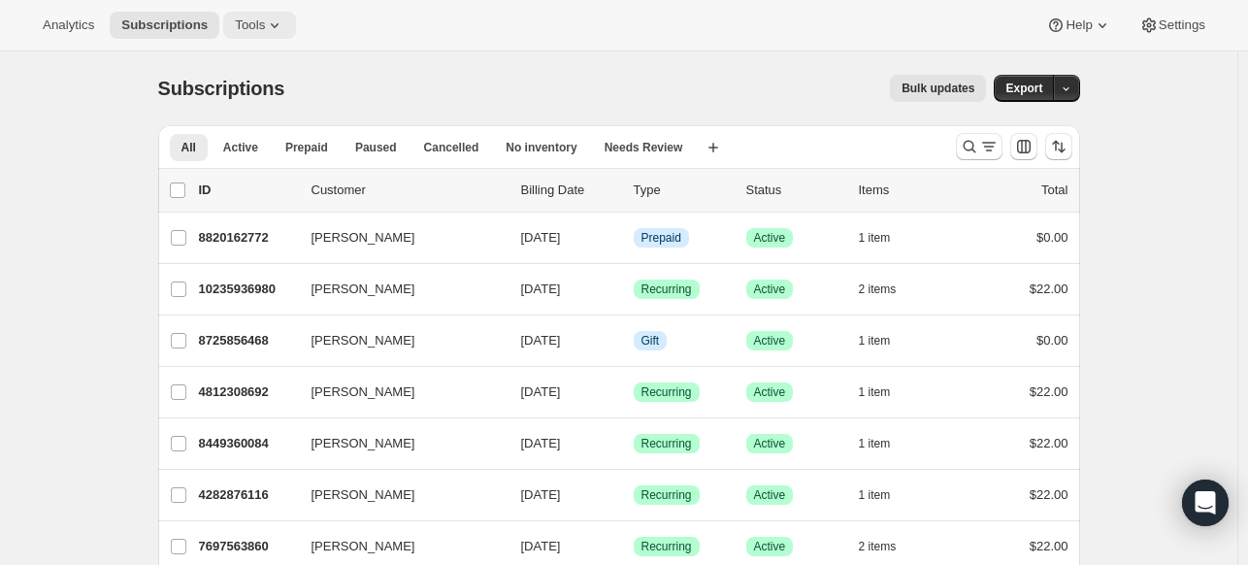
click at [265, 26] on icon at bounding box center [274, 25] width 19 height 19
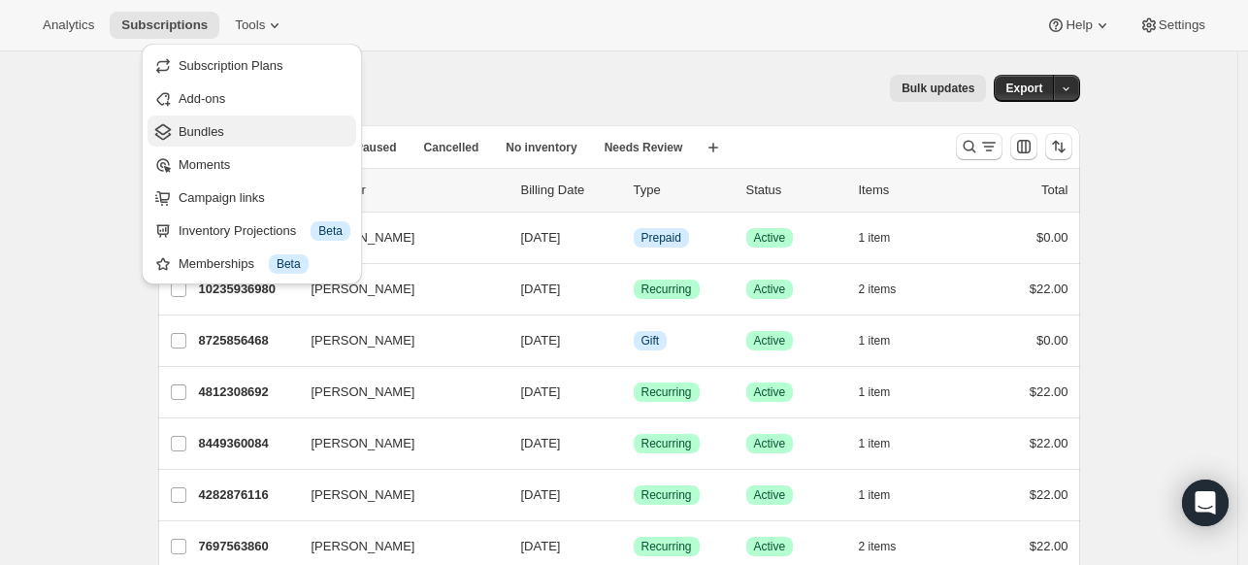
click at [237, 132] on span "Bundles" at bounding box center [265, 131] width 172 height 19
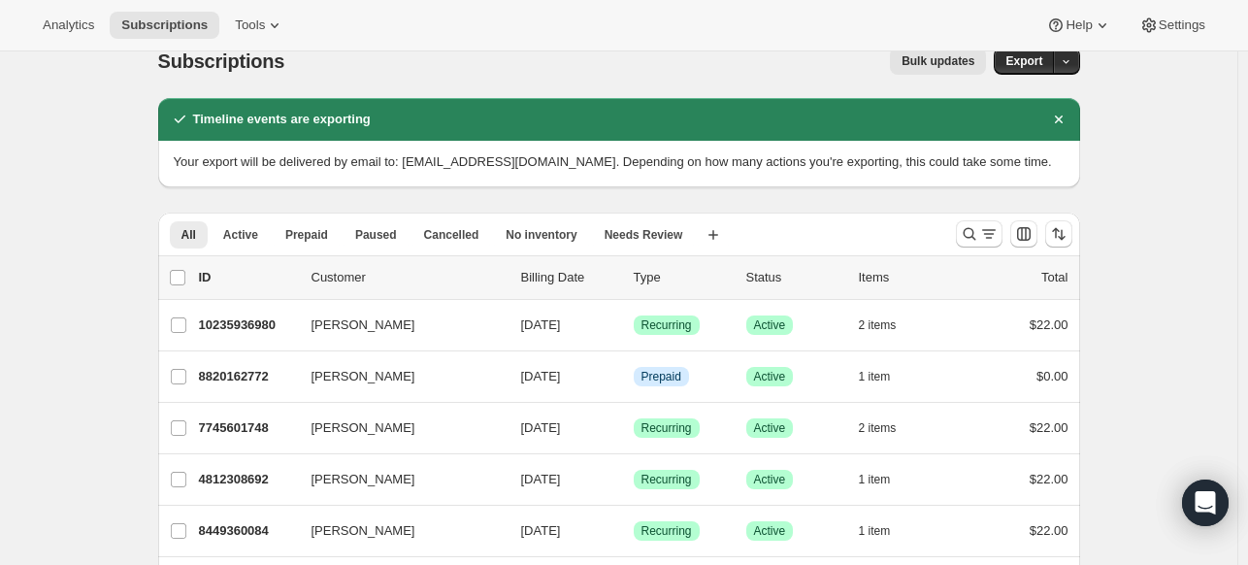
scroll to position [39, 0]
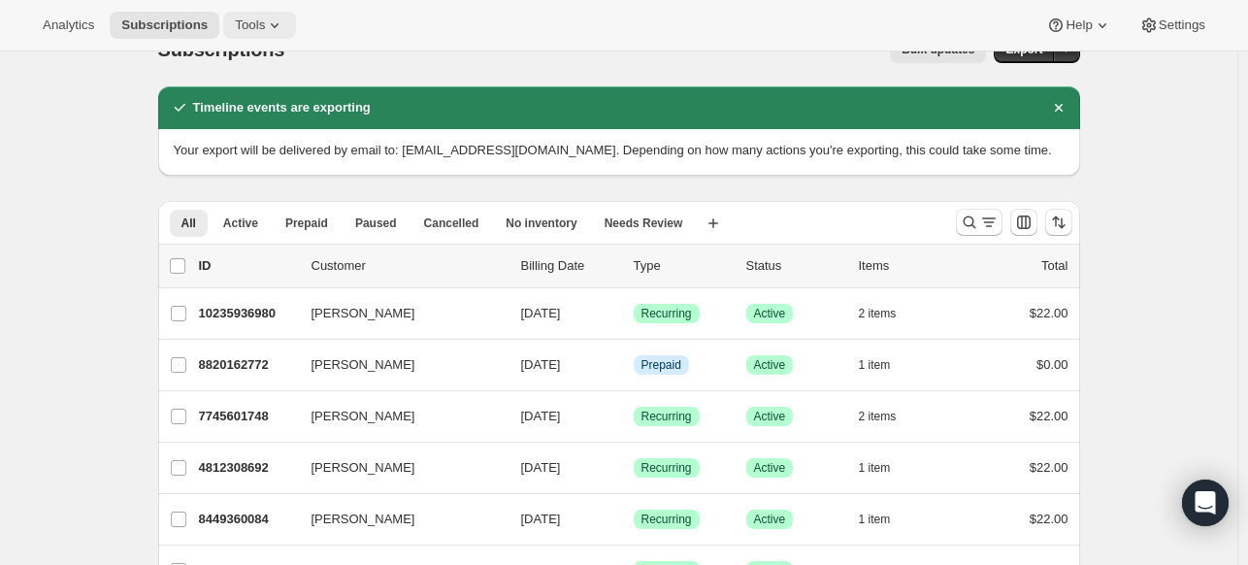
click at [265, 28] on icon at bounding box center [274, 25] width 19 height 19
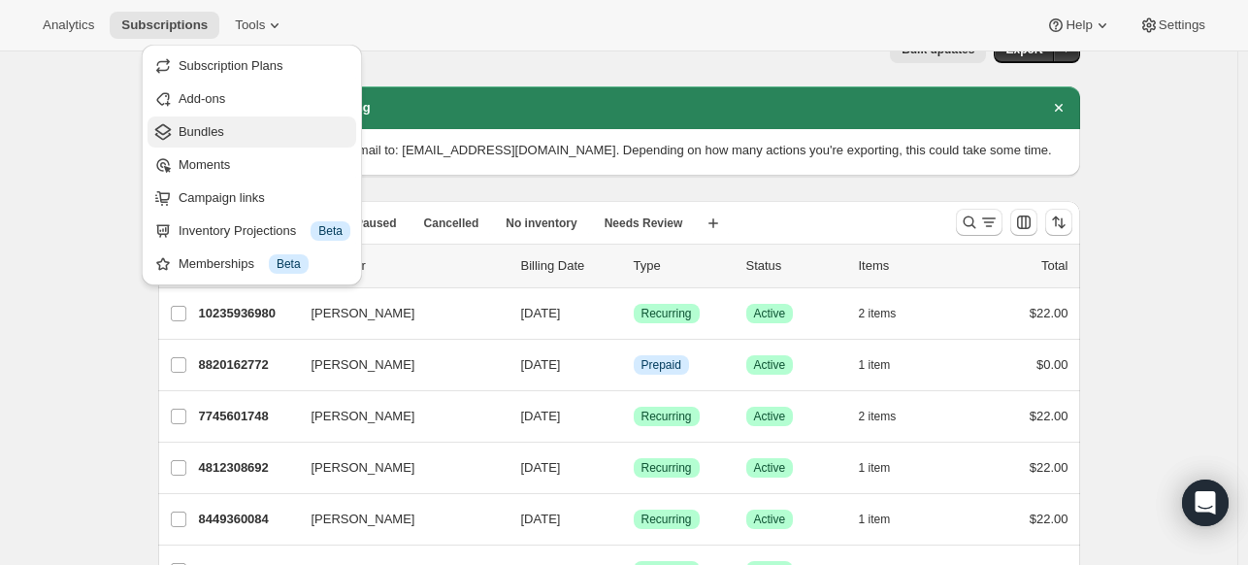
click at [209, 126] on span "Bundles" at bounding box center [202, 131] width 46 height 15
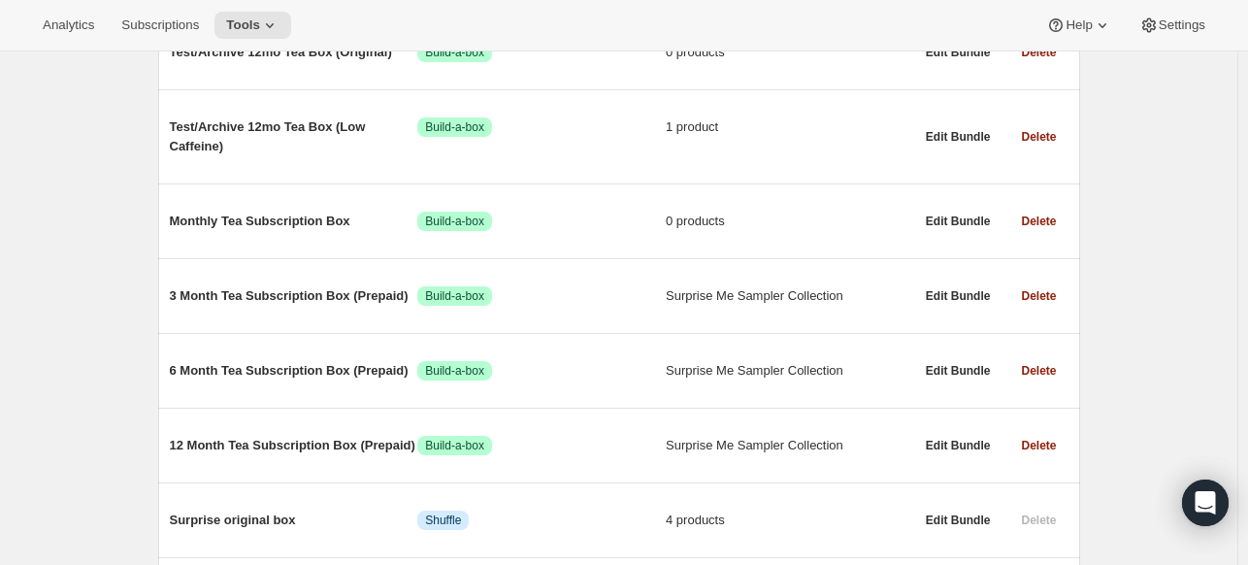
scroll to position [324, 0]
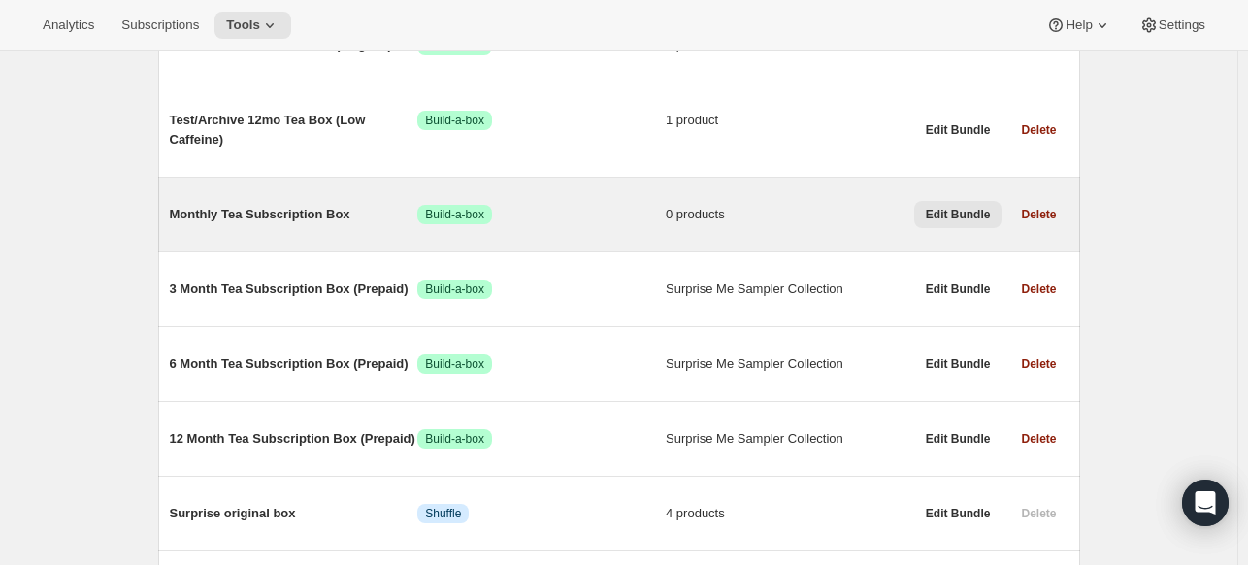
click at [949, 209] on span "Edit Bundle" at bounding box center [958, 215] width 65 height 16
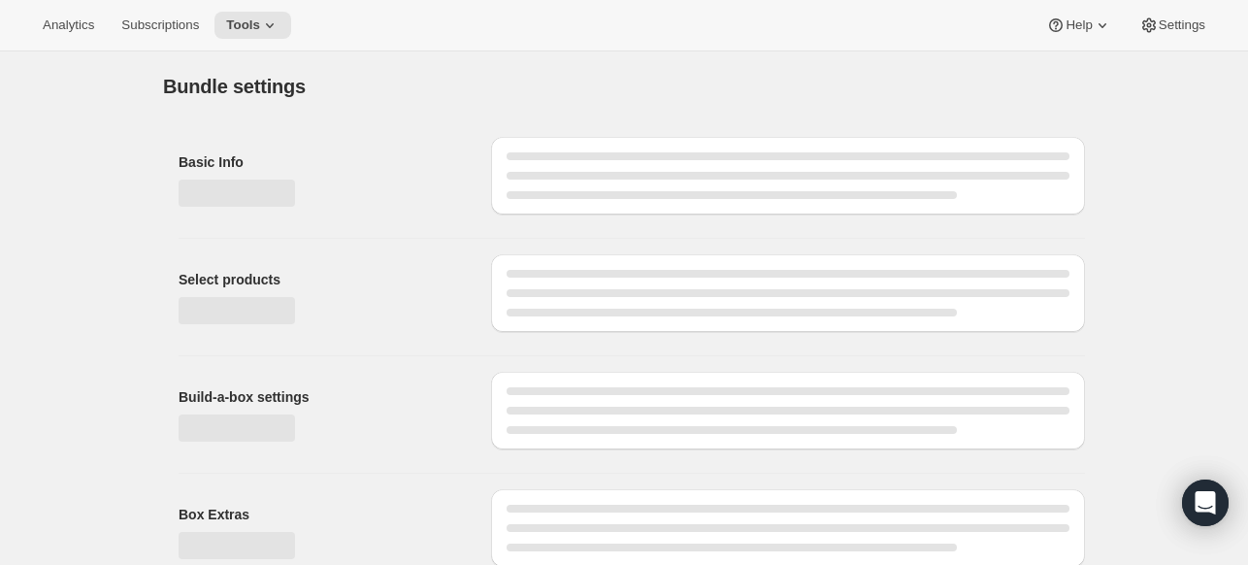
type input "Monthly Tea Subscription Box"
radio input "true"
